Goal: Information Seeking & Learning: Learn about a topic

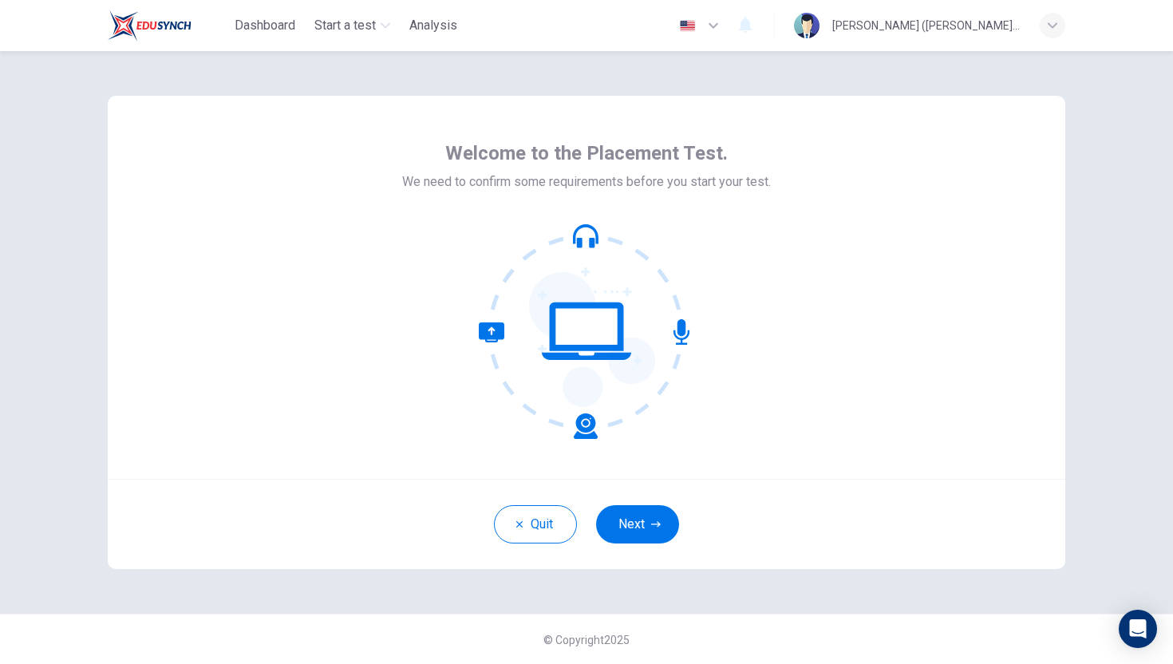
scroll to position [1, 0]
click at [634, 519] on button "Next" at bounding box center [637, 523] width 83 height 38
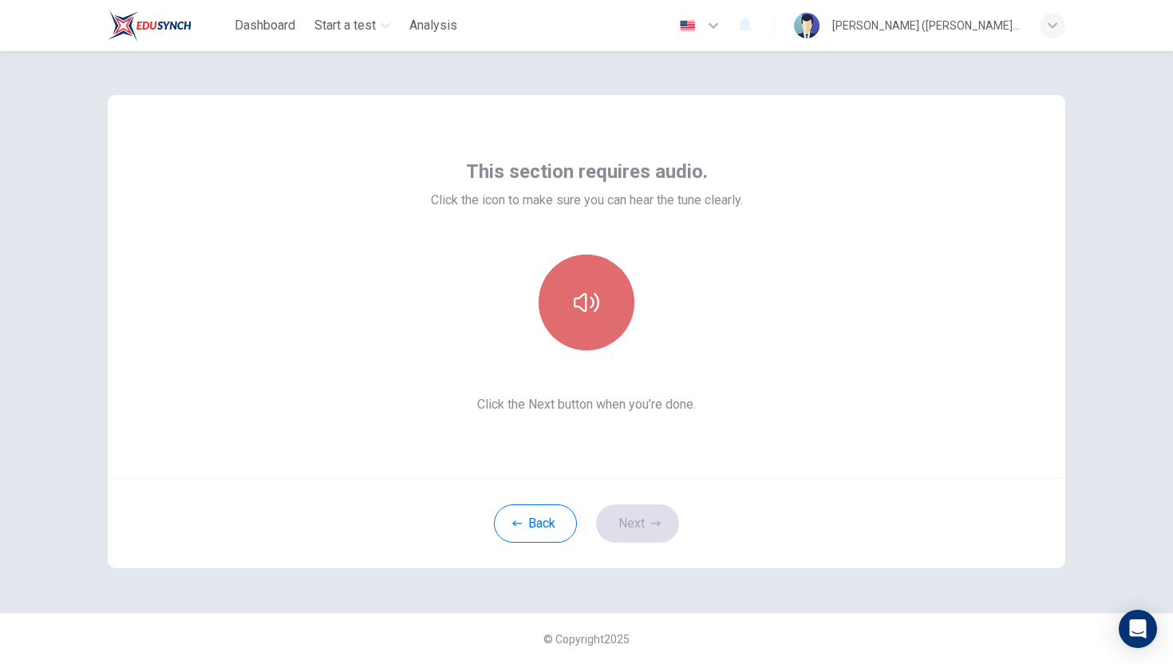
click at [604, 345] on button "button" at bounding box center [587, 303] width 96 height 96
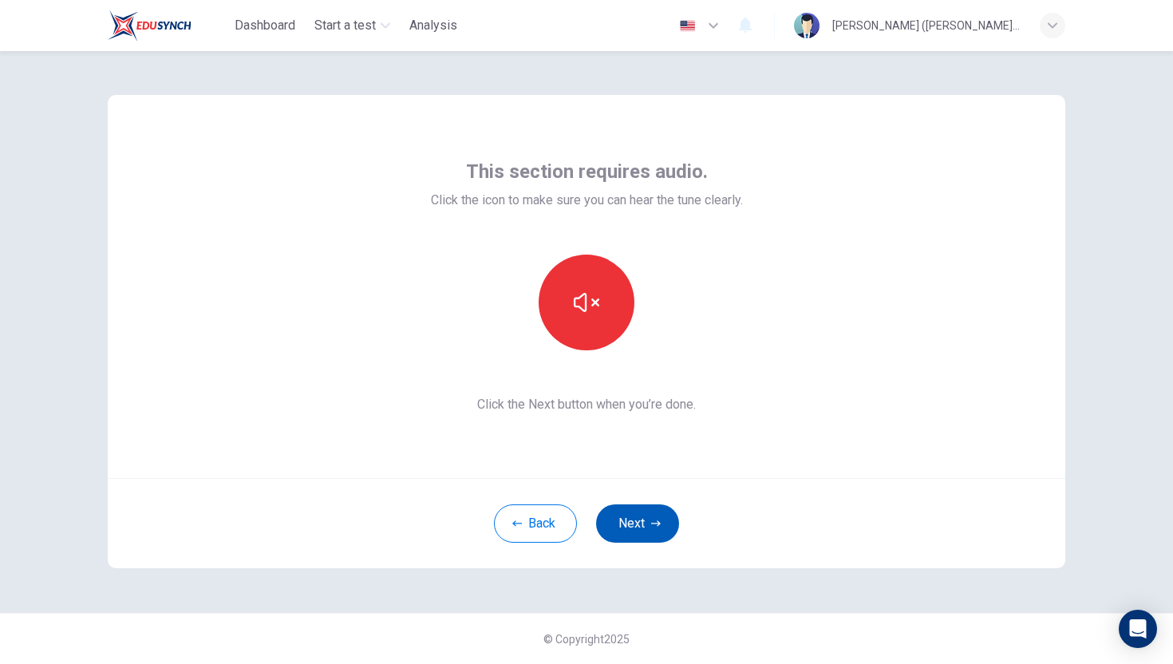
click at [632, 523] on button "Next" at bounding box center [637, 523] width 83 height 38
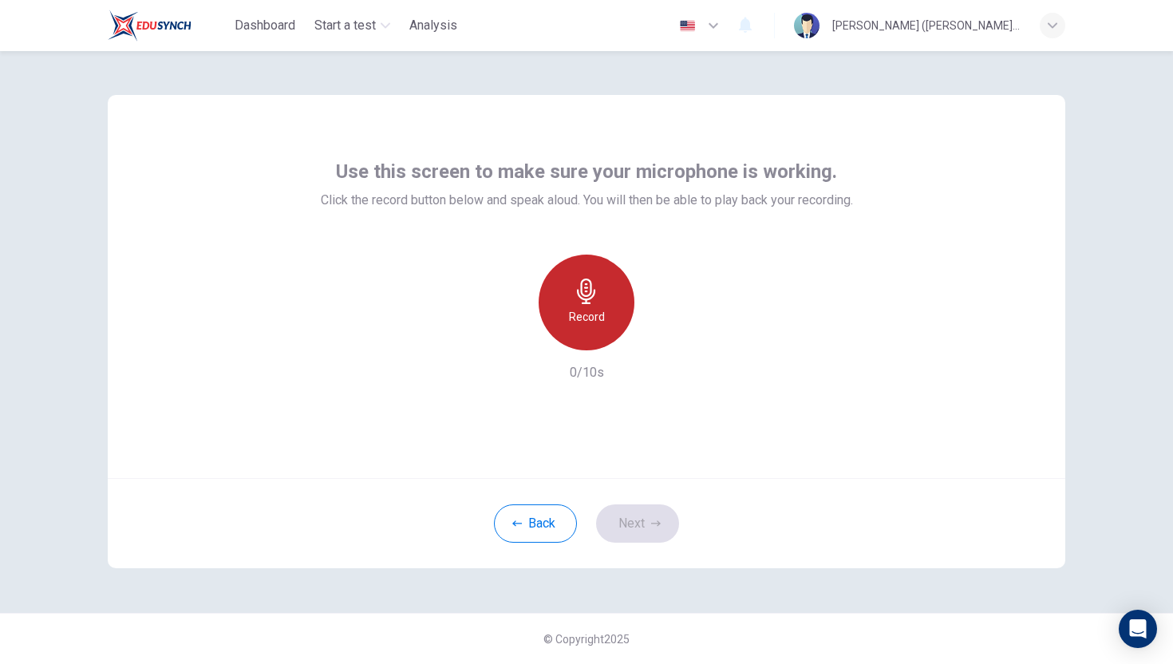
click at [579, 312] on h6 "Record" at bounding box center [587, 316] width 36 height 19
click at [586, 315] on h6 "Stop" at bounding box center [587, 316] width 24 height 19
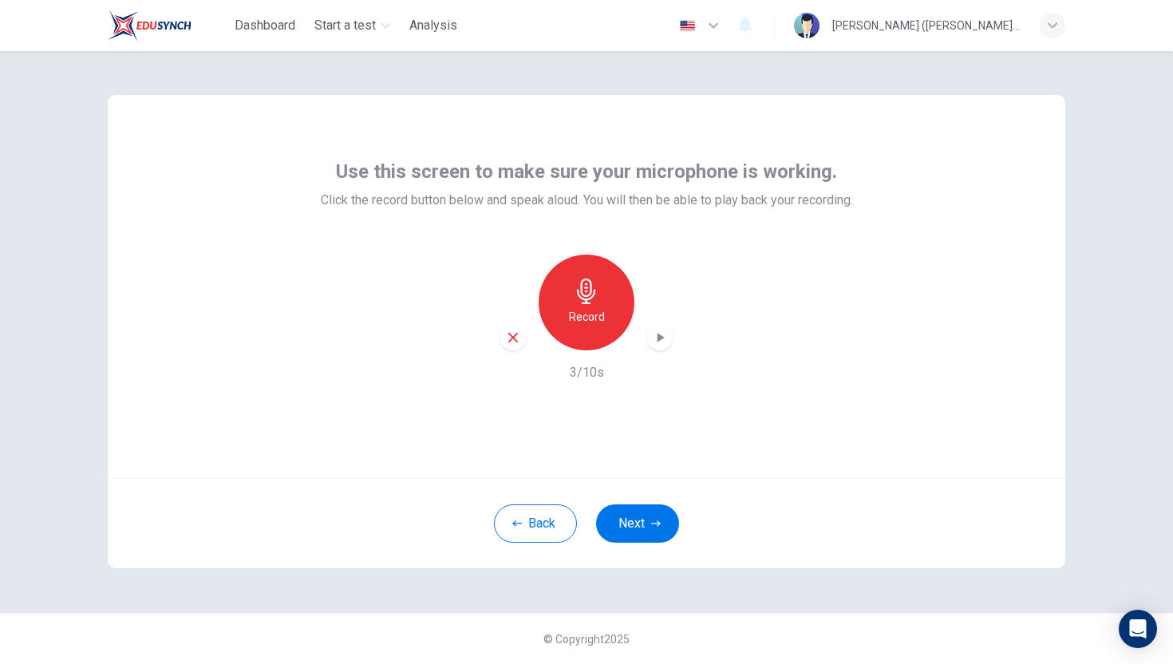
click at [657, 342] on icon "button" at bounding box center [660, 338] width 7 height 10
click at [611, 515] on button "Next" at bounding box center [637, 523] width 83 height 38
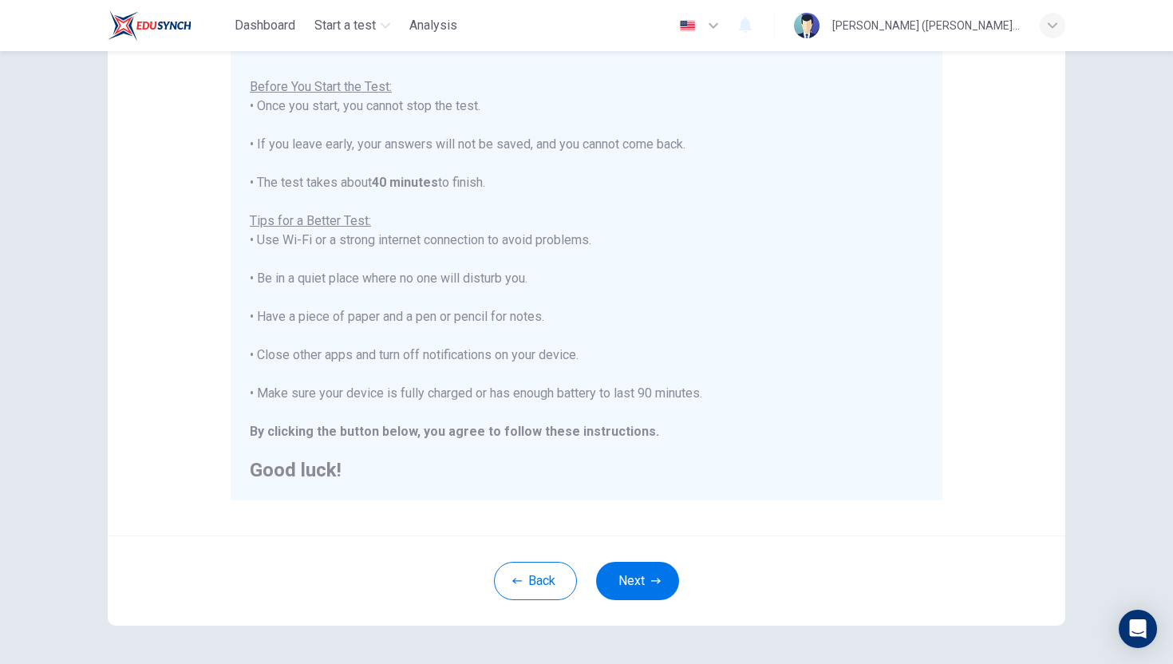
scroll to position [167, 0]
click at [632, 588] on button "Next" at bounding box center [637, 580] width 83 height 38
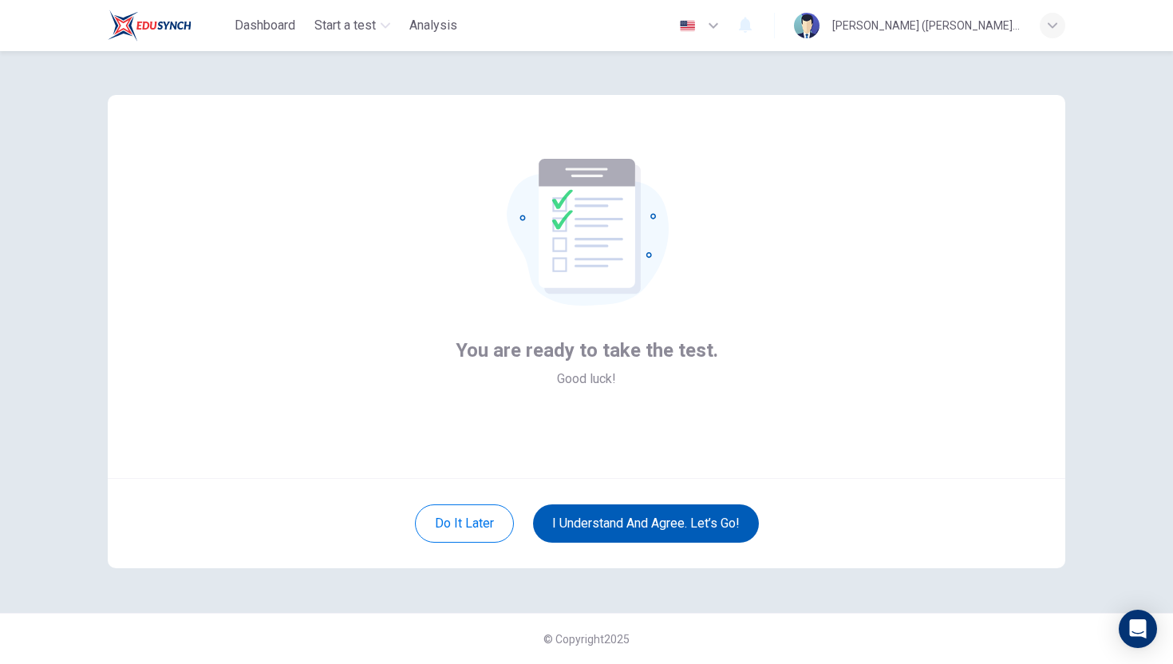
scroll to position [1, 0]
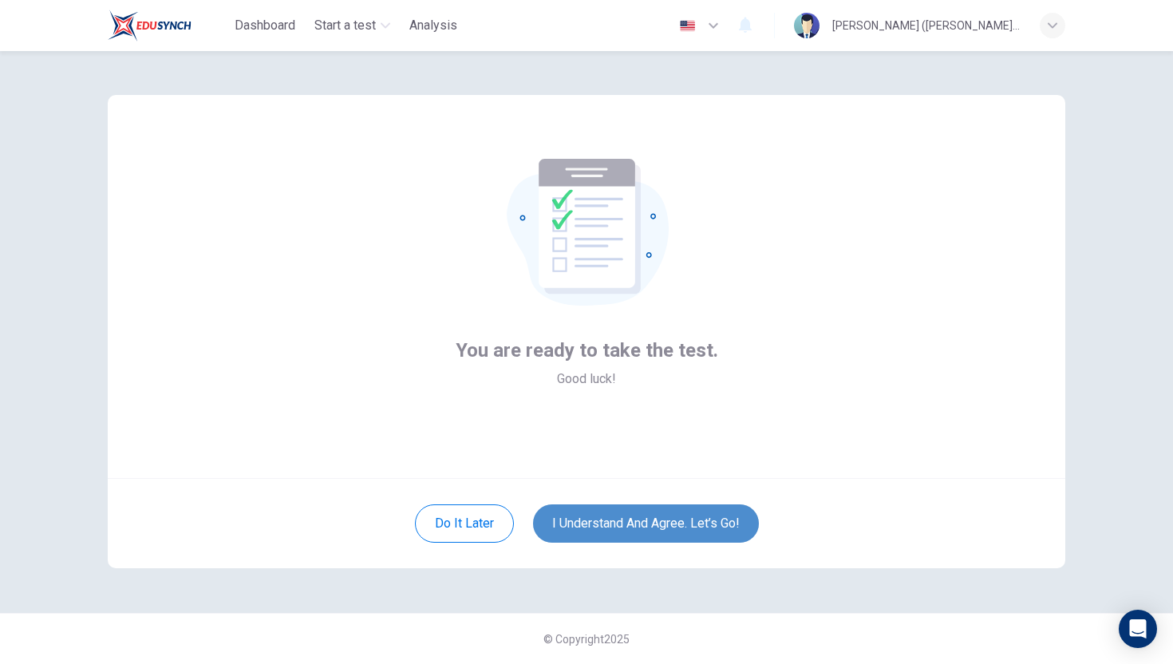
click at [619, 531] on button "I understand and agree. Let’s go!" at bounding box center [646, 523] width 226 height 38
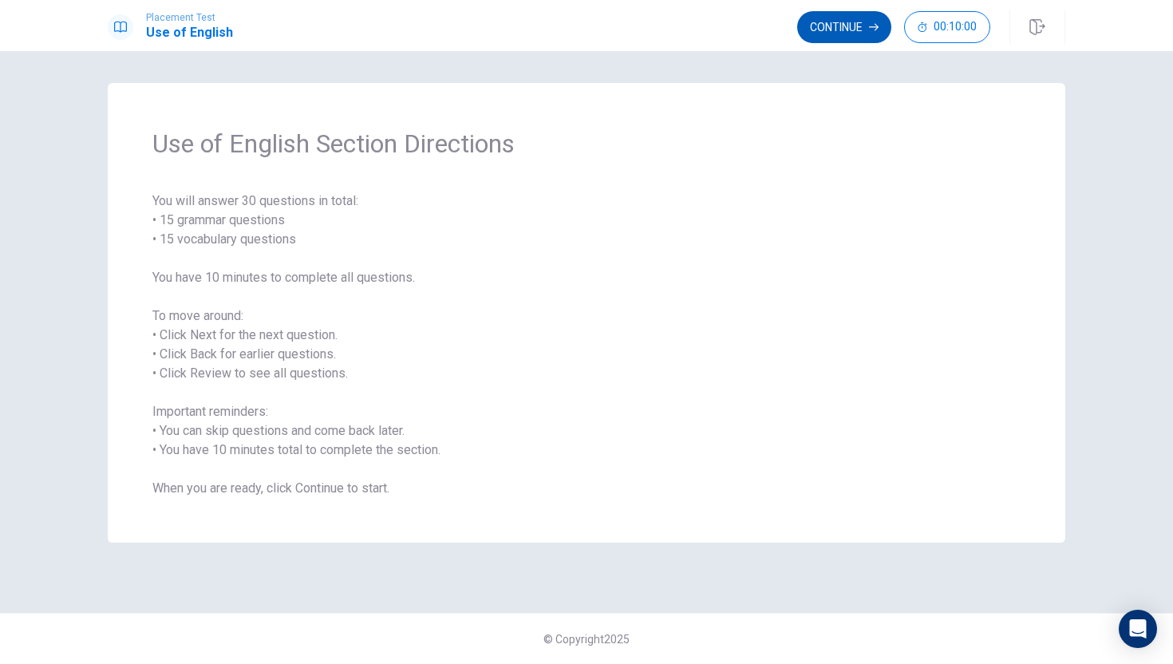
click at [872, 38] on button "Continue" at bounding box center [844, 27] width 94 height 32
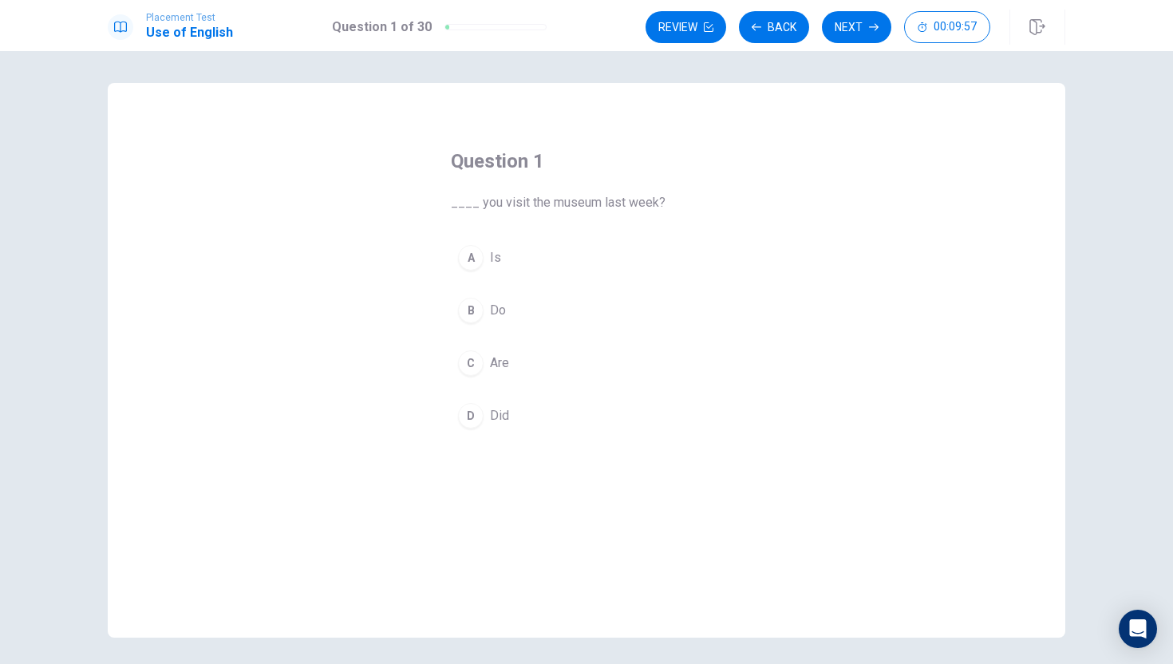
click at [468, 371] on div "C" at bounding box center [471, 363] width 26 height 26
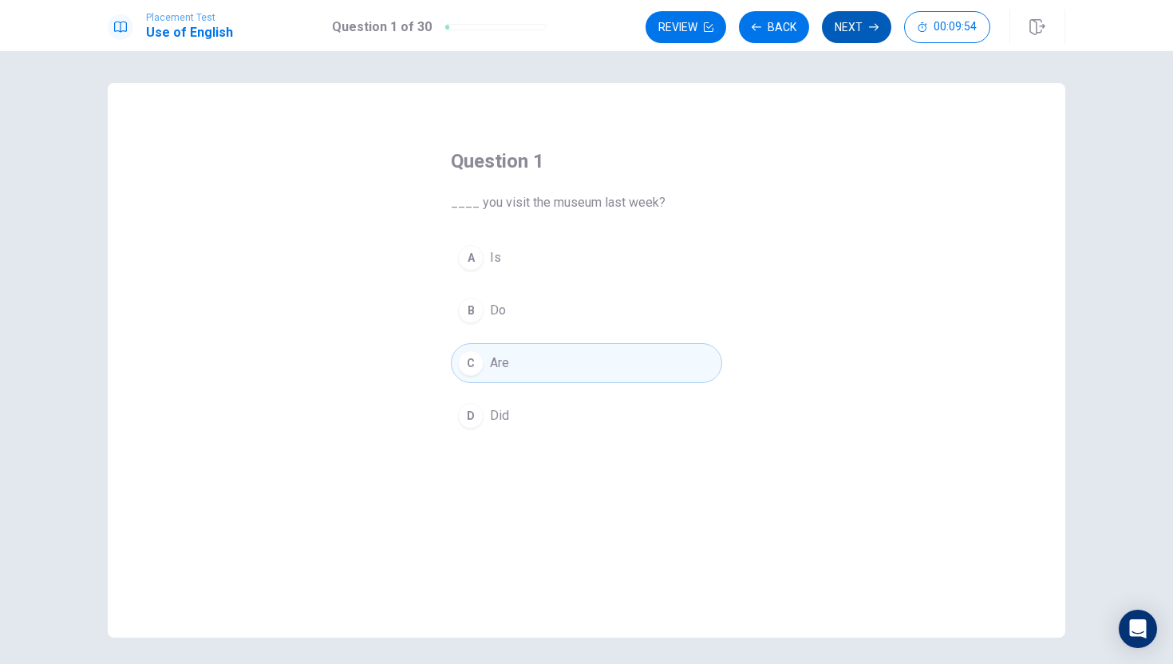
click at [870, 35] on button "Next" at bounding box center [856, 27] width 69 height 32
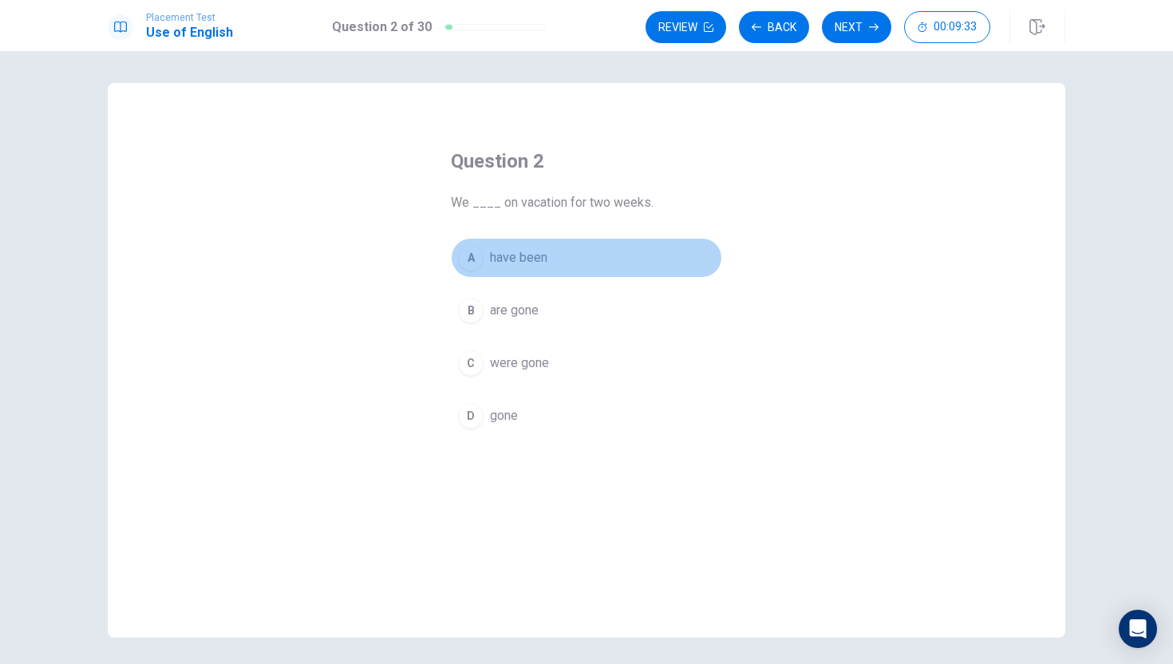
click at [614, 269] on button "A have been" at bounding box center [586, 258] width 271 height 40
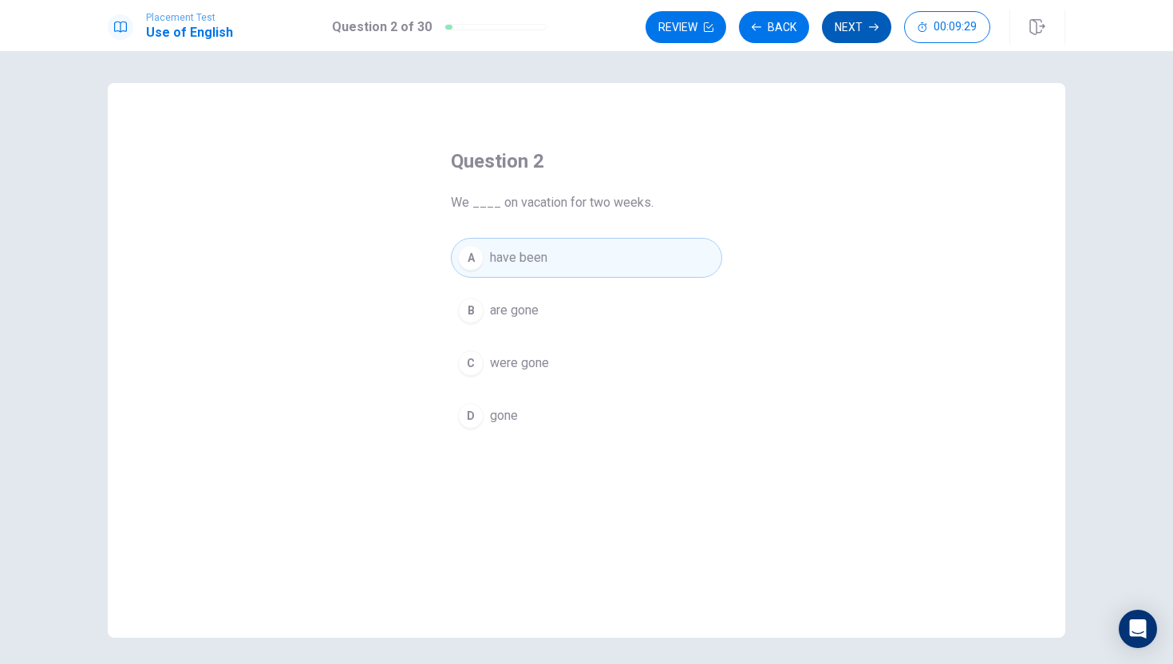
click at [851, 25] on button "Next" at bounding box center [856, 27] width 69 height 32
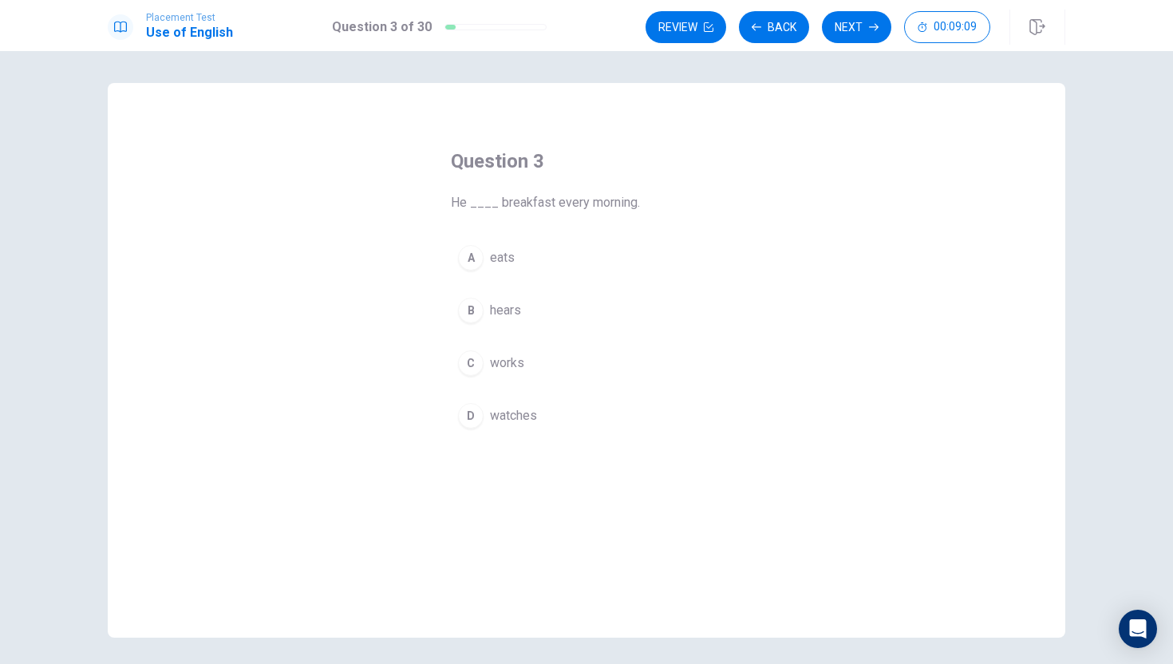
drag, startPoint x: 499, startPoint y: 254, endPoint x: 499, endPoint y: 264, distance: 10.4
click at [499, 254] on span "eats" at bounding box center [502, 257] width 25 height 19
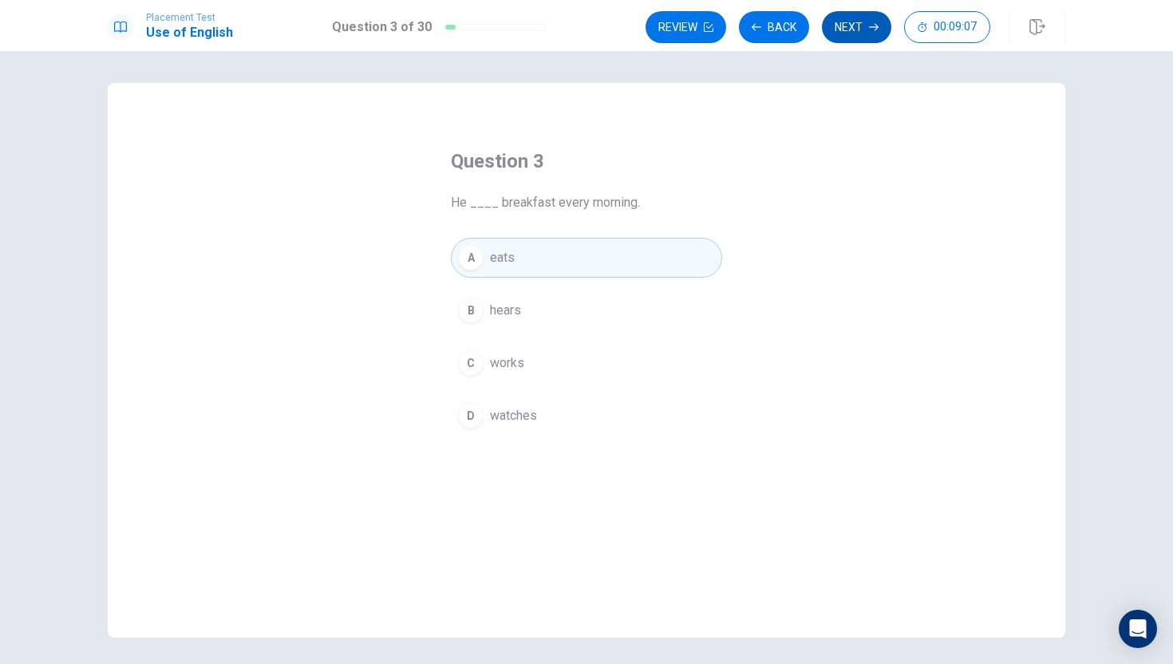
click at [870, 25] on icon "button" at bounding box center [874, 27] width 10 height 10
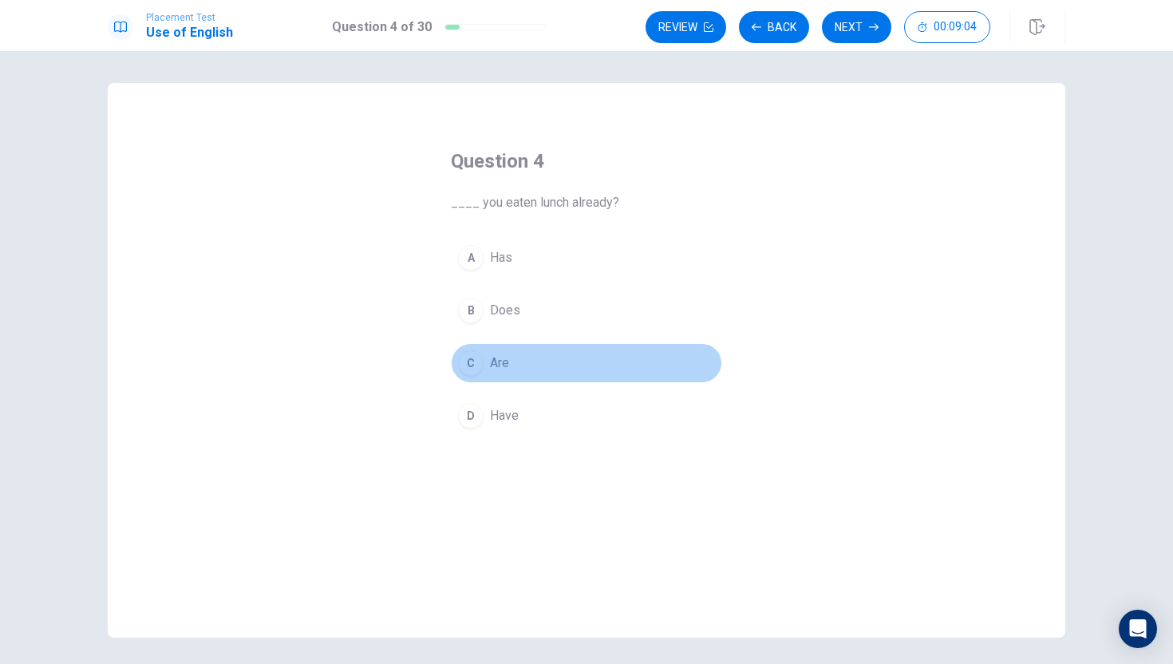
click at [482, 361] on div "C" at bounding box center [471, 363] width 26 height 26
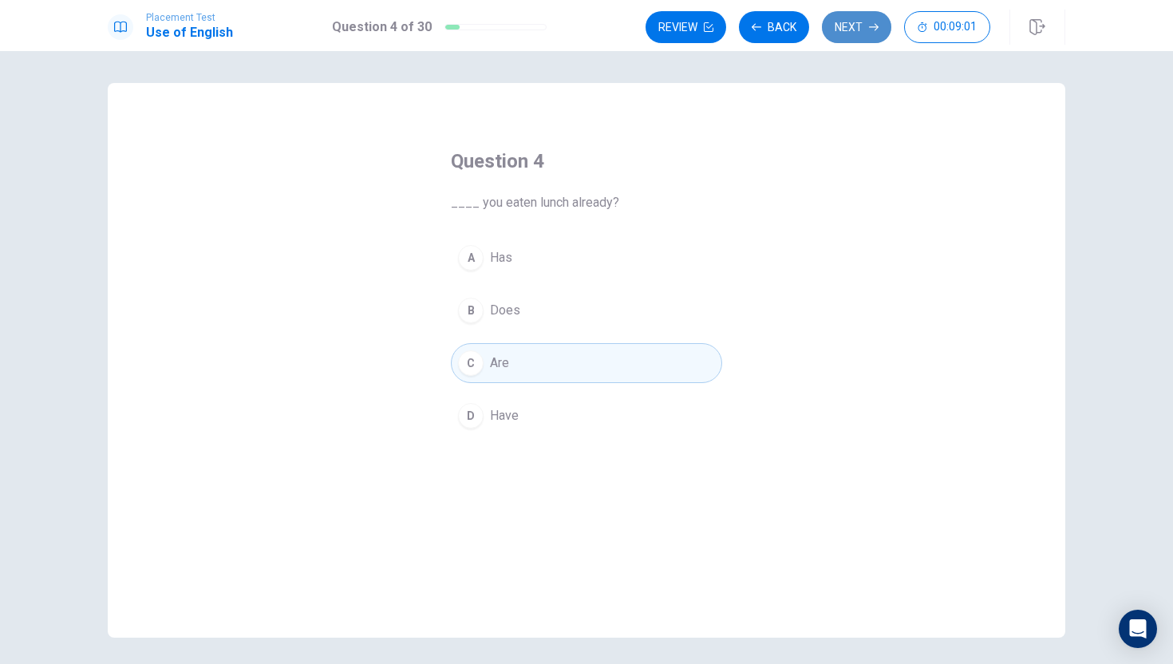
click at [843, 26] on button "Next" at bounding box center [856, 27] width 69 height 32
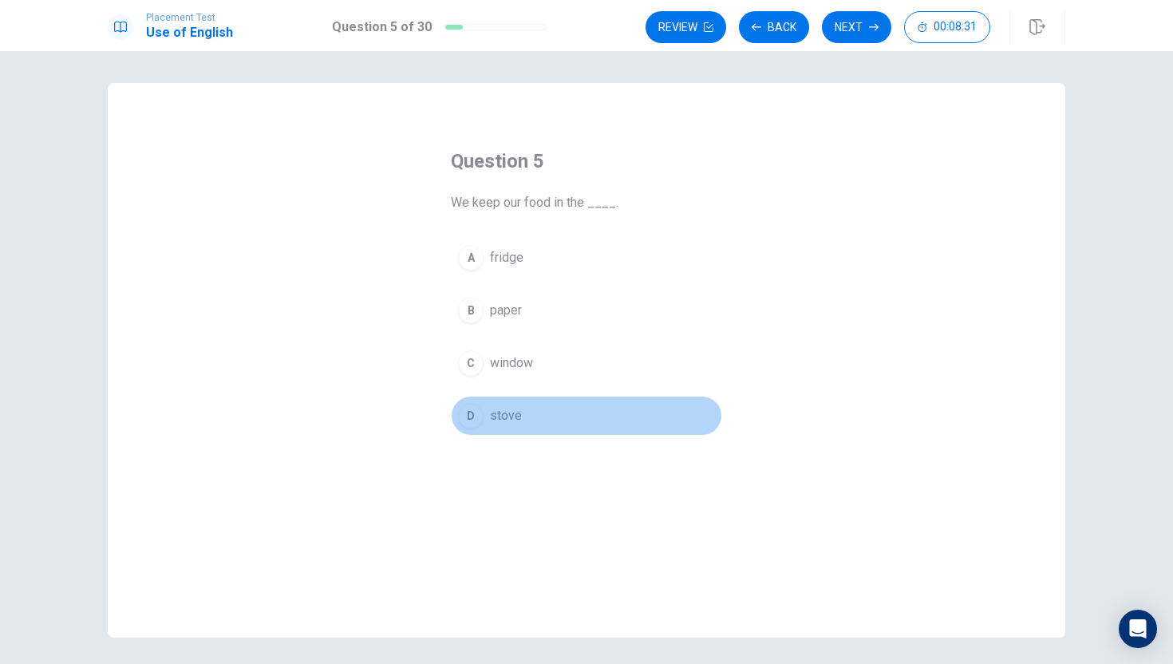
click at [538, 397] on button "D stove" at bounding box center [586, 416] width 271 height 40
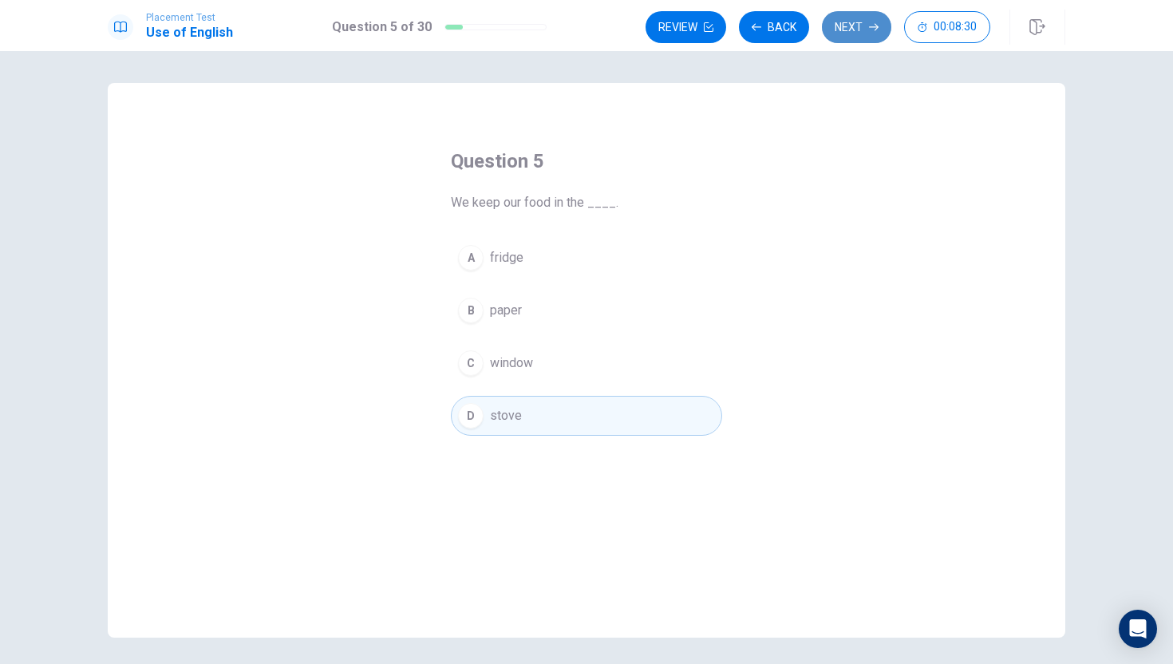
click at [847, 21] on button "Next" at bounding box center [856, 27] width 69 height 32
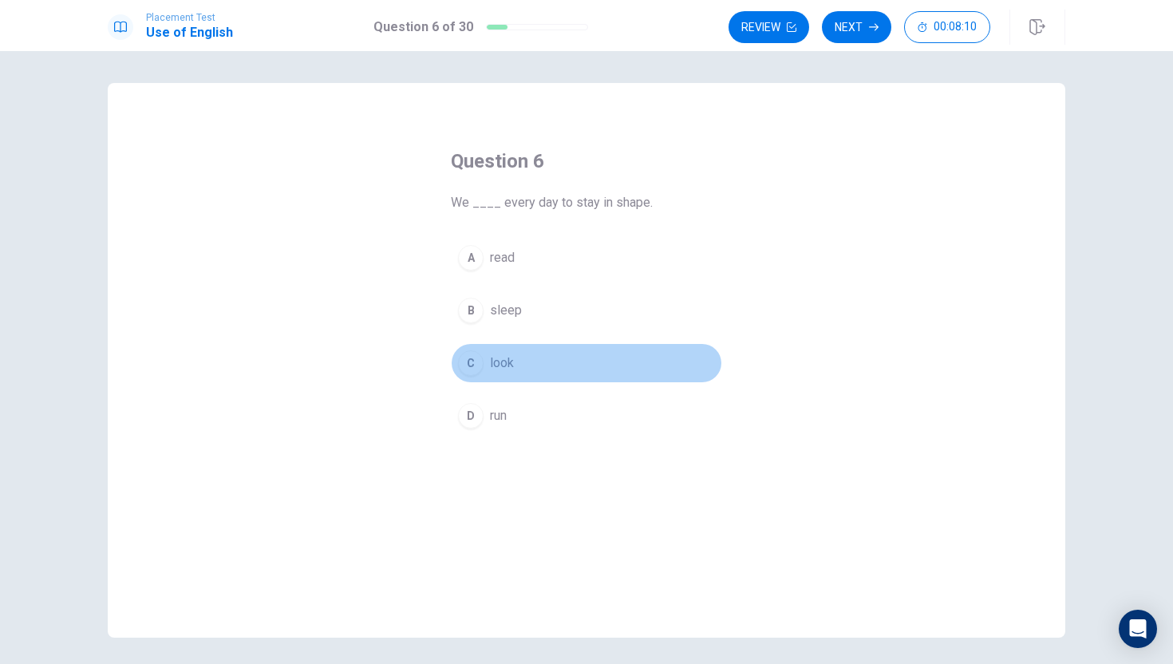
click at [581, 377] on button "C look" at bounding box center [586, 363] width 271 height 40
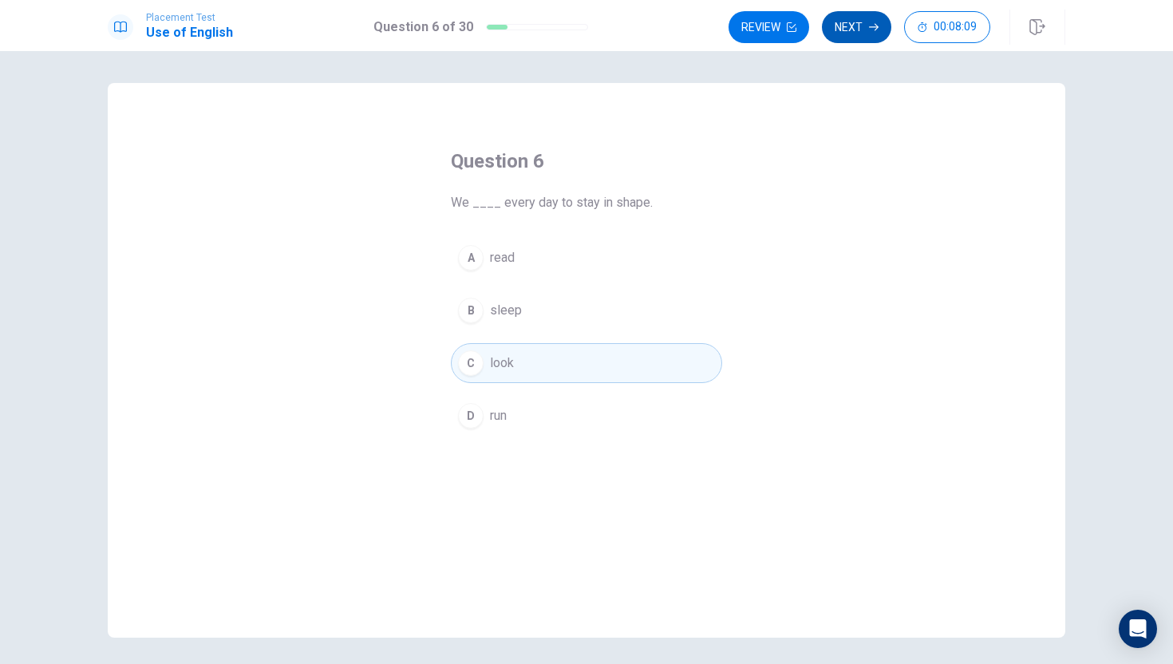
click at [856, 25] on button "Next" at bounding box center [856, 27] width 69 height 32
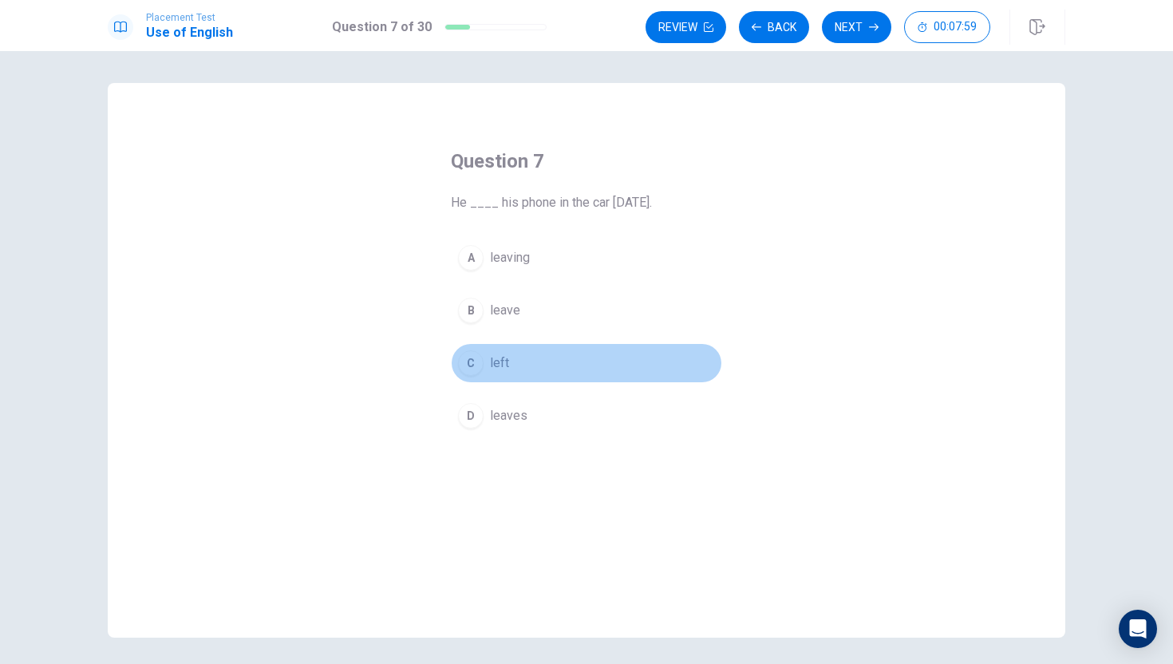
click at [567, 373] on button "C left" at bounding box center [586, 363] width 271 height 40
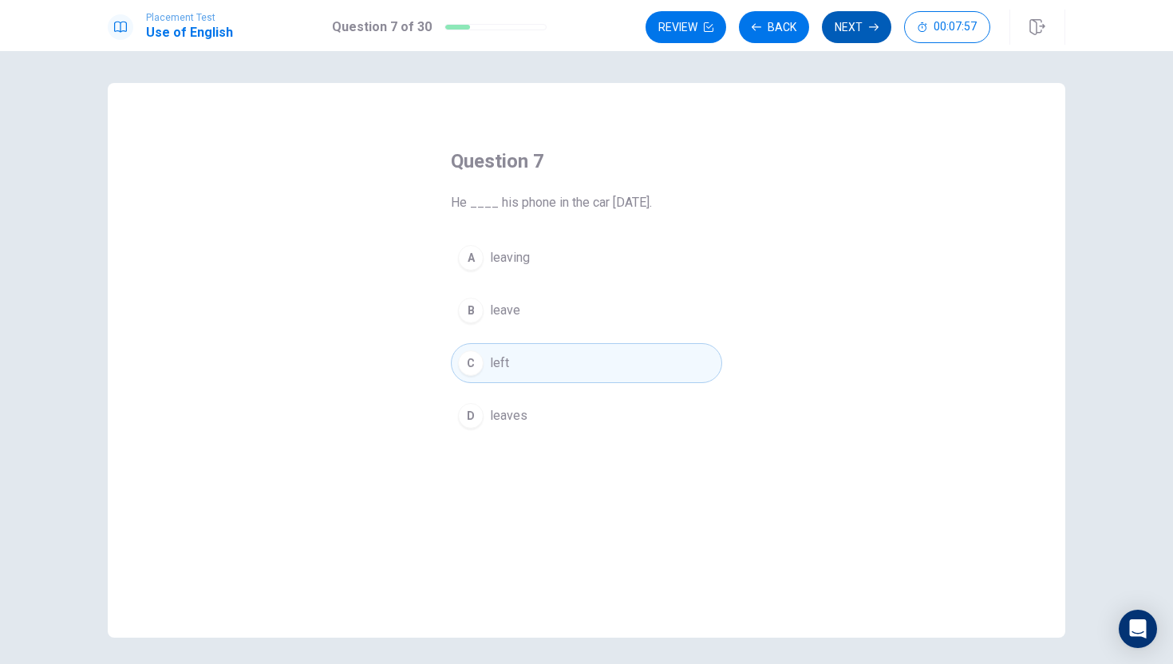
click at [849, 33] on button "Next" at bounding box center [856, 27] width 69 height 32
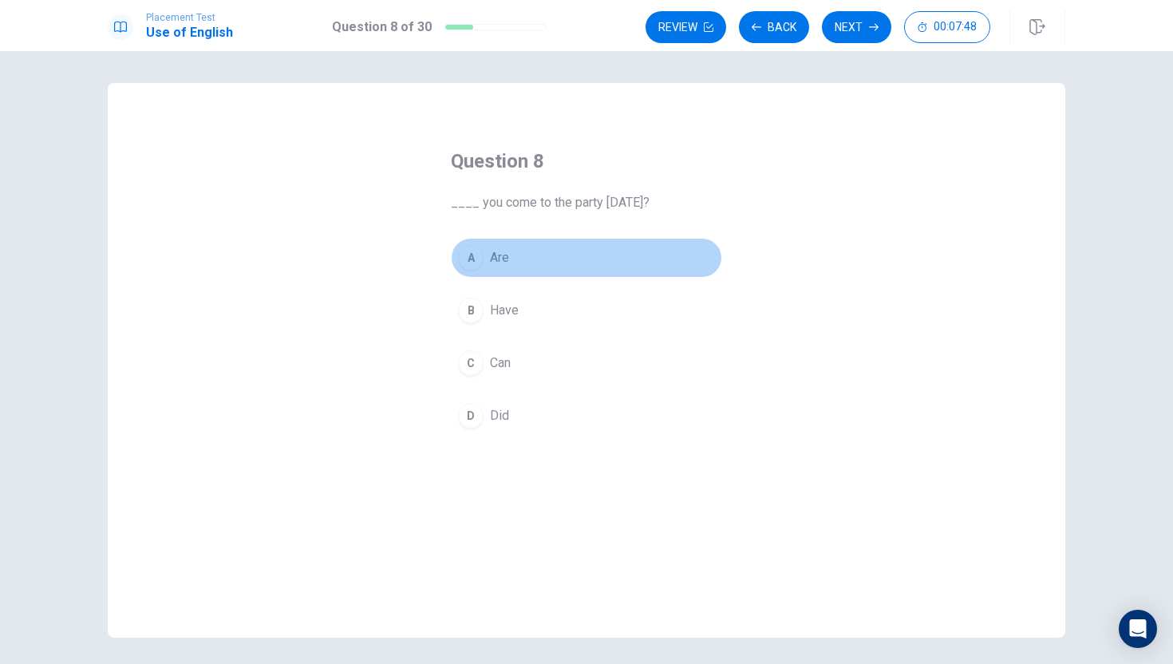
click at [588, 255] on button "A Are" at bounding box center [586, 258] width 271 height 40
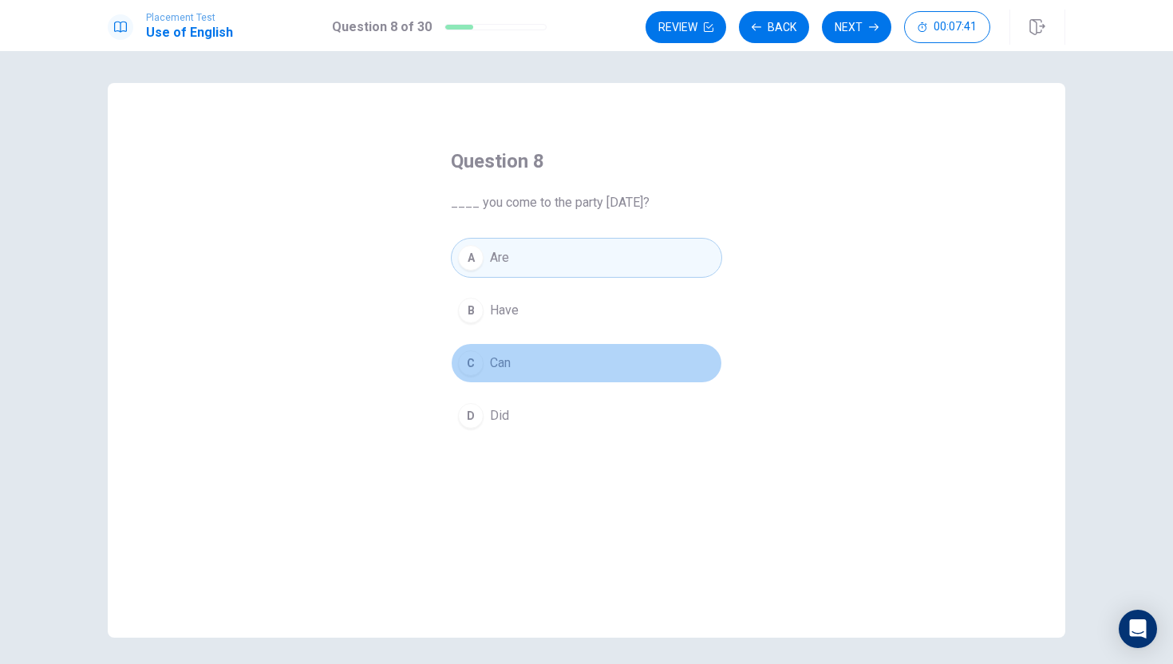
click at [587, 347] on button "C Can" at bounding box center [586, 363] width 271 height 40
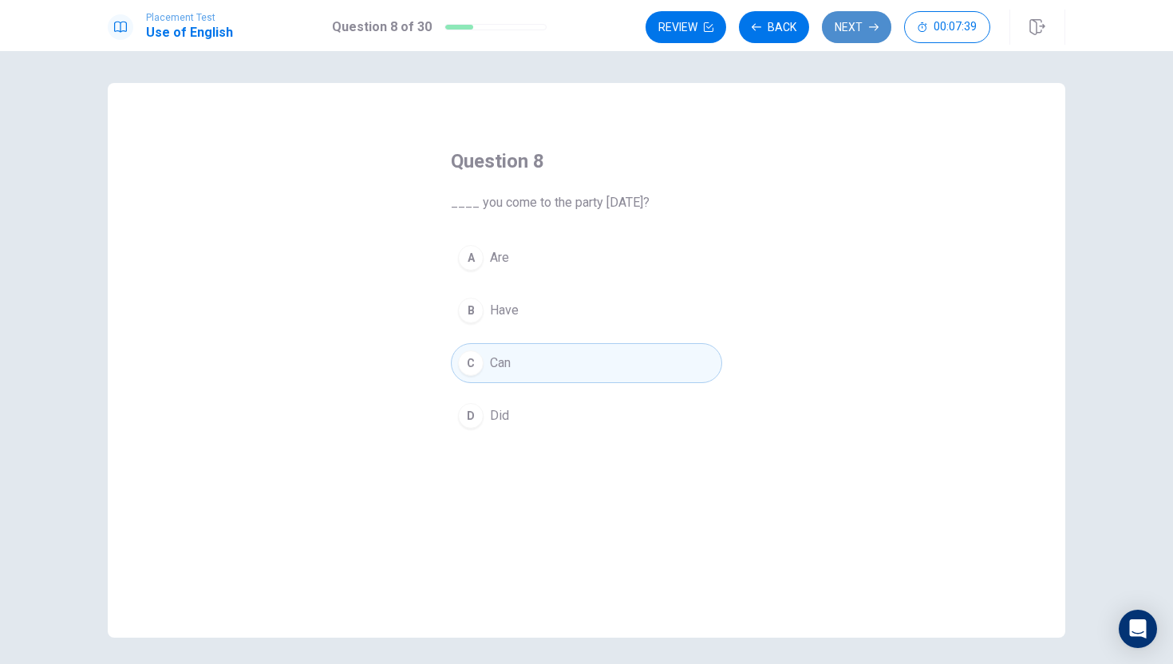
click at [863, 17] on button "Next" at bounding box center [856, 27] width 69 height 32
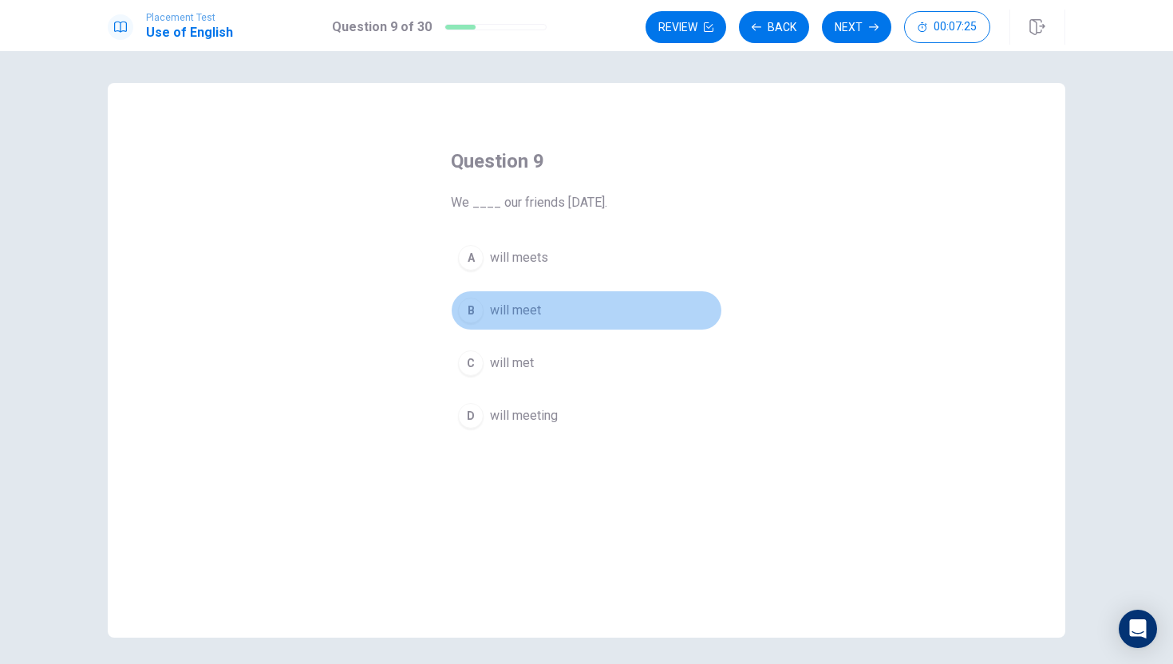
click at [550, 314] on button "B will meet" at bounding box center [586, 310] width 271 height 40
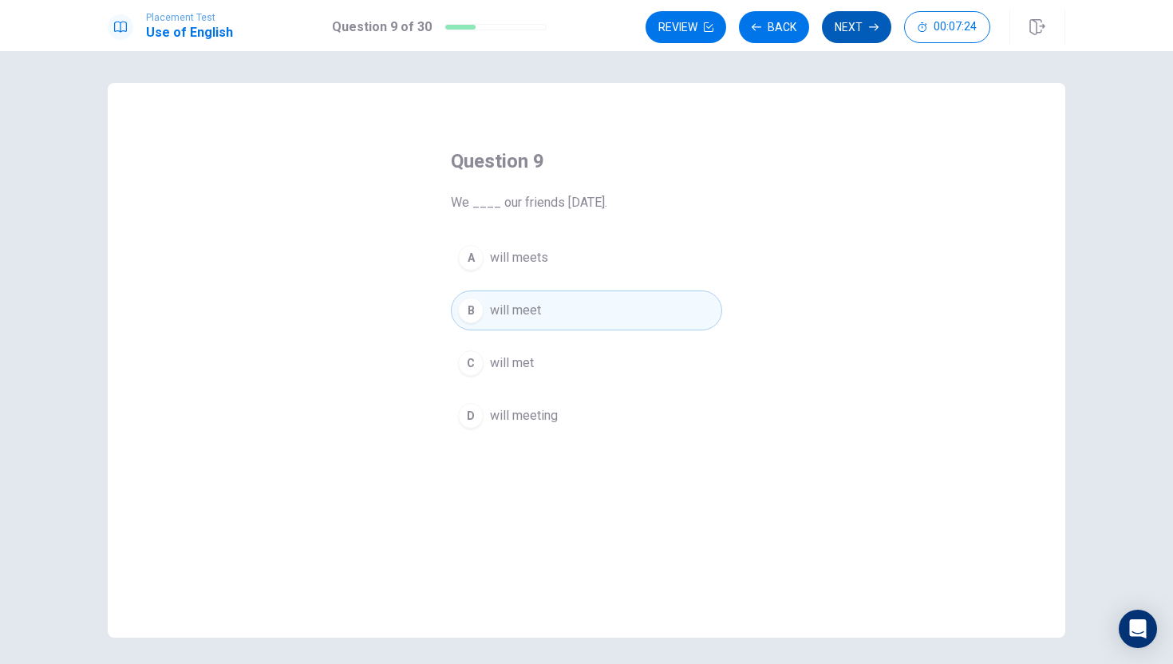
click at [862, 23] on button "Next" at bounding box center [856, 27] width 69 height 32
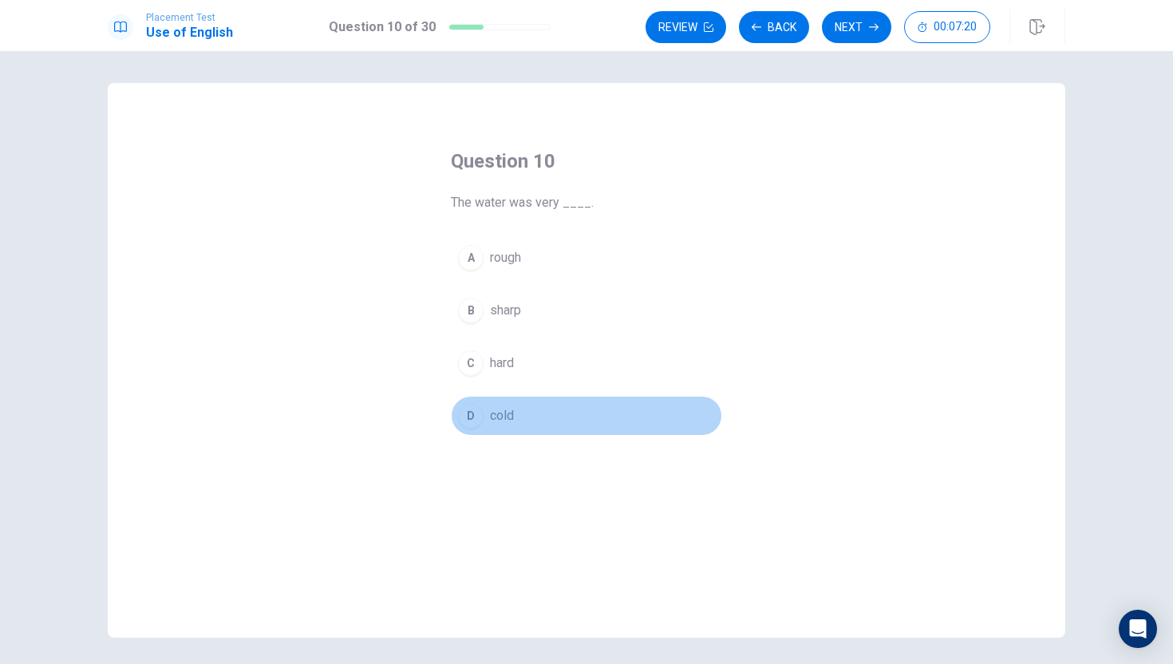
click at [602, 403] on button "D cold" at bounding box center [586, 416] width 271 height 40
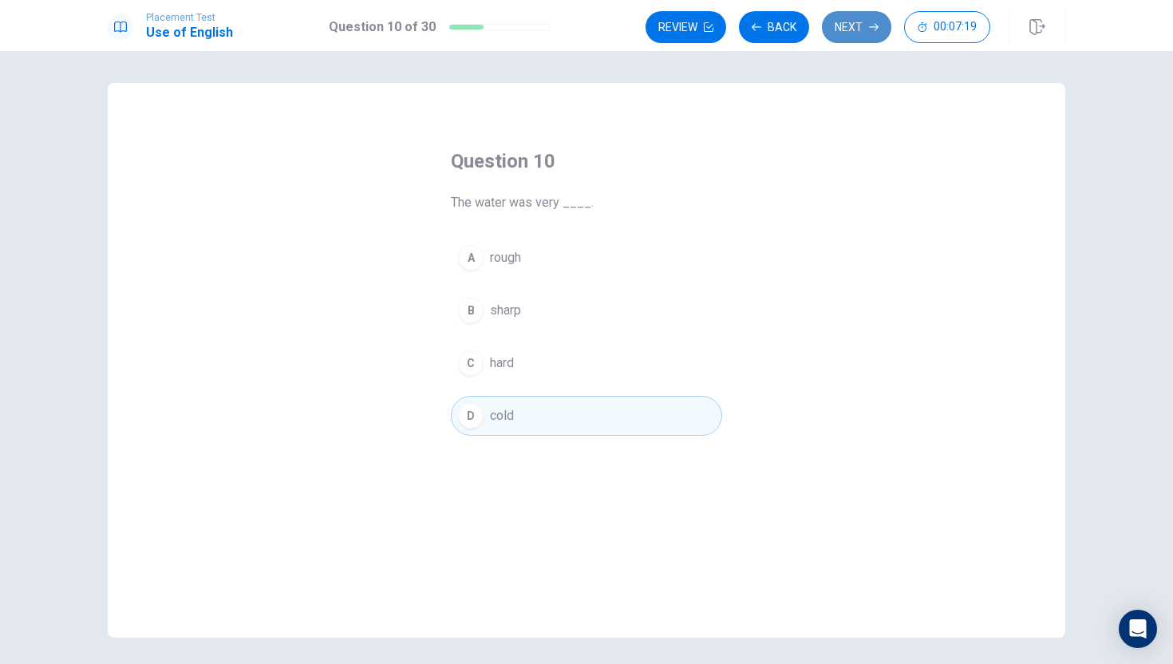
click at [874, 23] on icon "button" at bounding box center [874, 27] width 10 height 10
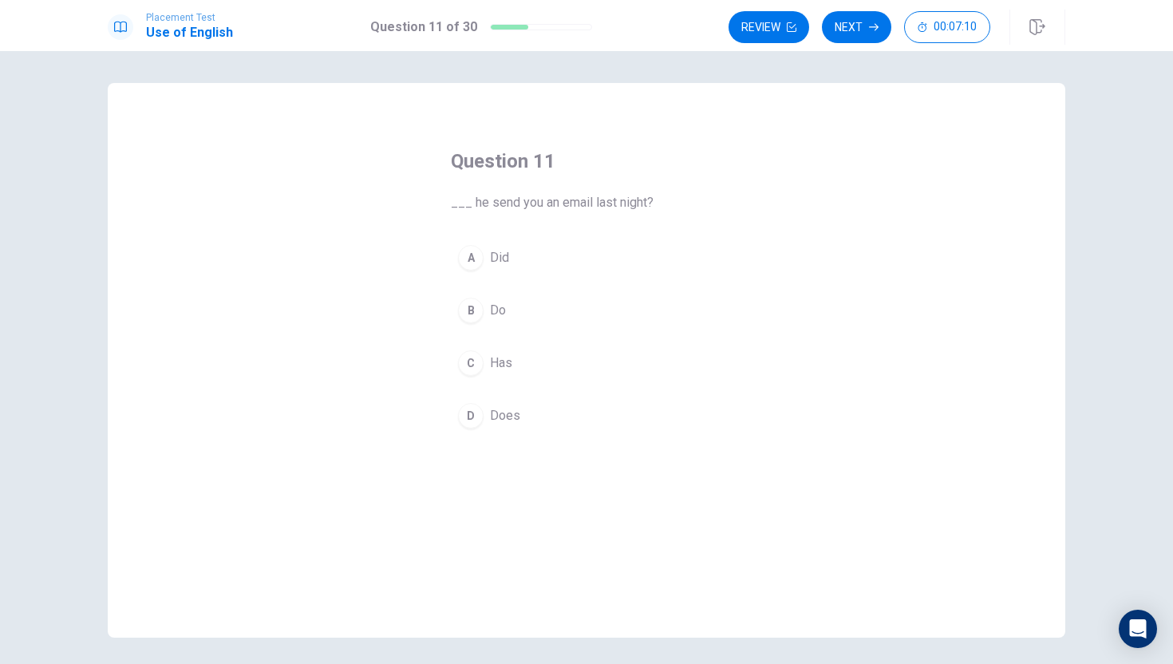
click at [464, 257] on div "A" at bounding box center [471, 258] width 26 height 26
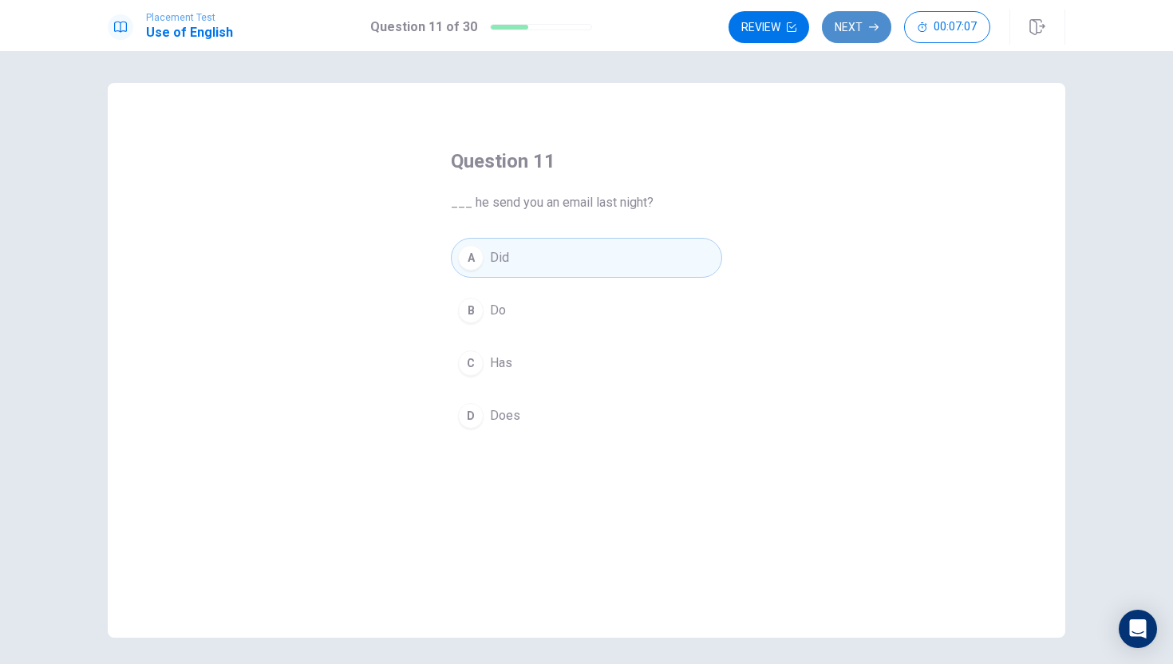
click at [846, 25] on button "Next" at bounding box center [856, 27] width 69 height 32
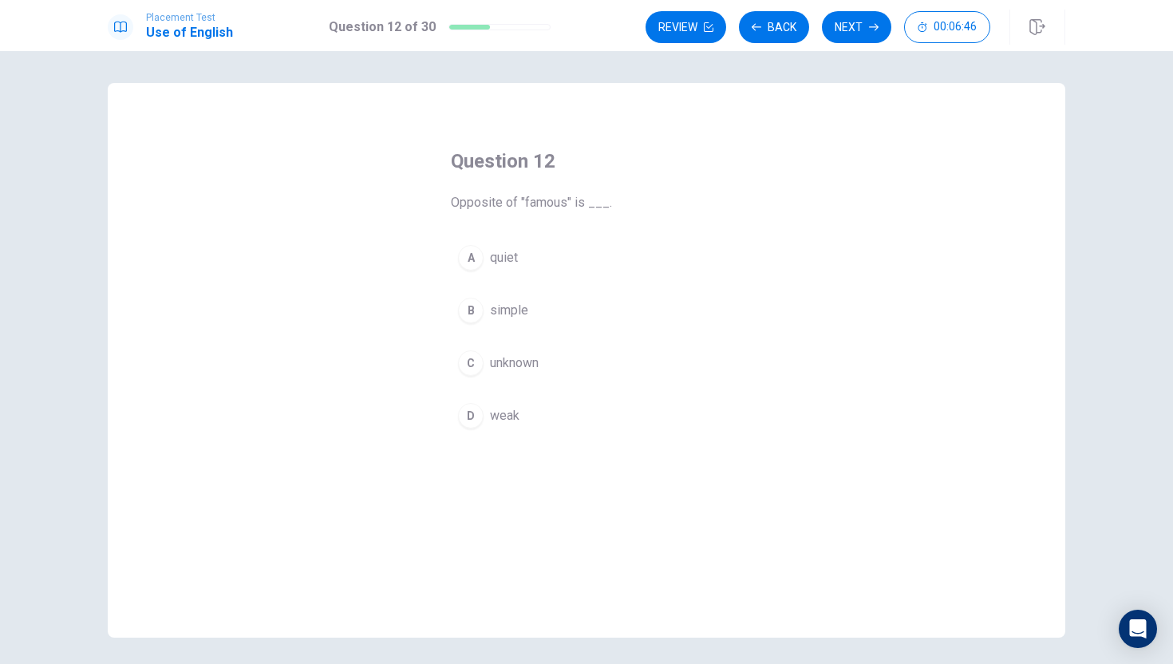
click at [538, 360] on span "unknown" at bounding box center [514, 362] width 49 height 19
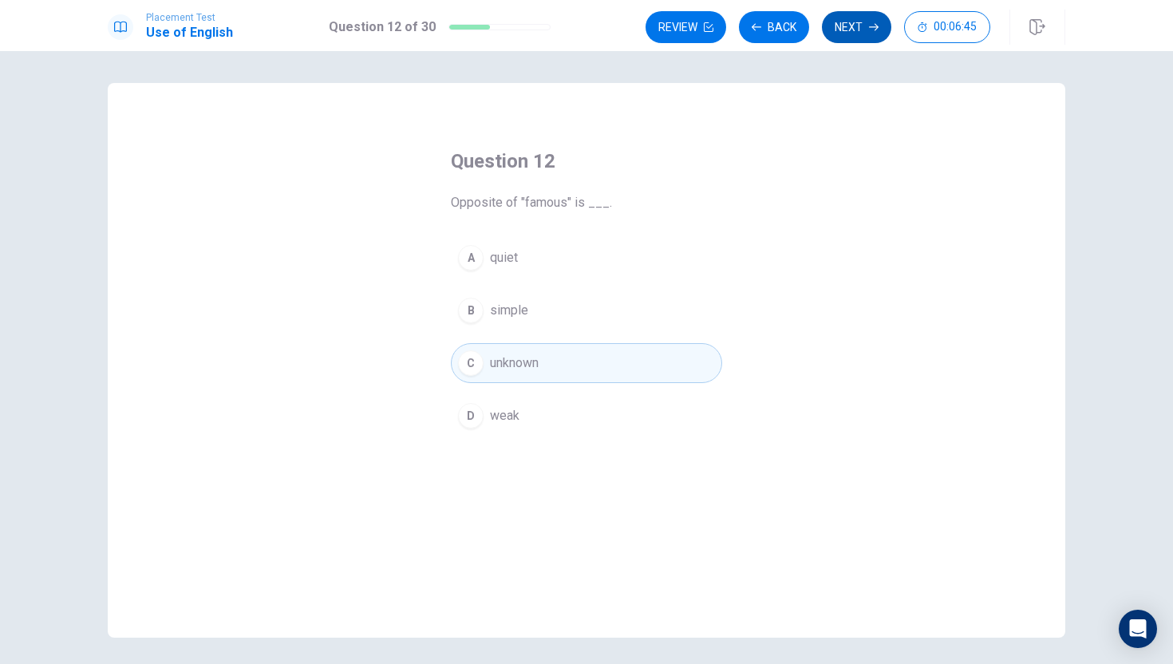
click at [852, 30] on button "Next" at bounding box center [856, 27] width 69 height 32
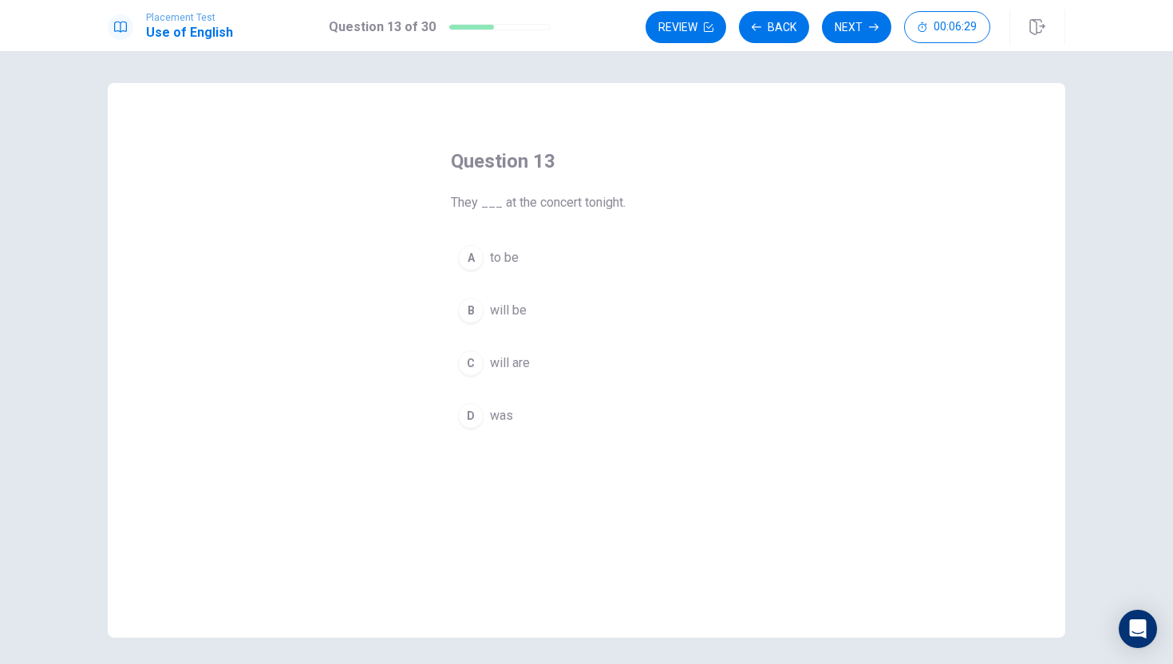
click at [590, 351] on button "C will are" at bounding box center [586, 363] width 271 height 40
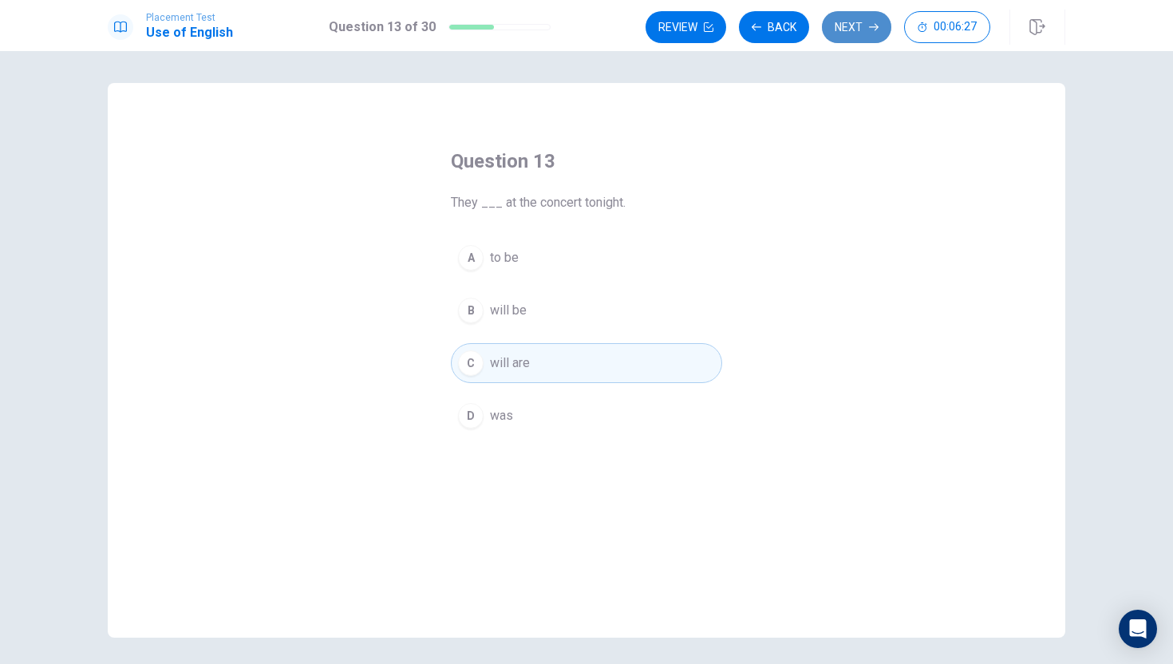
click at [848, 39] on button "Next" at bounding box center [856, 27] width 69 height 32
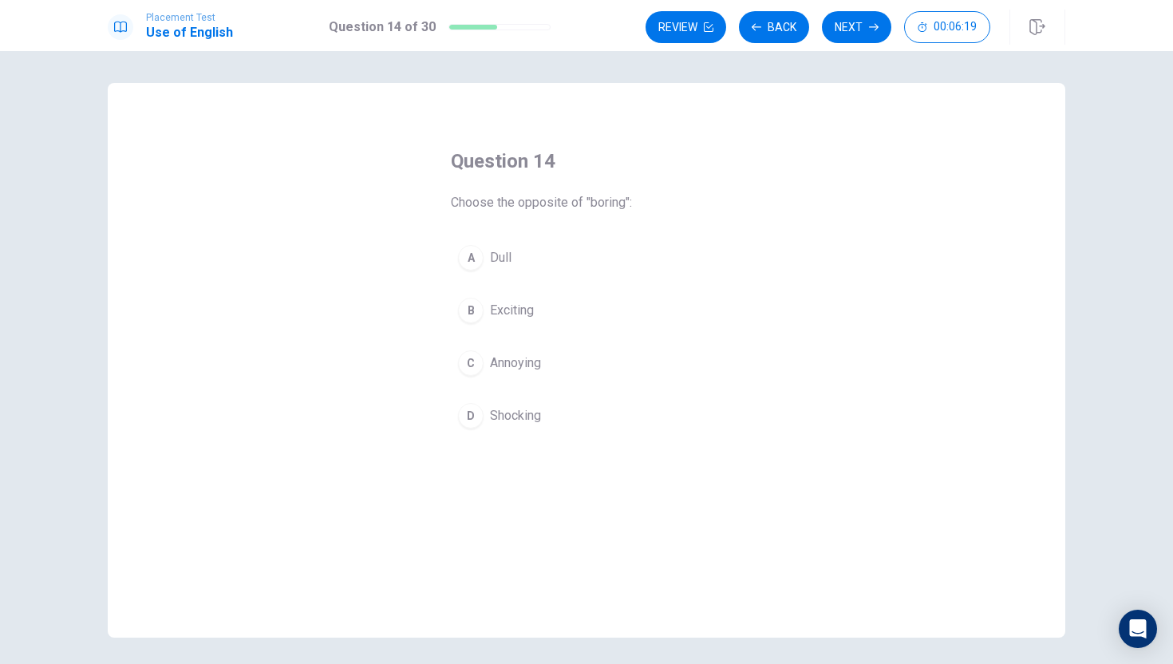
click at [468, 318] on div "B" at bounding box center [471, 311] width 26 height 26
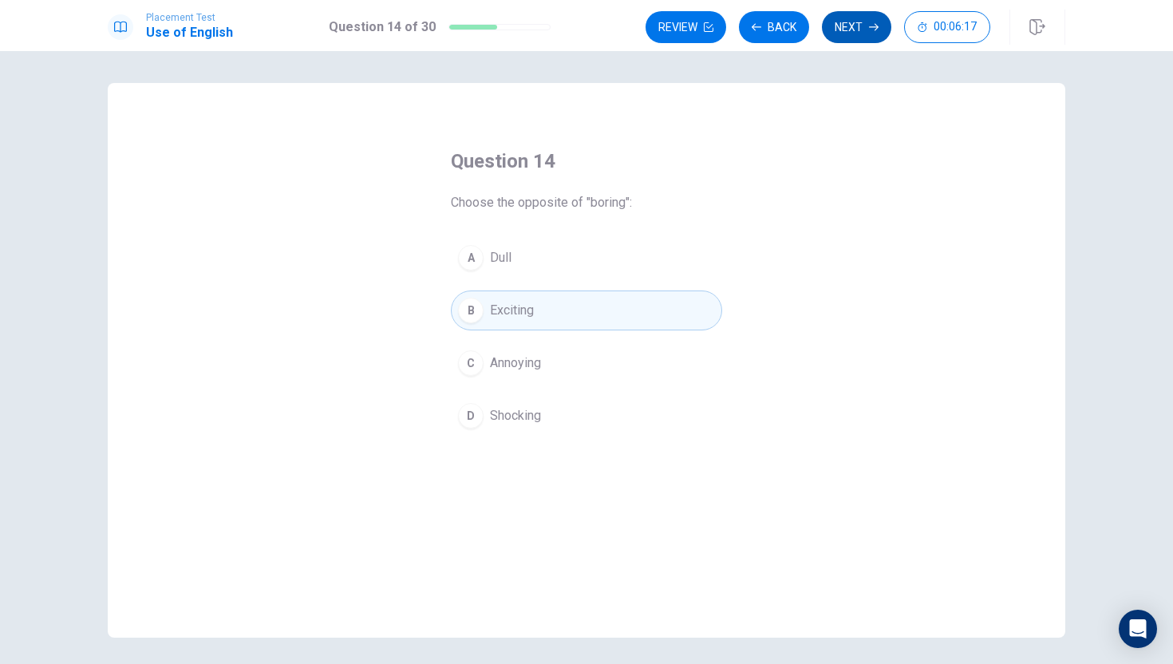
click at [856, 22] on button "Next" at bounding box center [856, 27] width 69 height 32
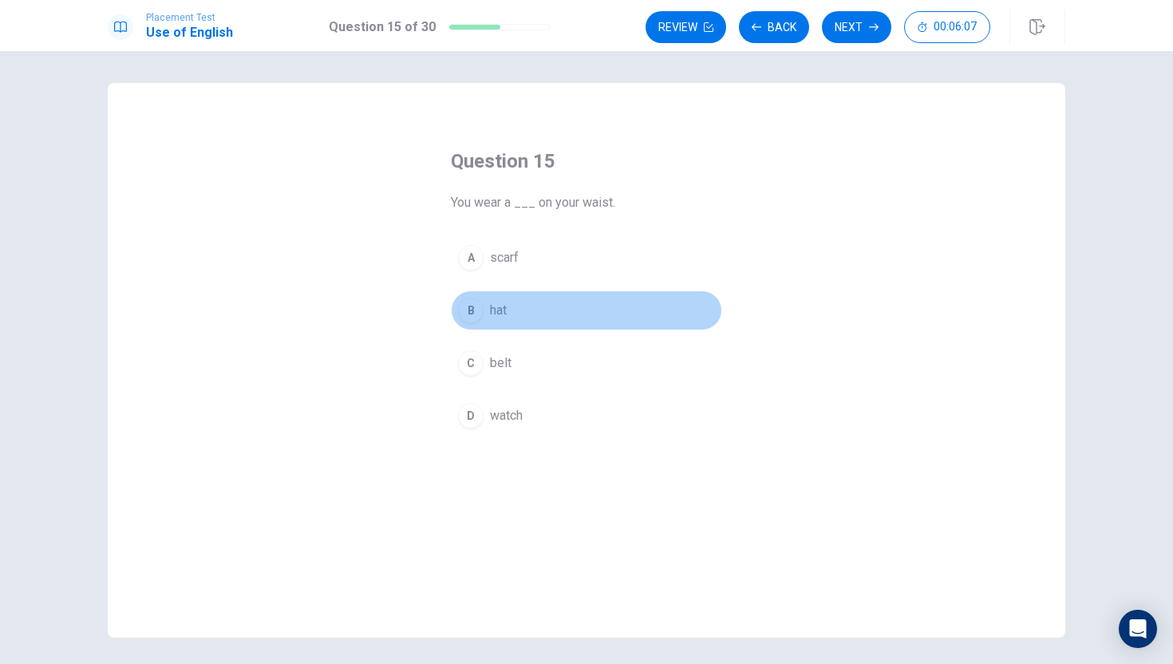
click at [481, 322] on button "B hat" at bounding box center [586, 310] width 271 height 40
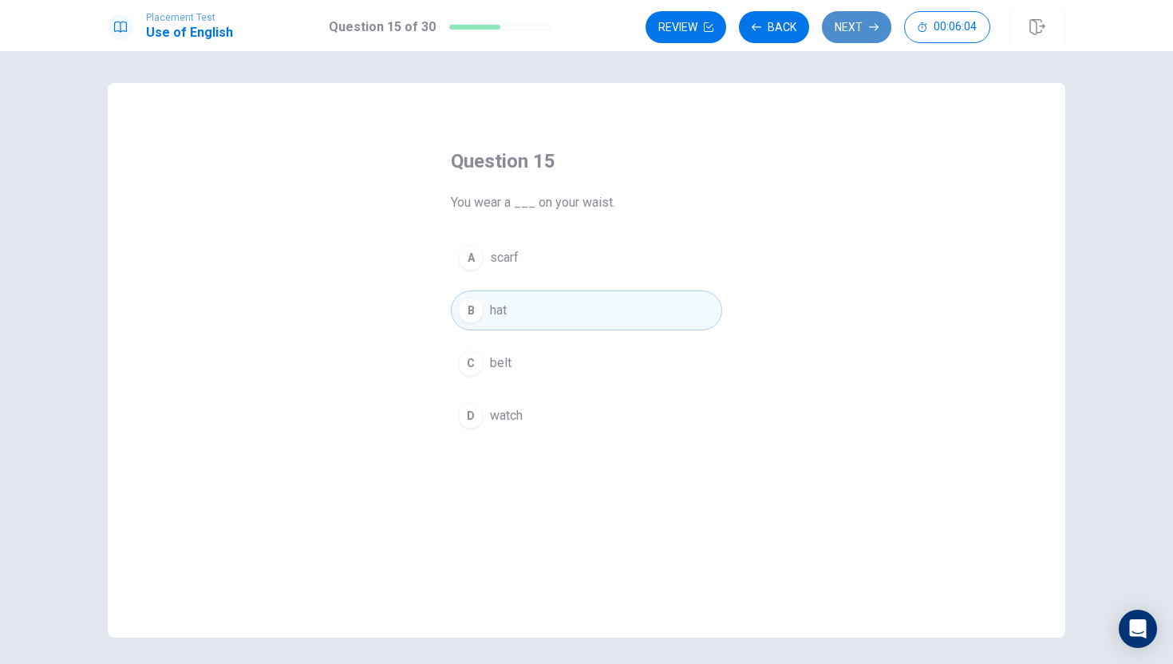
click at [857, 37] on button "Next" at bounding box center [856, 27] width 69 height 32
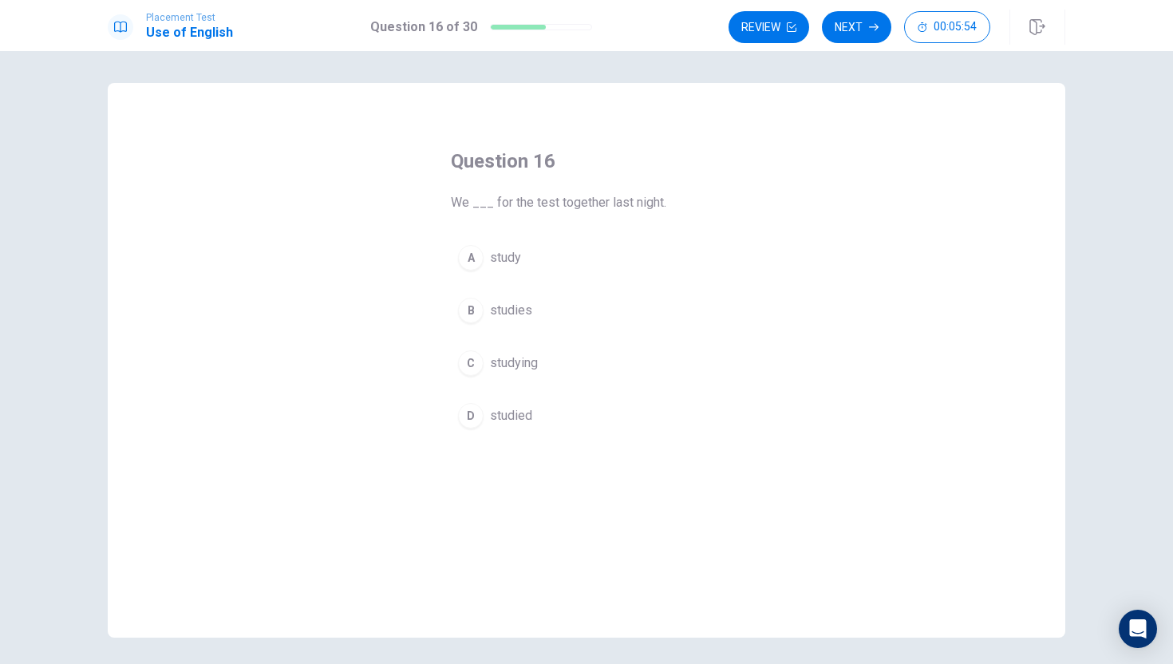
click at [483, 264] on button "A study" at bounding box center [586, 258] width 271 height 40
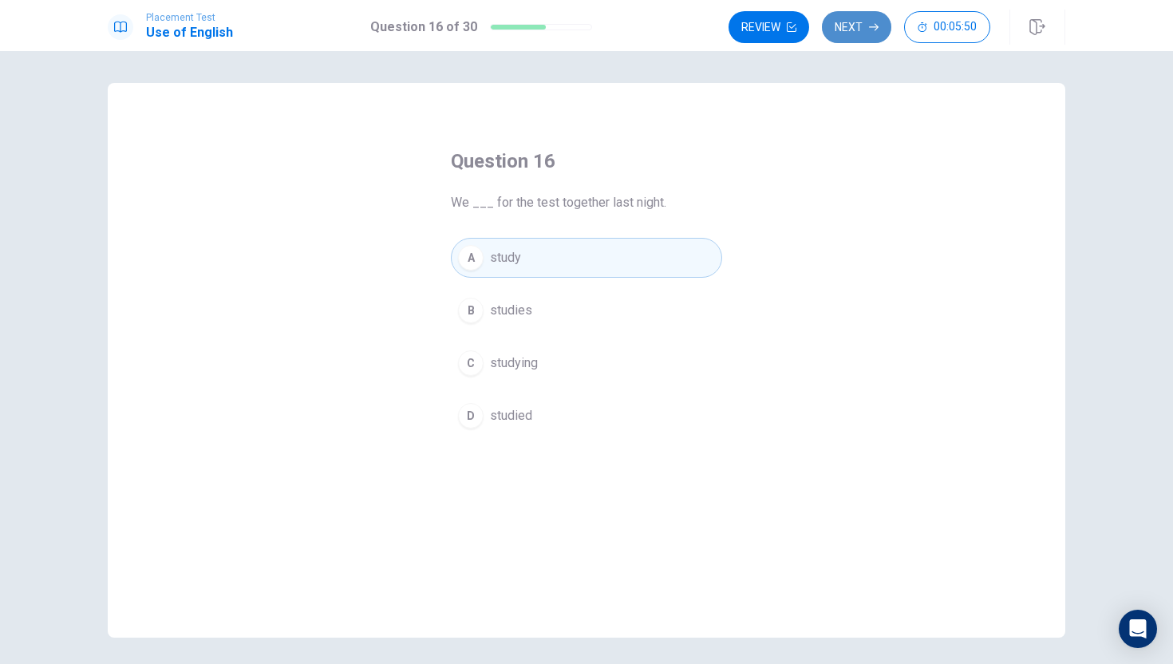
click at [871, 18] on button "Next" at bounding box center [856, 27] width 69 height 32
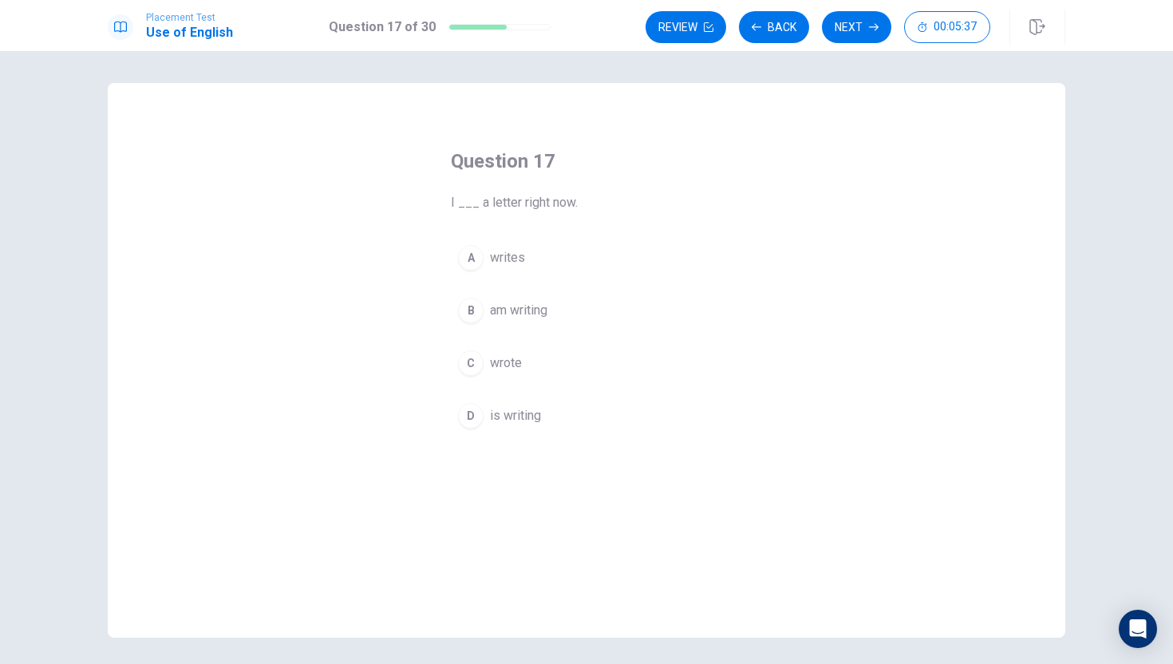
click at [733, 308] on div "Question 17 I ___ a letter right now. A writes B am writing C wrote D is writing" at bounding box center [586, 292] width 335 height 338
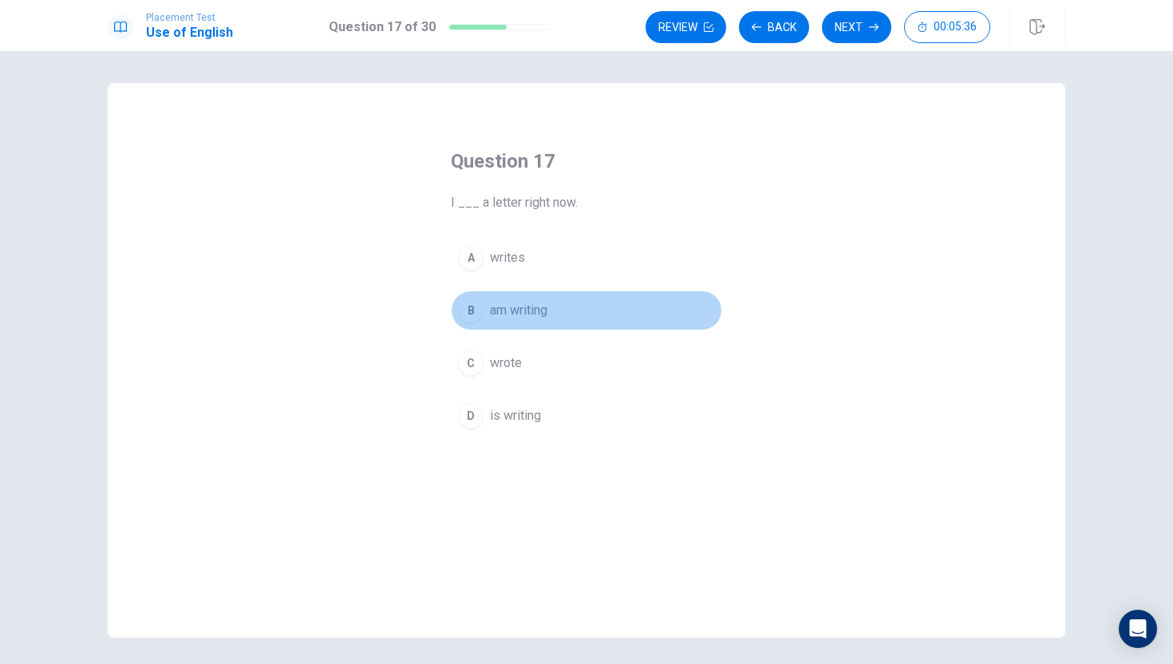
click at [594, 294] on button "B am writing" at bounding box center [586, 310] width 271 height 40
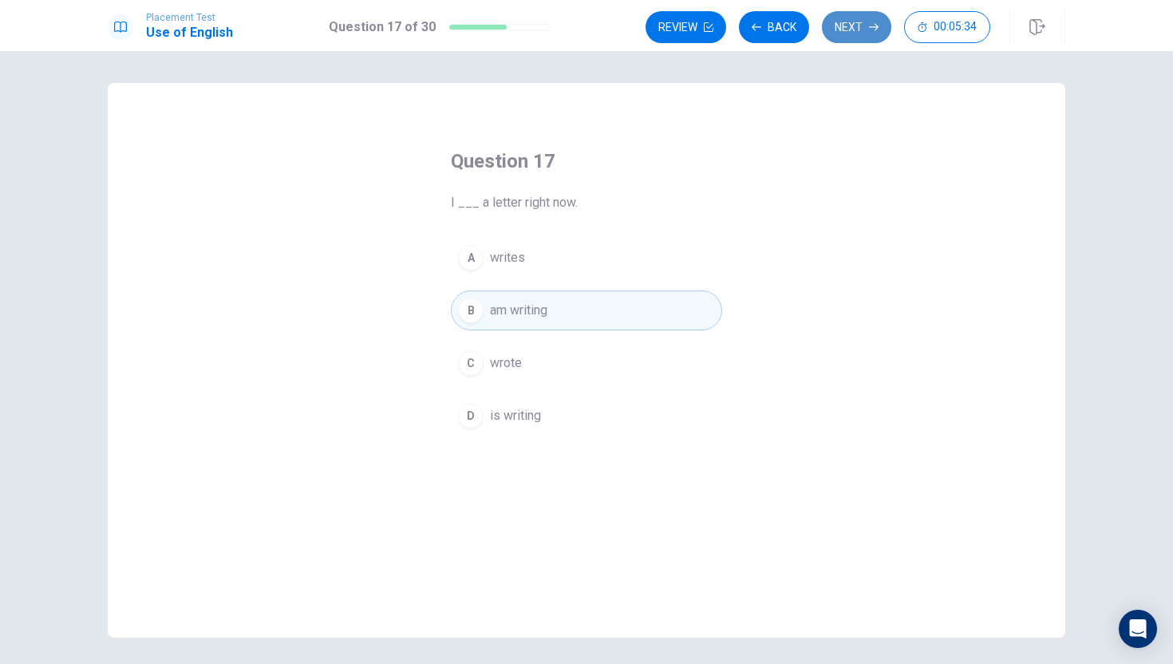
click at [875, 34] on button "Next" at bounding box center [856, 27] width 69 height 32
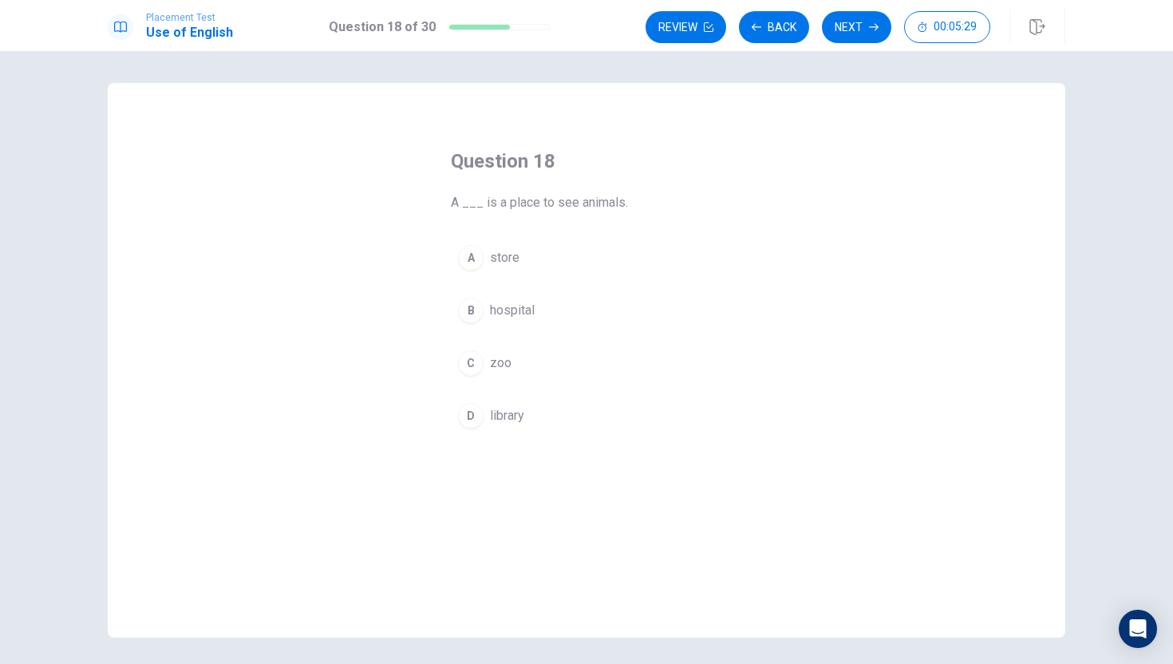
click at [646, 370] on button "C zoo" at bounding box center [586, 363] width 271 height 40
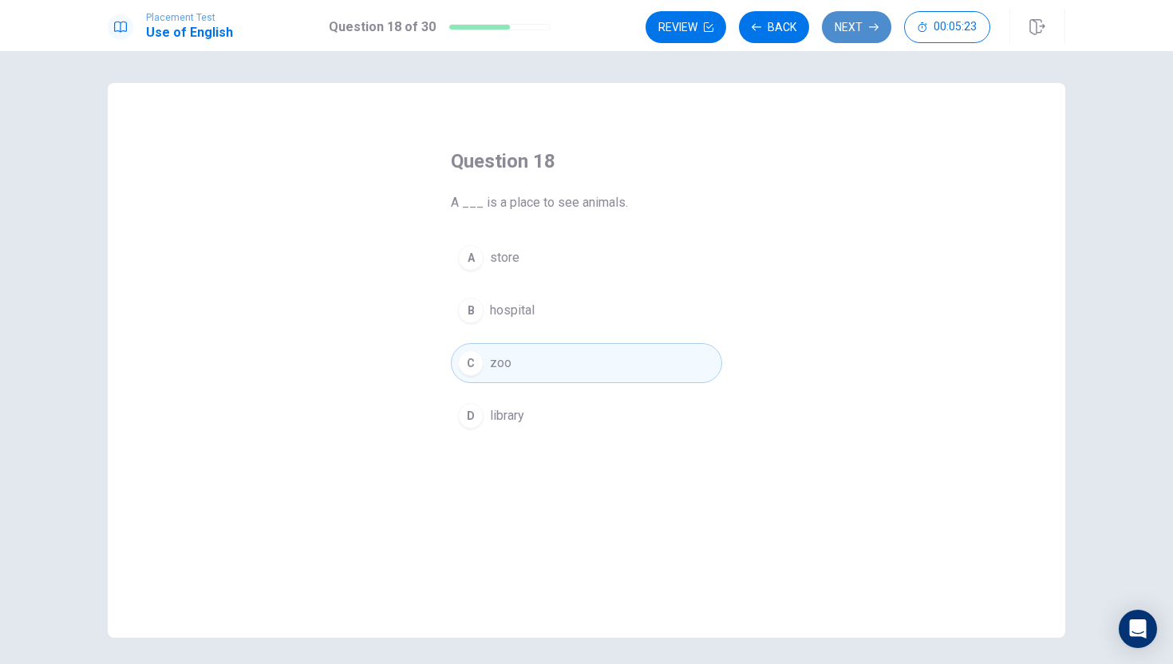
click at [875, 21] on button "Next" at bounding box center [856, 27] width 69 height 32
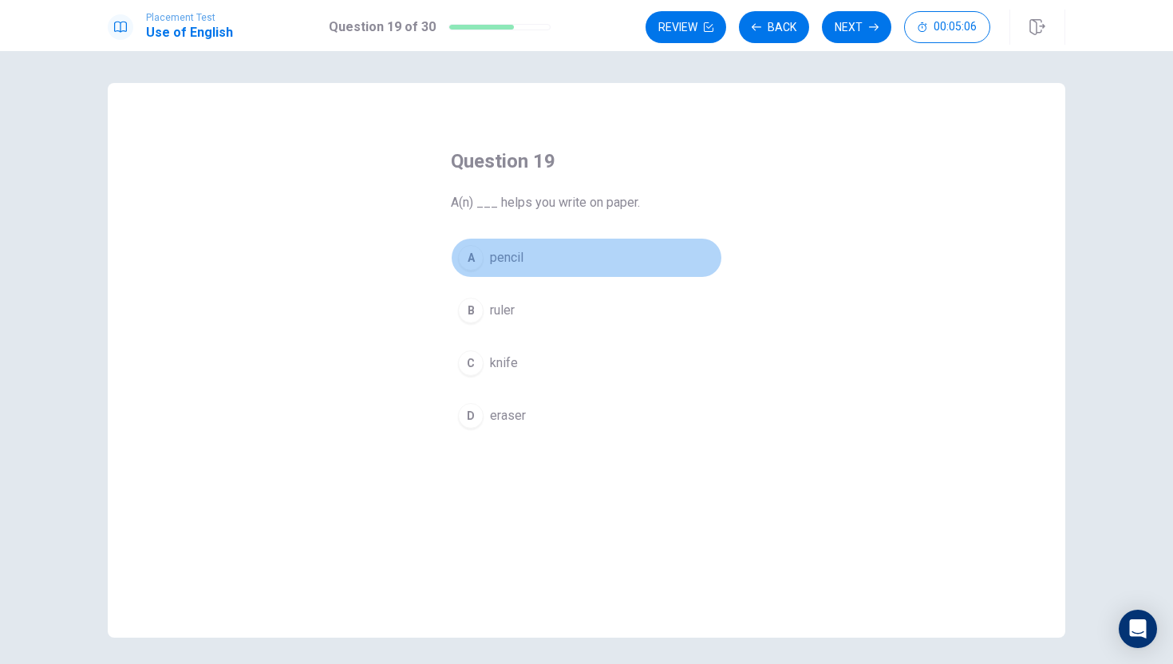
click at [597, 244] on button "A pencil" at bounding box center [586, 258] width 271 height 40
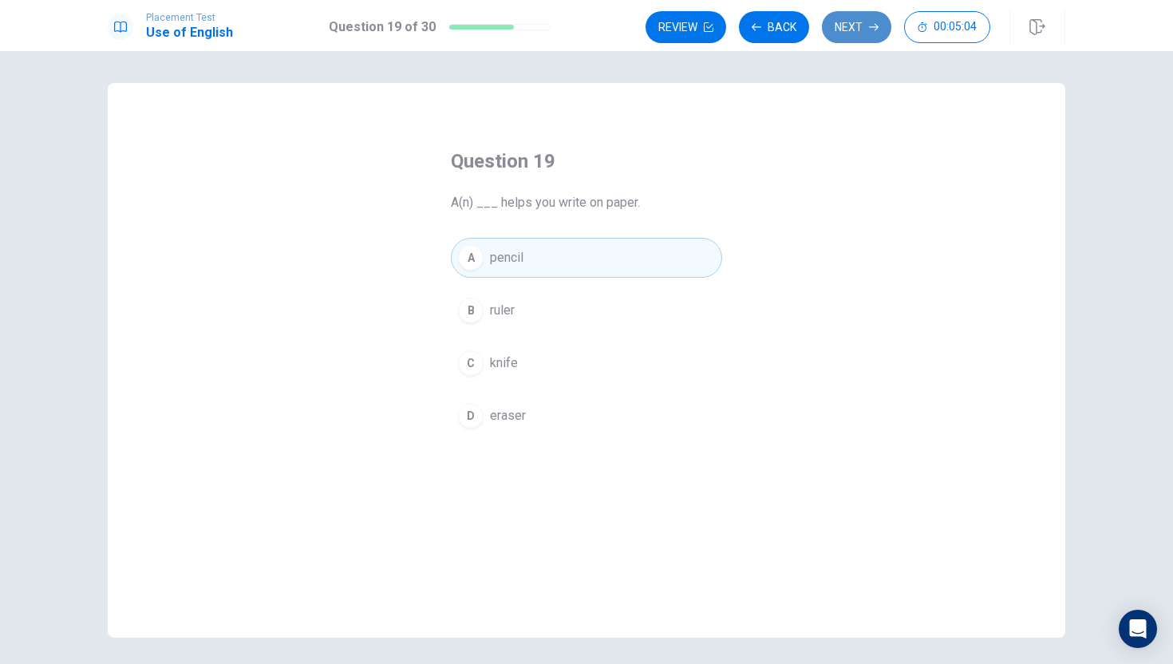
click at [857, 22] on button "Next" at bounding box center [856, 27] width 69 height 32
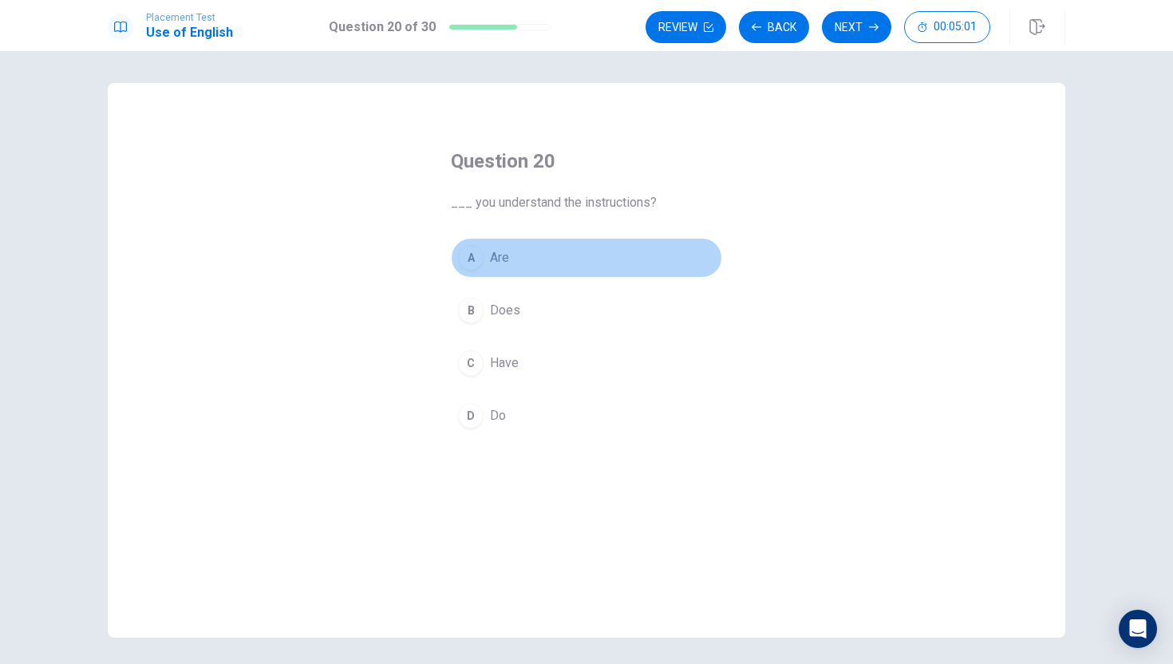
click at [609, 263] on button "A Are" at bounding box center [586, 258] width 271 height 40
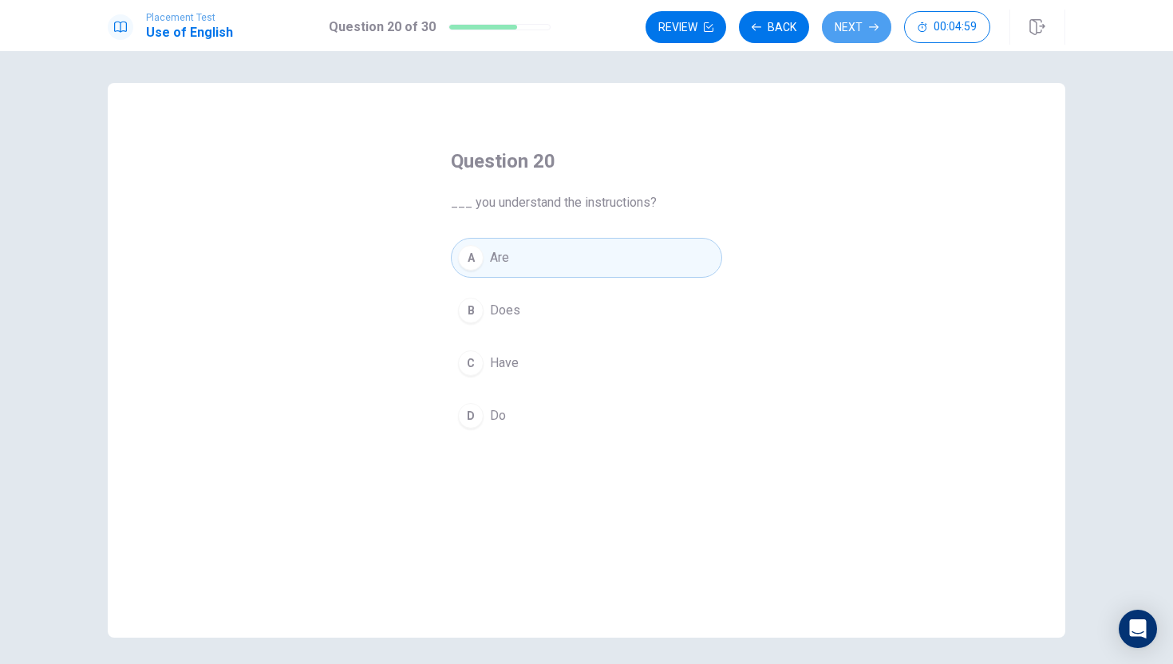
click at [871, 32] on button "Next" at bounding box center [856, 27] width 69 height 32
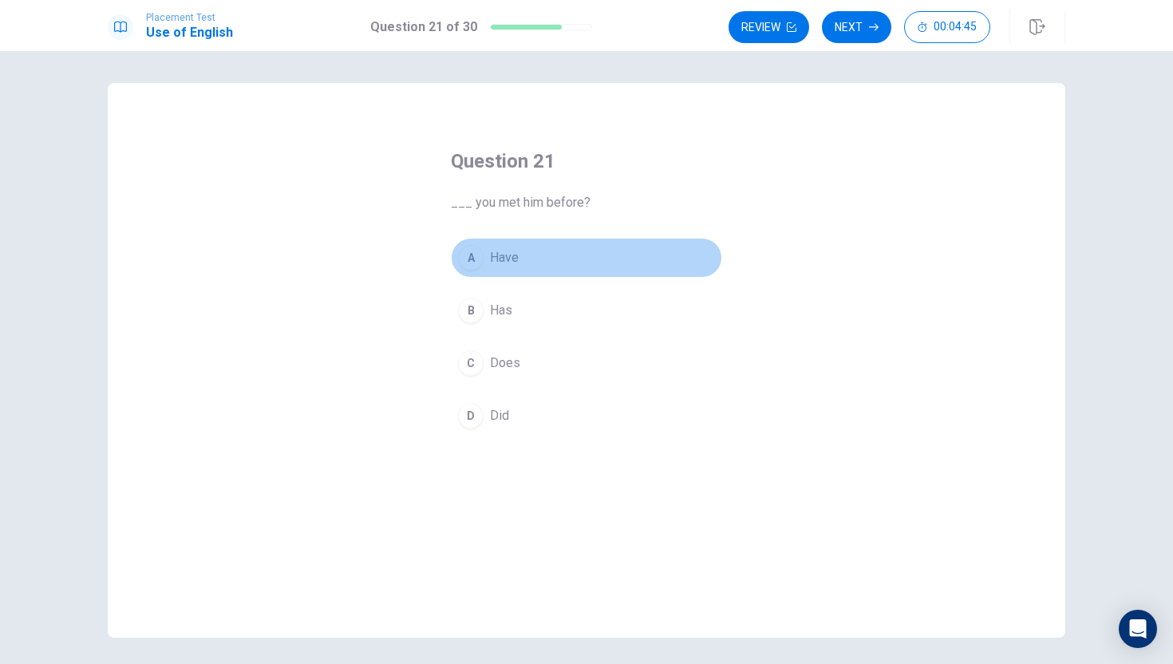
click at [474, 261] on div "A" at bounding box center [471, 258] width 26 height 26
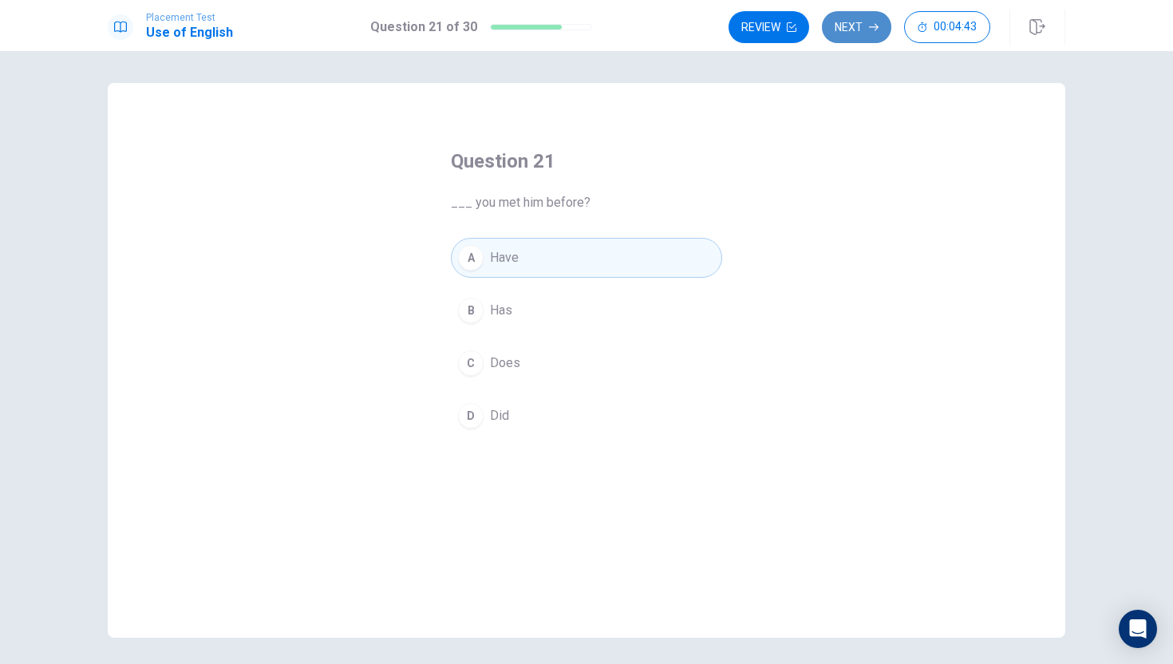
click at [842, 24] on button "Next" at bounding box center [856, 27] width 69 height 32
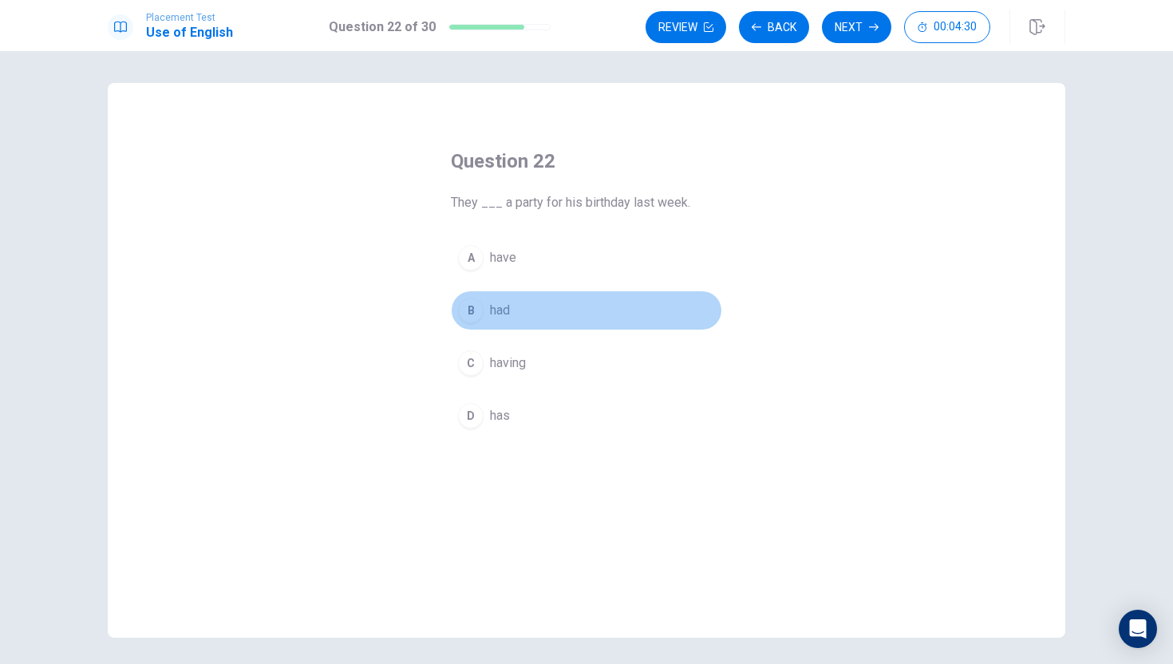
click at [536, 318] on button "B had" at bounding box center [586, 310] width 271 height 40
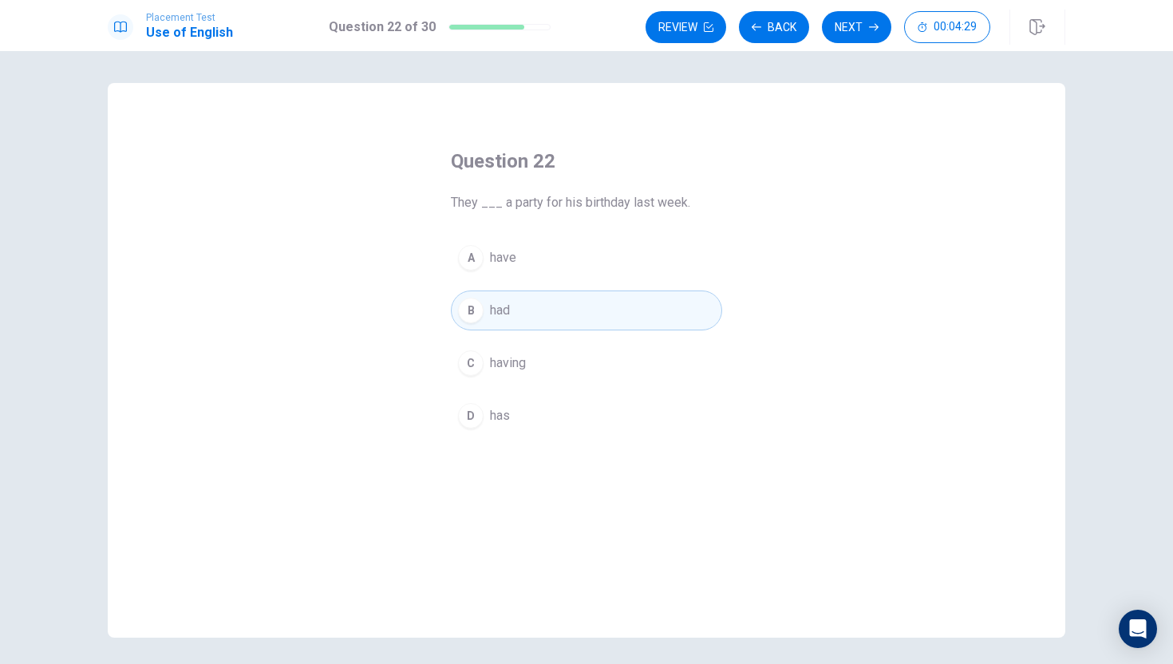
click at [586, 260] on button "A have" at bounding box center [586, 258] width 271 height 40
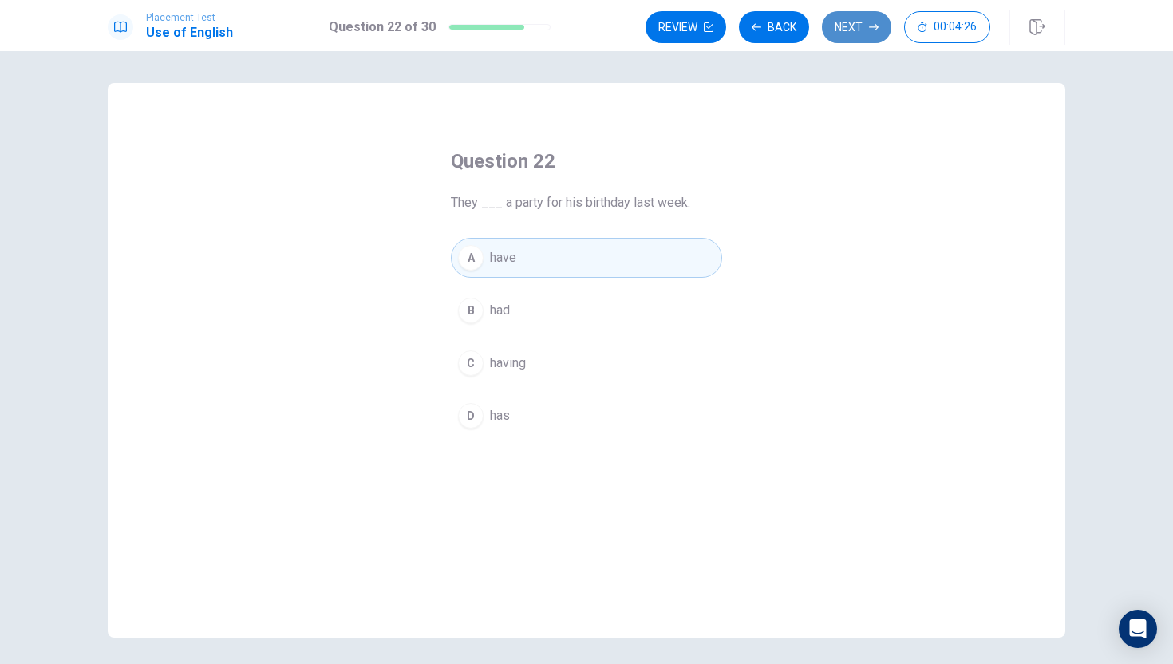
click at [867, 23] on button "Next" at bounding box center [856, 27] width 69 height 32
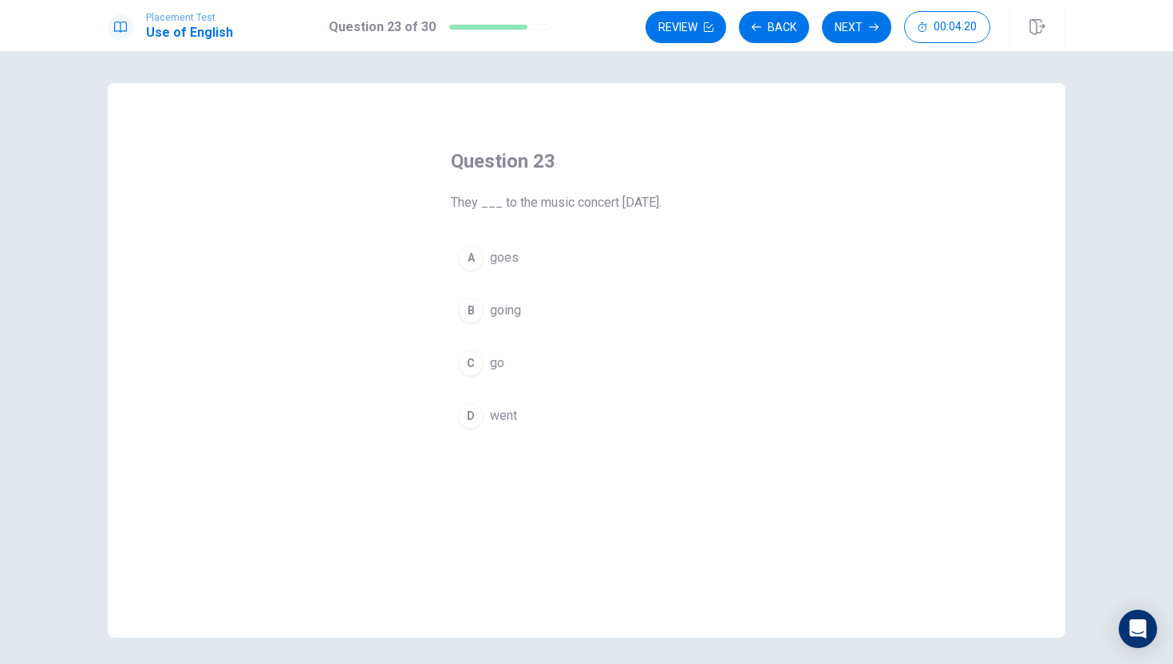
click at [647, 259] on button "A goes" at bounding box center [586, 258] width 271 height 40
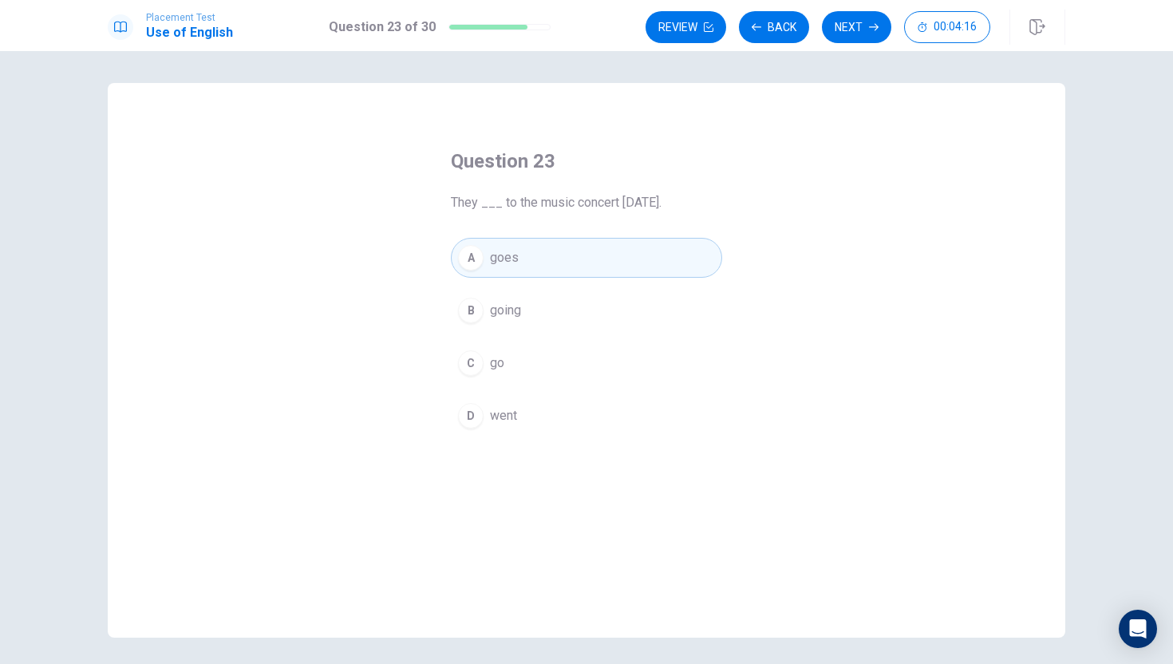
click at [547, 395] on div "A goes B going C go D went" at bounding box center [586, 337] width 271 height 198
click at [548, 419] on button "D went" at bounding box center [586, 416] width 271 height 40
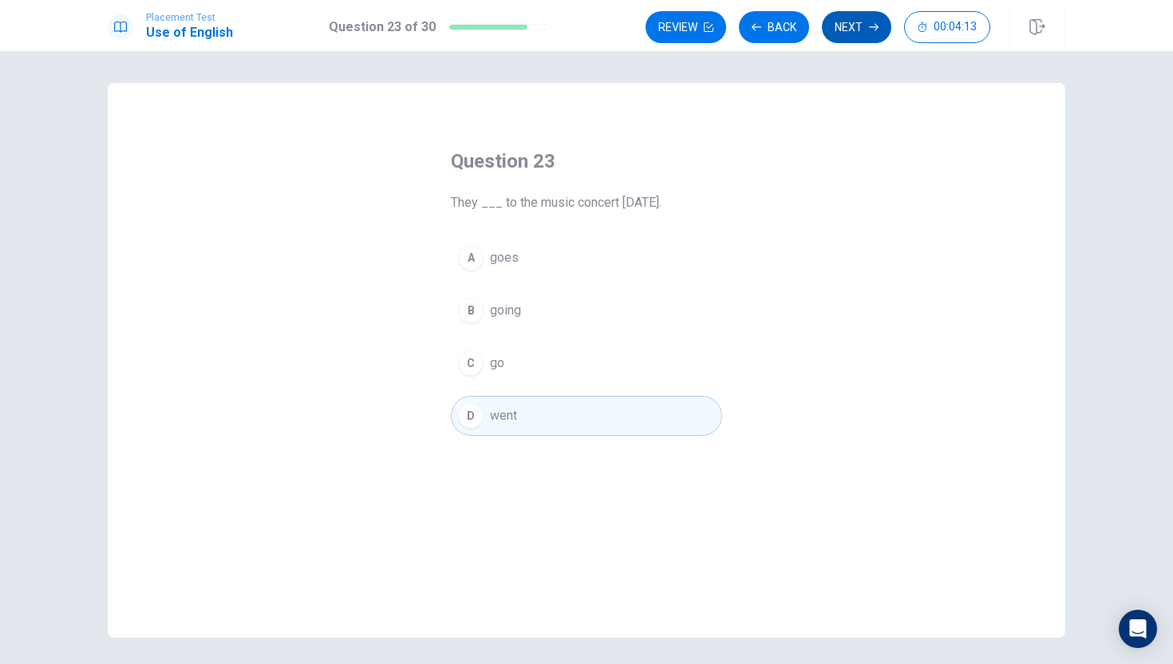
click at [847, 33] on button "Next" at bounding box center [856, 27] width 69 height 32
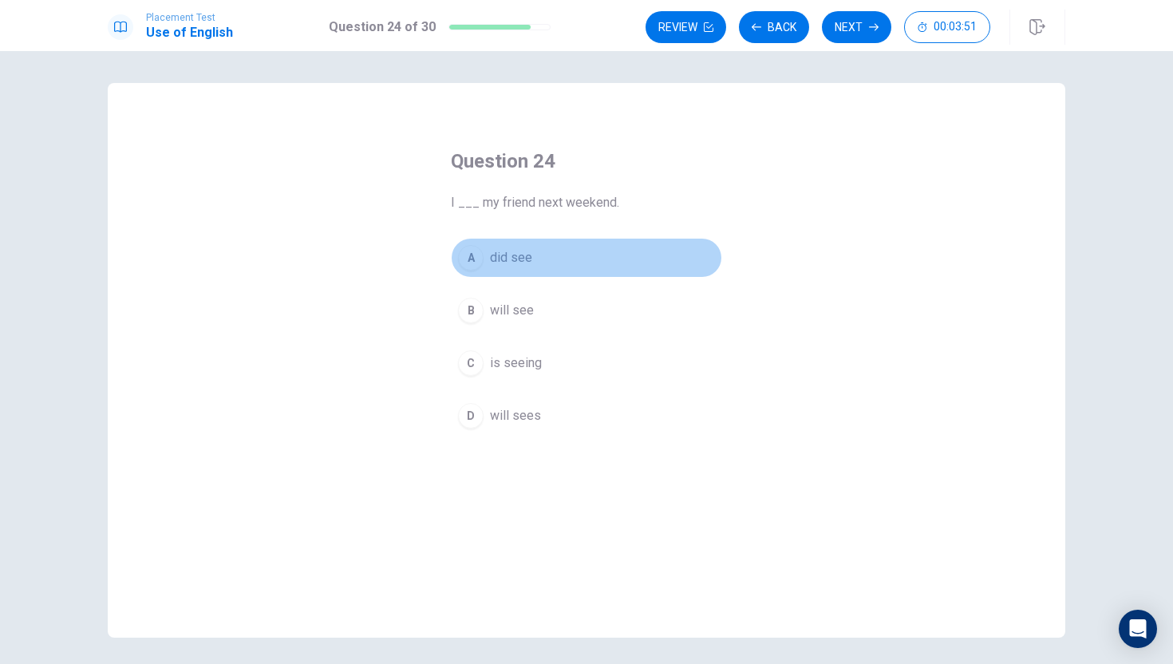
click at [610, 259] on button "A did see" at bounding box center [586, 258] width 271 height 40
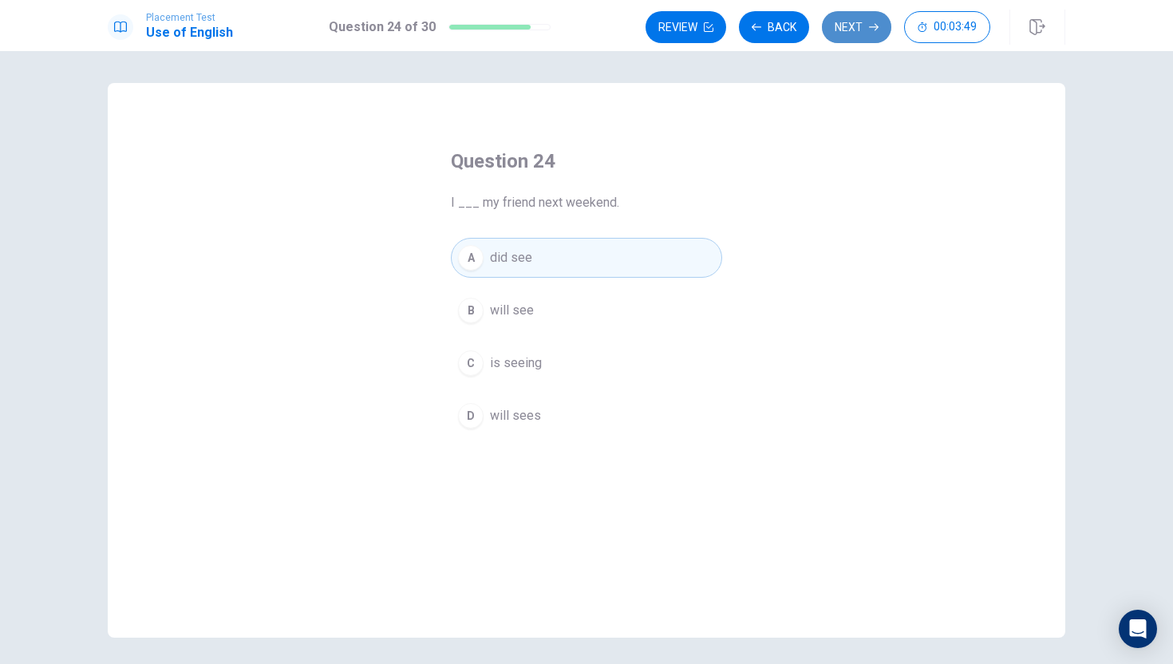
click at [853, 30] on button "Next" at bounding box center [856, 27] width 69 height 32
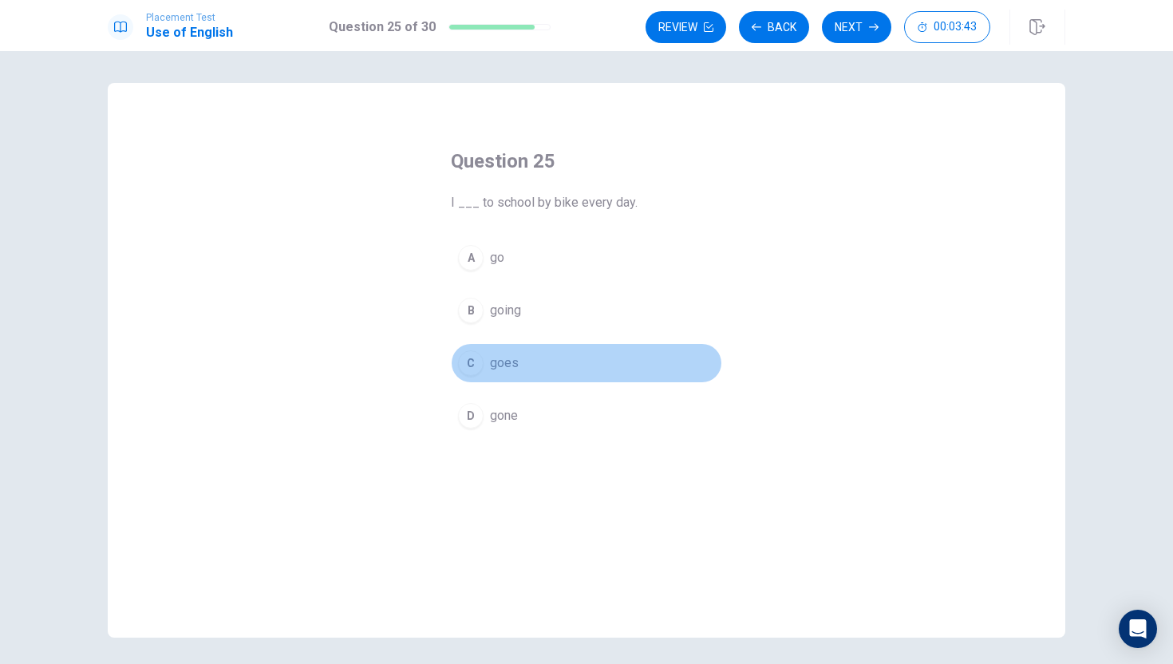
click at [634, 371] on button "C goes" at bounding box center [586, 363] width 271 height 40
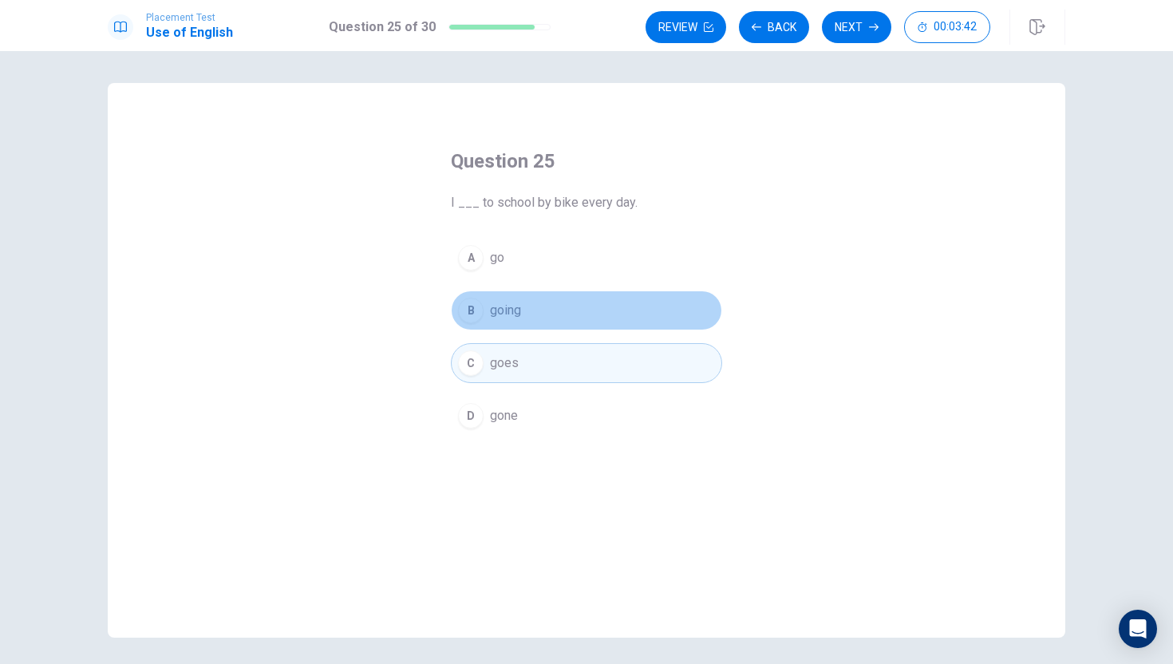
click at [622, 329] on button "B going" at bounding box center [586, 310] width 271 height 40
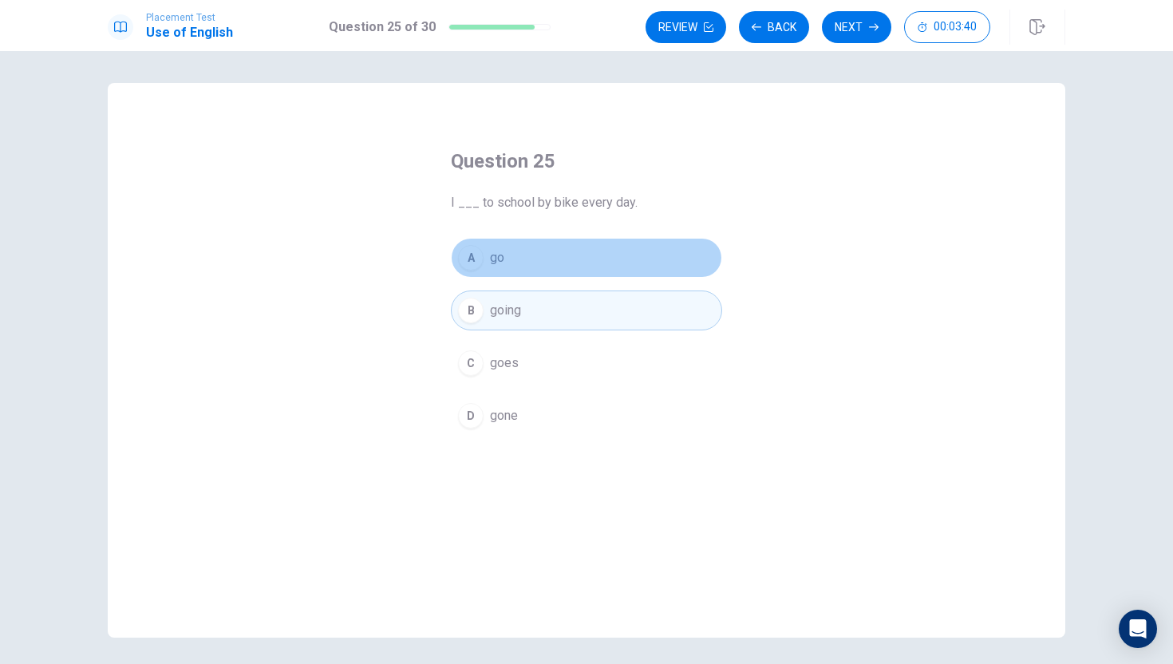
click at [660, 247] on button "A go" at bounding box center [586, 258] width 271 height 40
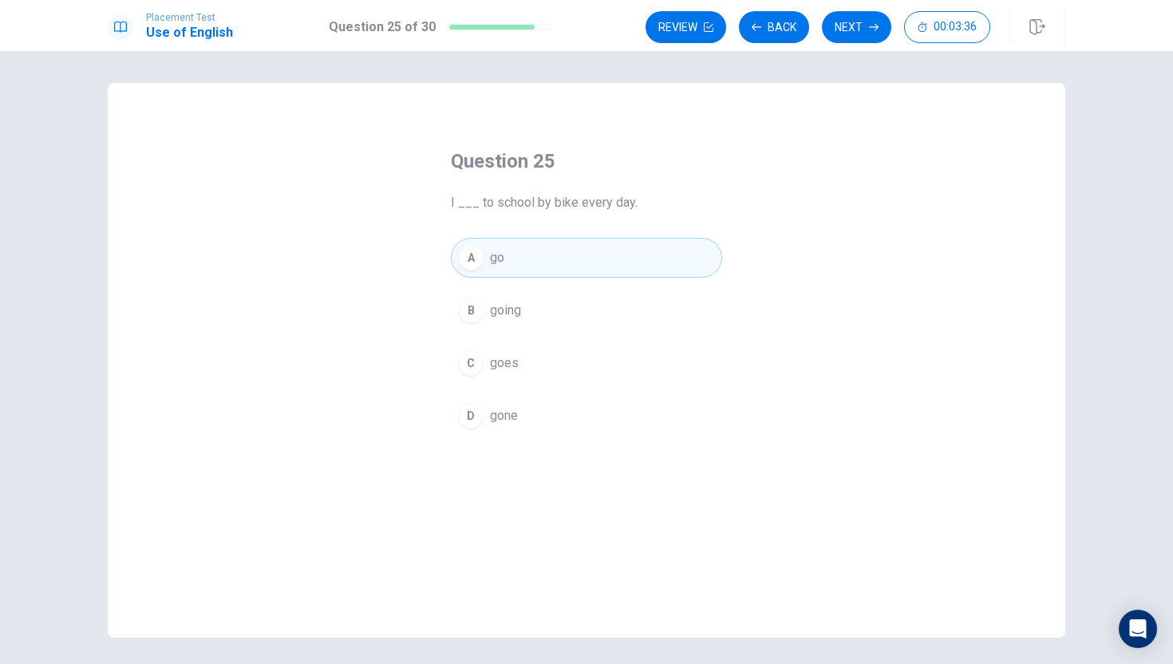
click at [674, 445] on div "Question 25 I ___ to school by bike every day. A go B going C goes D gone" at bounding box center [586, 292] width 335 height 338
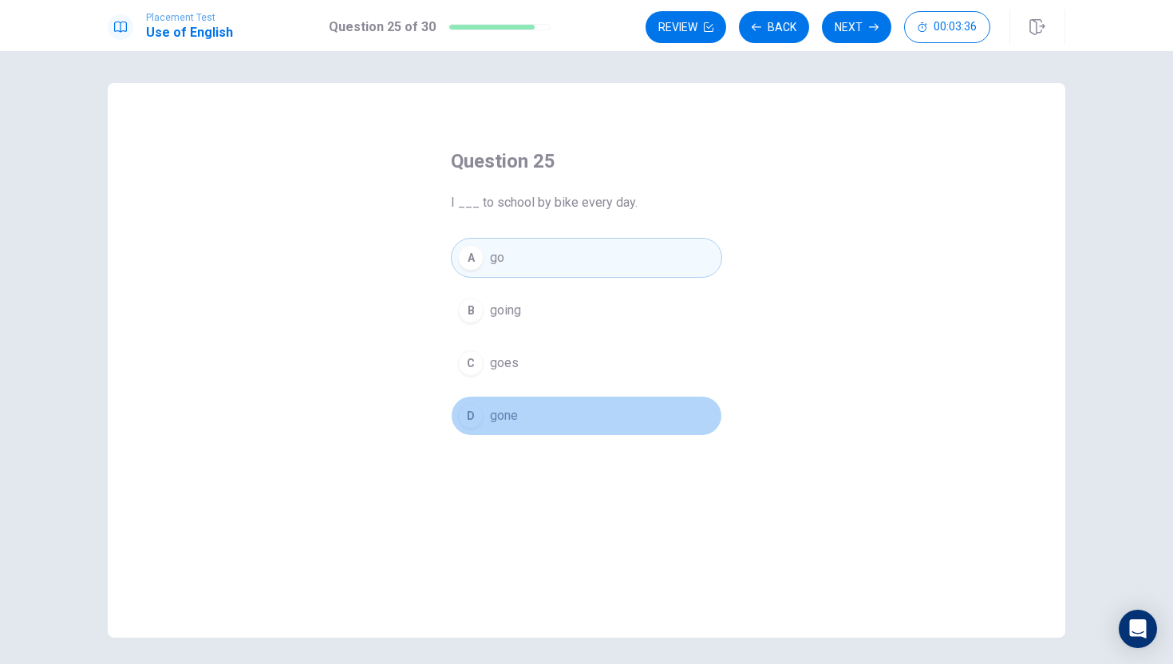
click at [665, 423] on button "D gone" at bounding box center [586, 416] width 271 height 40
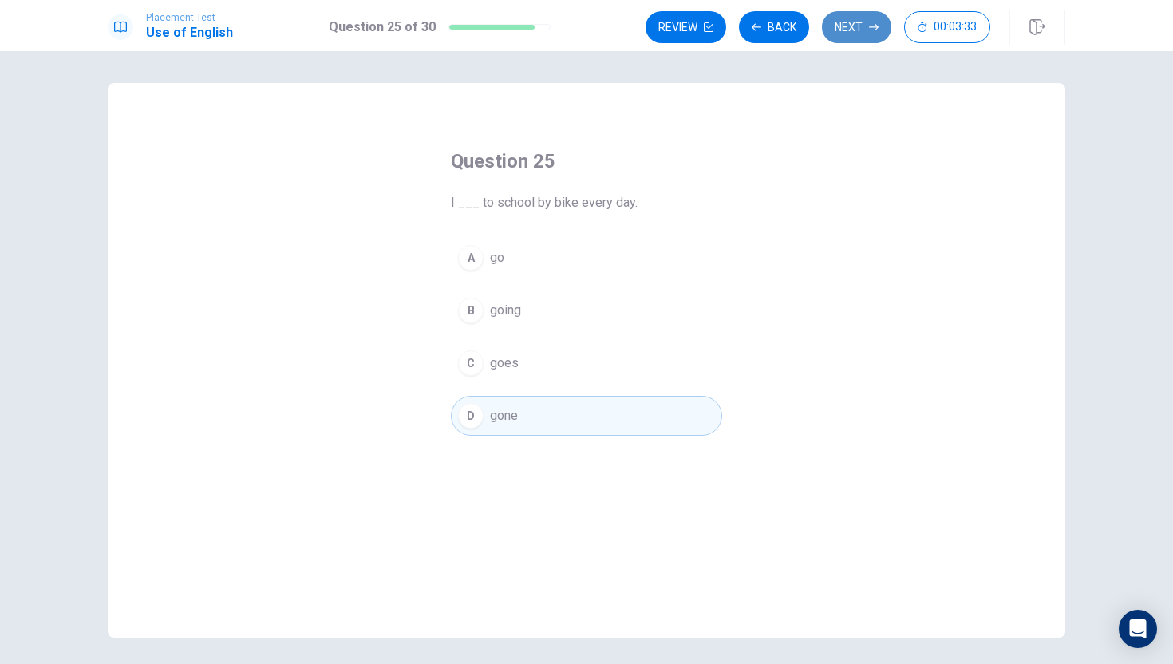
click at [855, 20] on button "Next" at bounding box center [856, 27] width 69 height 32
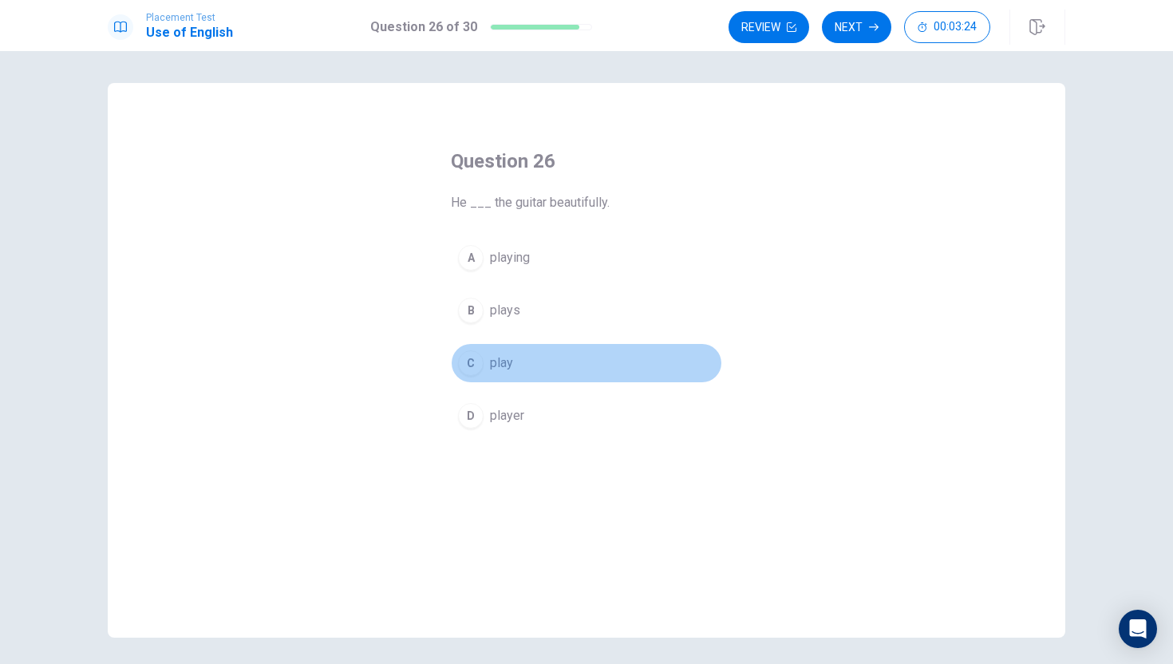
click at [529, 360] on button "C play" at bounding box center [586, 363] width 271 height 40
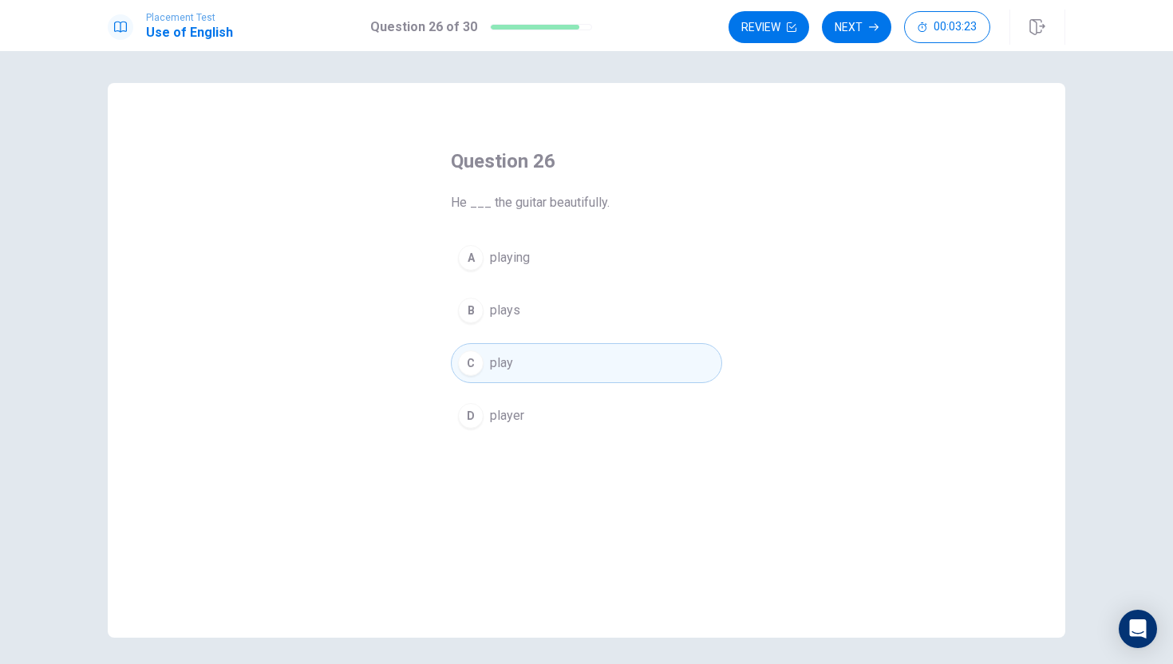
click at [536, 302] on button "B plays" at bounding box center [586, 310] width 271 height 40
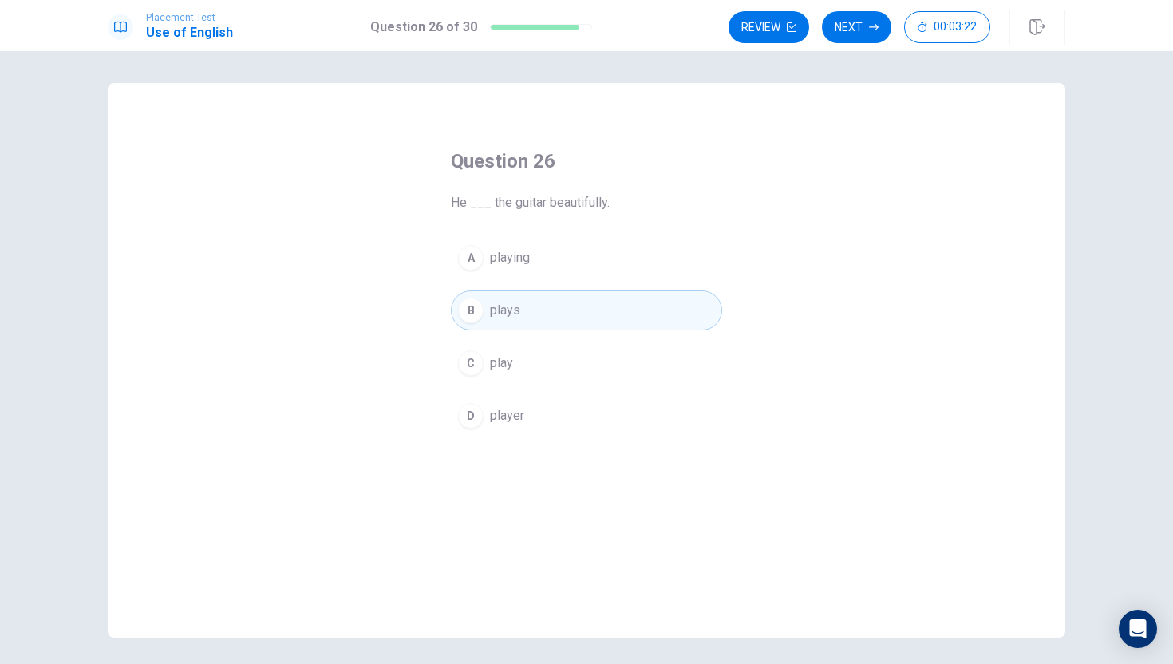
click at [536, 269] on button "A playing" at bounding box center [586, 258] width 271 height 40
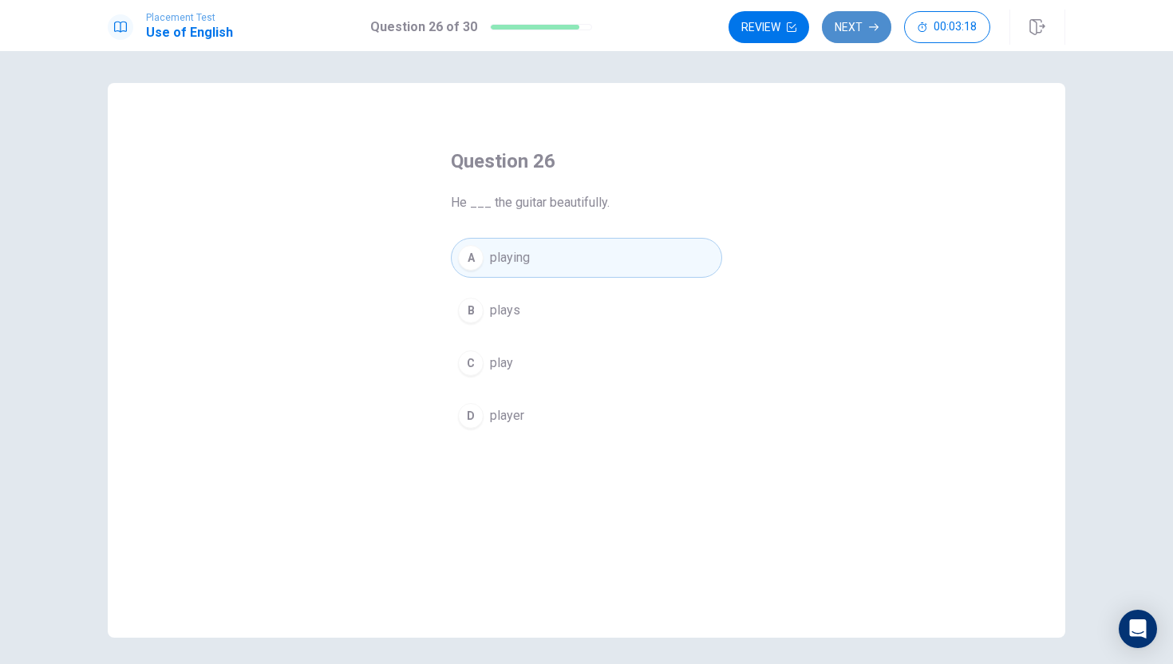
click at [842, 24] on button "Next" at bounding box center [856, 27] width 69 height 32
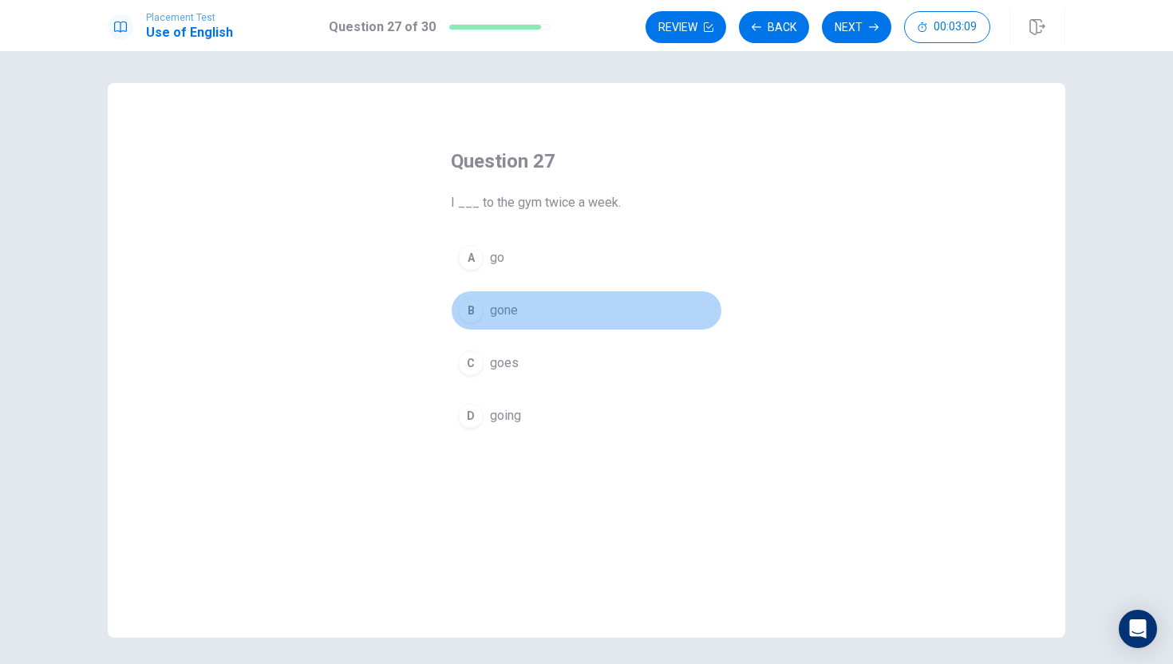
click at [501, 319] on span "gone" at bounding box center [504, 310] width 28 height 19
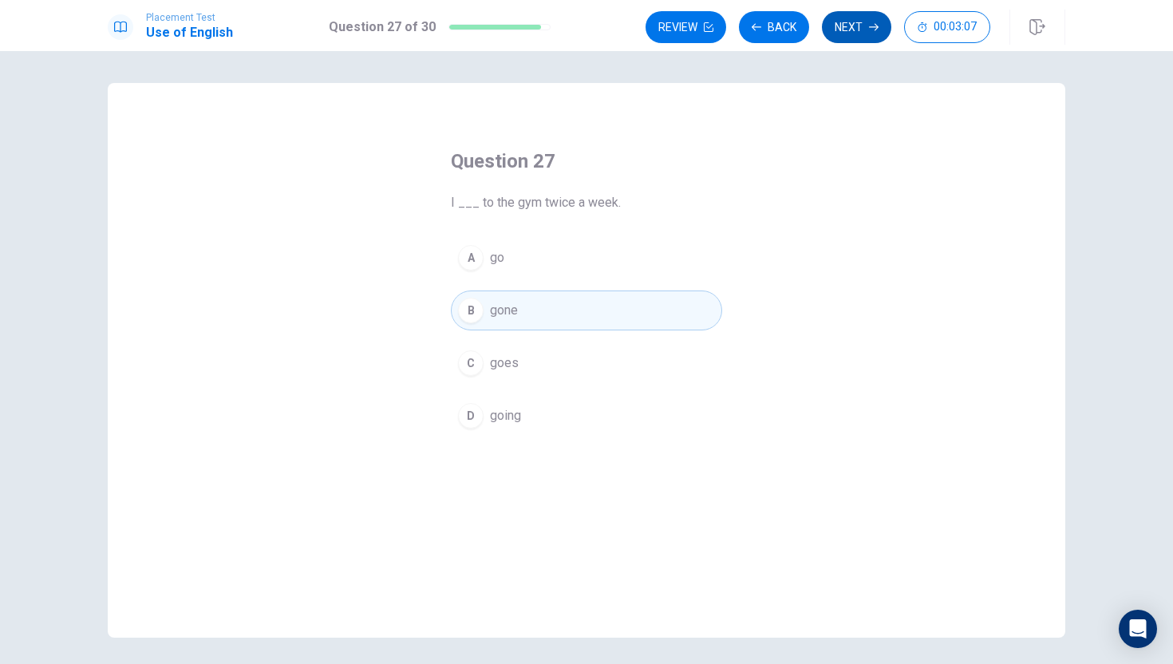
click at [863, 23] on button "Next" at bounding box center [856, 27] width 69 height 32
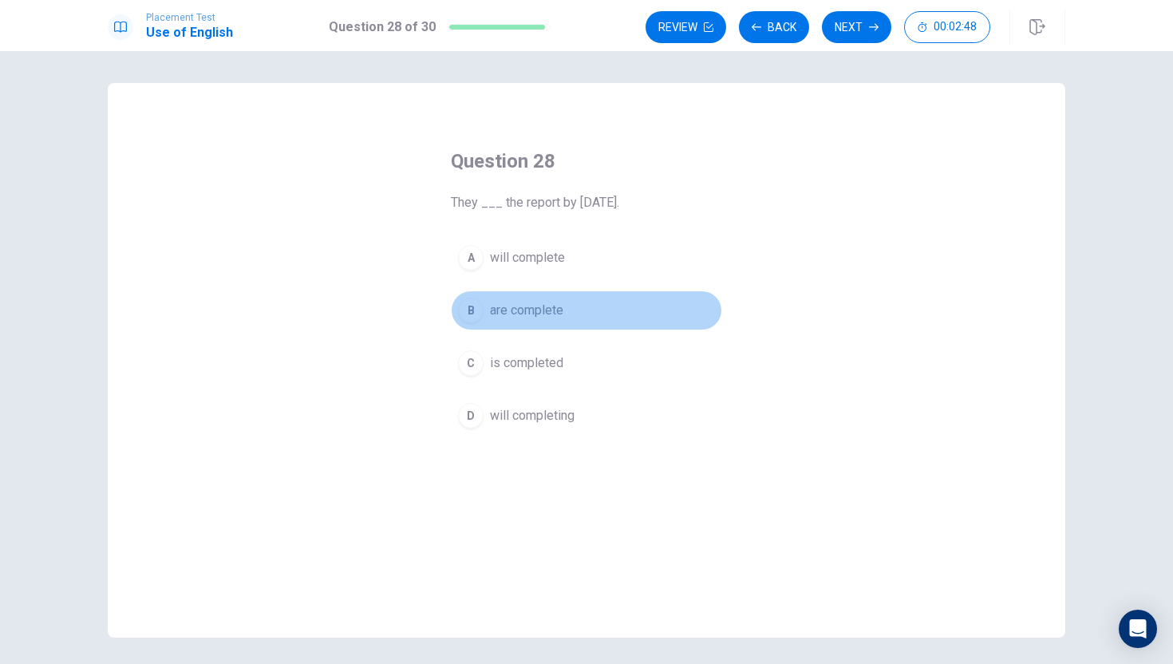
click at [550, 328] on button "B are complete" at bounding box center [586, 310] width 271 height 40
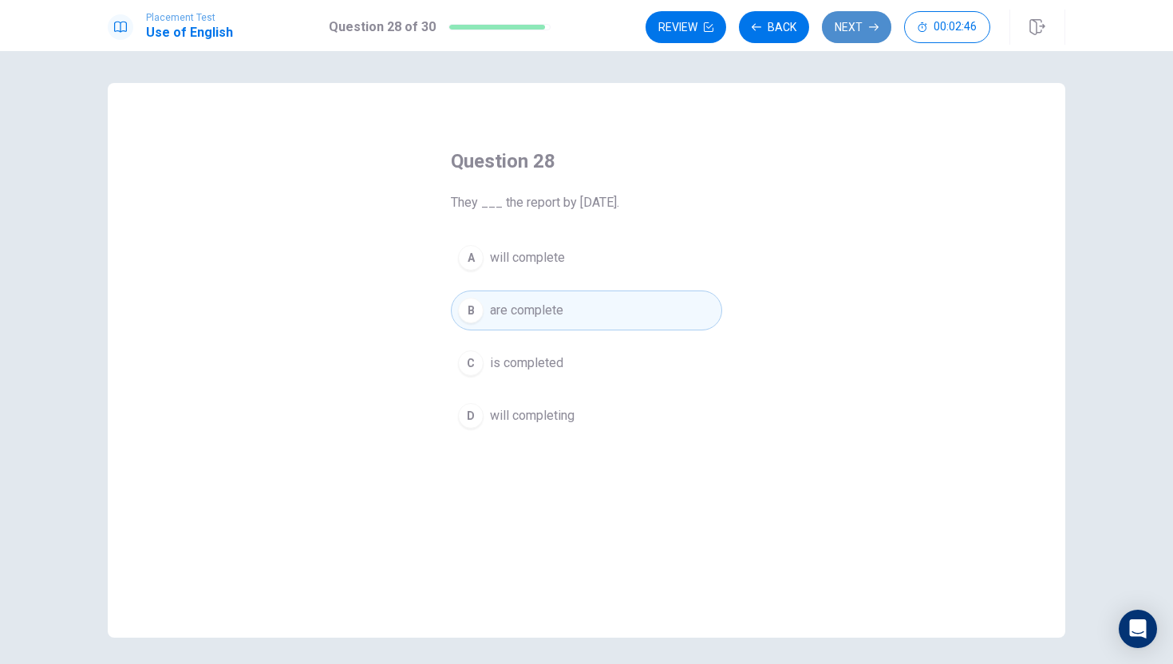
click at [871, 26] on icon "button" at bounding box center [874, 27] width 10 height 7
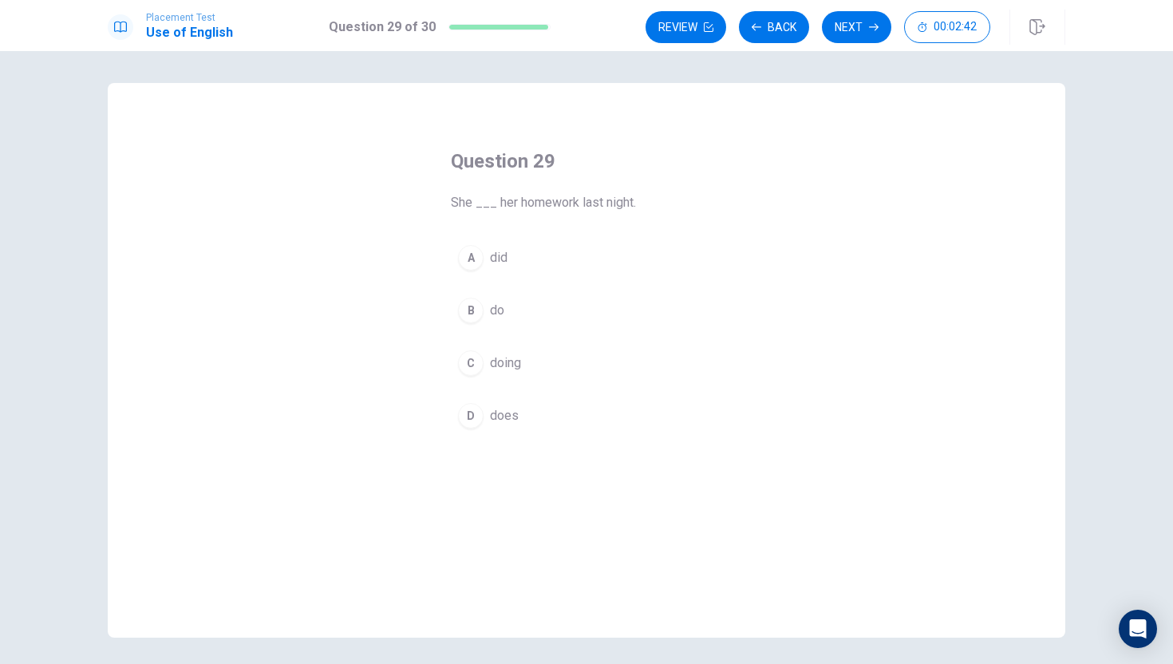
click at [605, 402] on button "D does" at bounding box center [586, 416] width 271 height 40
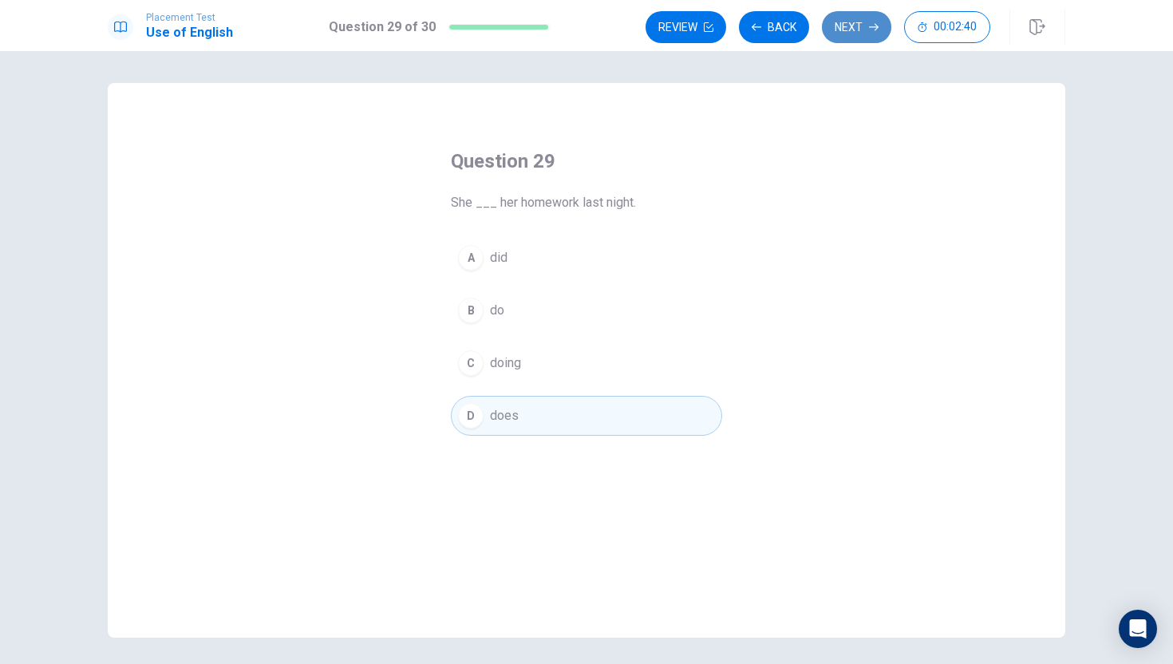
click at [847, 18] on button "Next" at bounding box center [856, 27] width 69 height 32
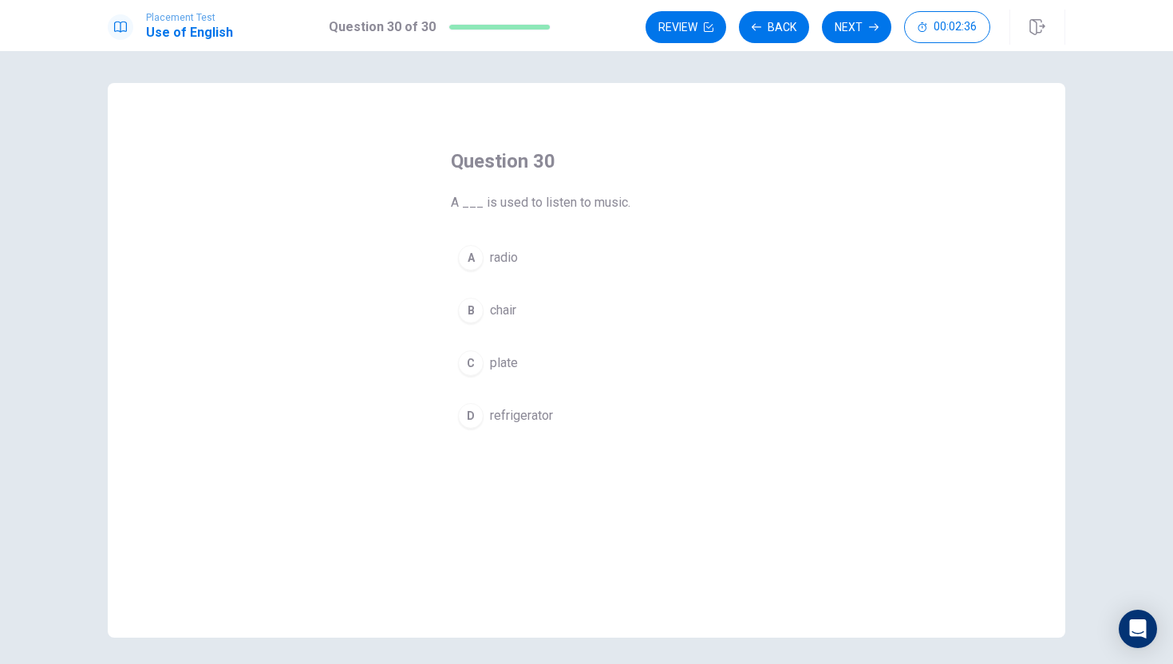
click at [680, 243] on button "A radio" at bounding box center [586, 258] width 271 height 40
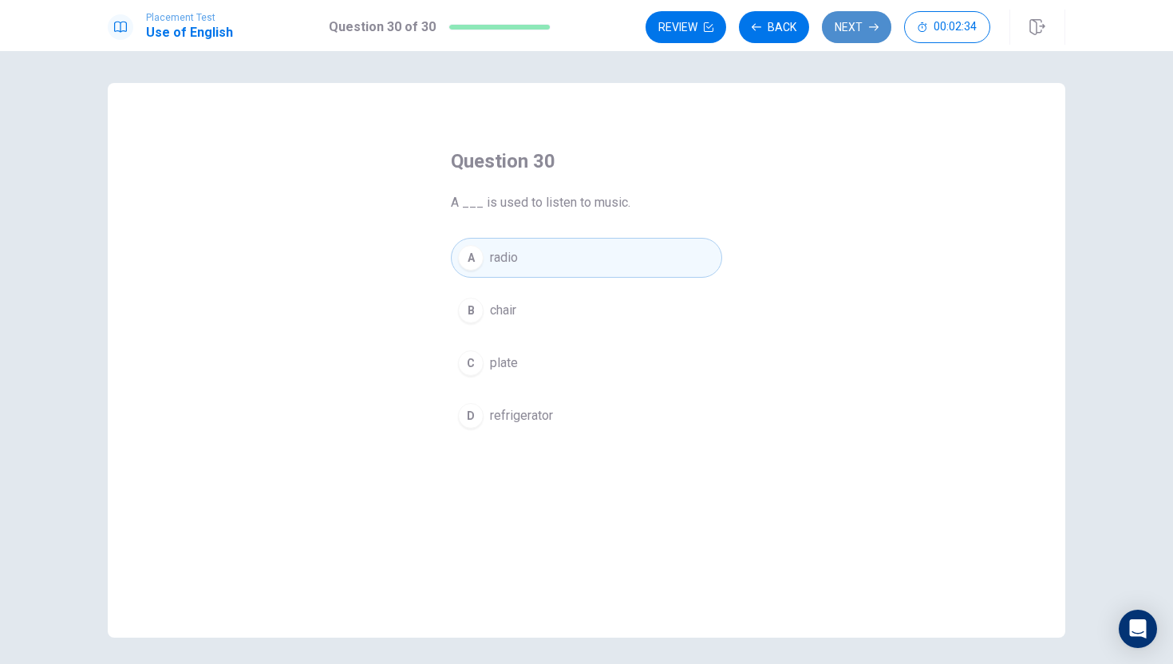
click at [855, 31] on button "Next" at bounding box center [856, 27] width 69 height 32
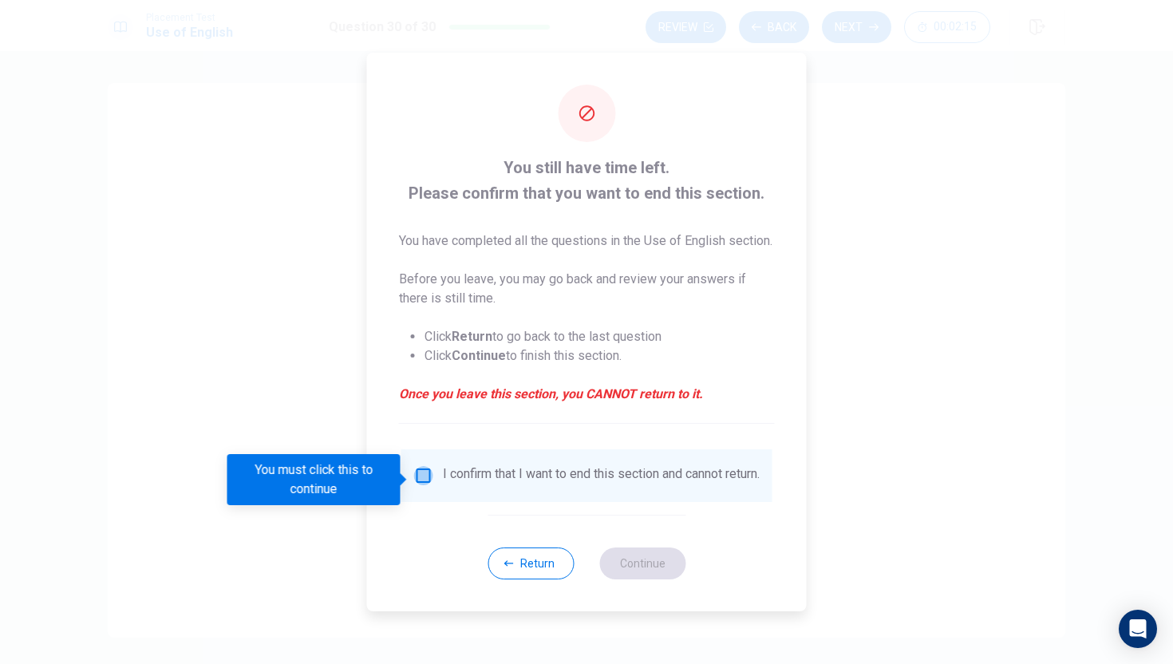
click at [414, 484] on input "You must click this to continue" at bounding box center [423, 475] width 19 height 19
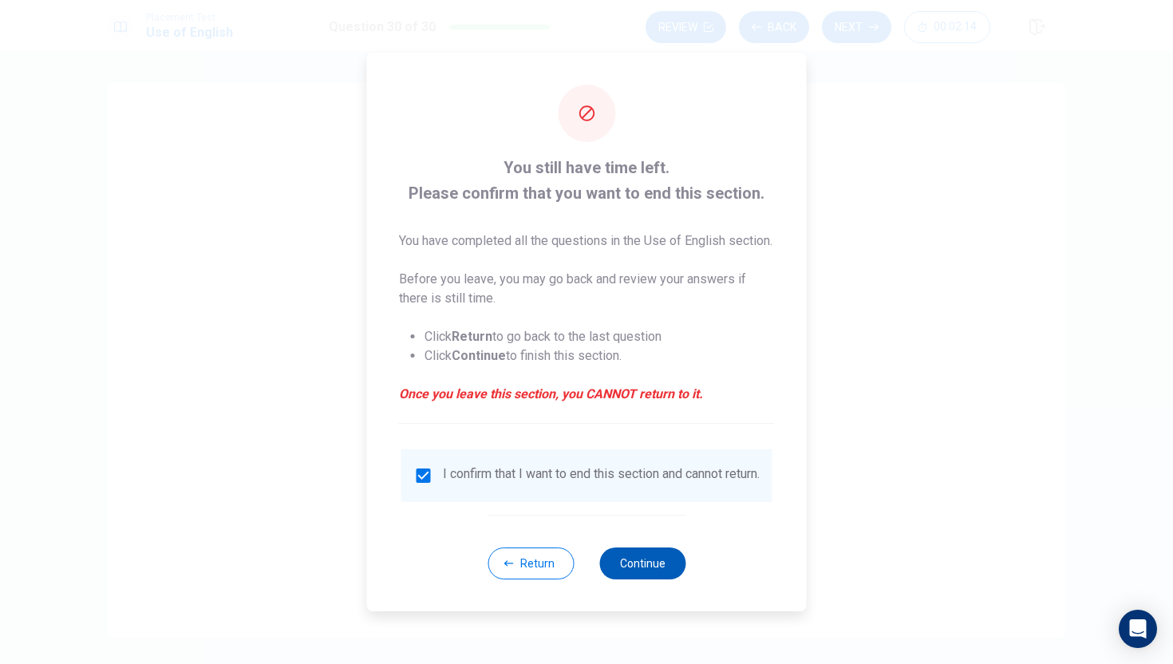
click at [641, 574] on button "Continue" at bounding box center [642, 563] width 86 height 32
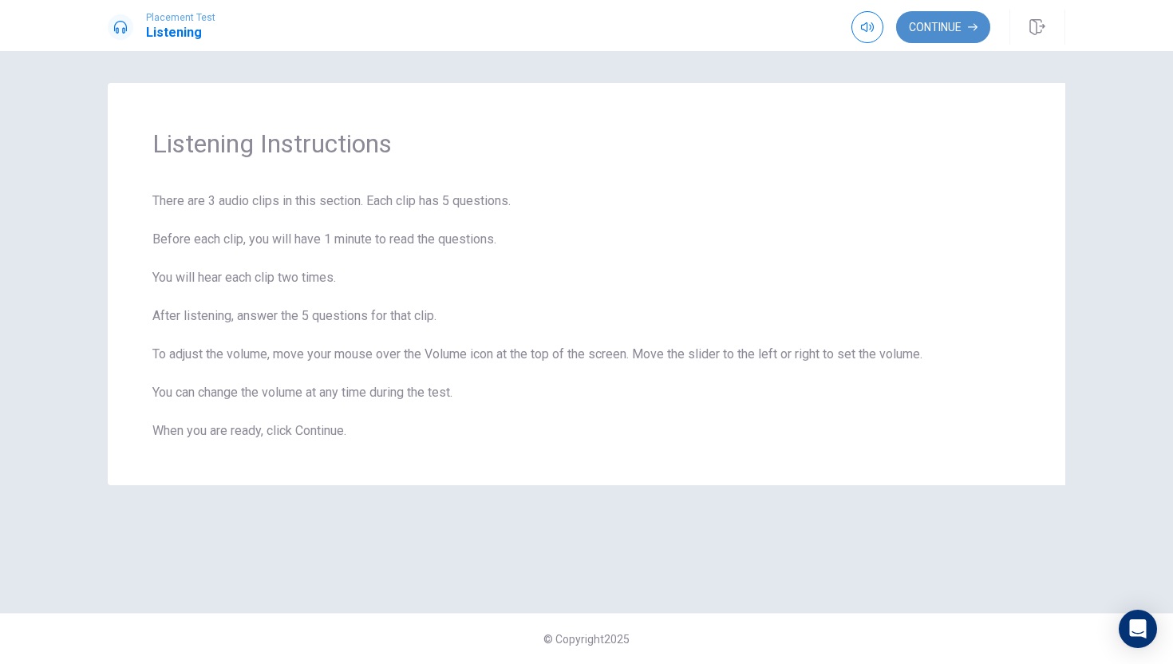
click at [954, 19] on button "Continue" at bounding box center [943, 27] width 94 height 32
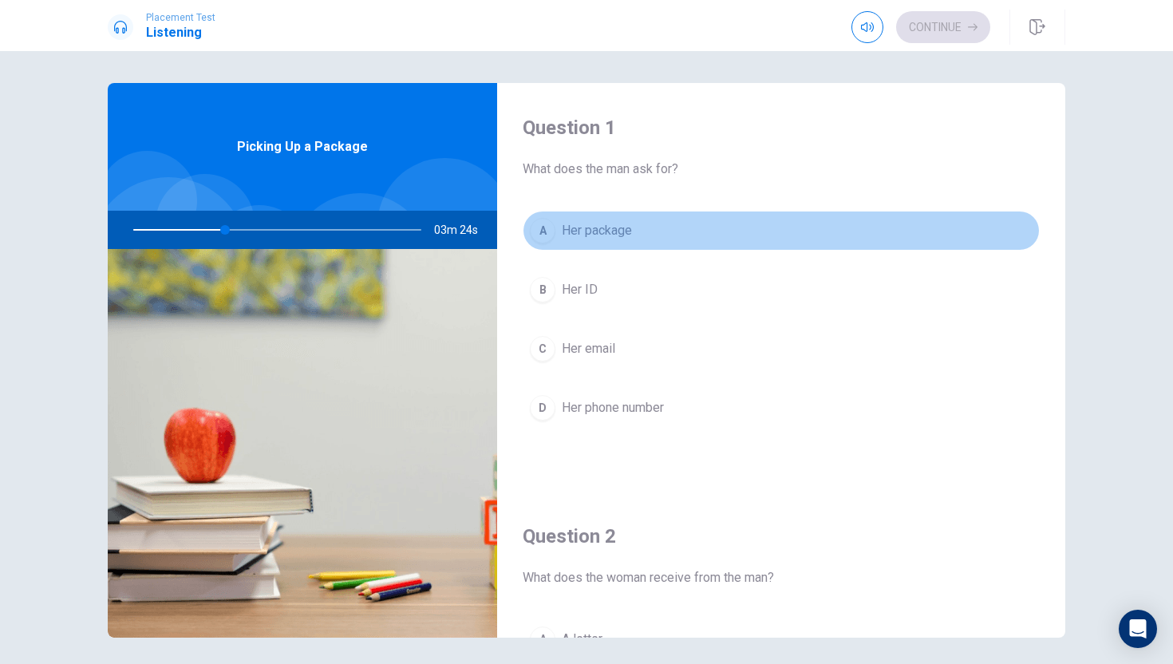
click at [680, 234] on button "A Her package" at bounding box center [781, 231] width 517 height 40
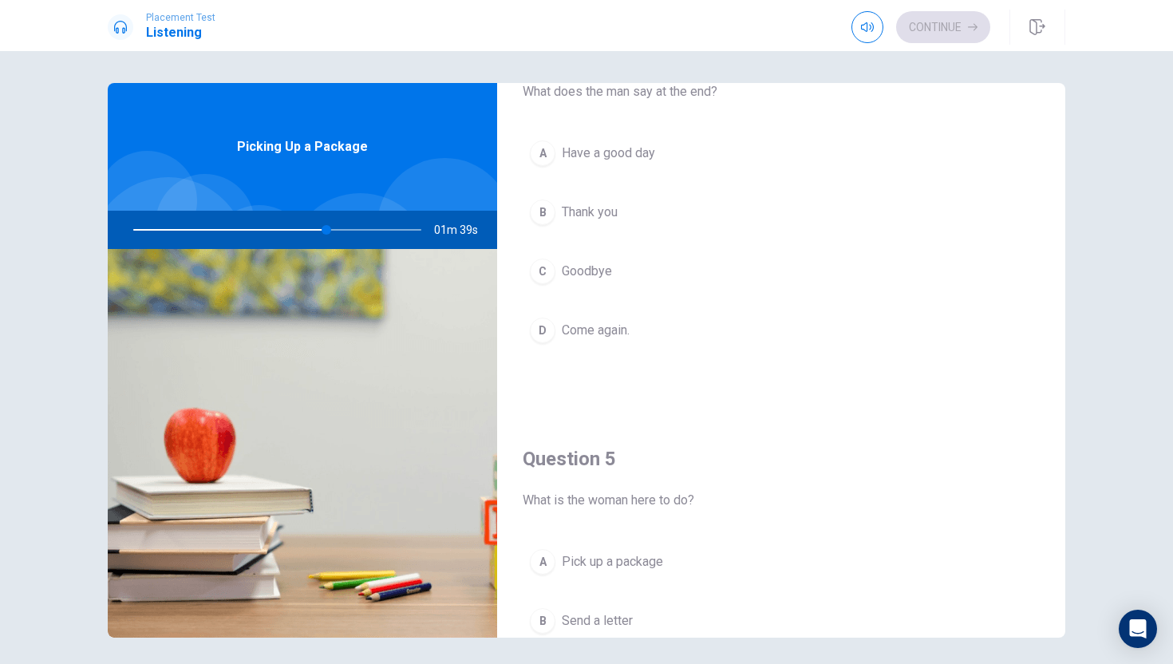
scroll to position [1488, 0]
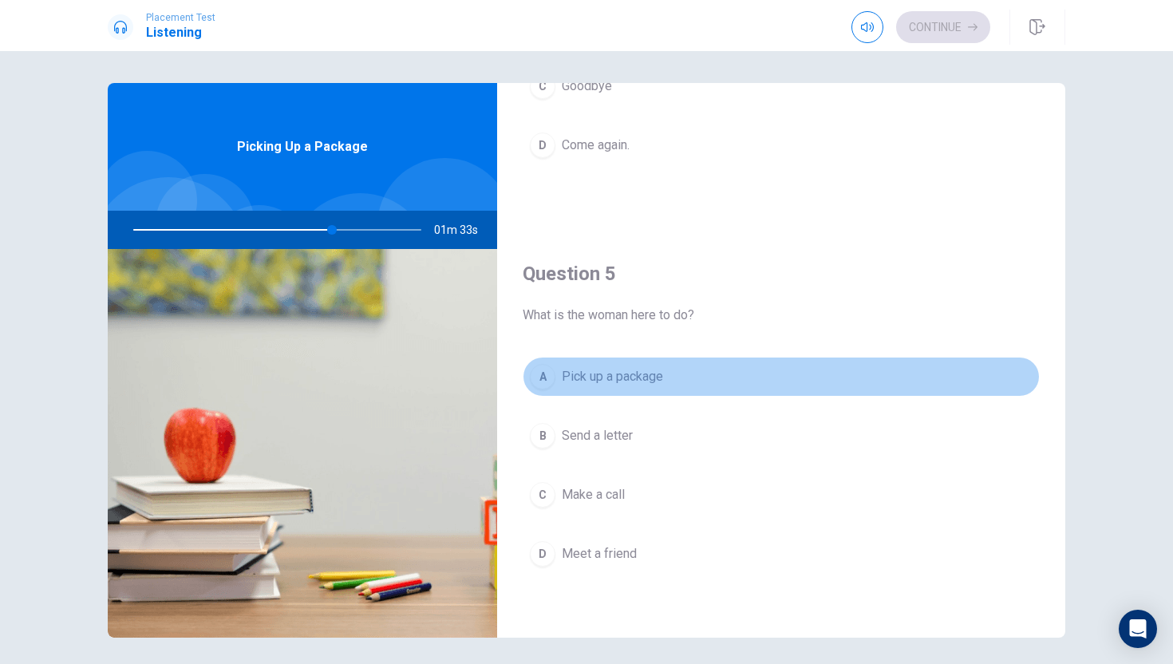
click at [549, 371] on div "A" at bounding box center [543, 377] width 26 height 26
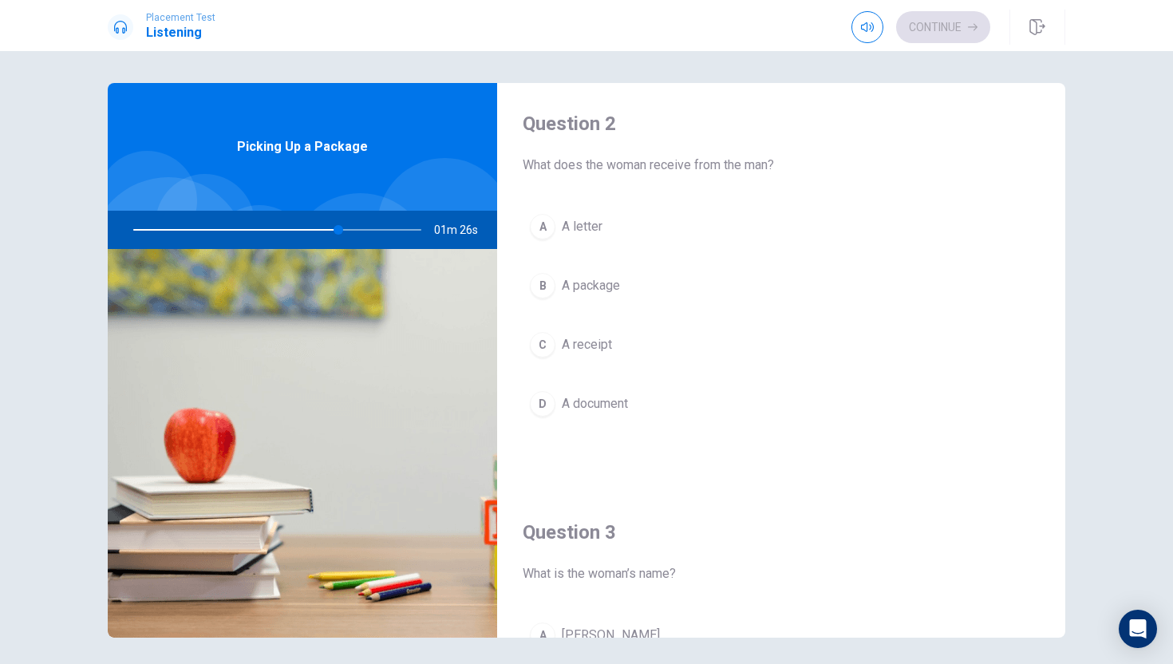
scroll to position [417, 0]
click at [583, 294] on button "B A package" at bounding box center [781, 282] width 517 height 40
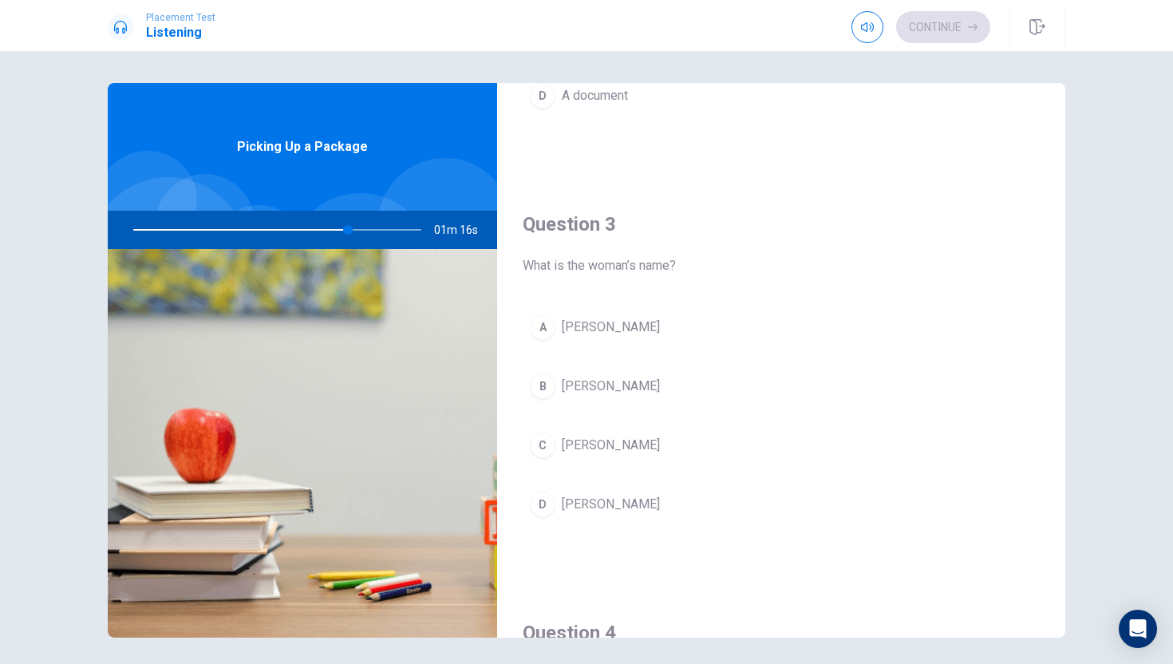
scroll to position [727, 0]
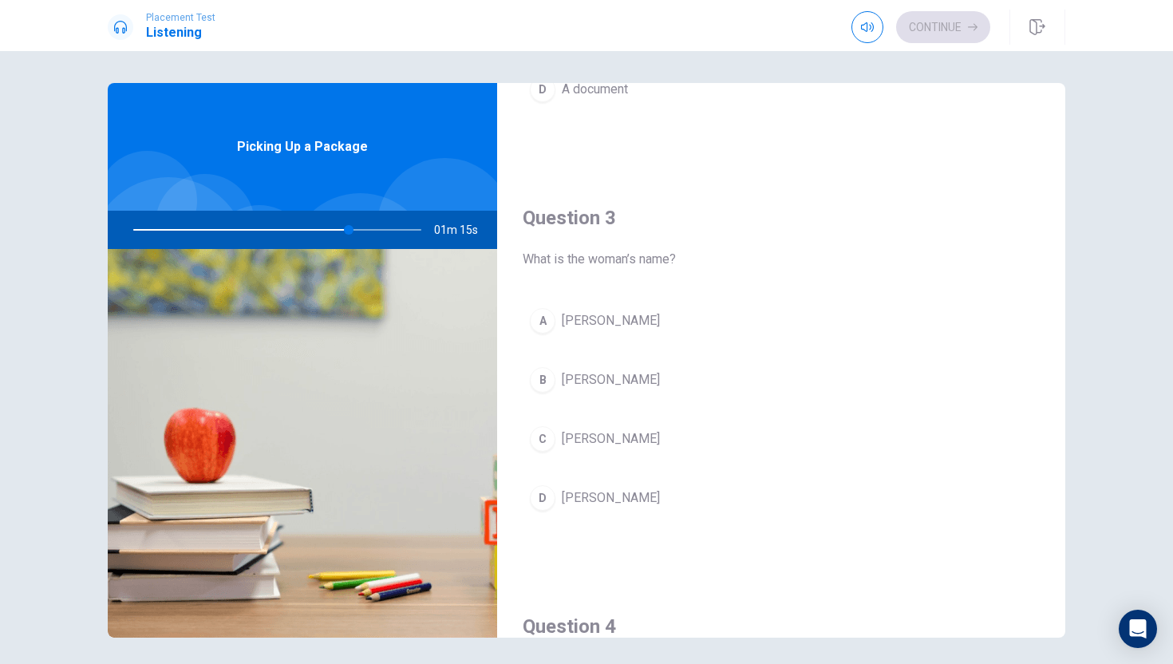
click at [553, 345] on div "A [PERSON_NAME] B [PERSON_NAME] C [PERSON_NAME] D [PERSON_NAME]" at bounding box center [781, 425] width 517 height 249
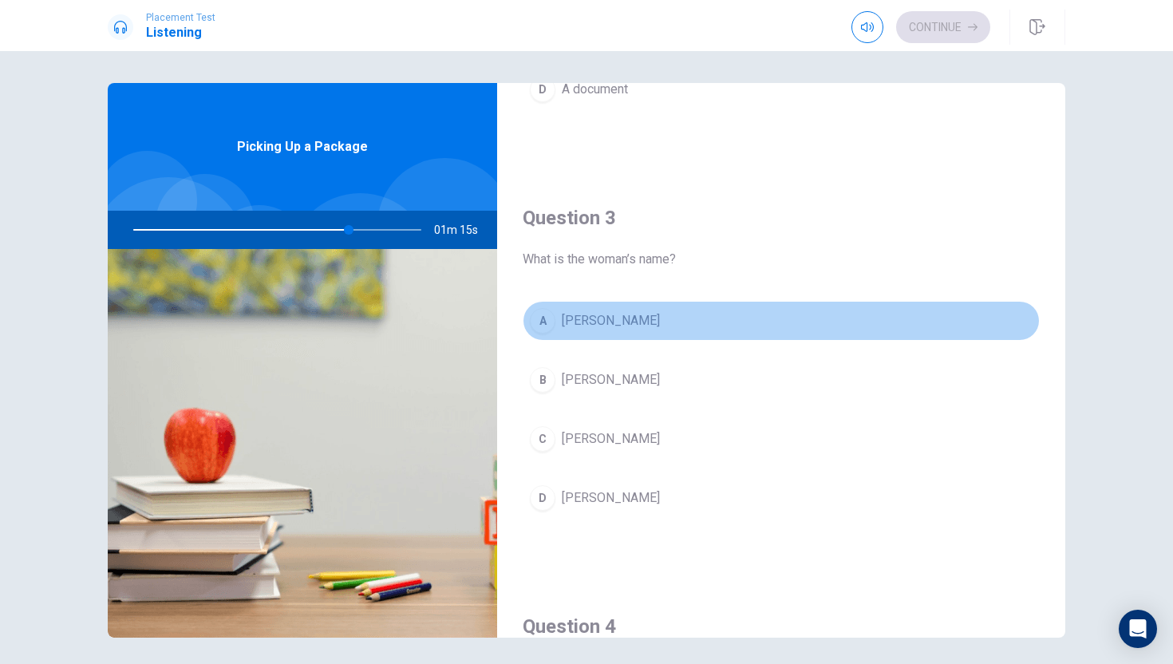
click at [559, 317] on button "A [PERSON_NAME]" at bounding box center [781, 321] width 517 height 40
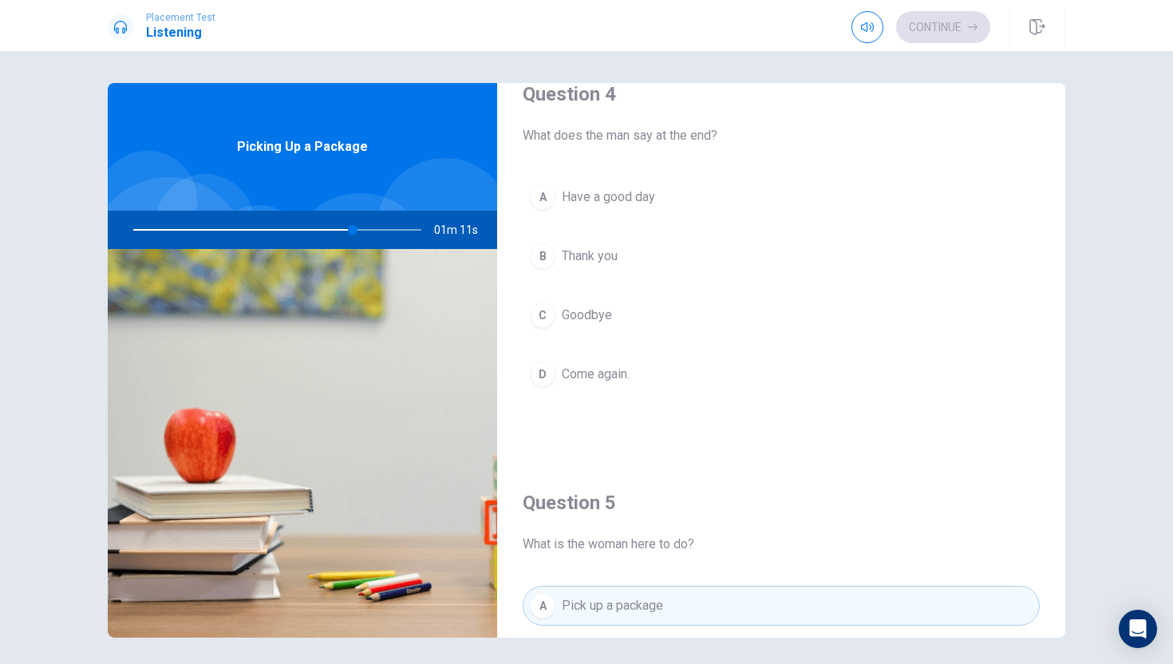
scroll to position [1232, 0]
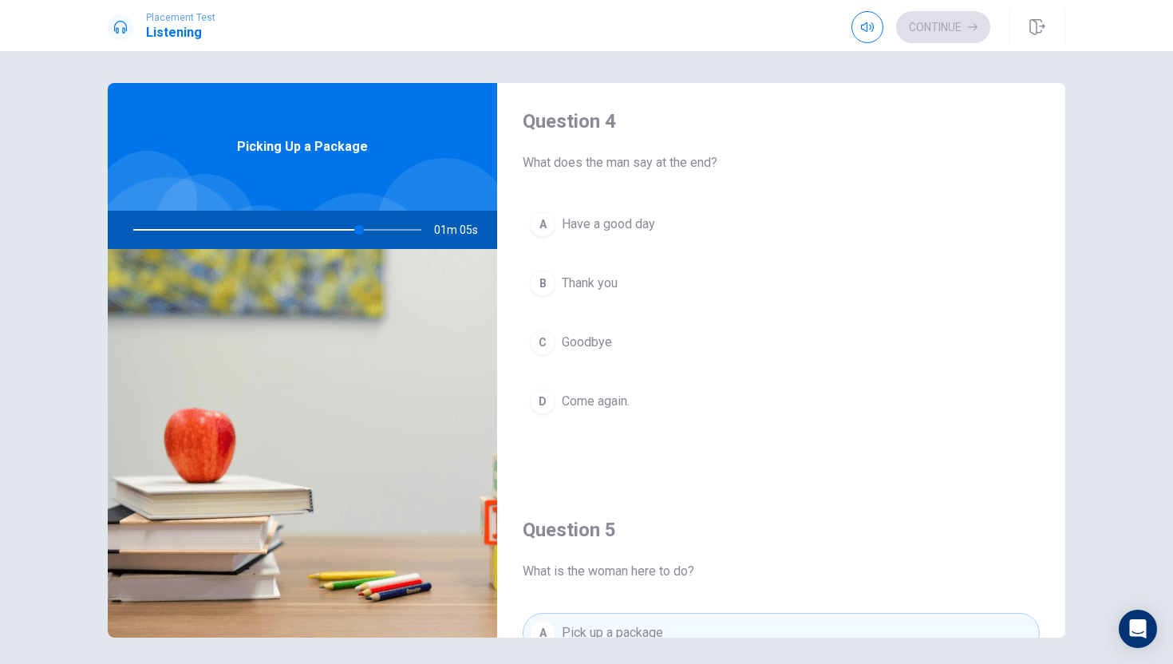
click at [549, 224] on div "A" at bounding box center [543, 224] width 26 height 26
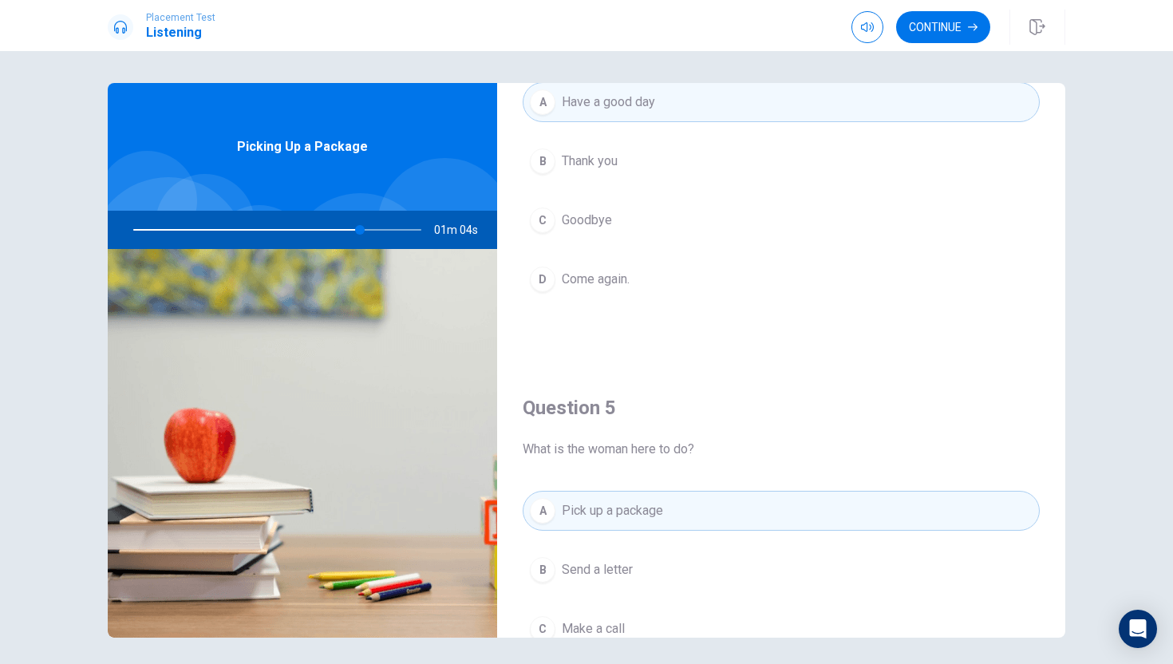
scroll to position [1488, 0]
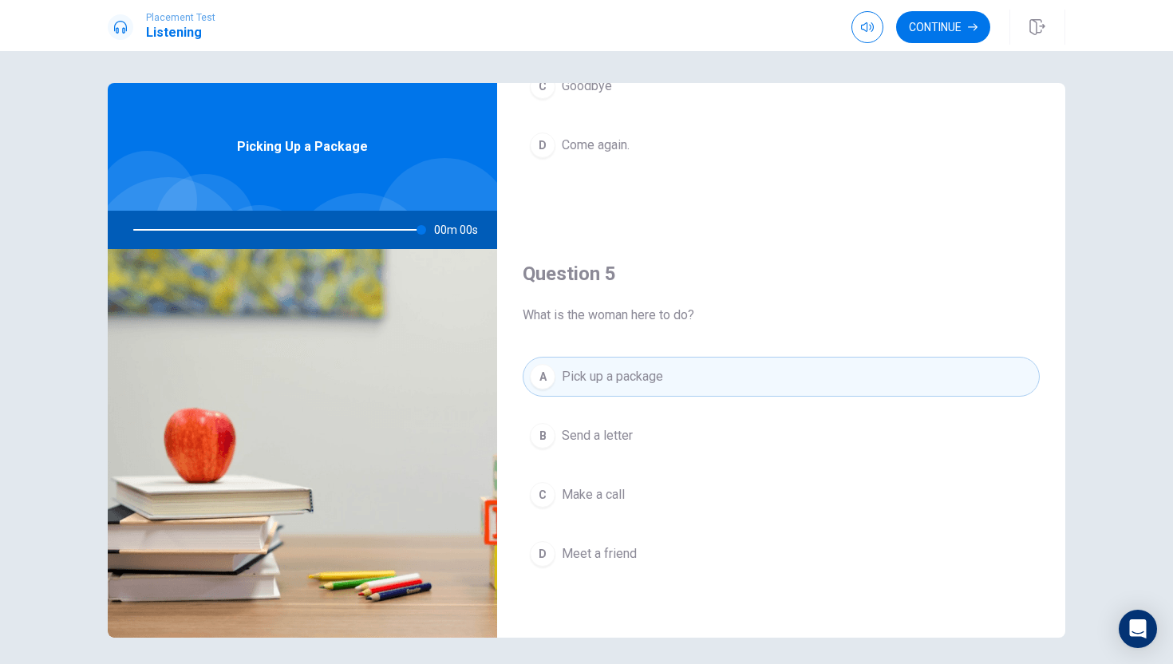
type input "0"
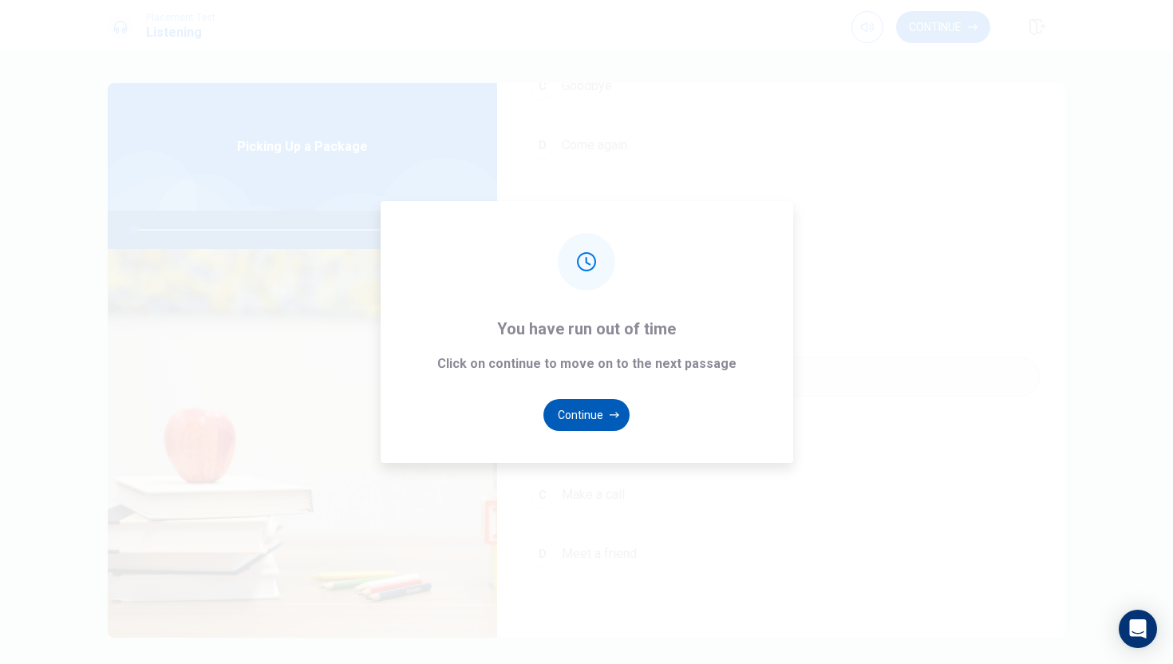
click at [589, 421] on button "Continue" at bounding box center [586, 415] width 86 height 32
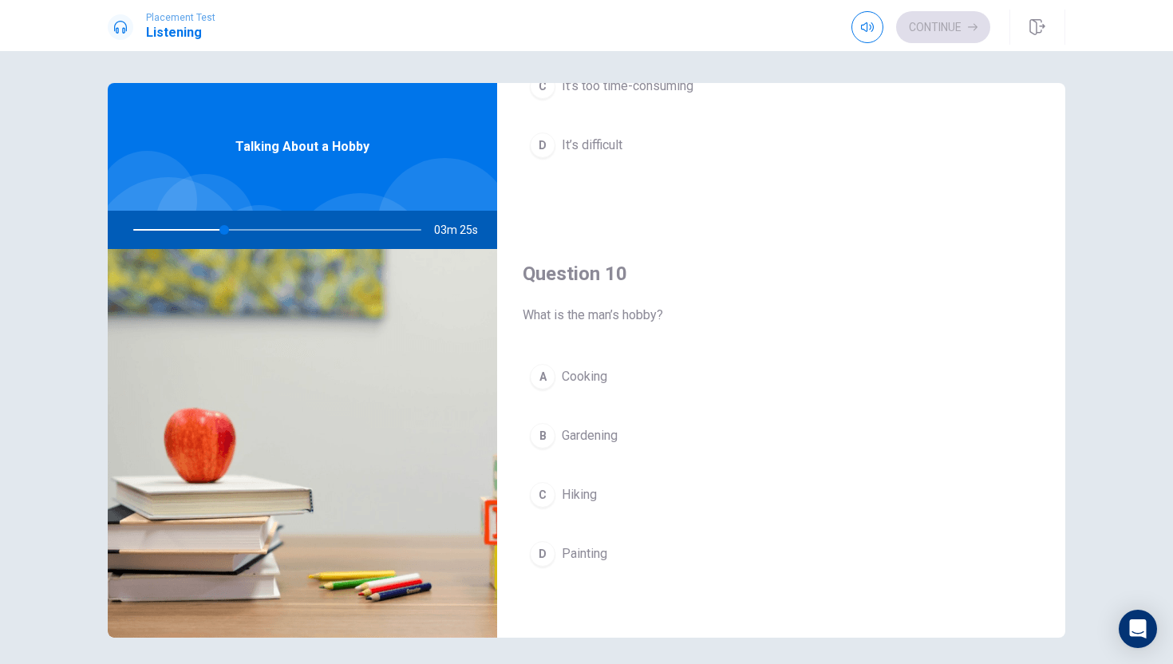
click at [552, 553] on div "D" at bounding box center [543, 554] width 26 height 26
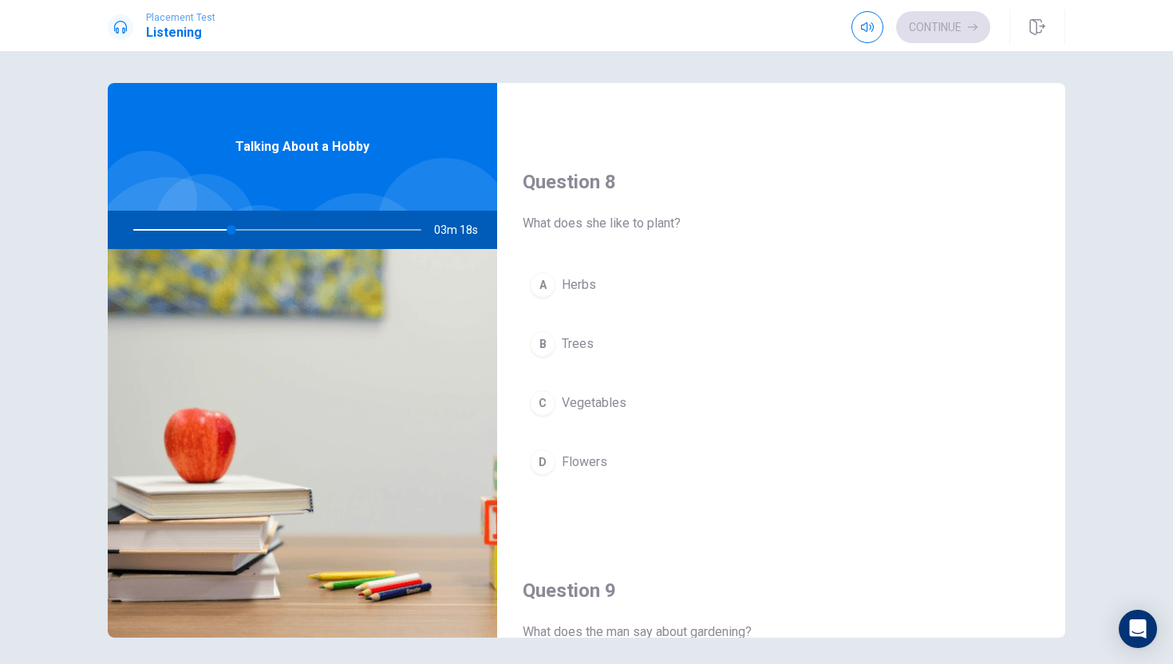
scroll to position [741, 0]
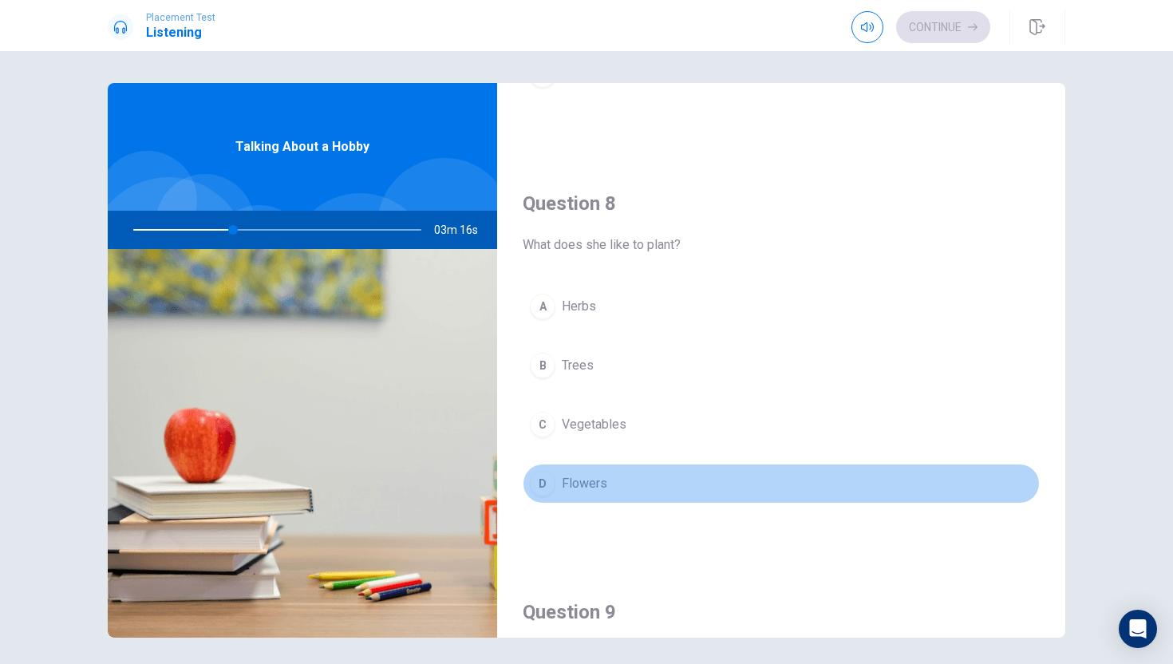
click at [565, 496] on button "D Flowers" at bounding box center [781, 484] width 517 height 40
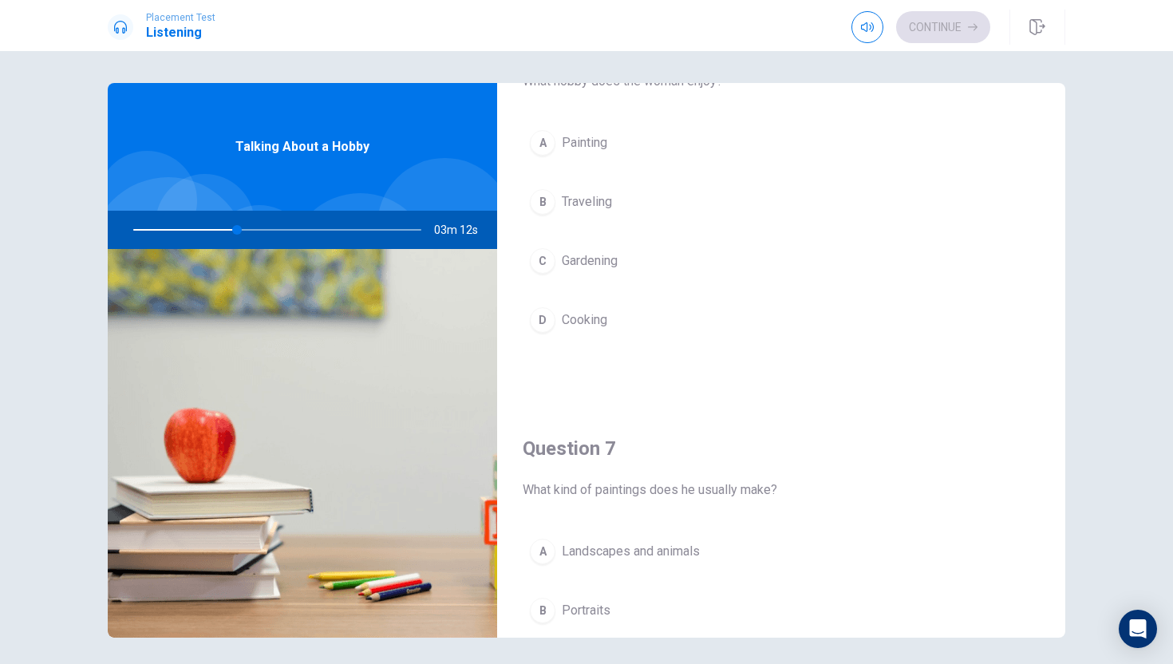
scroll to position [0, 0]
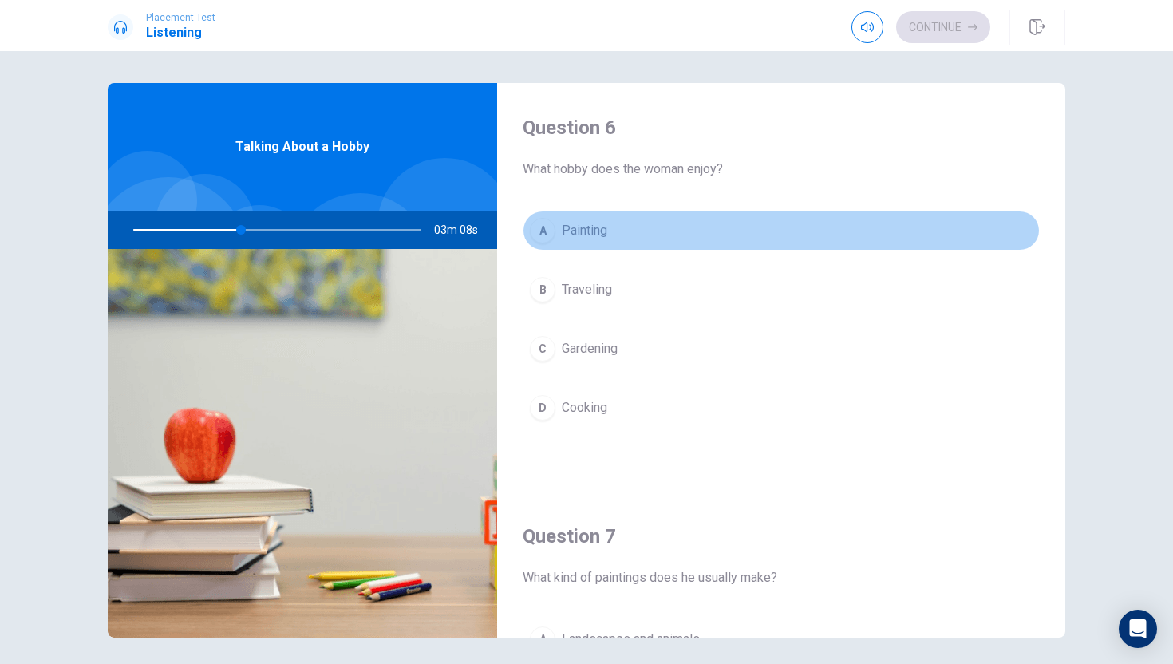
click at [547, 234] on div "A" at bounding box center [543, 231] width 26 height 26
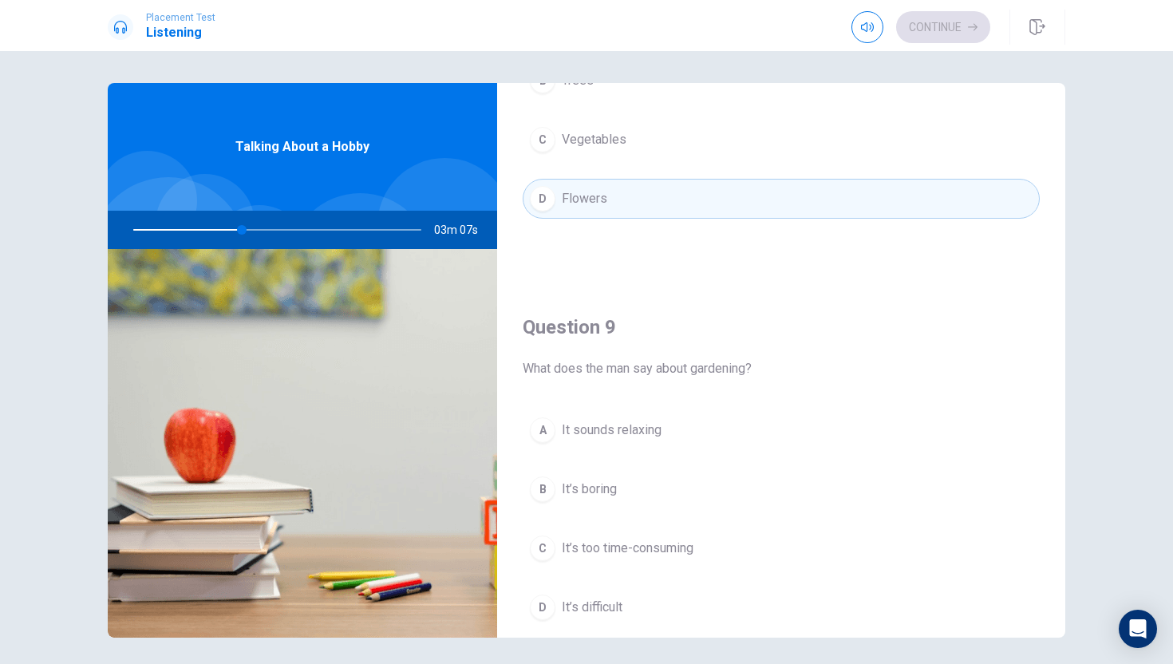
scroll to position [1488, 0]
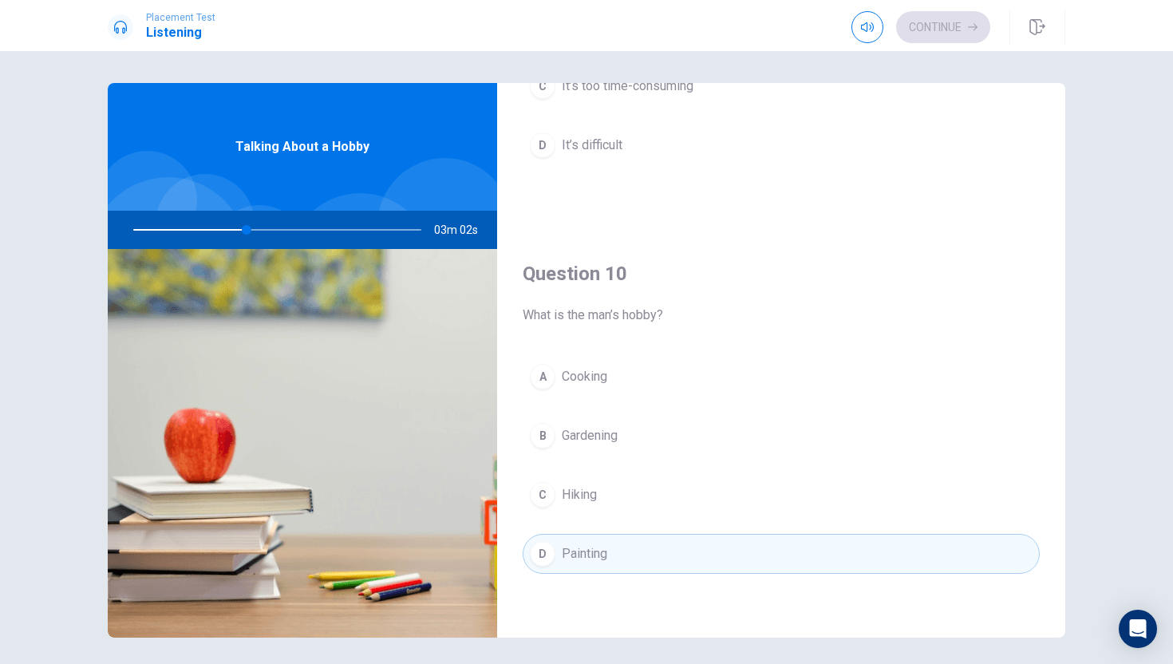
click at [602, 488] on button "C Hiking" at bounding box center [781, 495] width 517 height 40
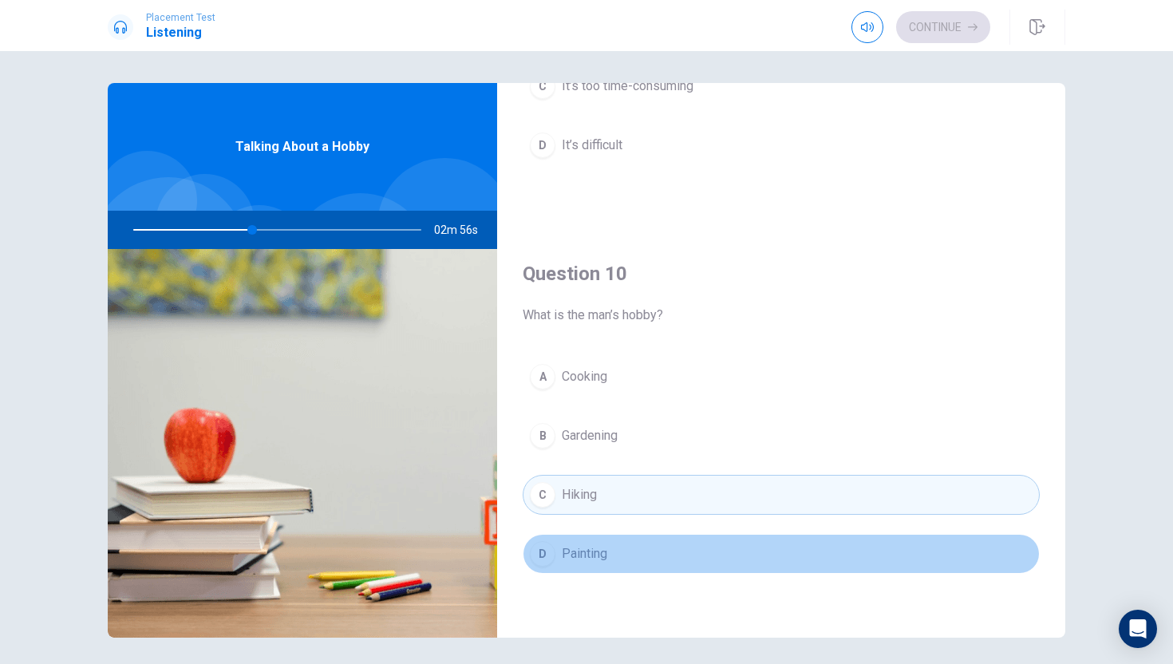
click at [636, 542] on button "D Painting" at bounding box center [781, 554] width 517 height 40
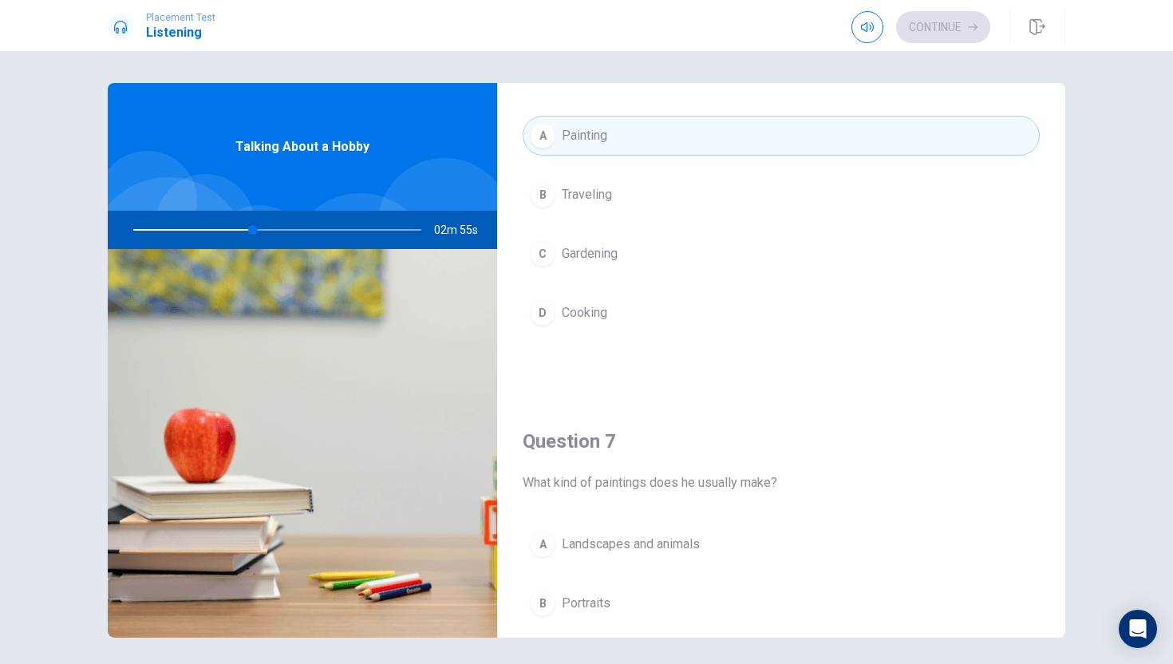
scroll to position [0, 0]
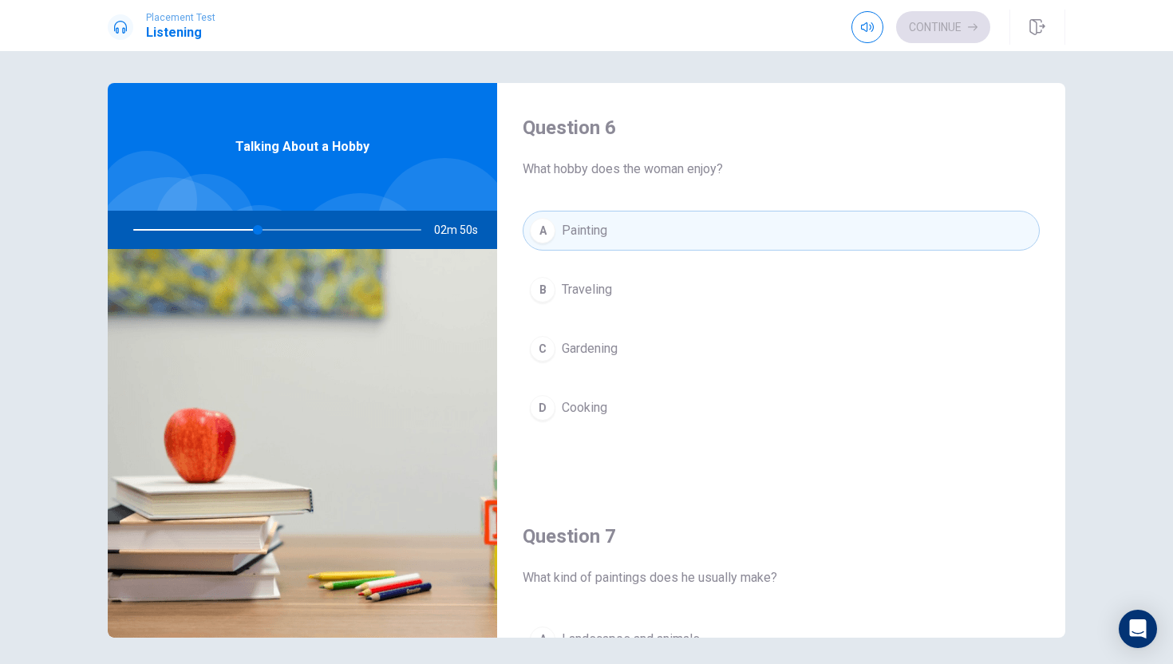
click at [686, 341] on button "C Gardening" at bounding box center [781, 349] width 517 height 40
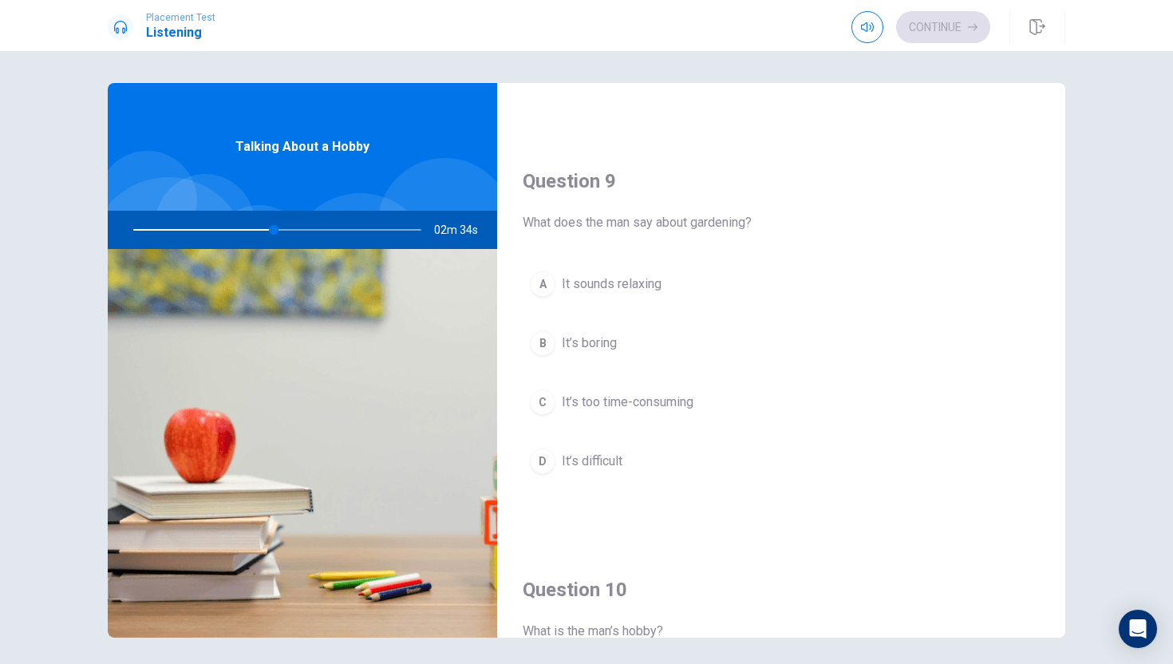
scroll to position [1175, 0]
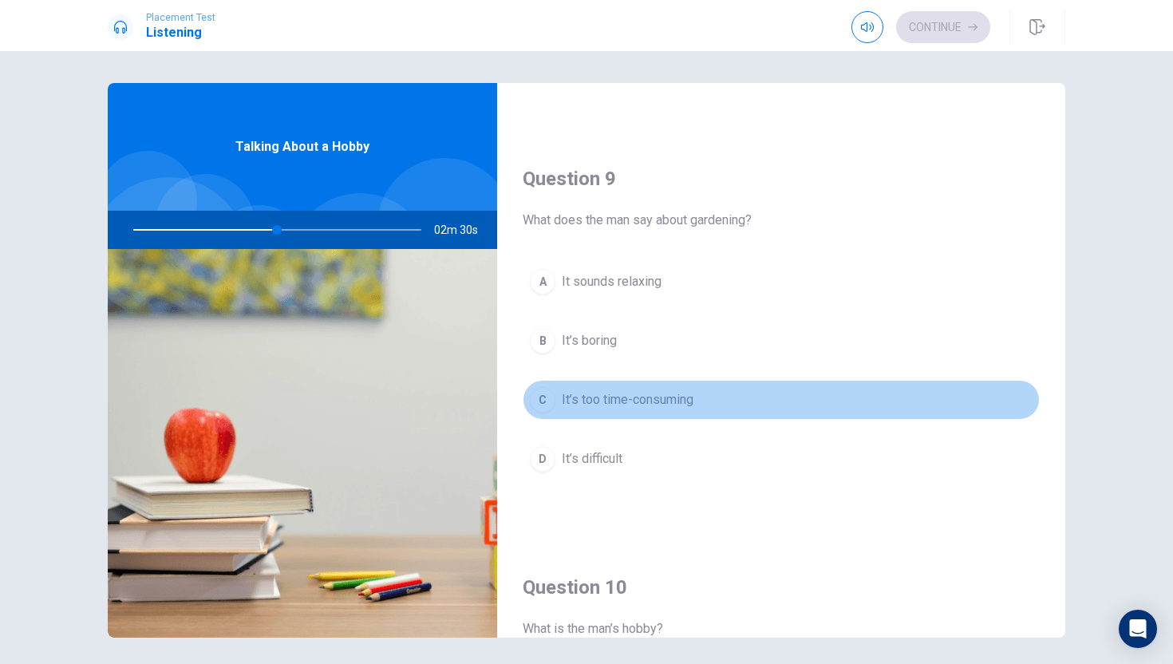
click at [653, 408] on span "It’s too time-consuming" at bounding box center [628, 399] width 132 height 19
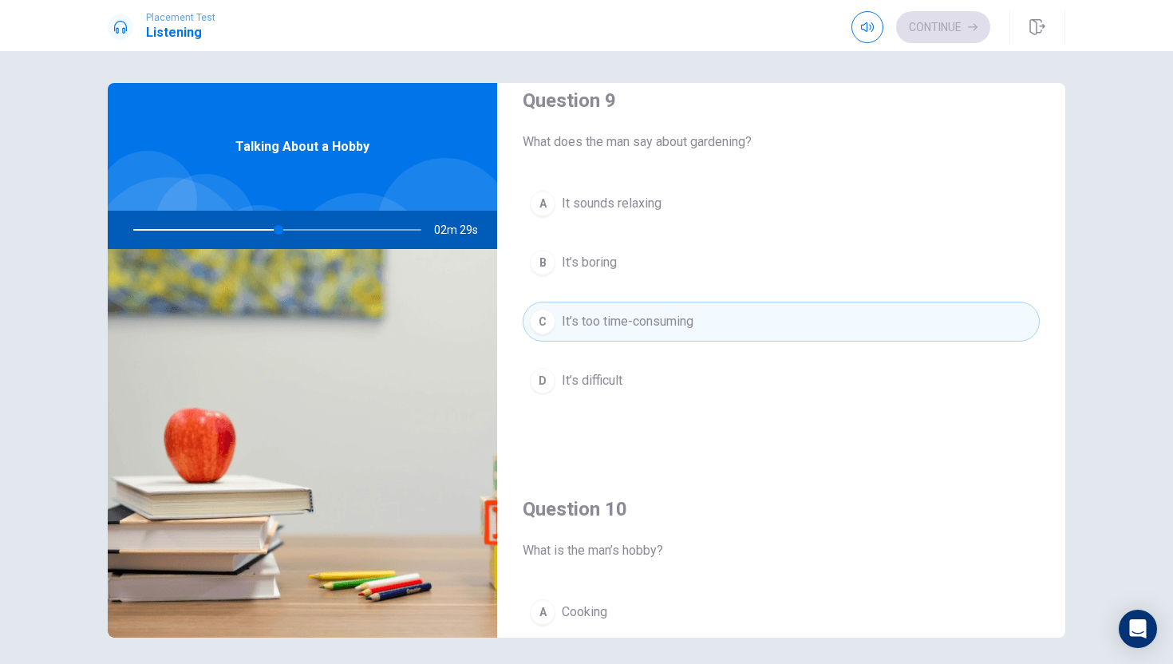
scroll to position [1254, 0]
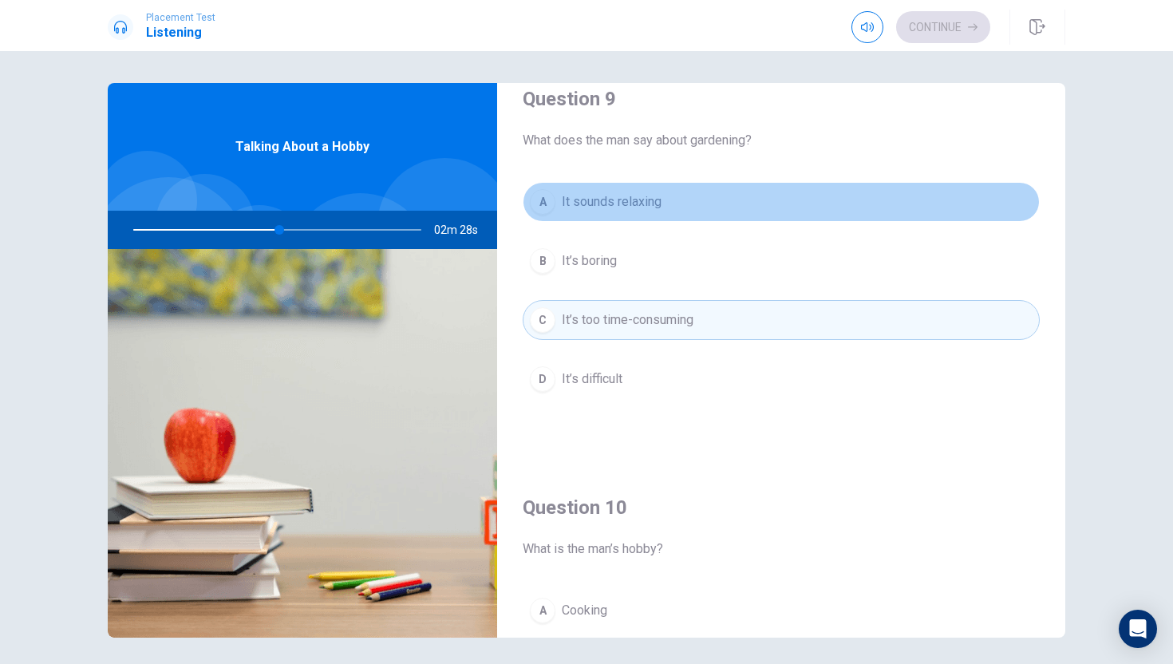
click at [626, 220] on button "A It sounds relaxing" at bounding box center [781, 202] width 517 height 40
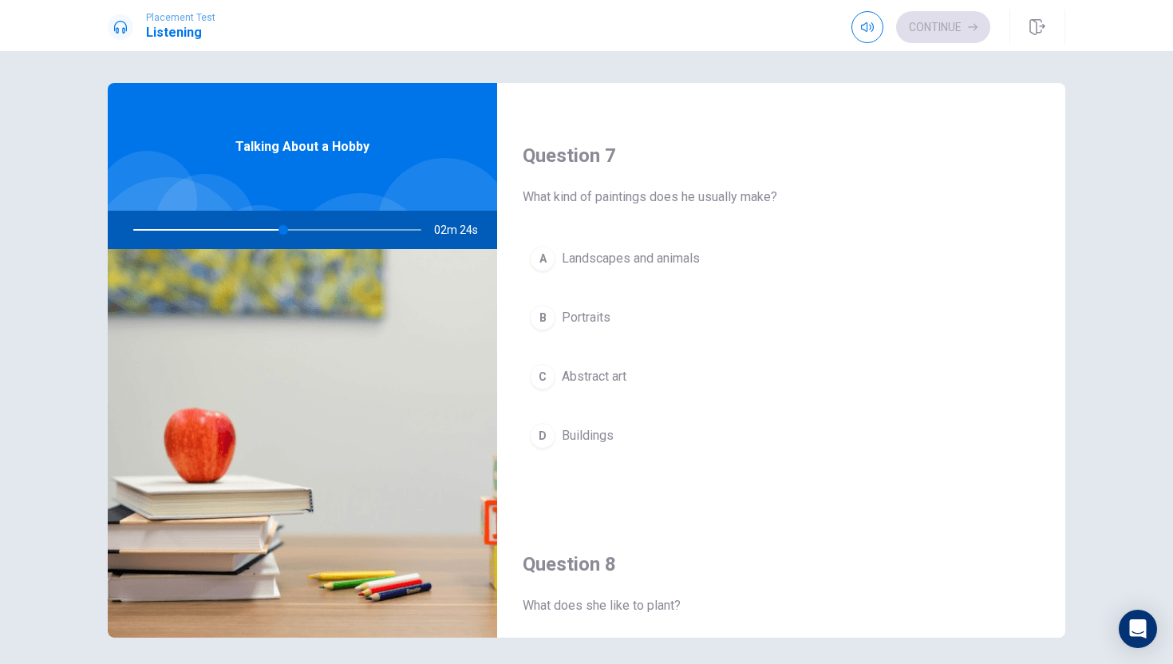
scroll to position [383, 0]
click at [611, 363] on button "C Abstract art" at bounding box center [781, 374] width 517 height 40
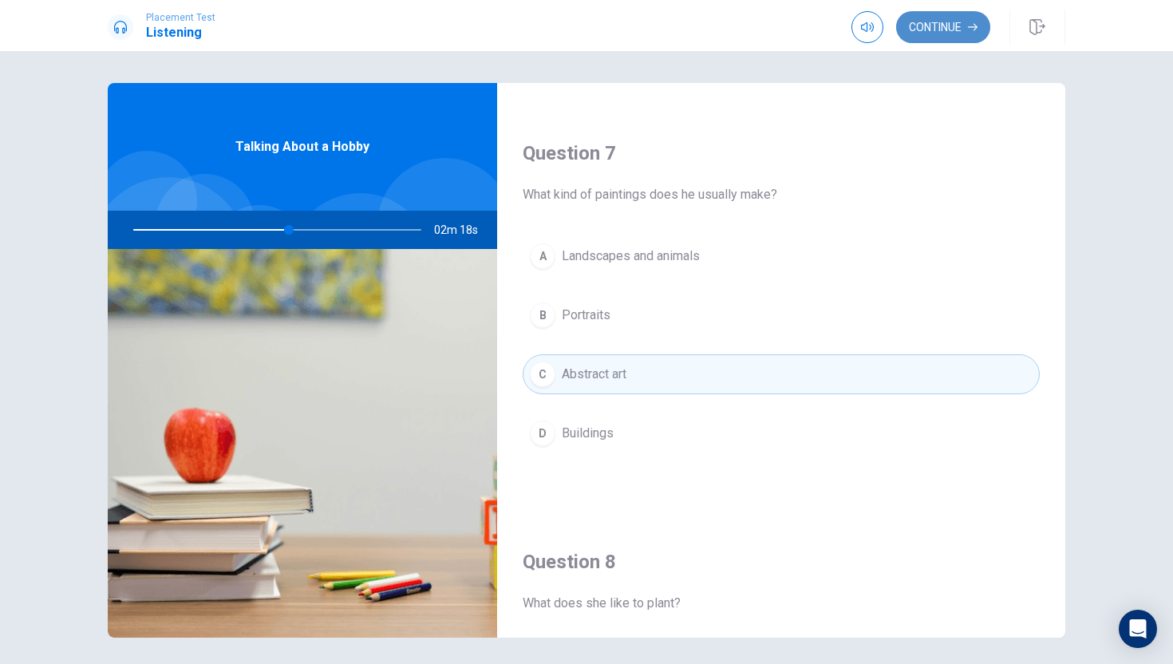
click at [953, 11] on button "Continue" at bounding box center [943, 27] width 94 height 32
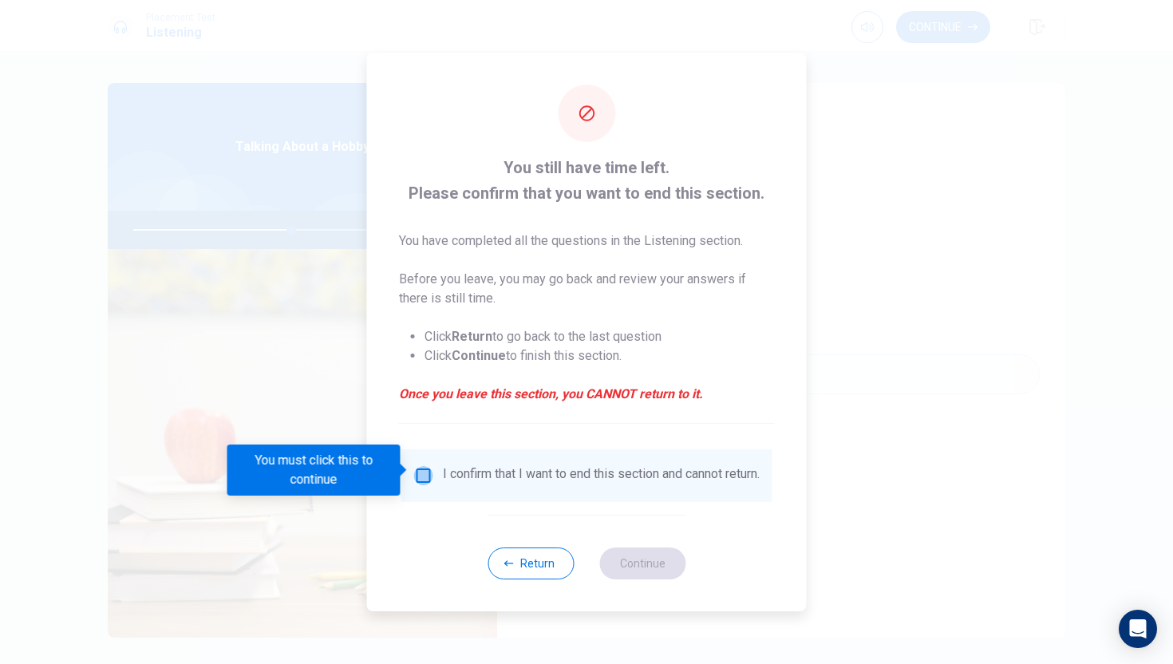
click at [428, 475] on input "You must click this to continue" at bounding box center [423, 475] width 19 height 19
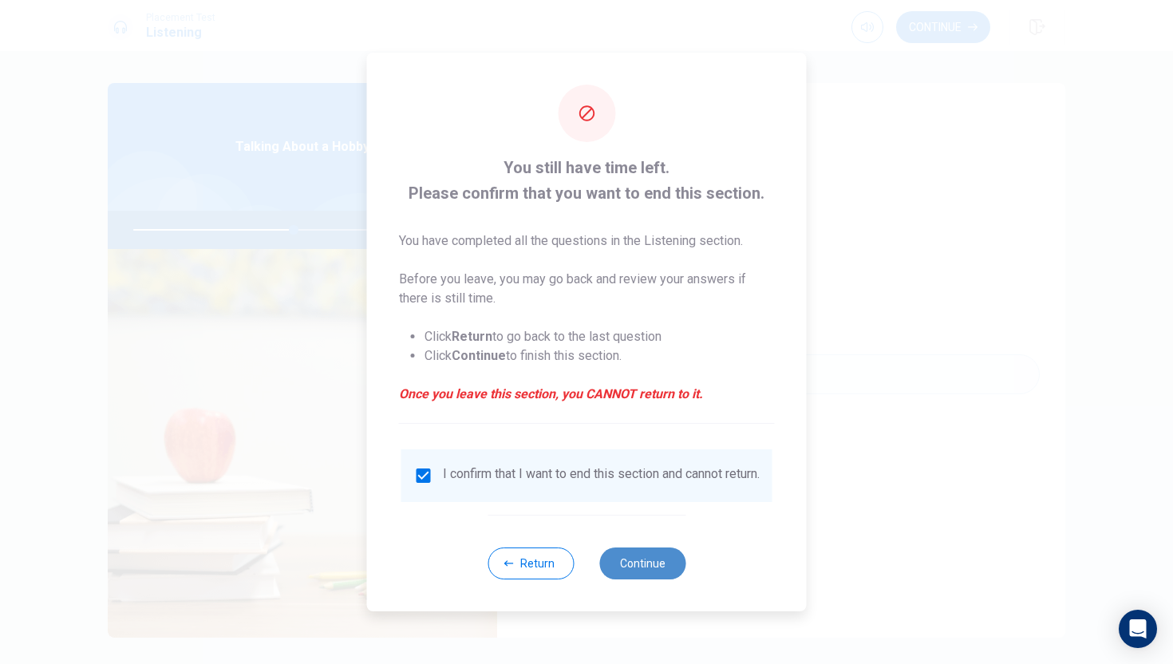
click at [668, 566] on button "Continue" at bounding box center [642, 563] width 86 height 32
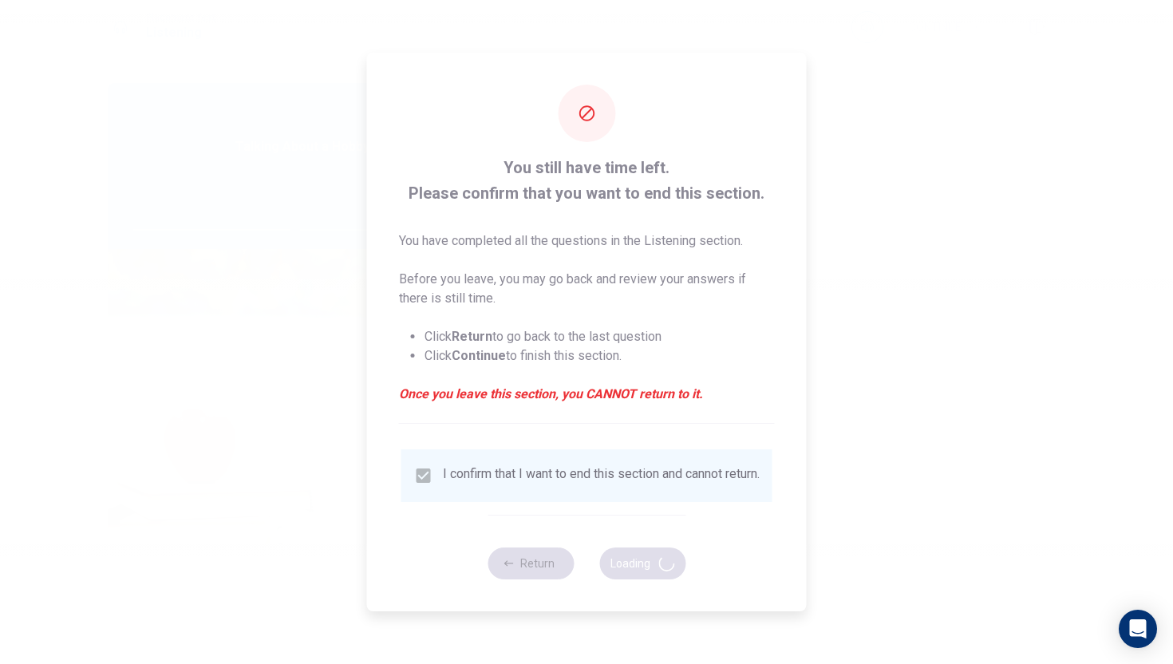
type input "57"
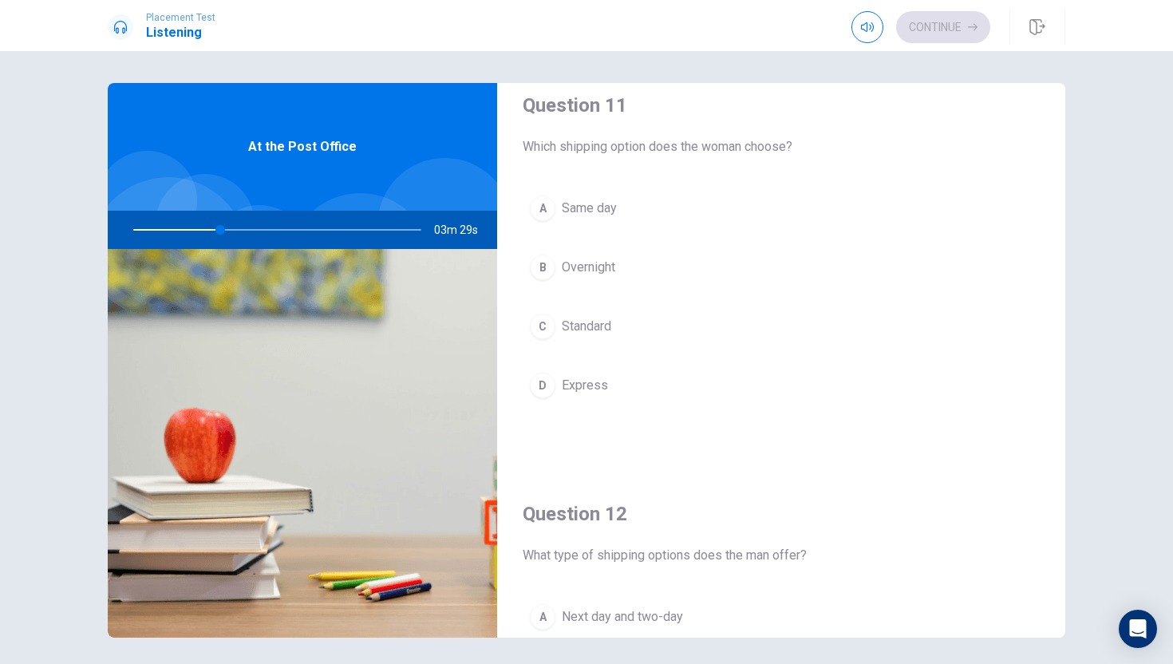
scroll to position [0, 0]
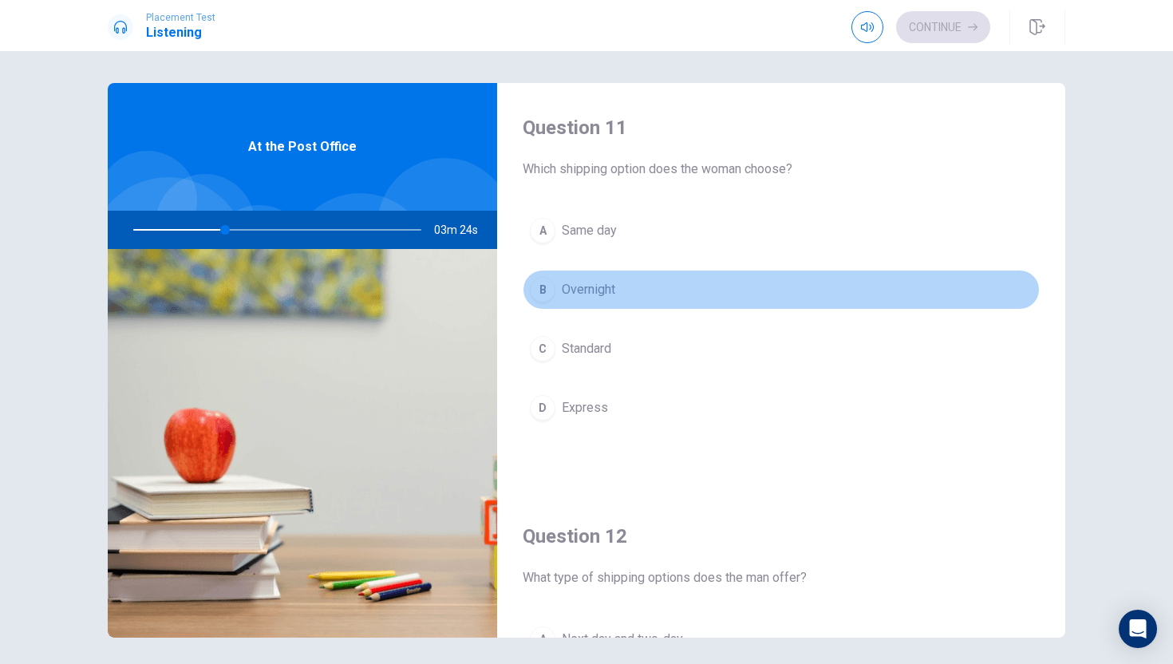
click at [585, 288] on span "Overnight" at bounding box center [588, 289] width 53 height 19
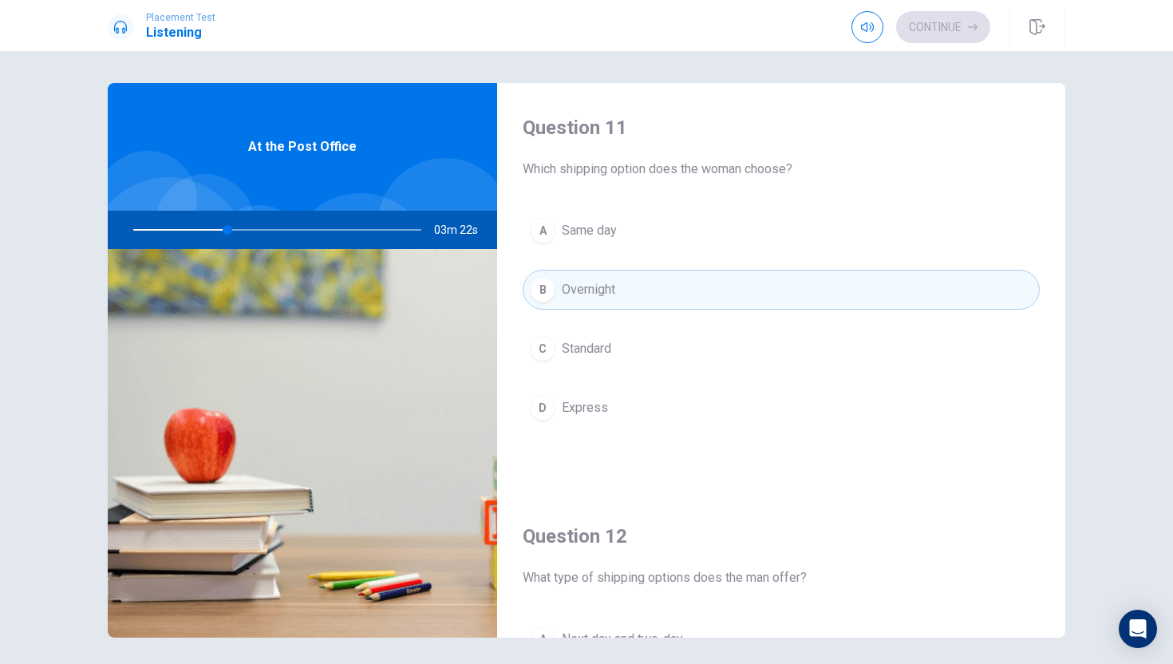
click at [582, 353] on span "Standard" at bounding box center [586, 348] width 49 height 19
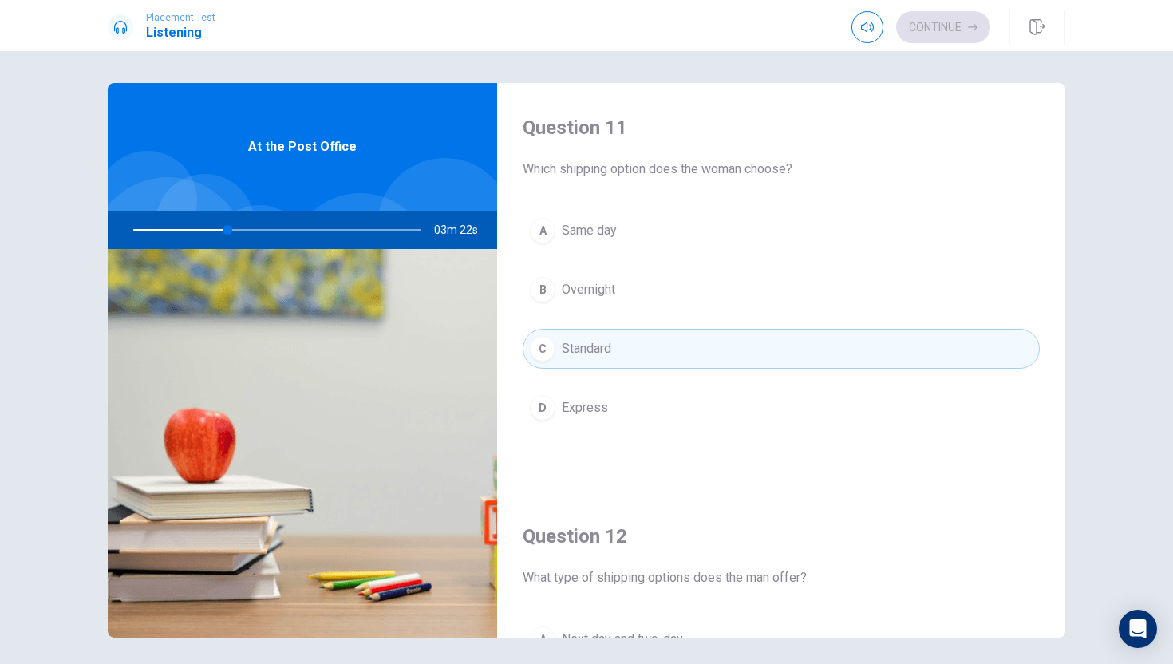
click at [581, 384] on div "A Same day B Overnight C Standard D Express" at bounding box center [781, 335] width 517 height 249
click at [590, 400] on span "Express" at bounding box center [585, 407] width 46 height 19
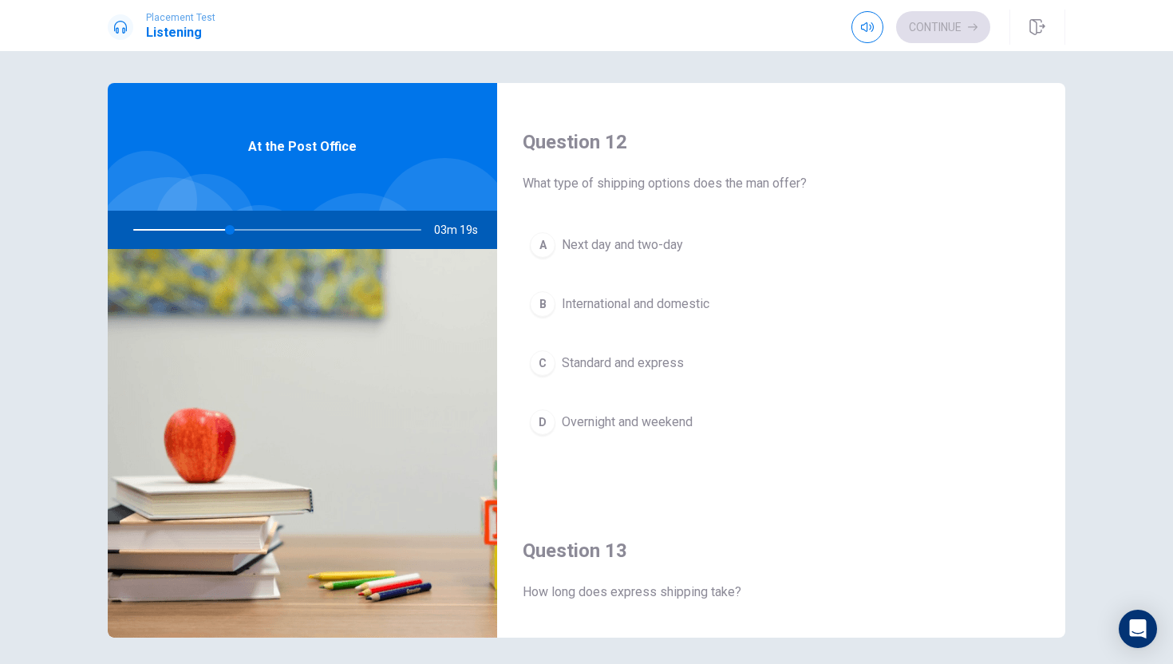
scroll to position [392, 0]
click at [607, 262] on button "A Next day and two-day" at bounding box center [781, 247] width 517 height 40
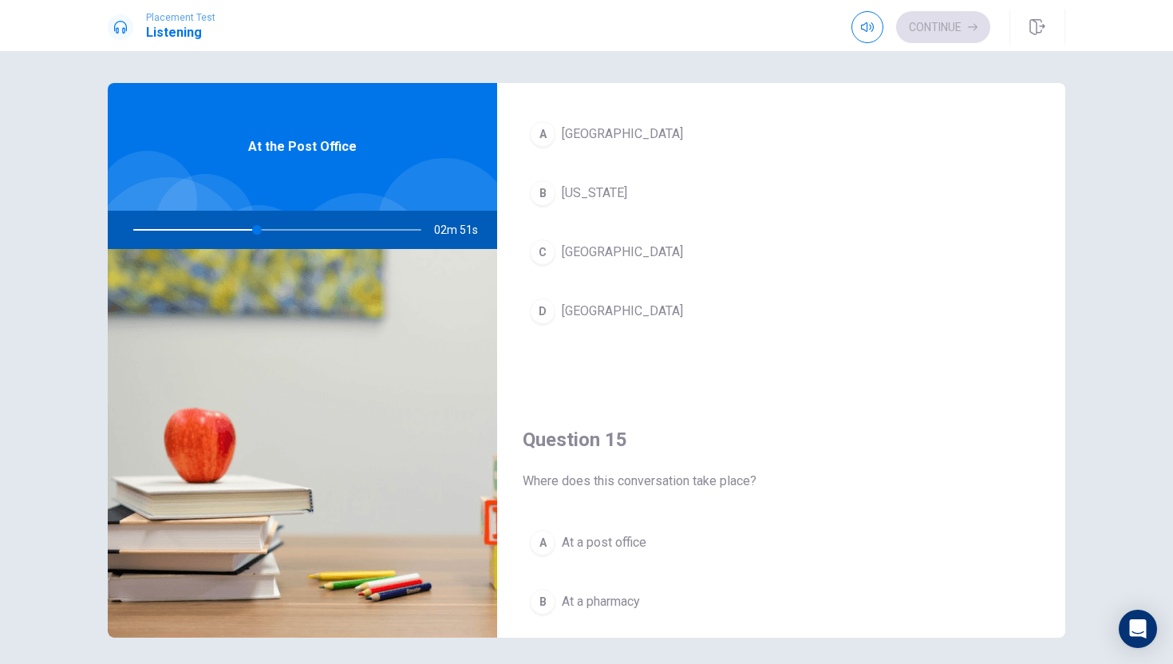
scroll to position [1207, 0]
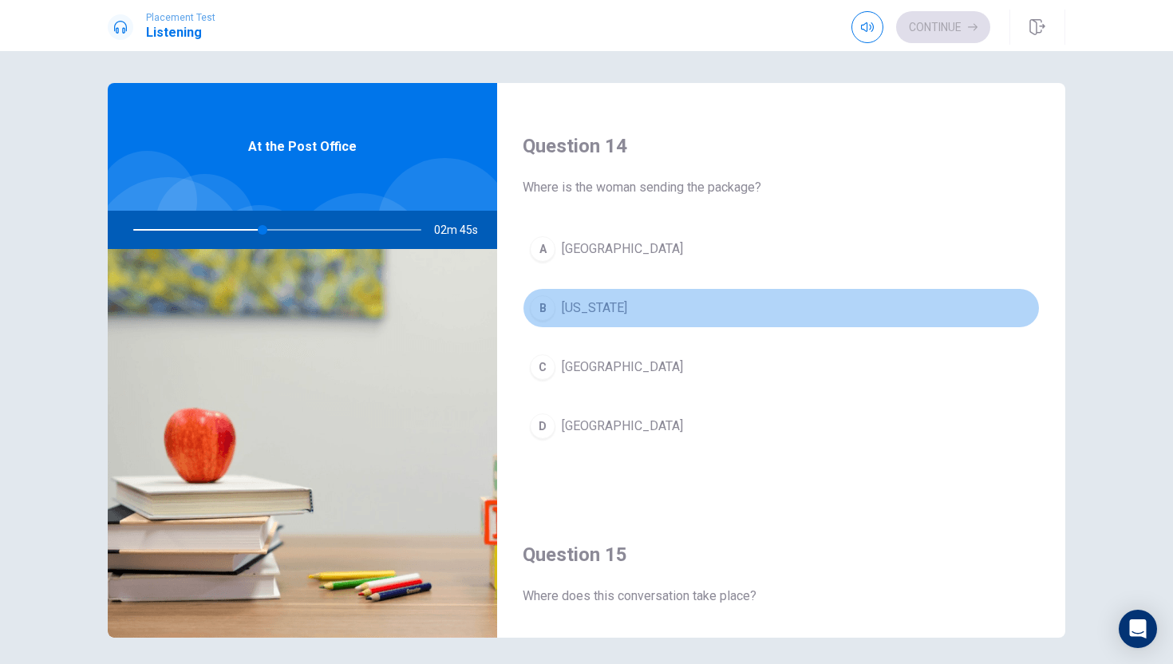
click at [626, 316] on button "B [US_STATE]" at bounding box center [781, 308] width 517 height 40
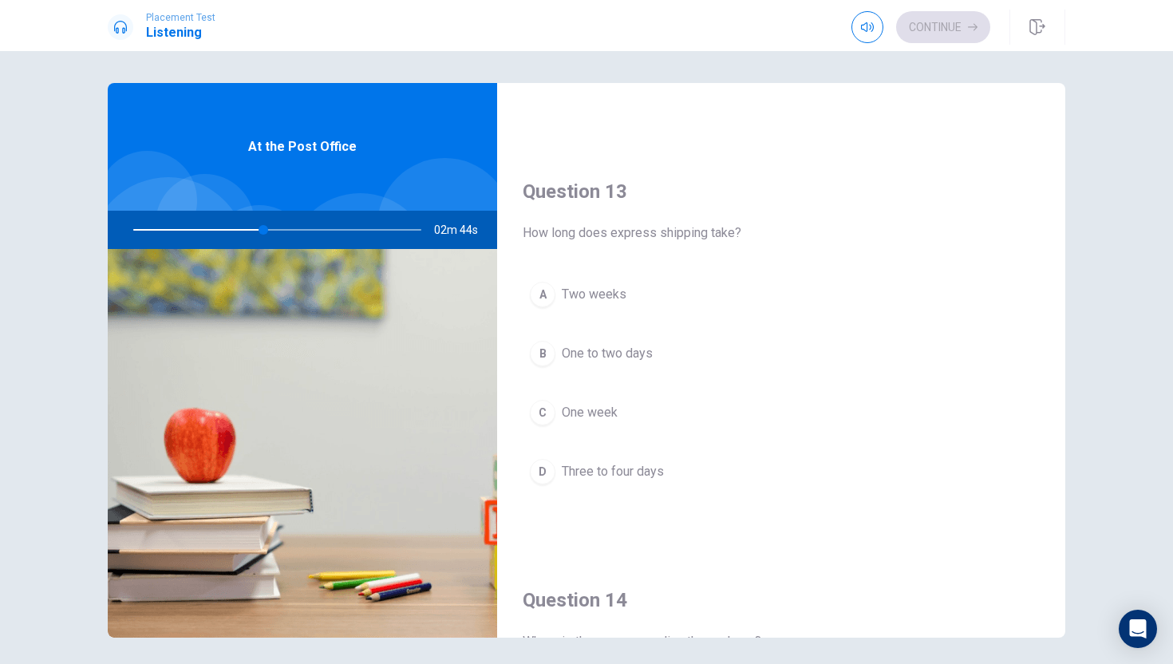
scroll to position [745, 0]
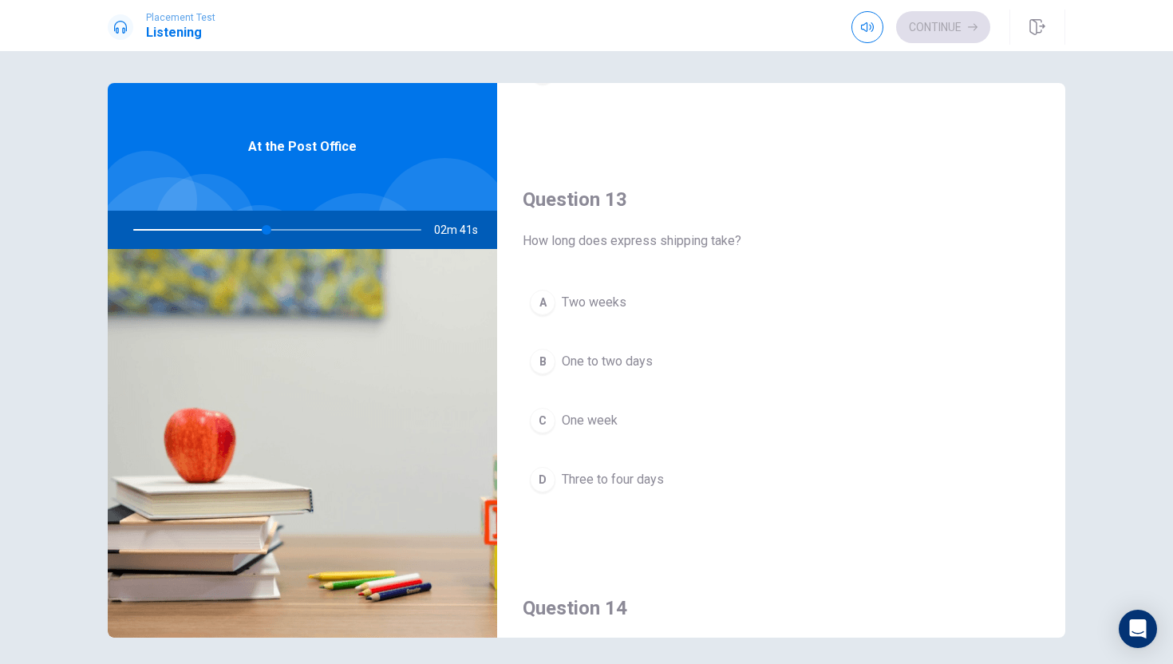
click at [650, 364] on span "One to two days" at bounding box center [607, 361] width 91 height 19
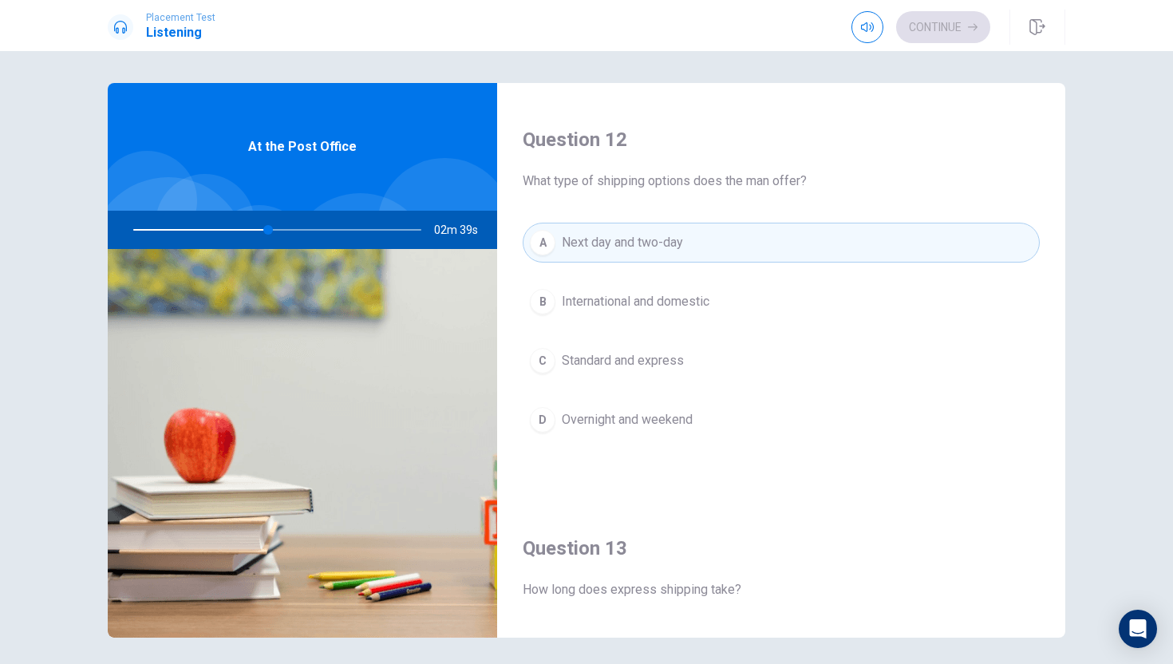
scroll to position [396, 0]
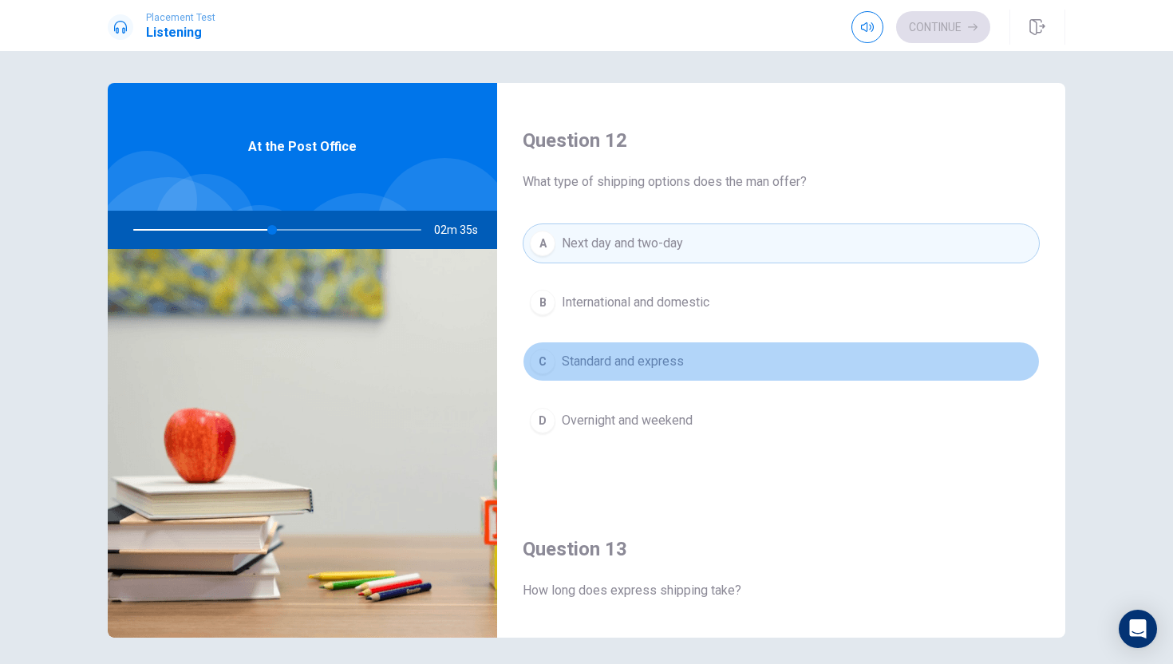
click at [644, 369] on span "Standard and express" at bounding box center [623, 361] width 122 height 19
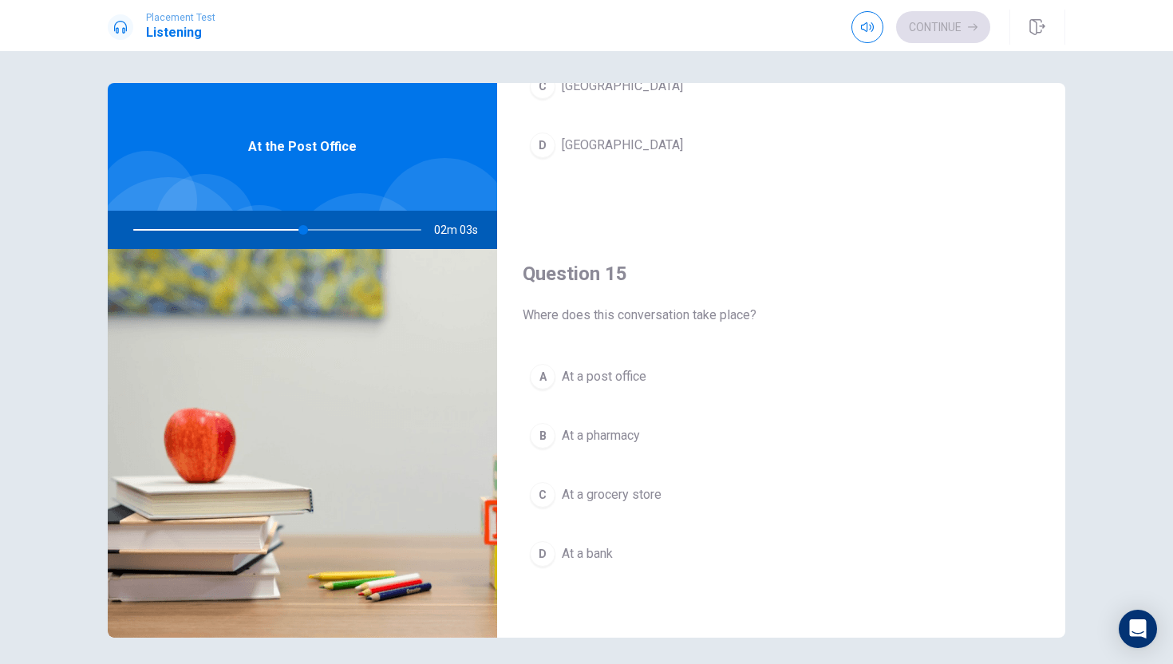
scroll to position [1484, 0]
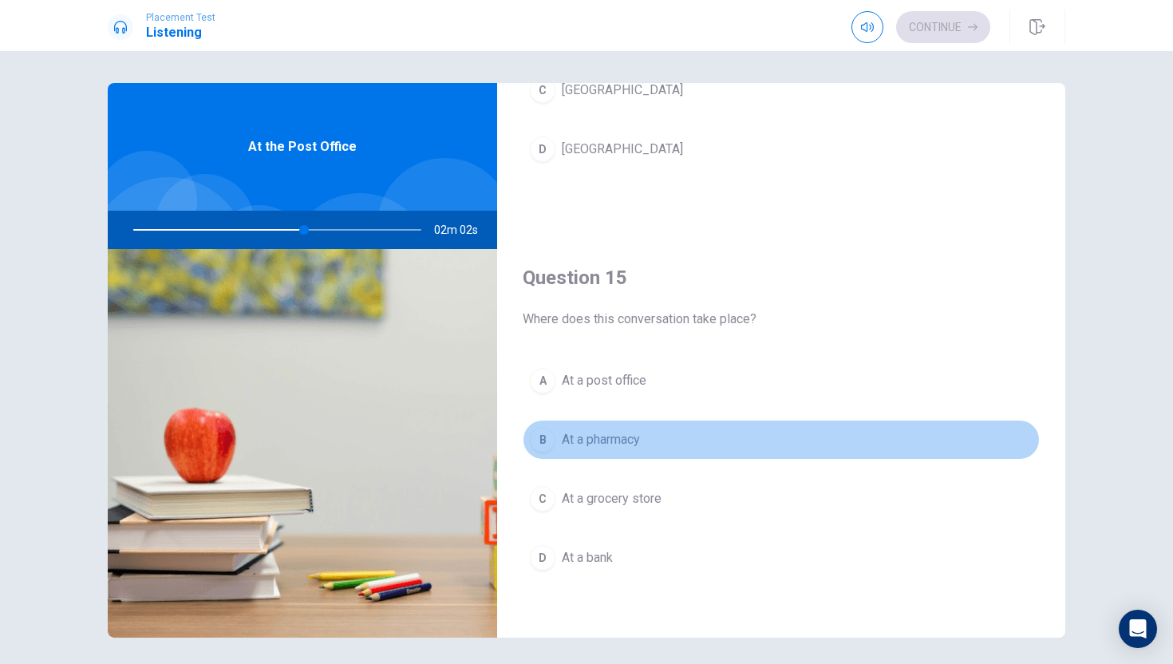
click at [702, 456] on button "B At a pharmacy" at bounding box center [781, 440] width 517 height 40
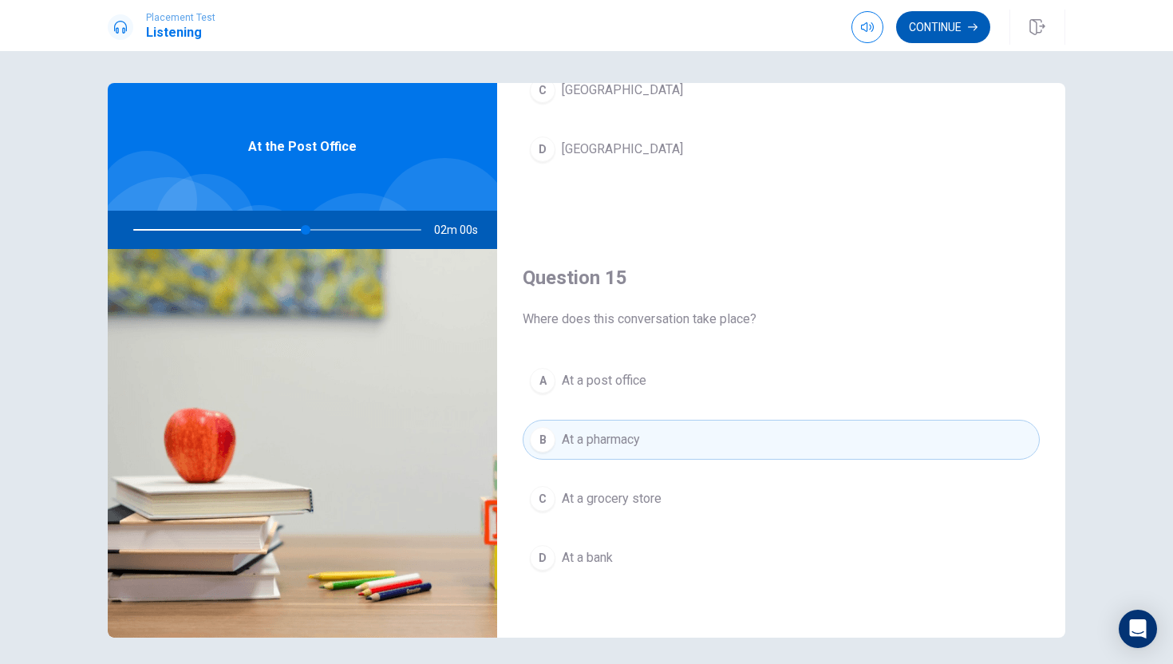
click at [973, 26] on icon "button" at bounding box center [973, 27] width 10 height 10
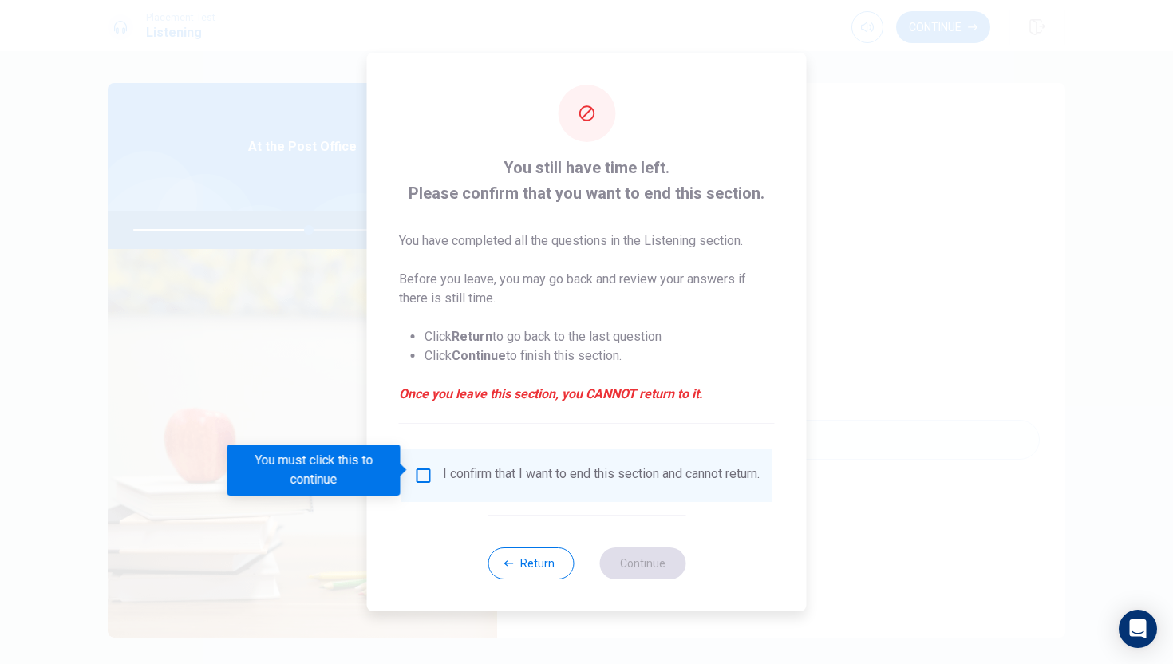
click at [421, 475] on input "You must click this to continue" at bounding box center [423, 475] width 19 height 19
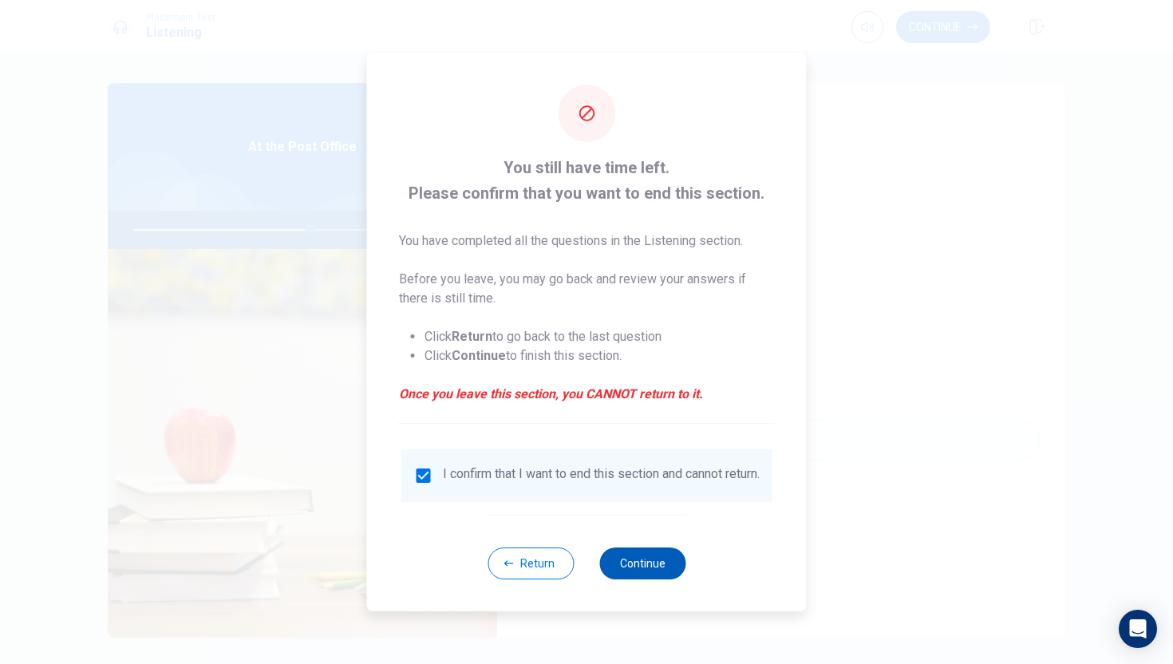
click at [640, 573] on button "Continue" at bounding box center [642, 563] width 86 height 32
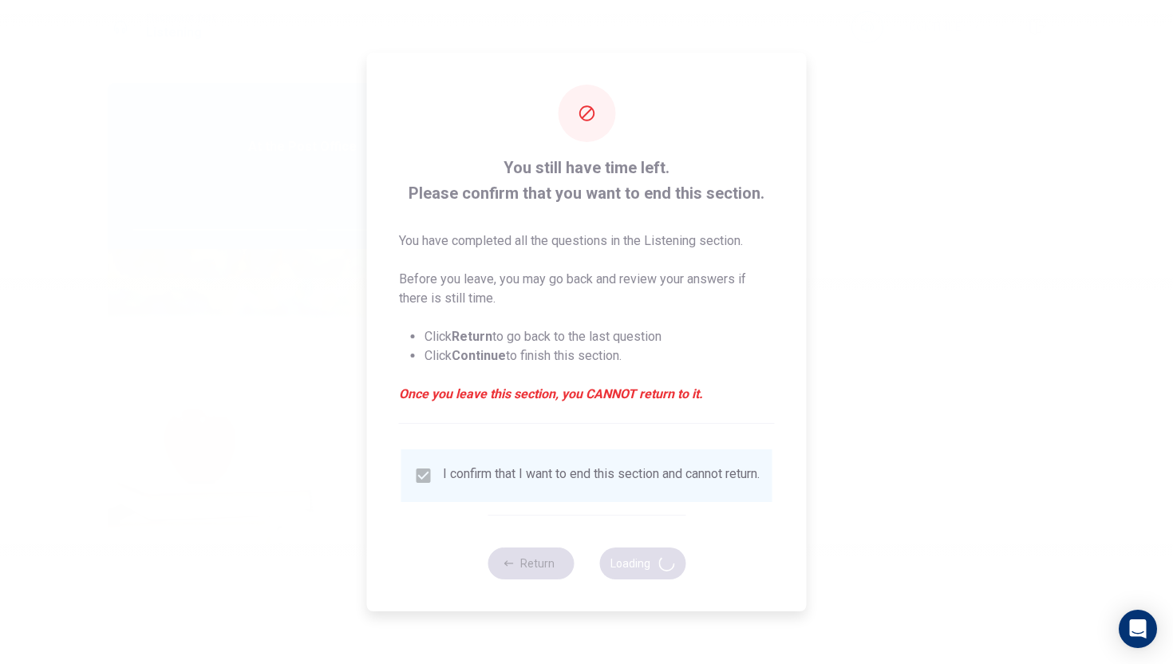
type input "62"
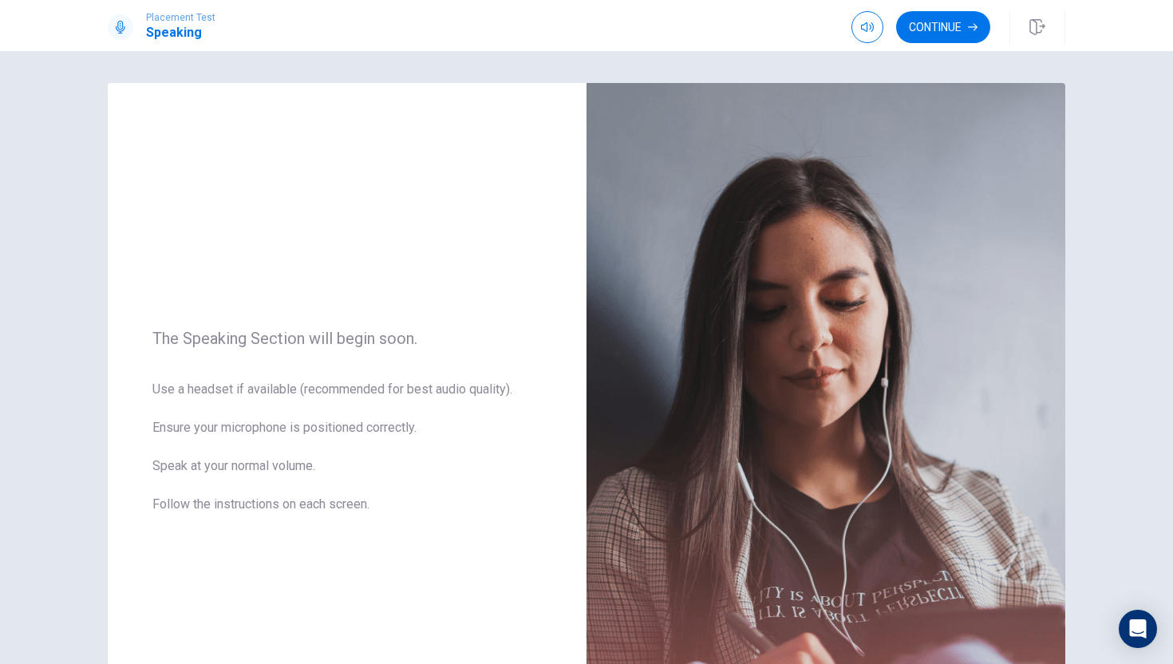
click at [918, 29] on button "Continue" at bounding box center [943, 27] width 94 height 32
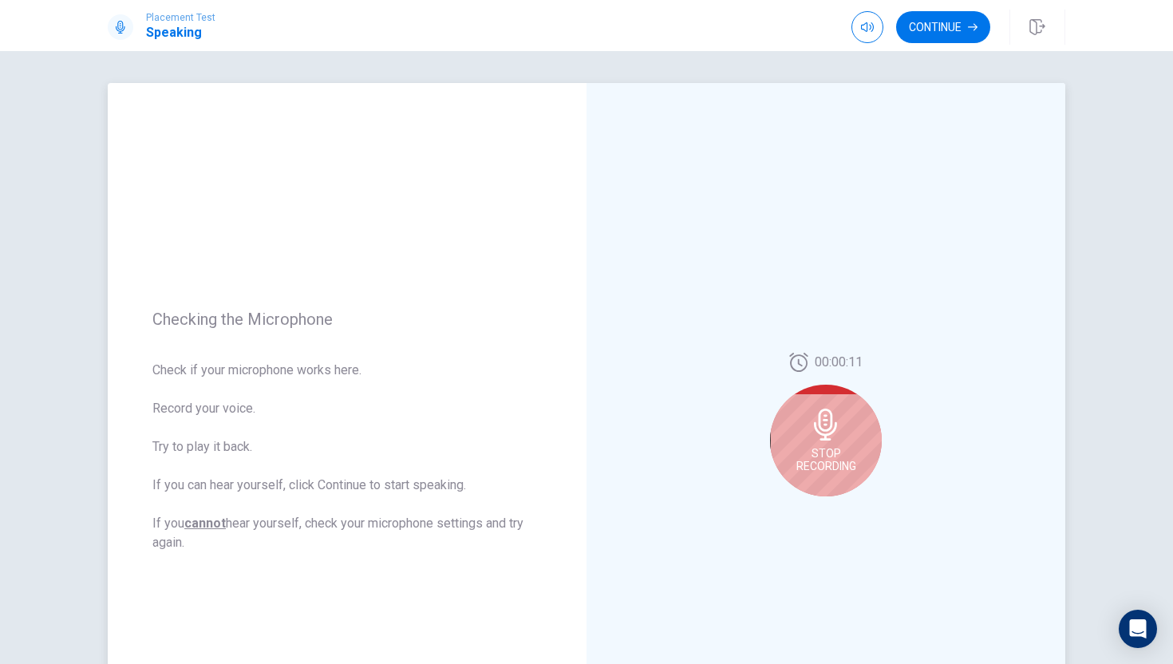
click at [828, 439] on icon at bounding box center [825, 425] width 23 height 32
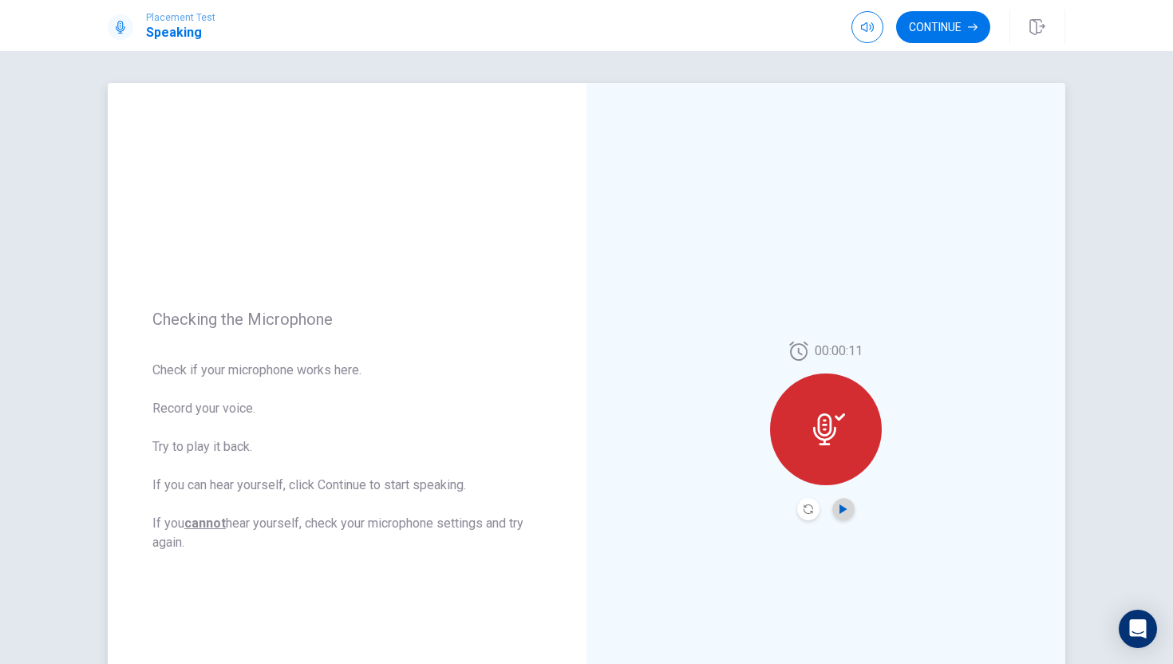
click at [841, 508] on icon "Play Audio" at bounding box center [842, 509] width 7 height 10
click at [921, 41] on button "Continue" at bounding box center [943, 27] width 94 height 32
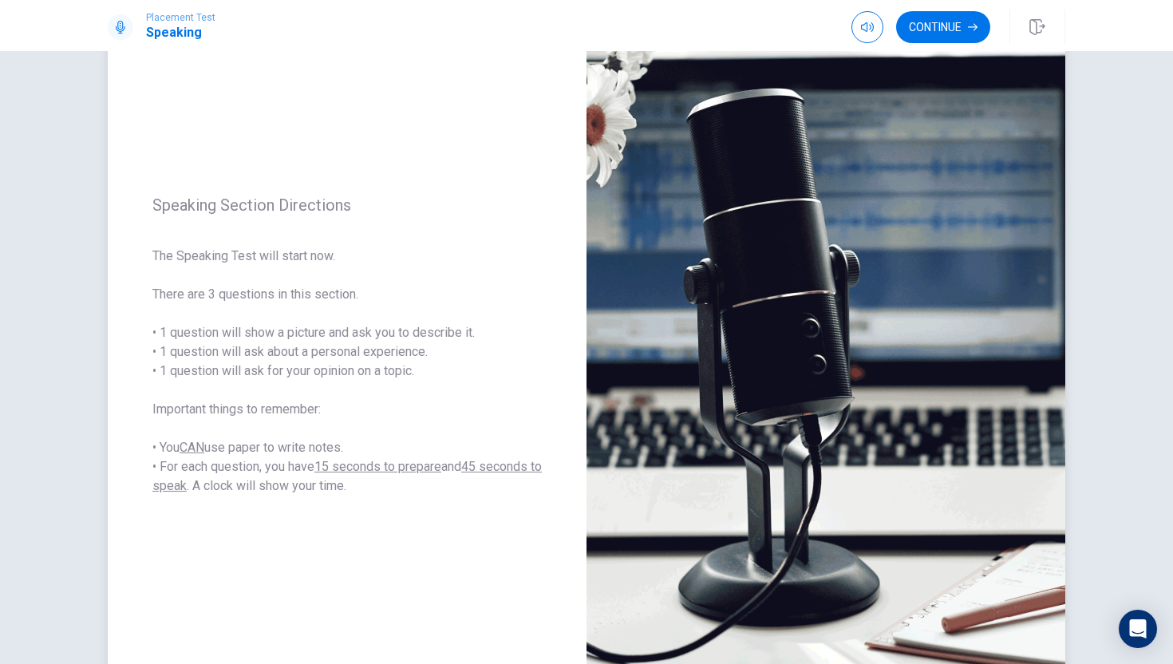
scroll to position [91, 0]
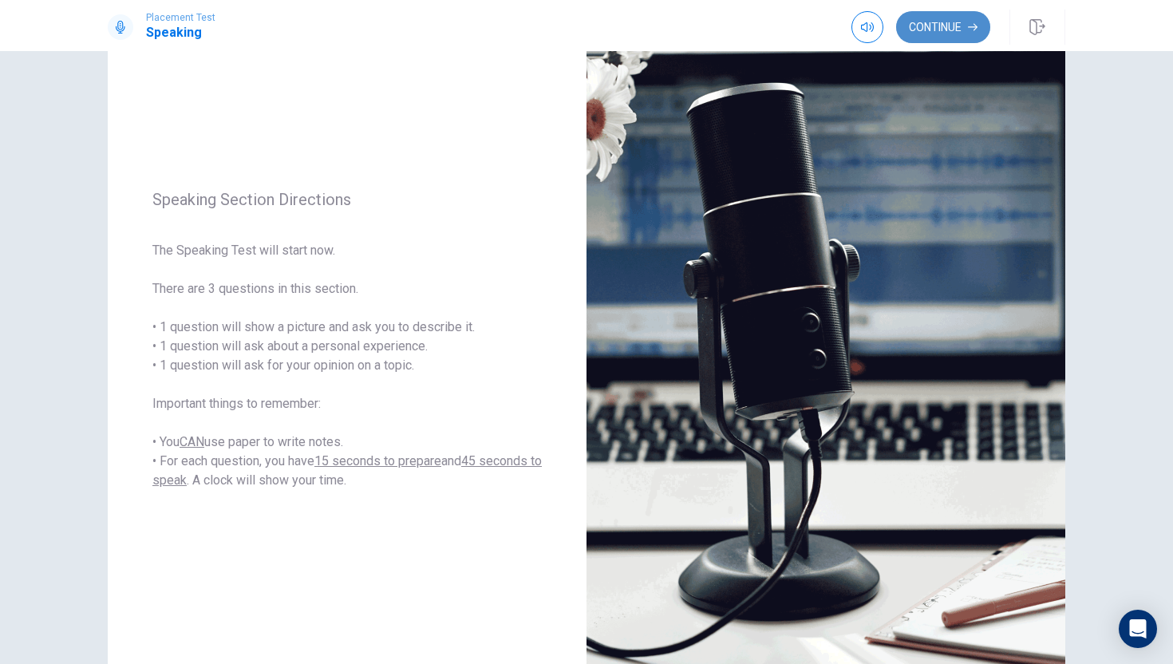
click at [926, 22] on button "Continue" at bounding box center [943, 27] width 94 height 32
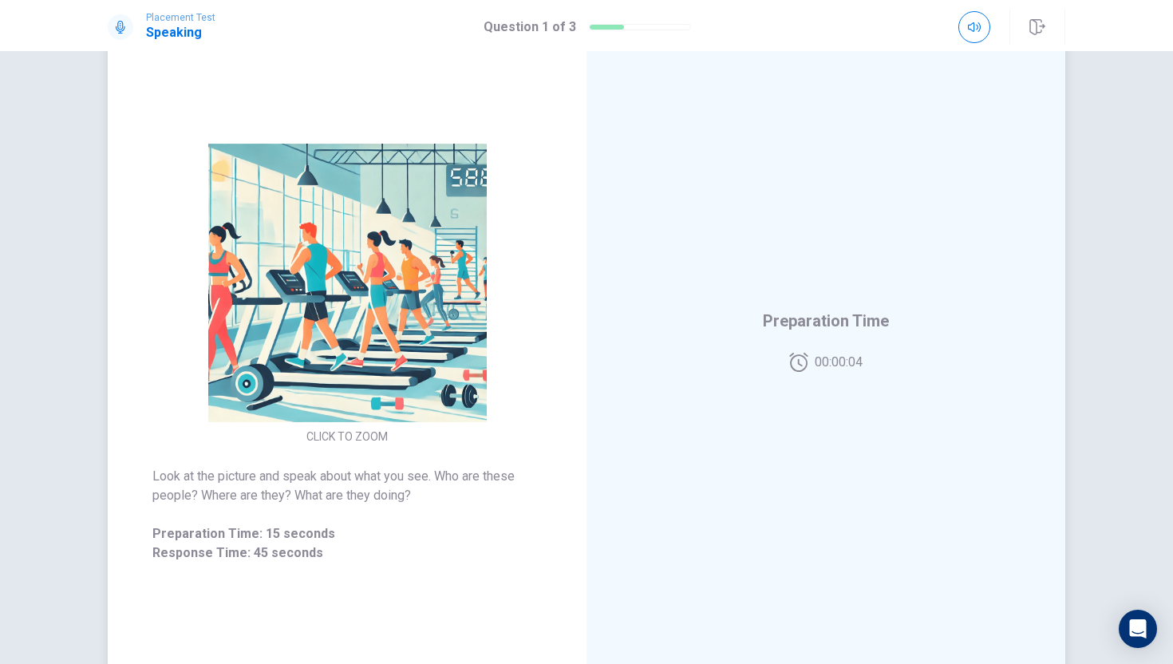
click at [823, 384] on div "Preparation Time 00:00:04" at bounding box center [825, 340] width 479 height 696
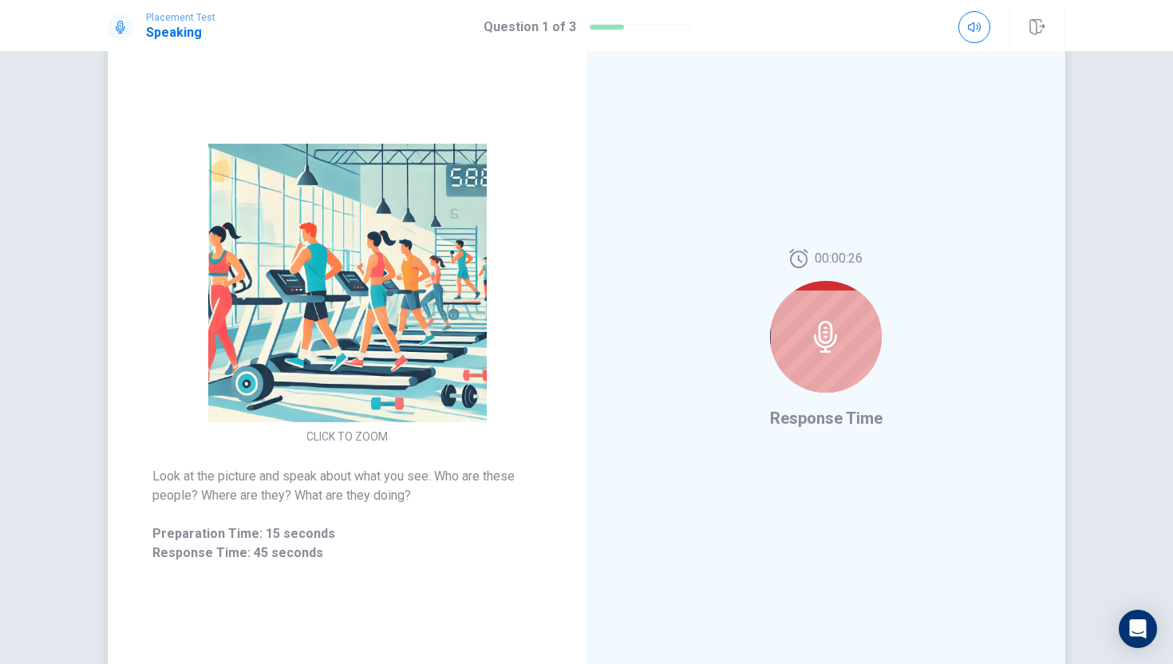
click at [838, 358] on div at bounding box center [826, 337] width 112 height 112
click at [831, 349] on icon at bounding box center [826, 337] width 32 height 32
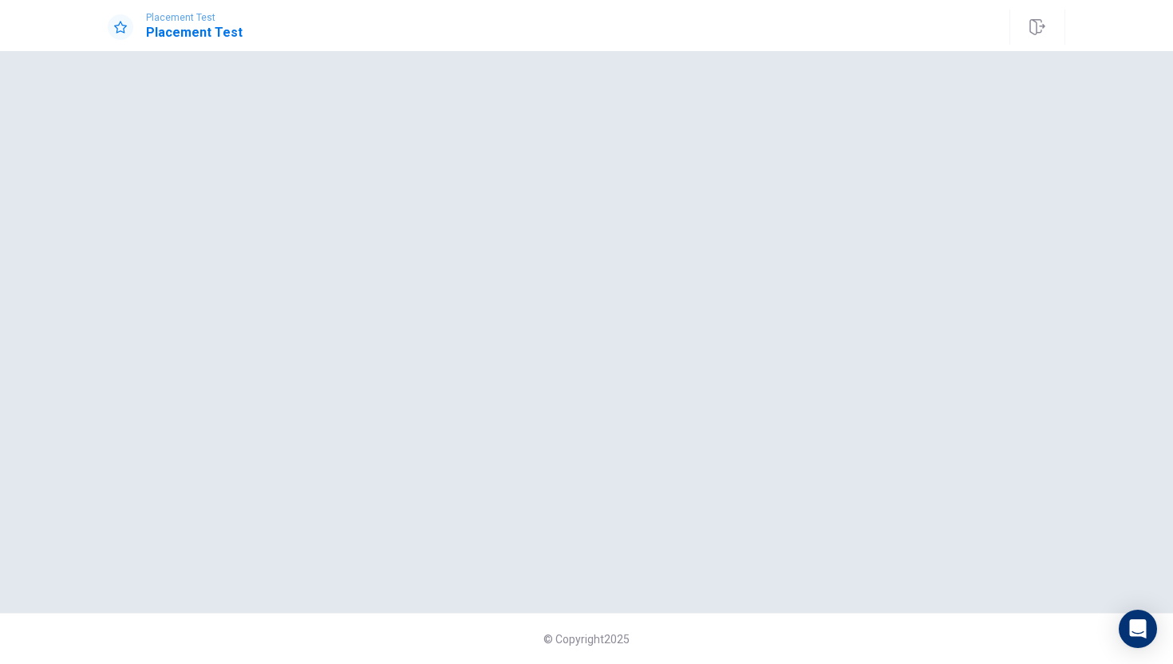
scroll to position [0, 0]
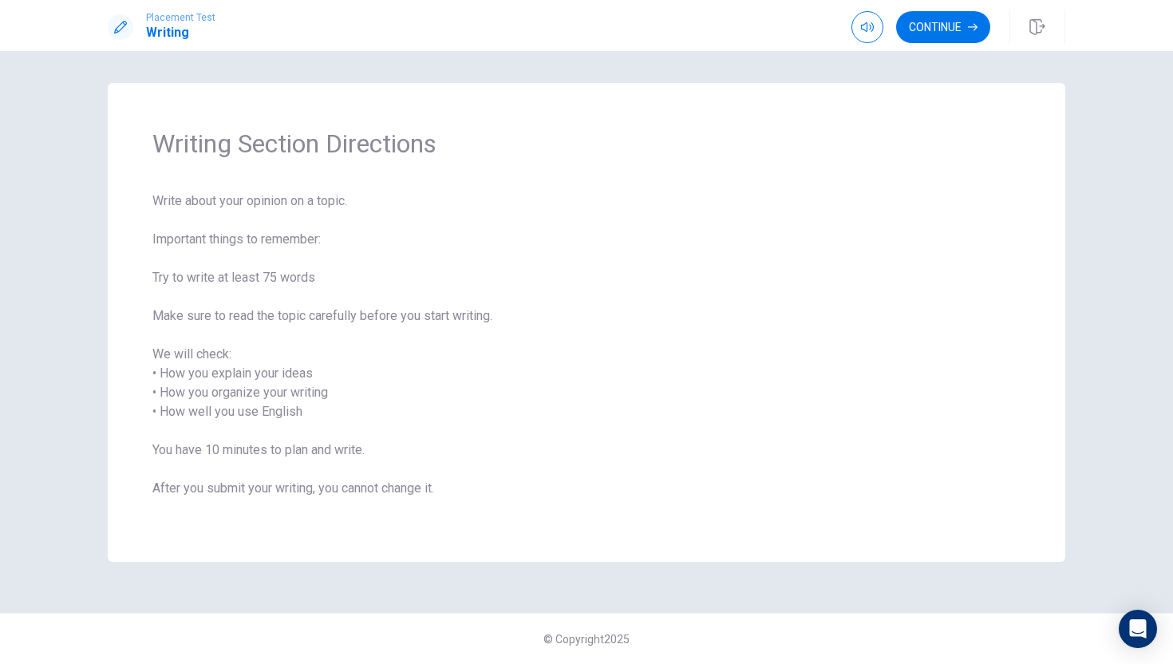
click at [939, 43] on div "Continue" at bounding box center [958, 27] width 214 height 35
click at [936, 34] on button "Continue" at bounding box center [943, 27] width 94 height 32
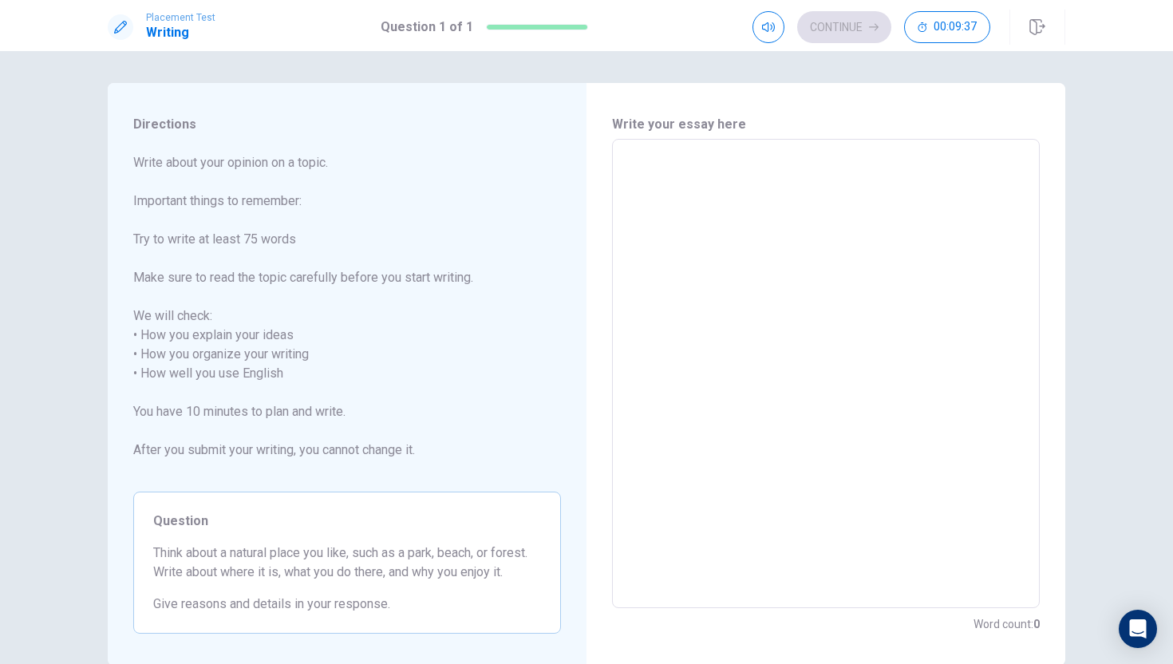
click at [638, 168] on textarea at bounding box center [825, 373] width 405 height 443
type textarea "I"
type textarea "x"
type textarea "I"
type textarea "x"
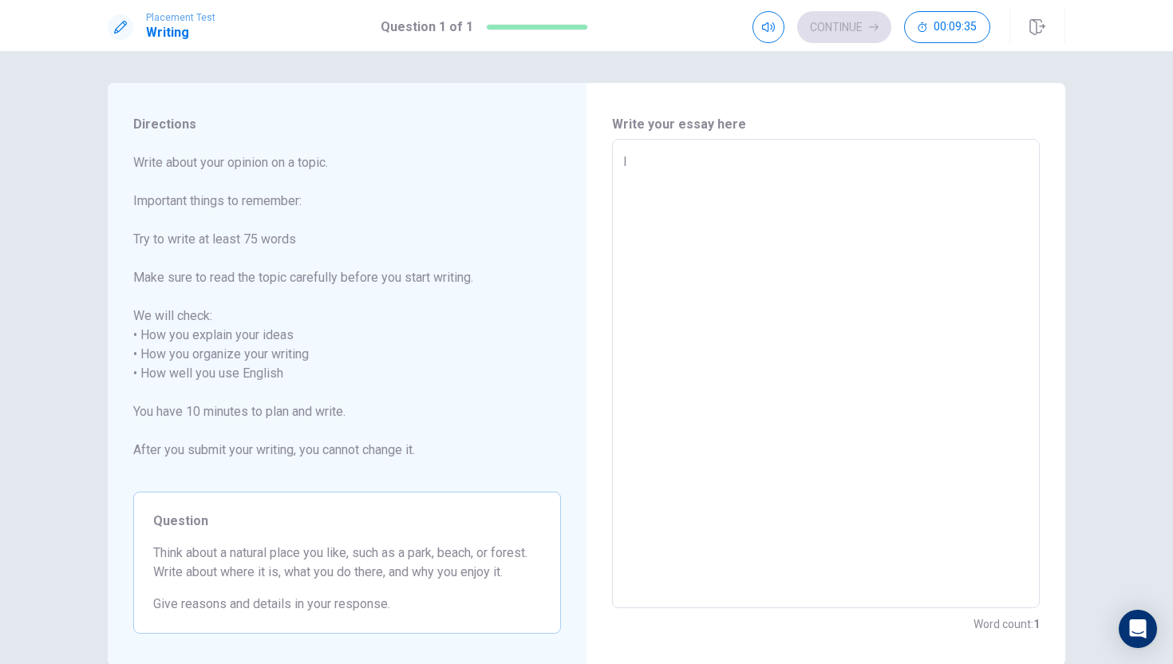
type textarea "I l"
type textarea "x"
type textarea "I li"
type textarea "x"
type textarea "I lik"
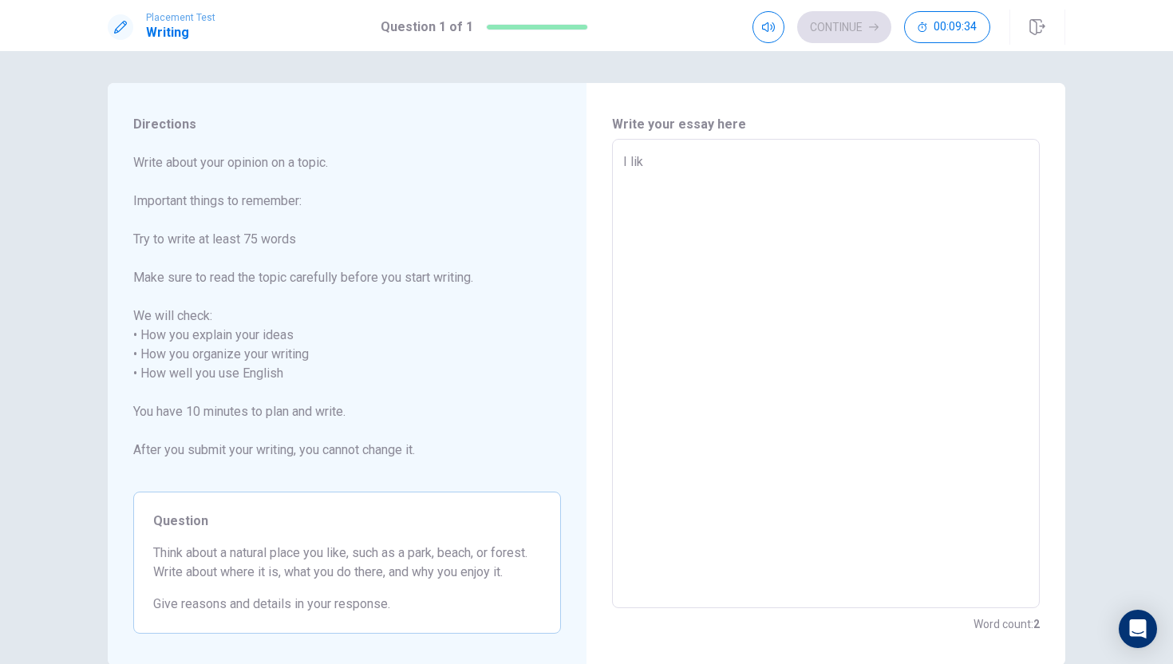
type textarea "x"
type textarea "I likw"
type textarea "x"
type textarea "I lik"
type textarea "x"
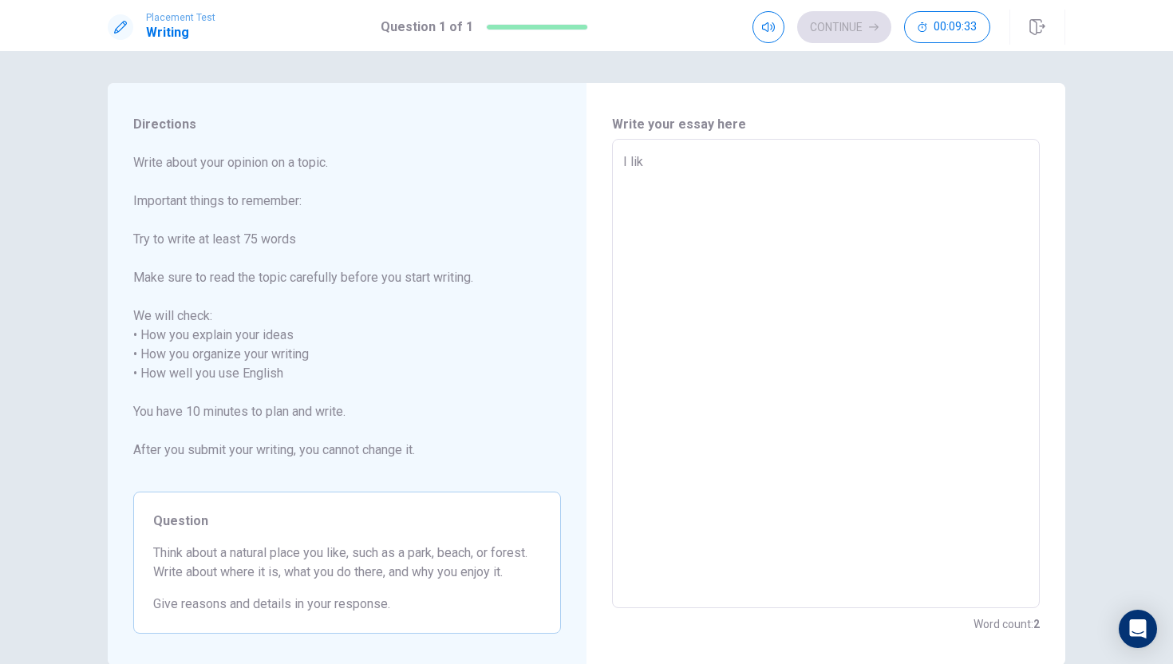
type textarea "I like"
type textarea "x"
type textarea "I like"
type textarea "x"
type textarea "I like t"
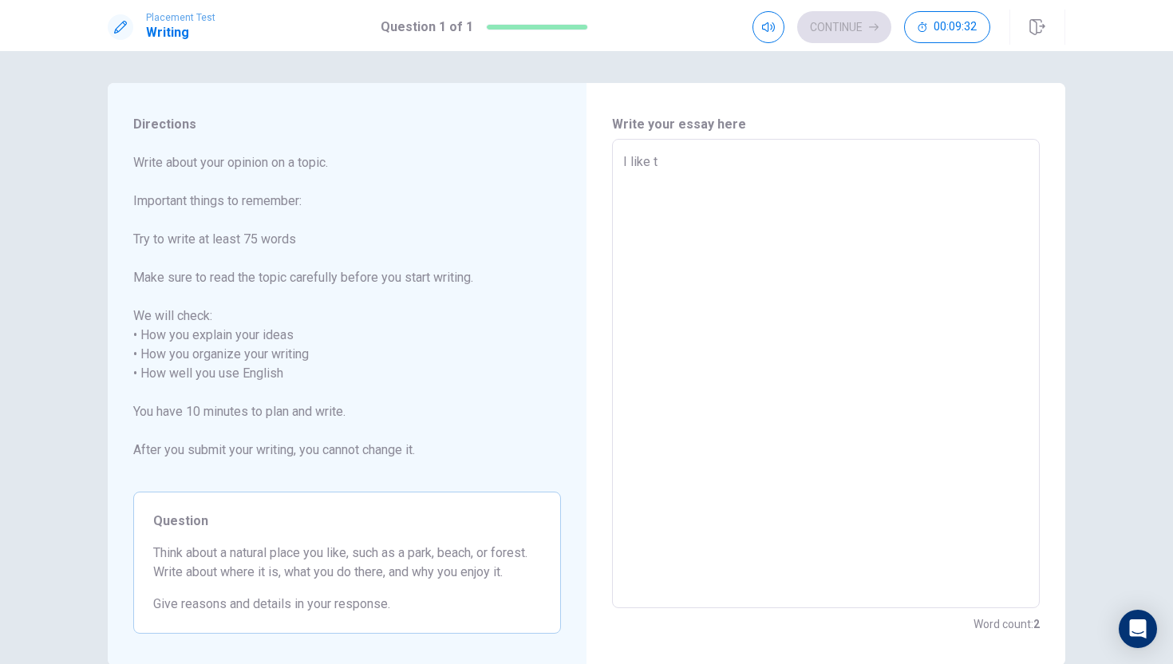
type textarea "x"
type textarea "I like to"
type textarea "x"
type textarea "I like to"
type textarea "x"
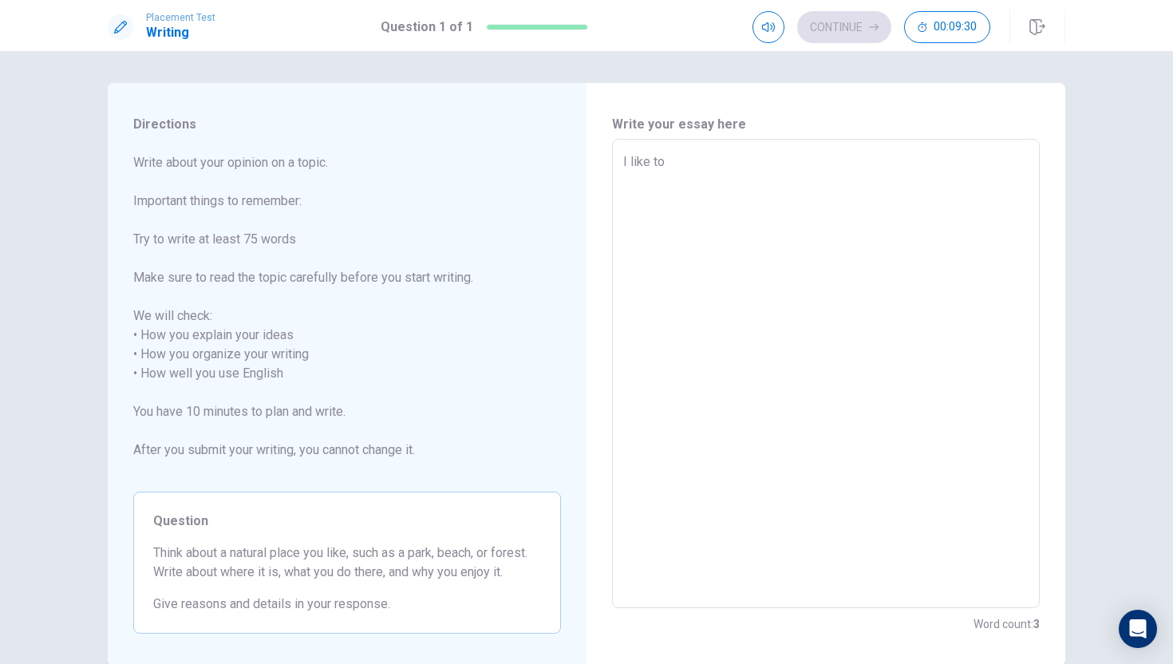
type textarea "I like to i"
type textarea "x"
type textarea "I like to in"
type textarea "x"
type textarea "I like to in"
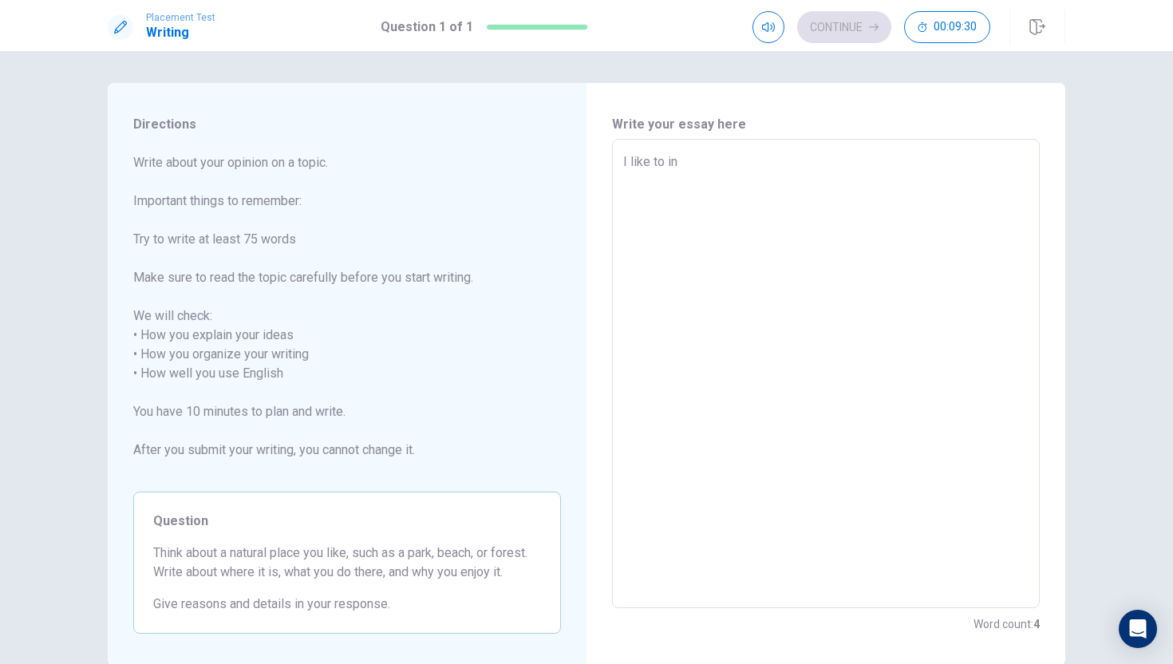
type textarea "x"
type textarea "I like to in t"
type textarea "x"
type textarea "I like to in th"
type textarea "x"
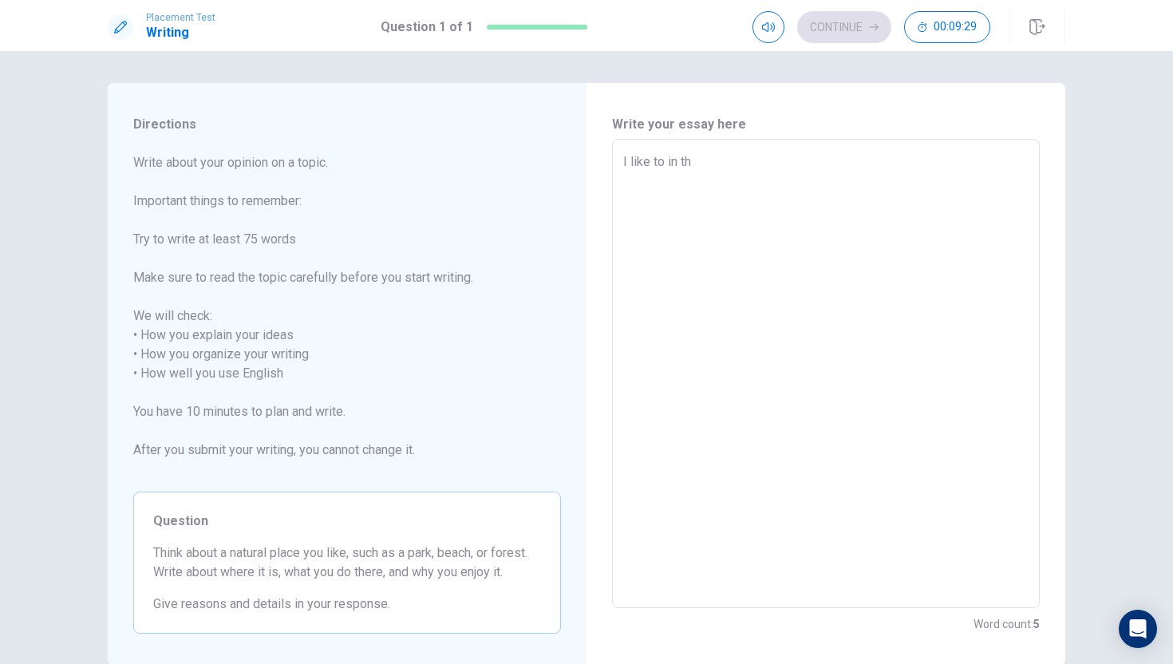
type textarea "I like to in the"
type textarea "x"
type textarea "I like to in the"
type textarea "x"
type textarea "I like to in the b"
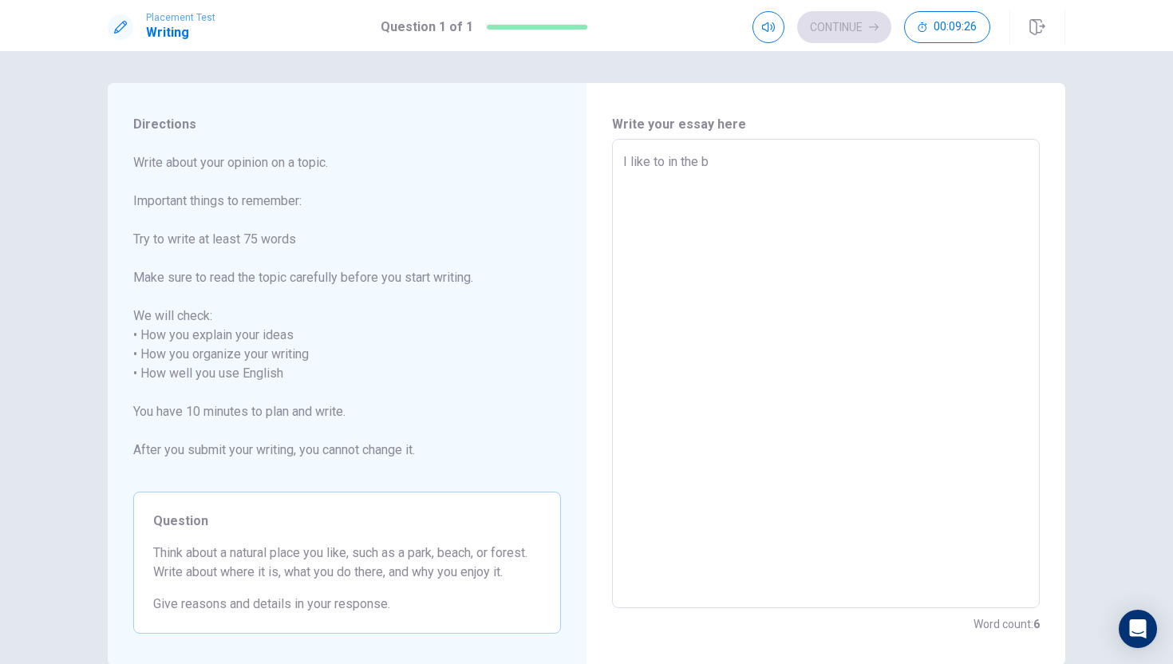
type textarea "x"
type textarea "I like to in the be"
type textarea "x"
type textarea "I like to in the bea"
type textarea "x"
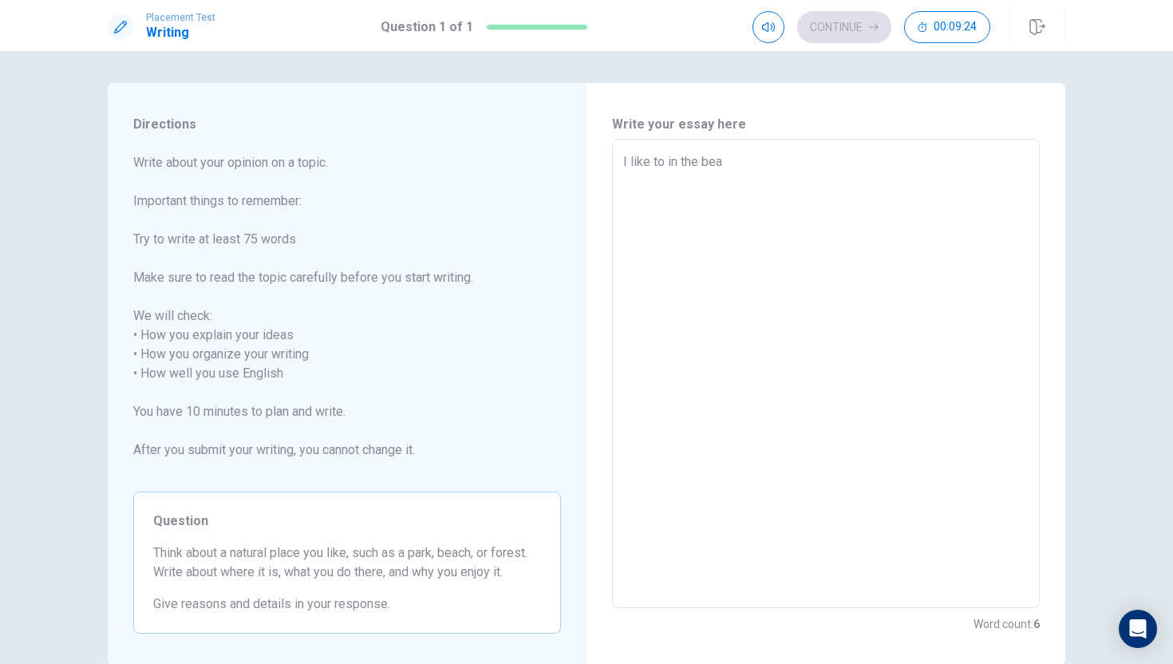
type textarea "I like to in the beac"
type textarea "x"
type textarea "I like to in the beach"
type textarea "x"
type textarea "I like to in the beach"
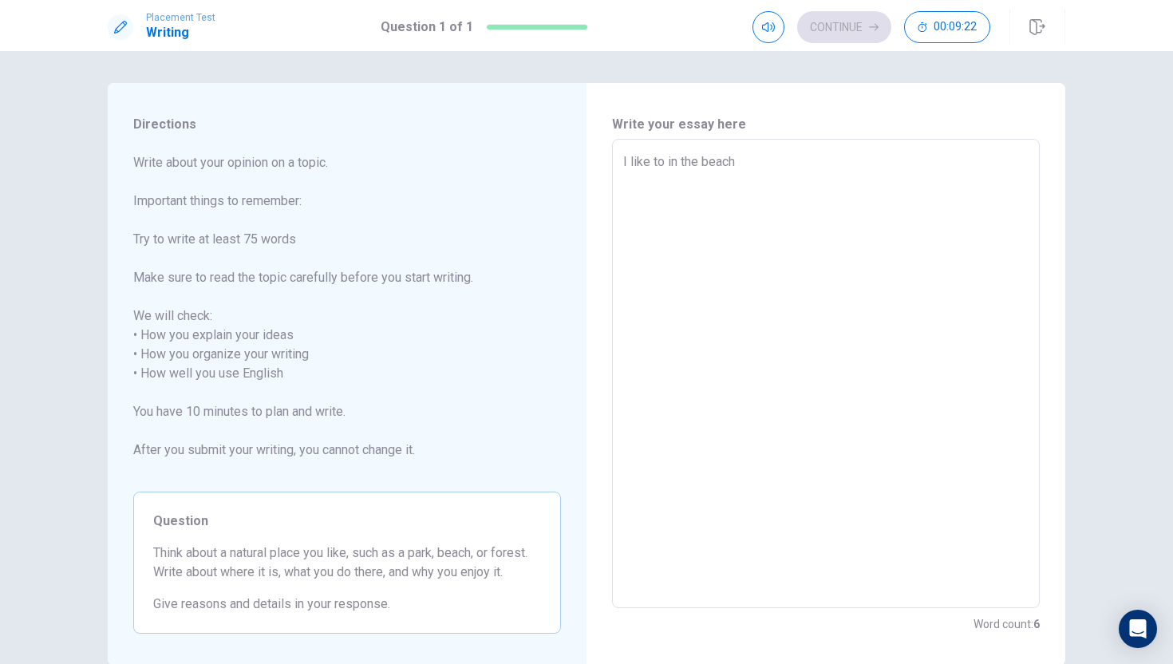
type textarea "x"
type textarea "I like to in the beach"
type textarea "x"
type textarea "I like to in the beac"
type textarea "x"
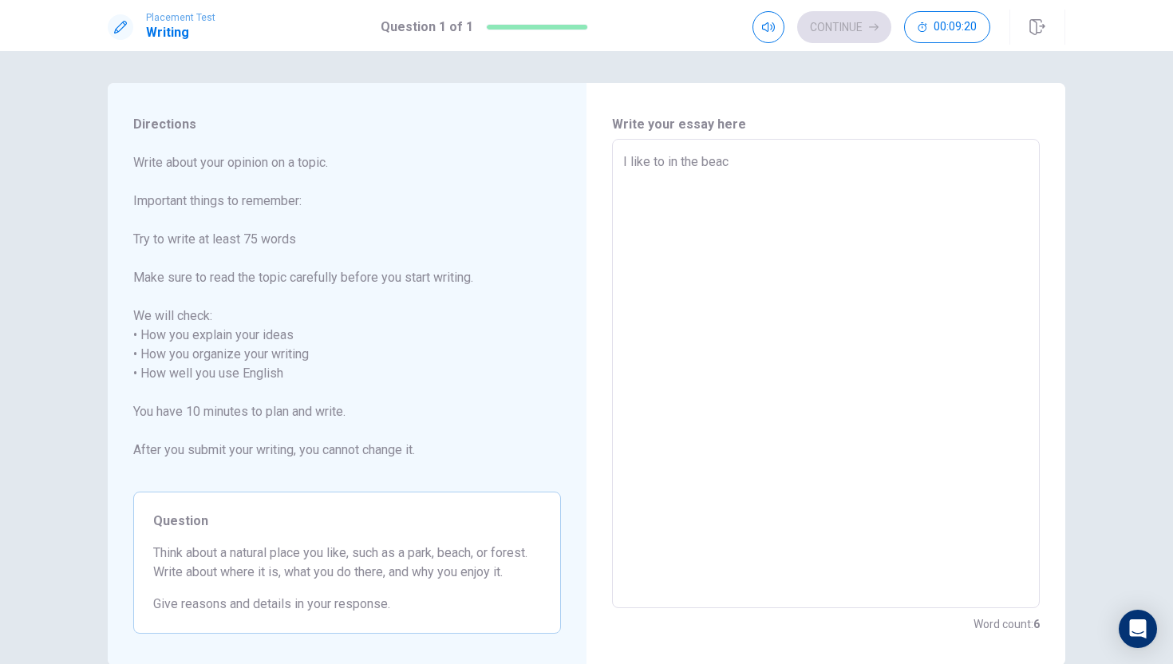
type textarea "I like to in the beach"
type textarea "x"
type textarea "I like to in the beach"
type textarea "x"
type textarea "I like to in the beach ,"
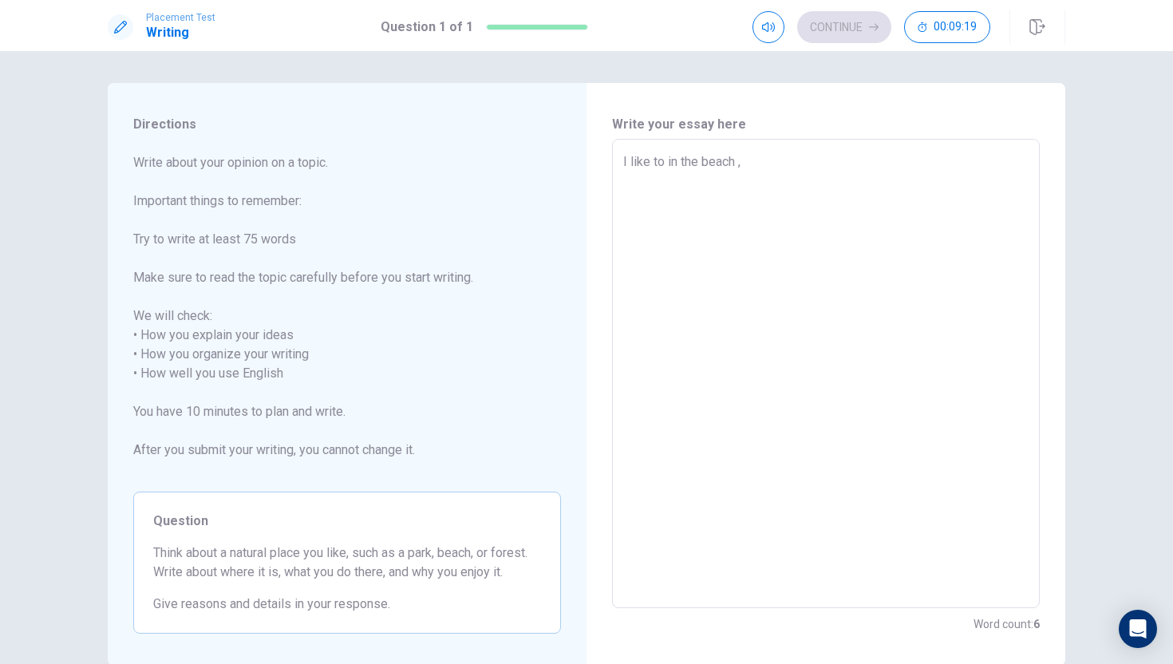
type textarea "x"
type textarea "I like to in the beach ,"
type textarea "x"
type textarea "I like to in the beach ,"
type textarea "x"
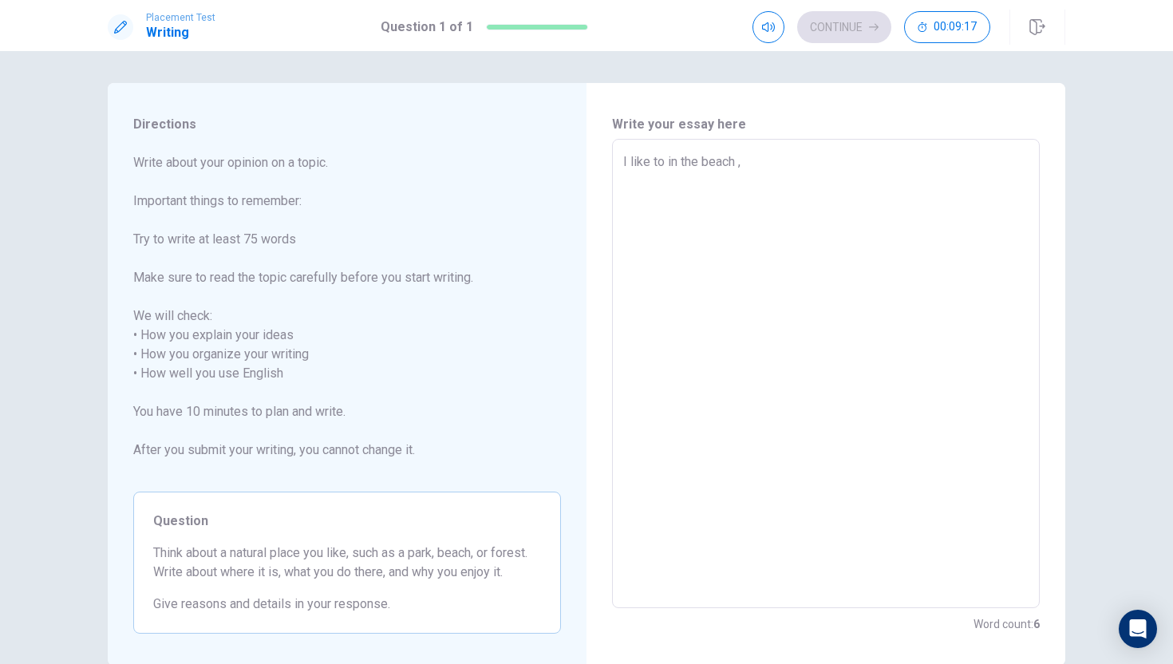
type textarea "I like to in the beach"
type textarea "x"
type textarea "I like to in the beach"
type textarea "x"
type textarea "I like to in the beach,"
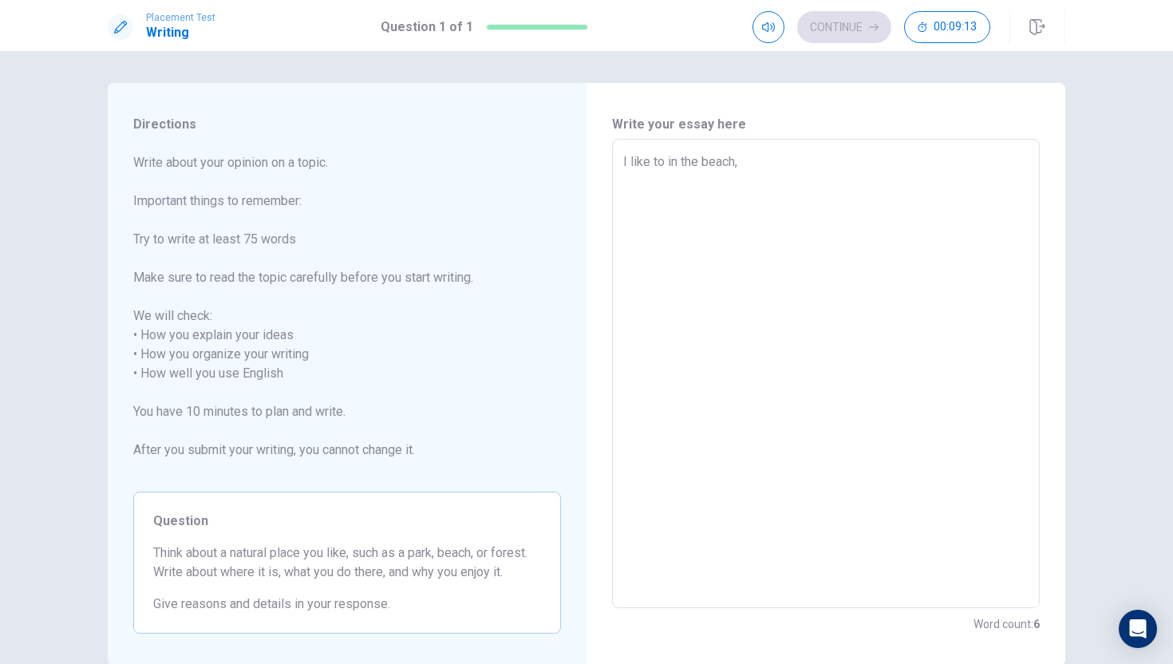
type textarea "x"
type textarea "I like to in the beach,"
type textarea "x"
type textarea "I like to in the beach, b"
type textarea "x"
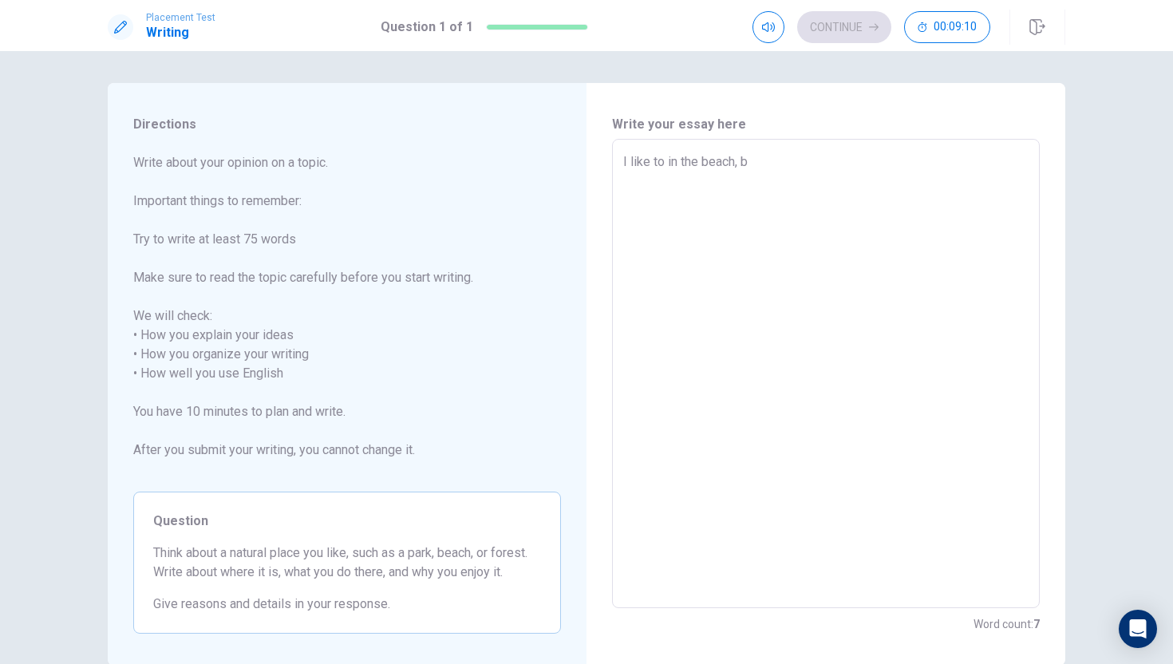
type textarea "I like to in the beach, be"
type textarea "x"
type textarea "I like to in the beach, bea"
type textarea "x"
type textarea "I like to in the beach, beac"
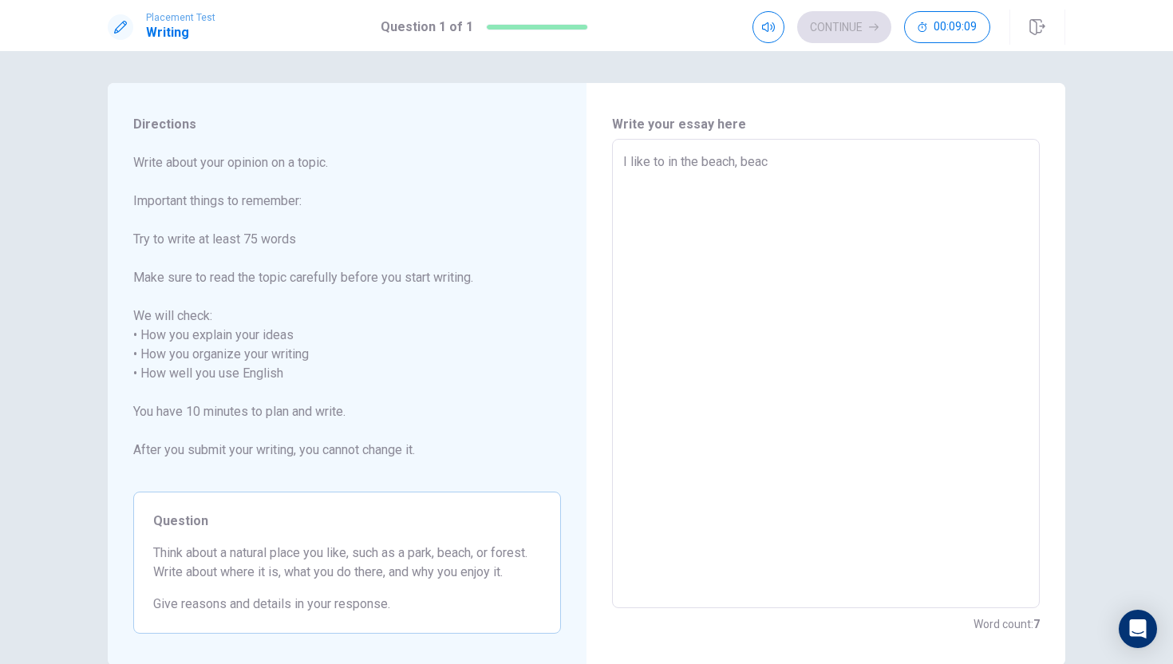
type textarea "x"
type textarea "I like to in the beach, beacu"
type textarea "x"
type textarea "I like to in the beach, beacus"
type textarea "x"
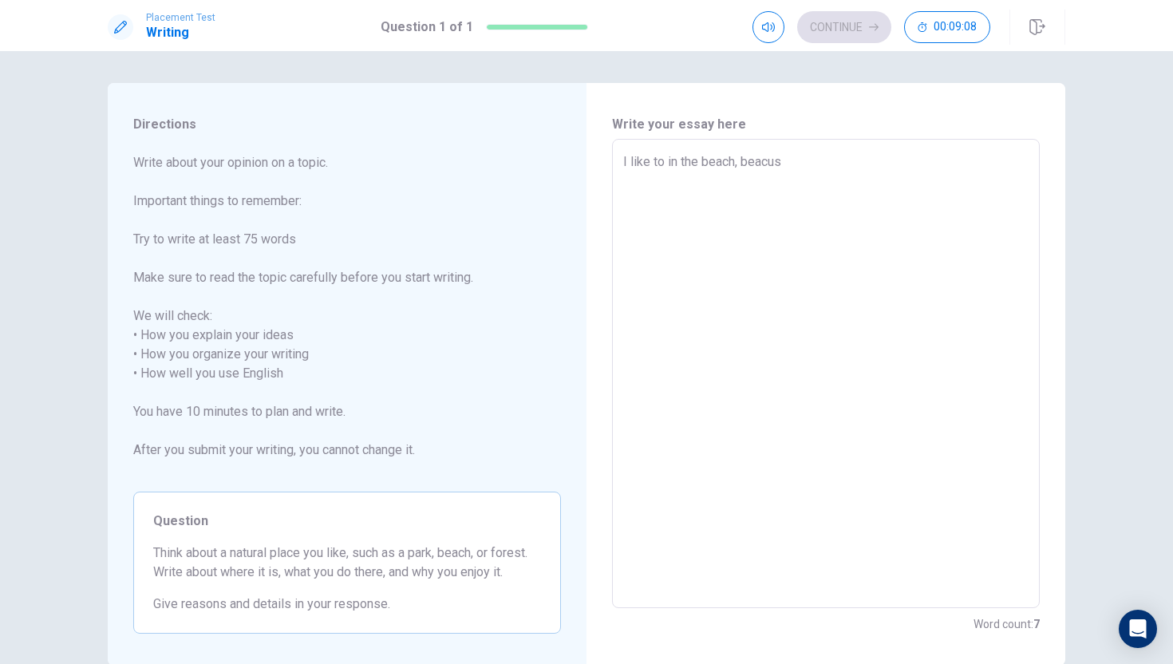
type textarea "I like to in the beach, beacuse"
type textarea "x"
type textarea "I like to in the beach, beacuse"
type textarea "x"
type textarea "I like to in the beach, beacuse I"
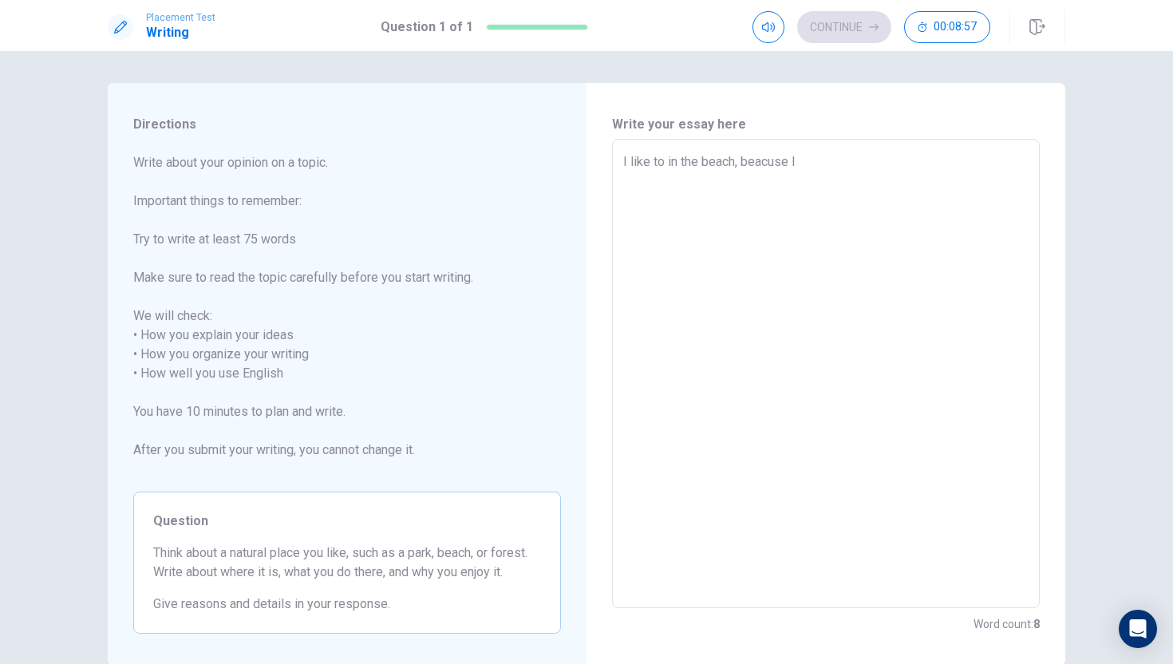
type textarea "x"
type textarea "I like to in the beach, beacuse"
type textarea "x"
type textarea "I like to in the beach, beacuse w"
type textarea "x"
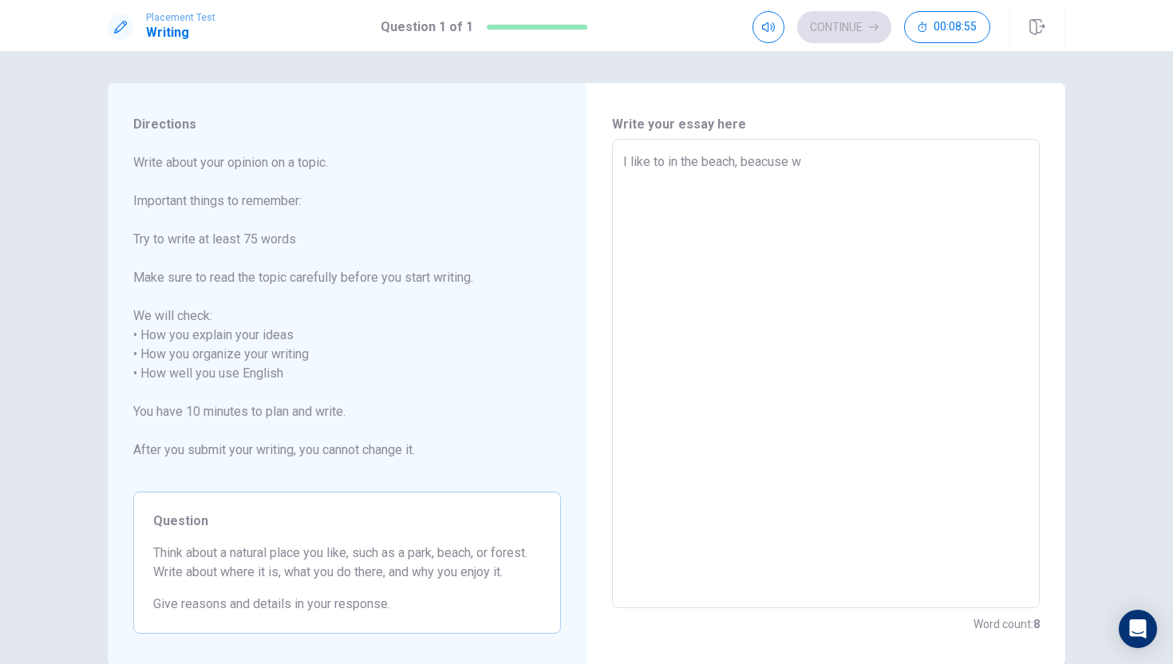
type textarea "I like to in the beach, beacuse we"
type textarea "x"
type textarea "I like to in the beach, beacuse we"
type textarea "x"
type textarea "I like to in the beach, beacuse we c"
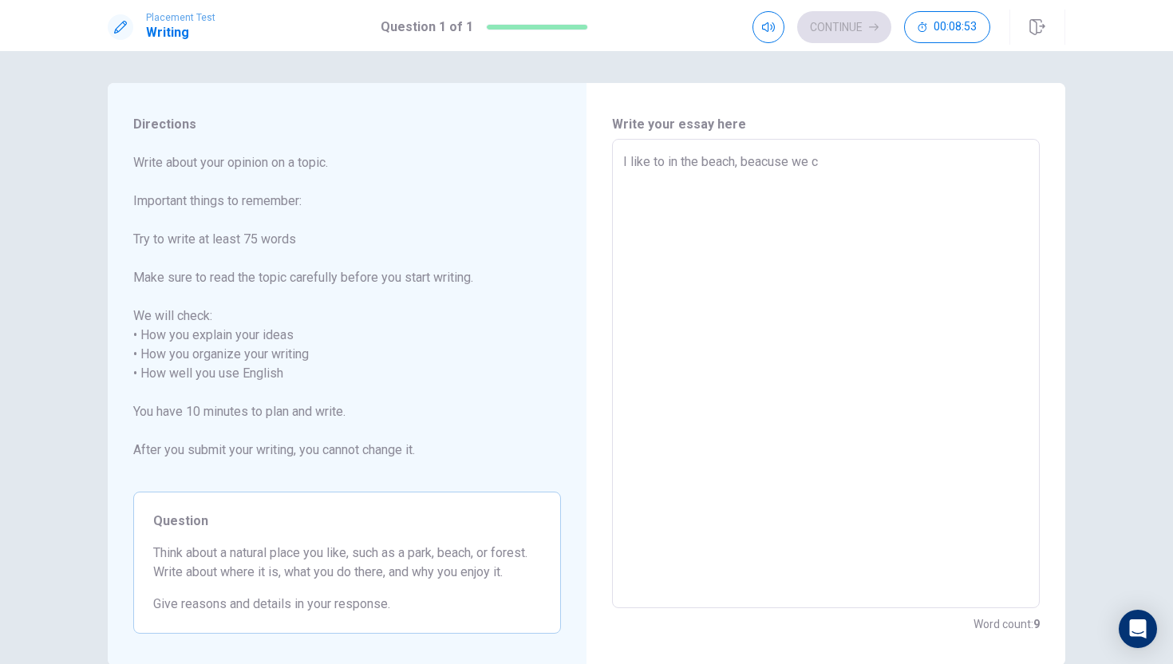
type textarea "x"
type textarea "I like to in the beach, beacuse we"
type textarea "x"
type textarea "I like to in the beach, beacuse we"
type textarea "x"
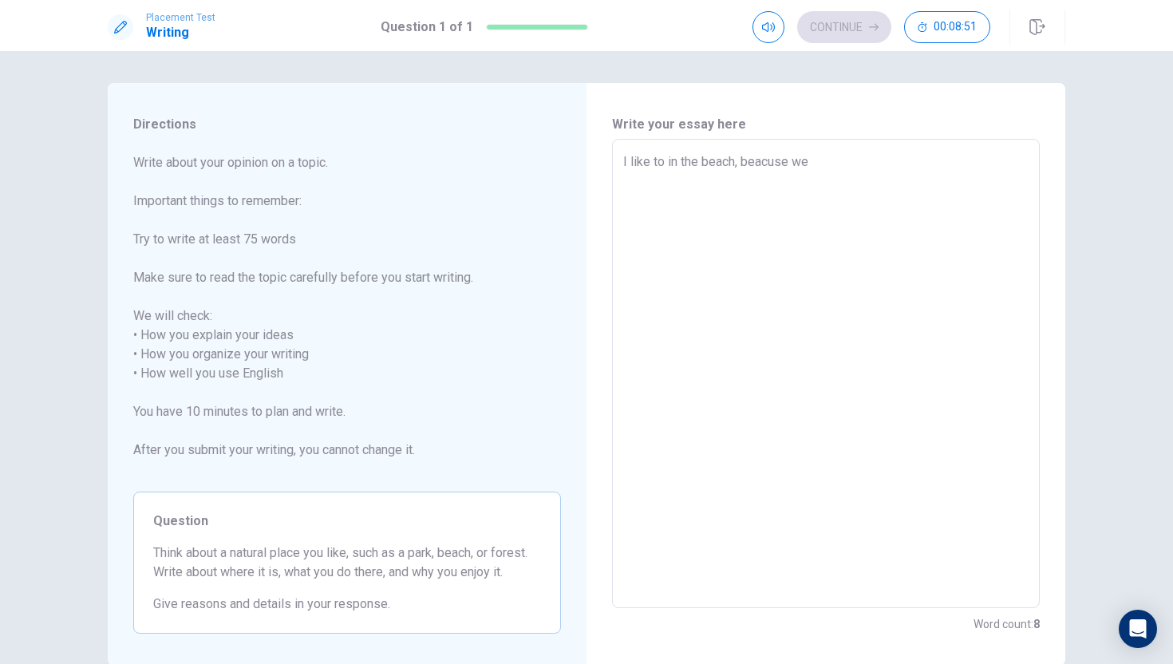
type textarea "I like to in the beach, beacuse w"
type textarea "x"
type textarea "I like to in the beach, beacuse"
type textarea "x"
type textarea "I like to in the beach, beacuse e"
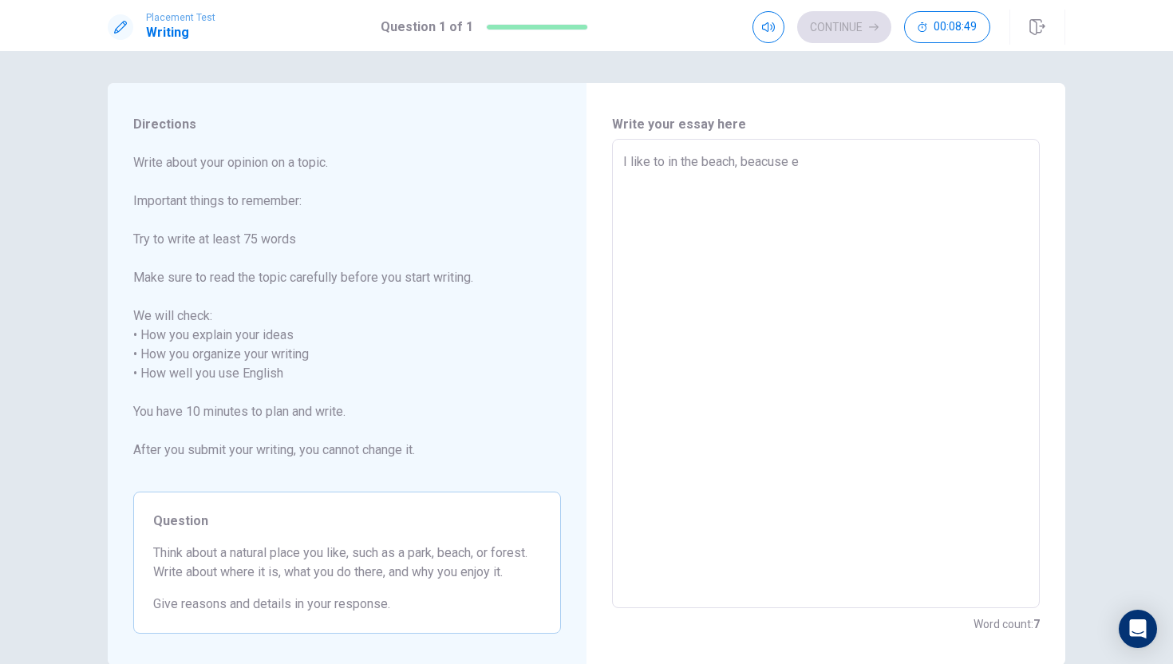
type textarea "x"
type textarea "I like to in the beach, beacuse ev"
type textarea "x"
type textarea "I like to in the beach, beacuse eve"
type textarea "x"
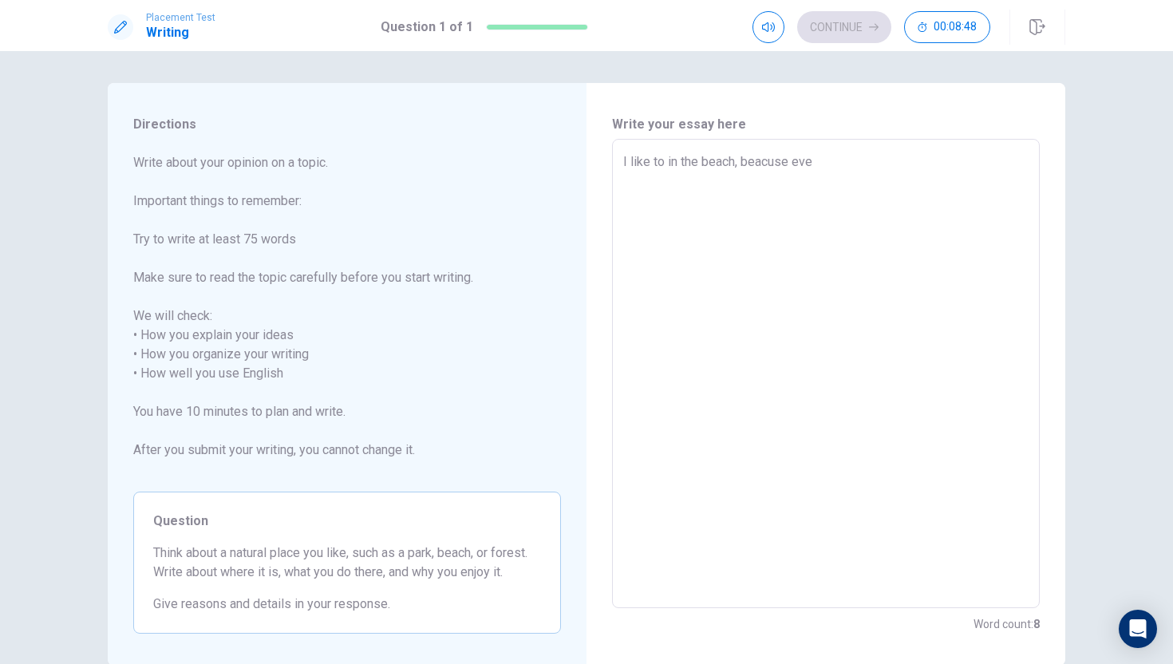
type textarea "I like to in the beach, beacuse ever"
type textarea "x"
type textarea "I like to in the beach, beacuse every"
type textarea "x"
type textarea "I like to in the beach, beacuse every"
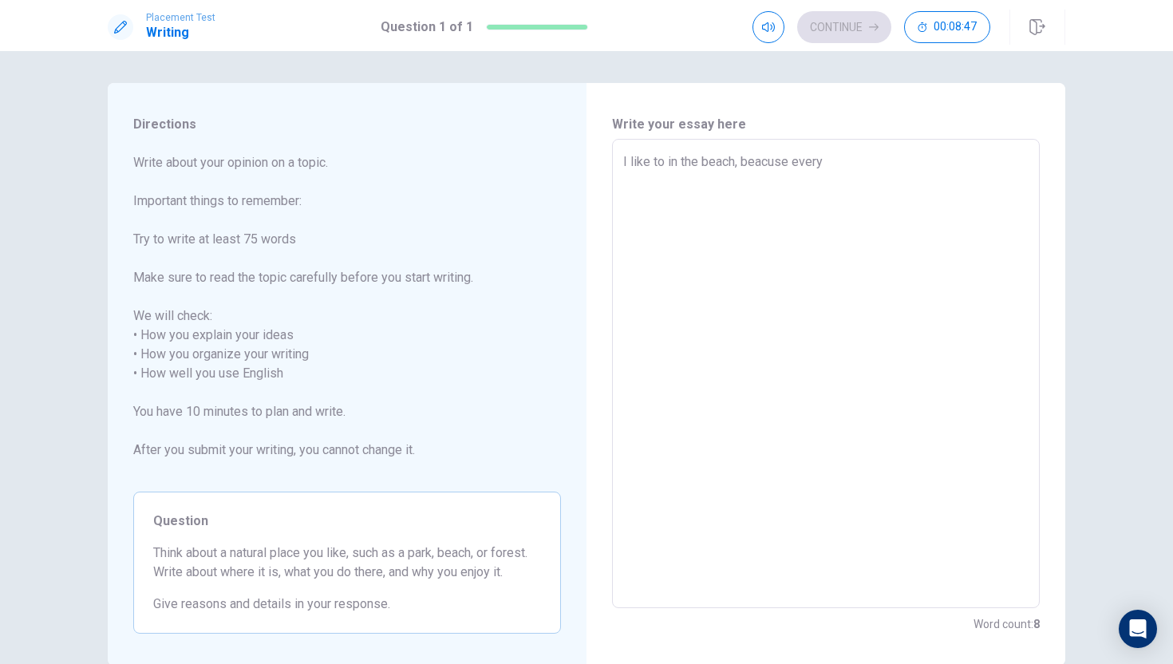
type textarea "x"
type textarea "I like to in the beach, beacuse every"
type textarea "x"
type textarea "I like to in the beach, beacuse everyd"
type textarea "x"
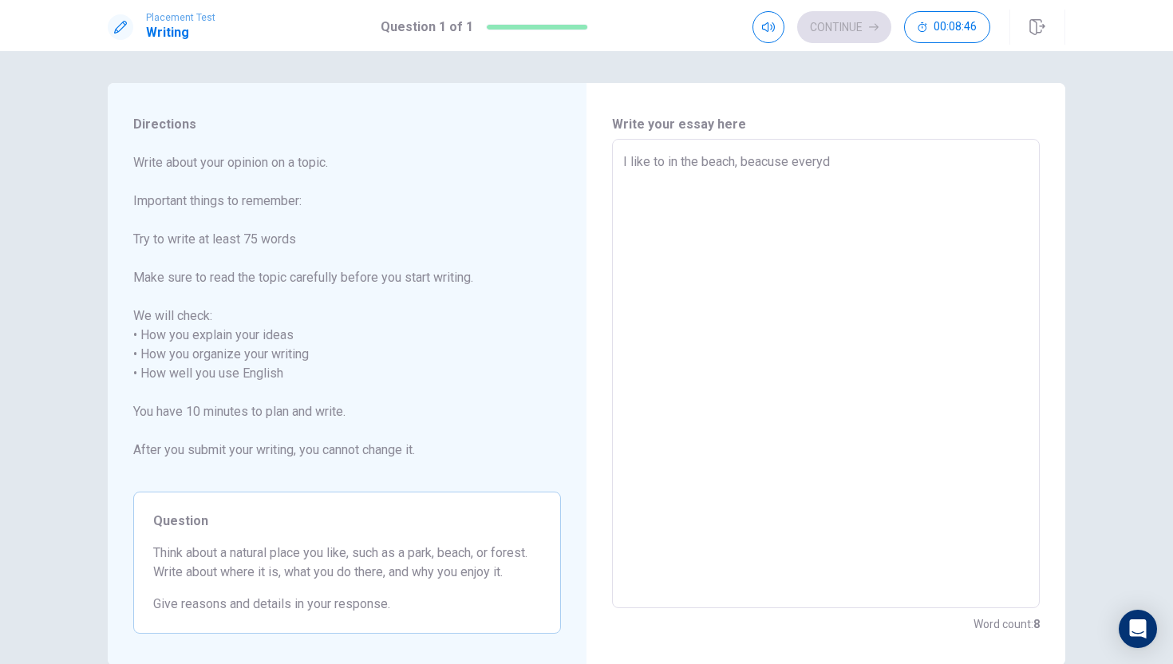
type textarea "I like to in the beach, beacuse everyda"
type textarea "x"
type textarea "I like to in the beach, beacuse everyday"
type textarea "x"
type textarea "I like to in the beach, beacuse everyday"
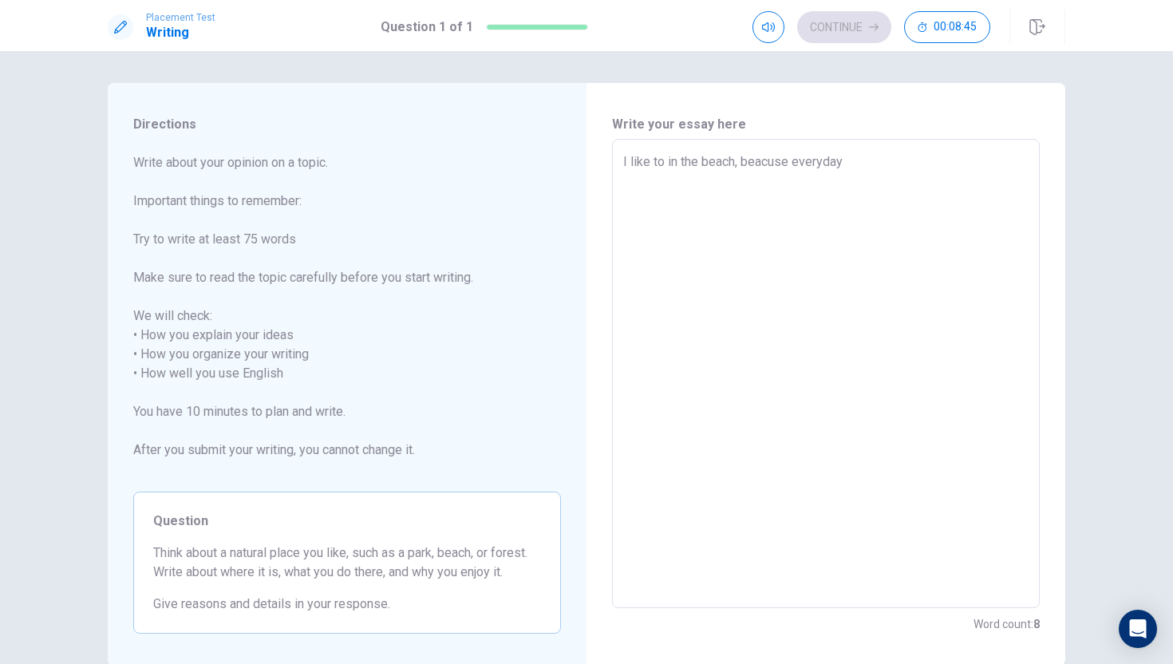
type textarea "x"
type textarea "I like to in the beach, beacuse everyday w"
type textarea "x"
type textarea "I like to in the beach, beacuse everyday we"
type textarea "x"
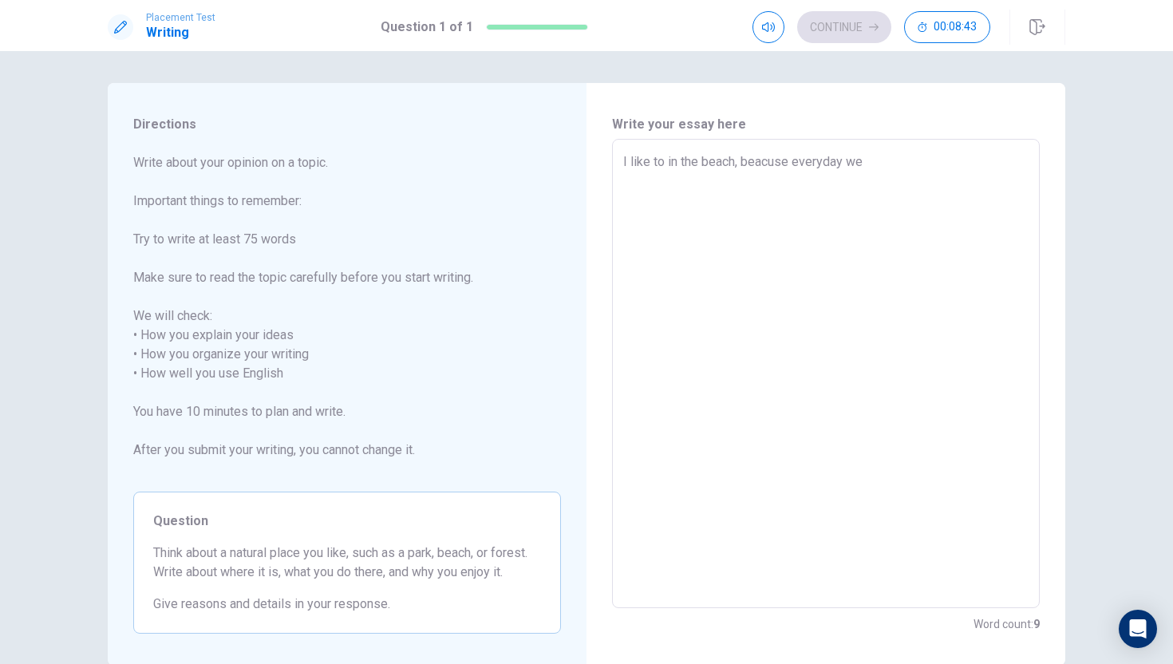
type textarea "I like to in the beach, beacuse everyday we"
type textarea "x"
type textarea "I like to in the beach, beacuse everyday we c"
type textarea "x"
type textarea "I like to in the beach, beacuse everyday we ca"
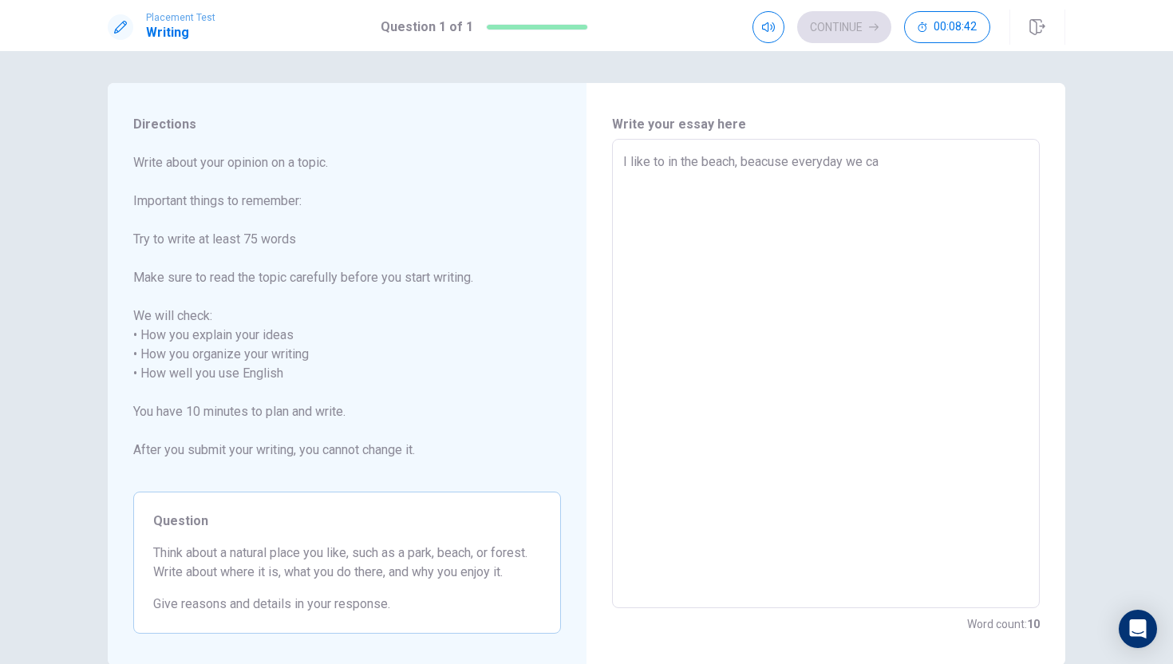
type textarea "x"
type textarea "I like to in the beach, beacuse everyday we can"
type textarea "x"
type textarea "I like to in the beach, beacuse everyday we can"
type textarea "x"
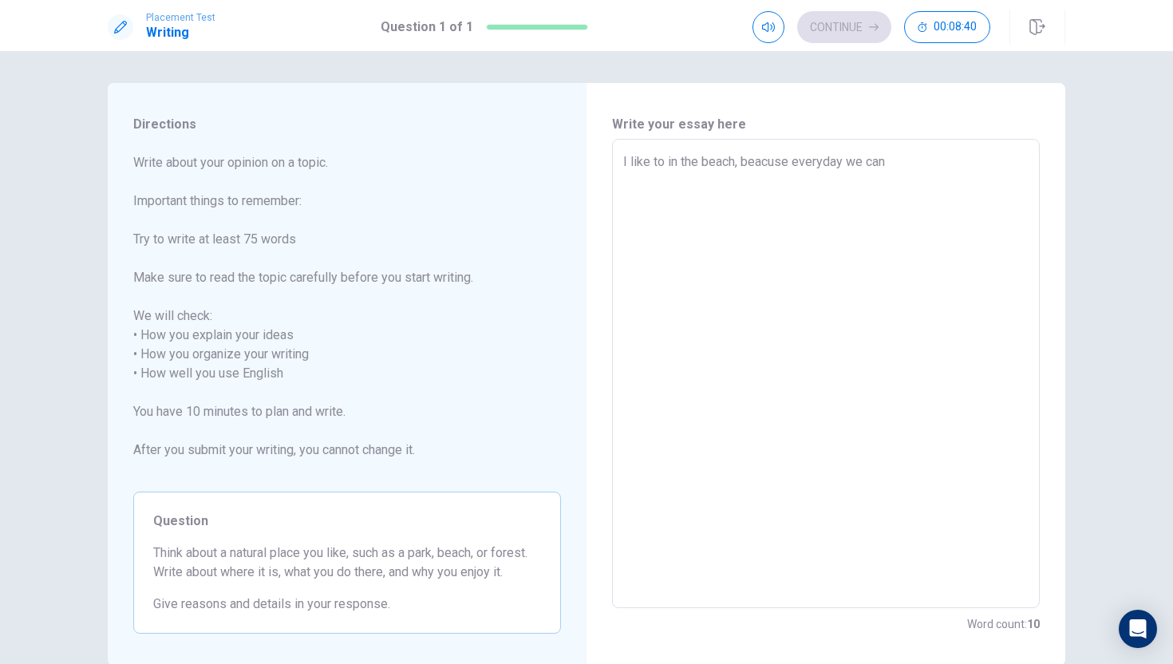
type textarea "I like to in the beach, beacuse everyday we can s"
type textarea "x"
type textarea "I like to in the beach, beacuse everyday we can se"
type textarea "x"
type textarea "I like to in the beach, beacuse everyday we can see"
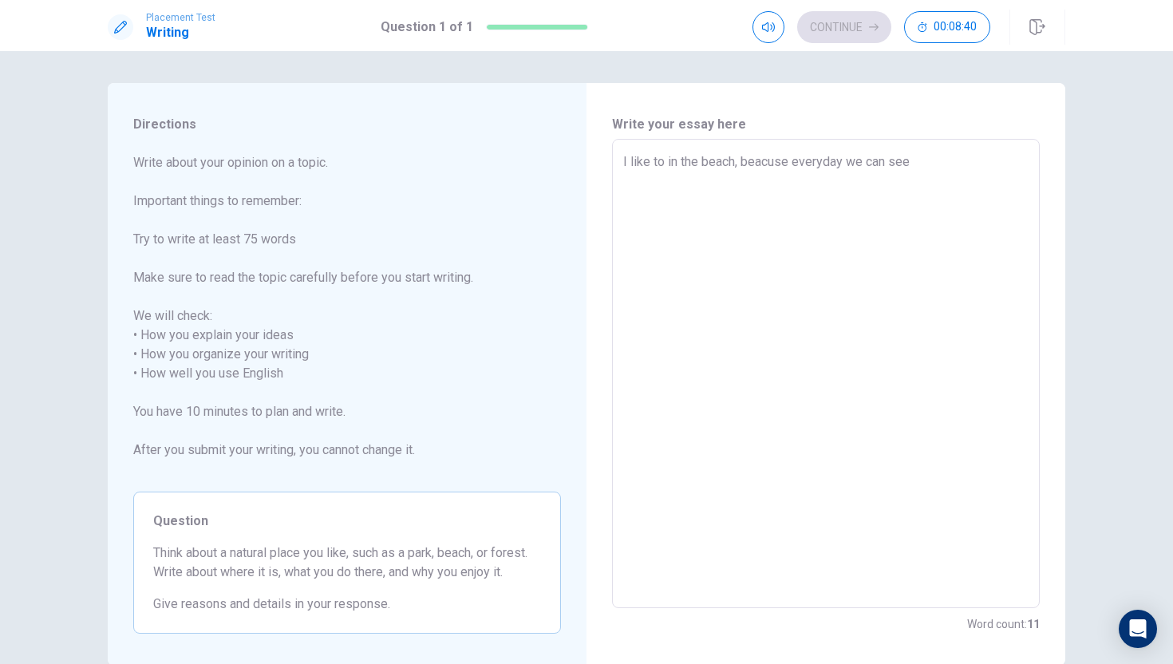
type textarea "x"
type textarea "I like to in the beach, beacuse everyday we can se"
type textarea "x"
type textarea "I like to in the beach, beacuse everyday we can s"
type textarea "x"
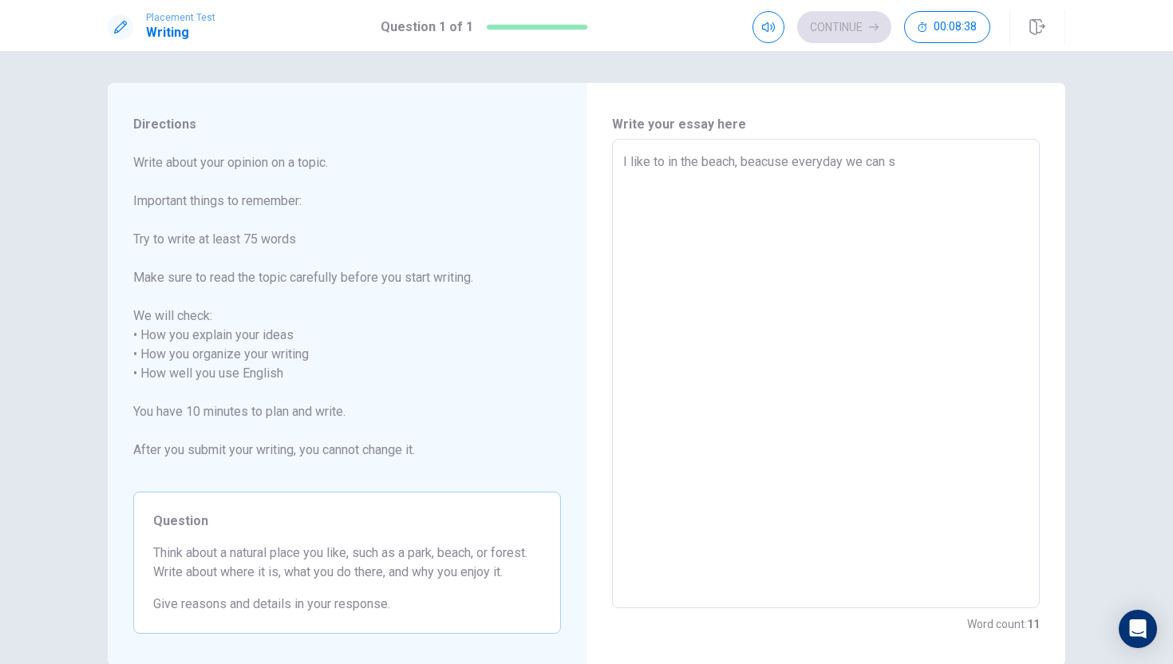
type textarea "I like to in the beach, beacuse everyday we can sa"
type textarea "x"
type textarea "I like to in the beach, beacuse everyday we can saw"
type textarea "x"
type textarea "I like to in the beach, beacuse everyday we can saw"
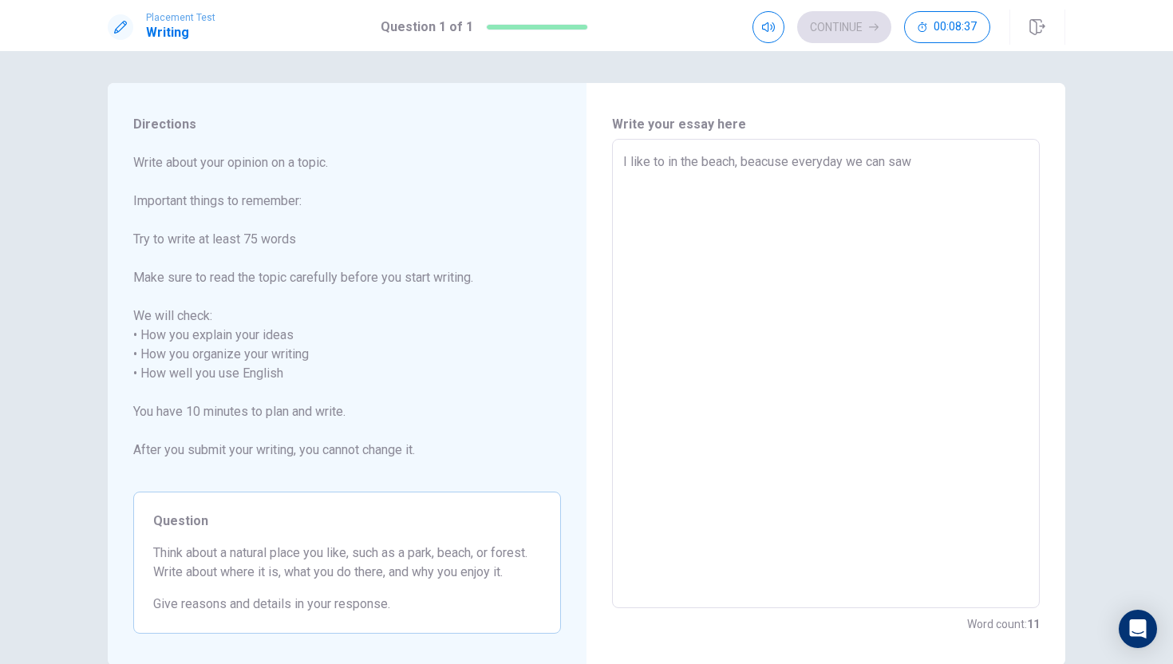
type textarea "x"
type textarea "I like to in the beach, beacuse everyday we can saw t"
type textarea "x"
type textarea "I like to in the beach, beacuse everyday we can saw th"
type textarea "x"
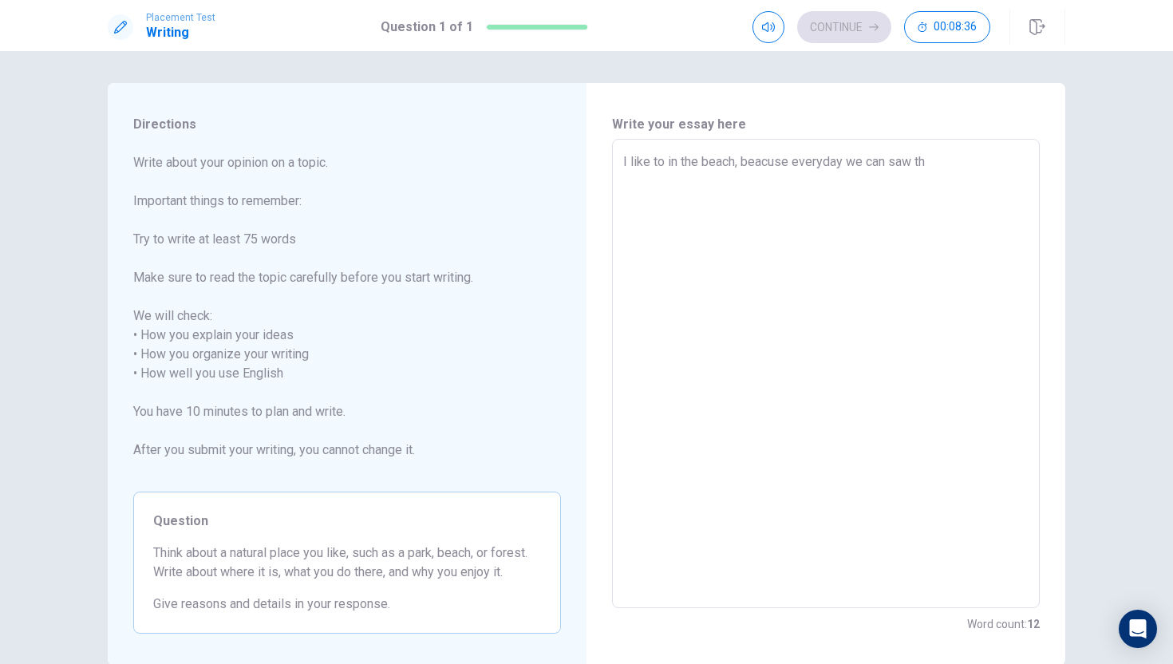
type textarea "I like to in the beach, beacuse everyday we can saw the"
type textarea "x"
type textarea "I like to in the beach, beacuse everyday we can saw the"
type textarea "x"
type textarea "I like to in the beach, beacuse everyday we can saw the s"
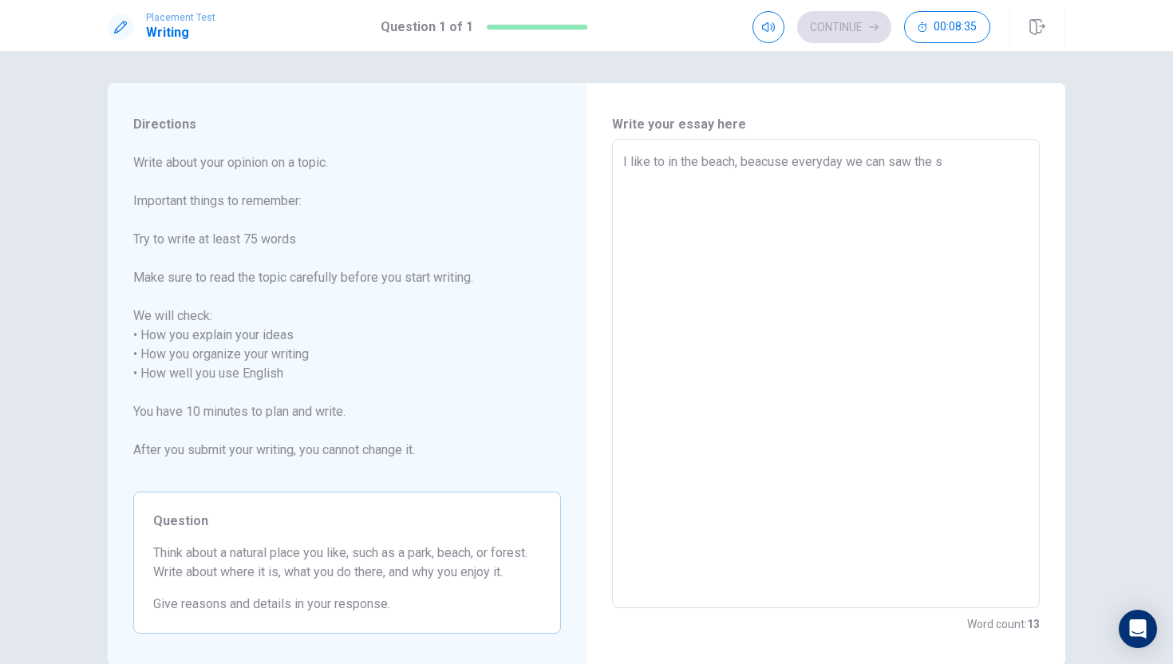
type textarea "x"
type textarea "I like to in the beach, beacuse everyday we can saw the se"
type textarea "x"
type textarea "I like to in the beach, beacuse everyday we can saw the sea"
type textarea "x"
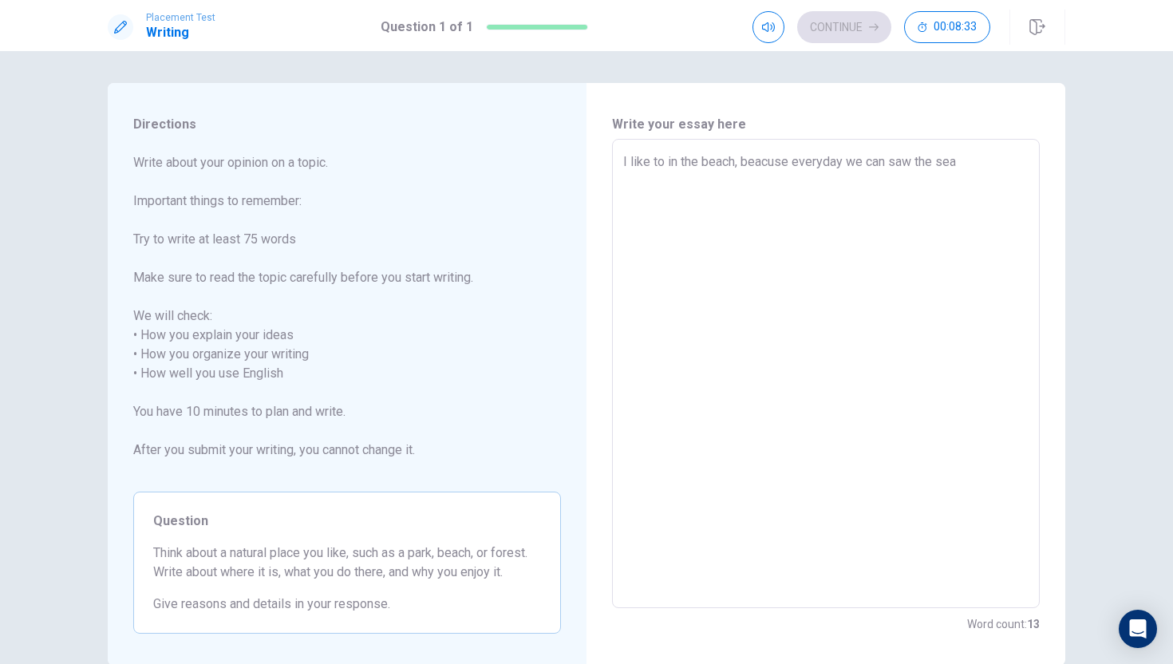
type textarea "I like to in the beach, beacuse everyday we can saw the sea"
type textarea "x"
type textarea "I like to in the beach, beacuse everyday we can saw the sea d"
type textarea "x"
type textarea "I like to in the beach, beacuse everyday we can saw the sea da"
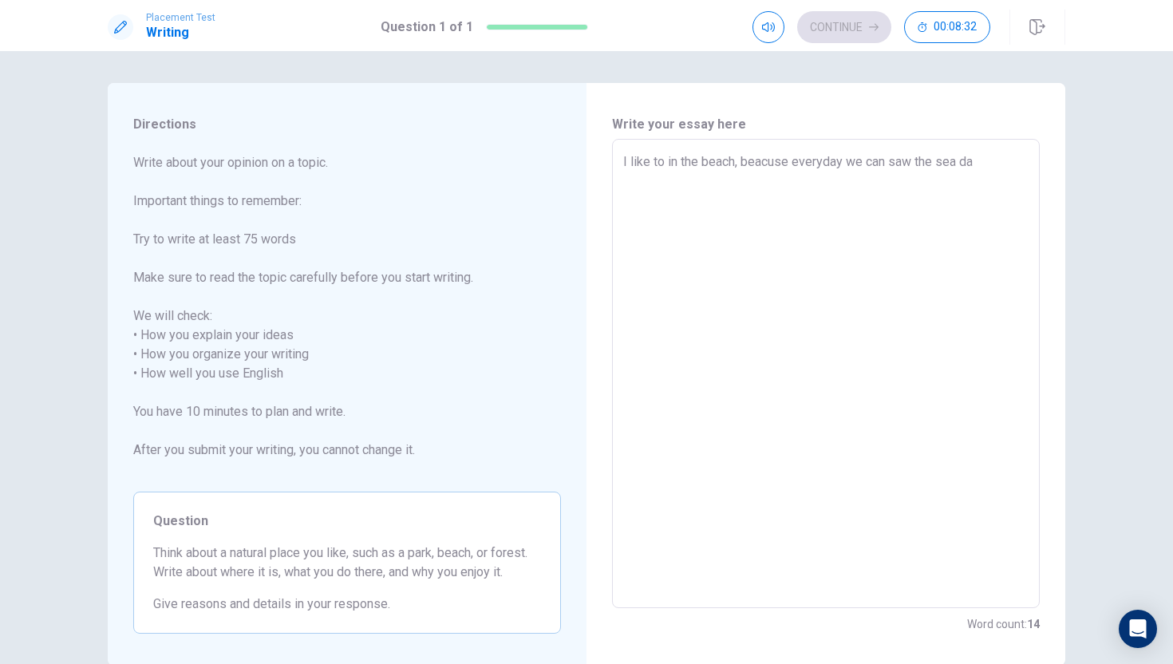
type textarea "x"
type textarea "I like to in the beach, beacuse everyday we can saw the sea [PERSON_NAME]"
type textarea "x"
type textarea "I like to in the beach, beacuse everyday we can saw the sea dans"
type textarea "x"
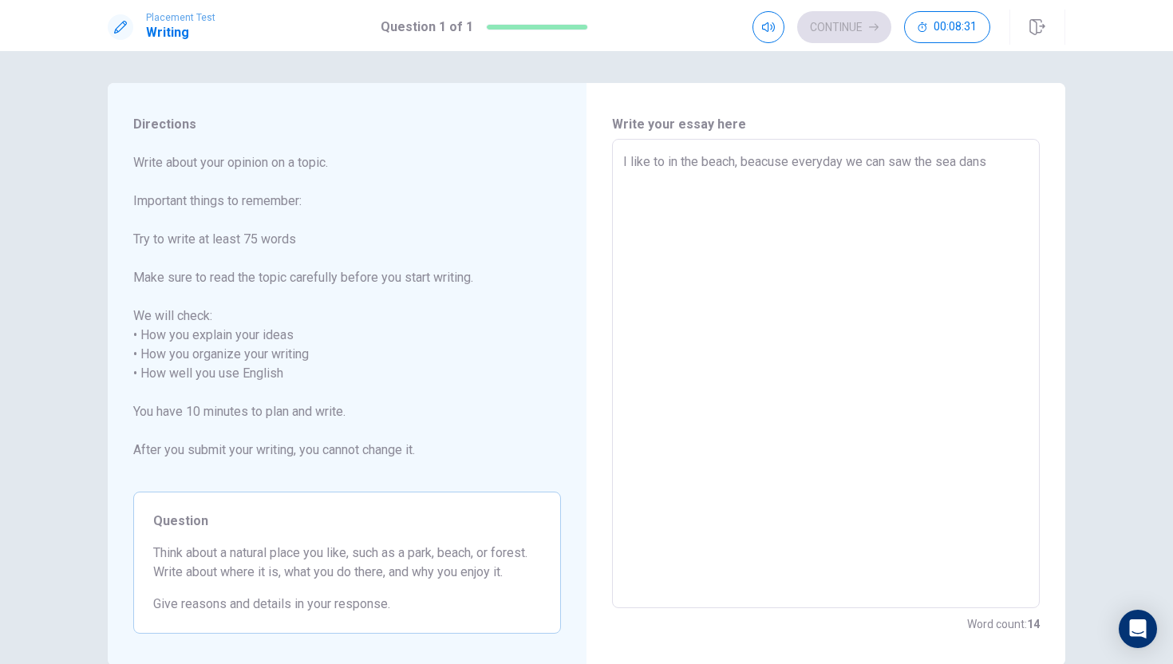
type textarea "I like to in the beach, beacuse everyday we can saw the sea [PERSON_NAME]"
type textarea "x"
type textarea "I like to in the beach, beacuse everyday we can saw the sea da"
type textarea "x"
type textarea "I like to in the beach, beacuse everyday we can saw the sea d"
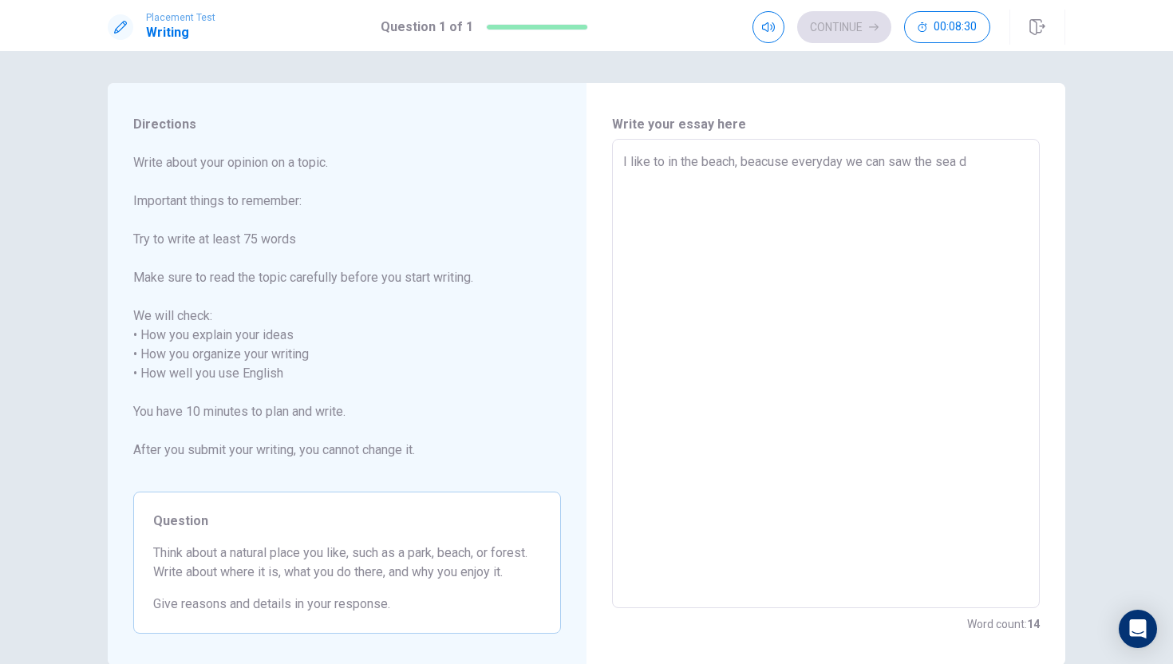
type textarea "x"
type textarea "I like to in the beach, beacuse everyday we can saw the sea"
type textarea "x"
type textarea "I like to in the beach, beacuse everyday we can saw the sea a"
type textarea "x"
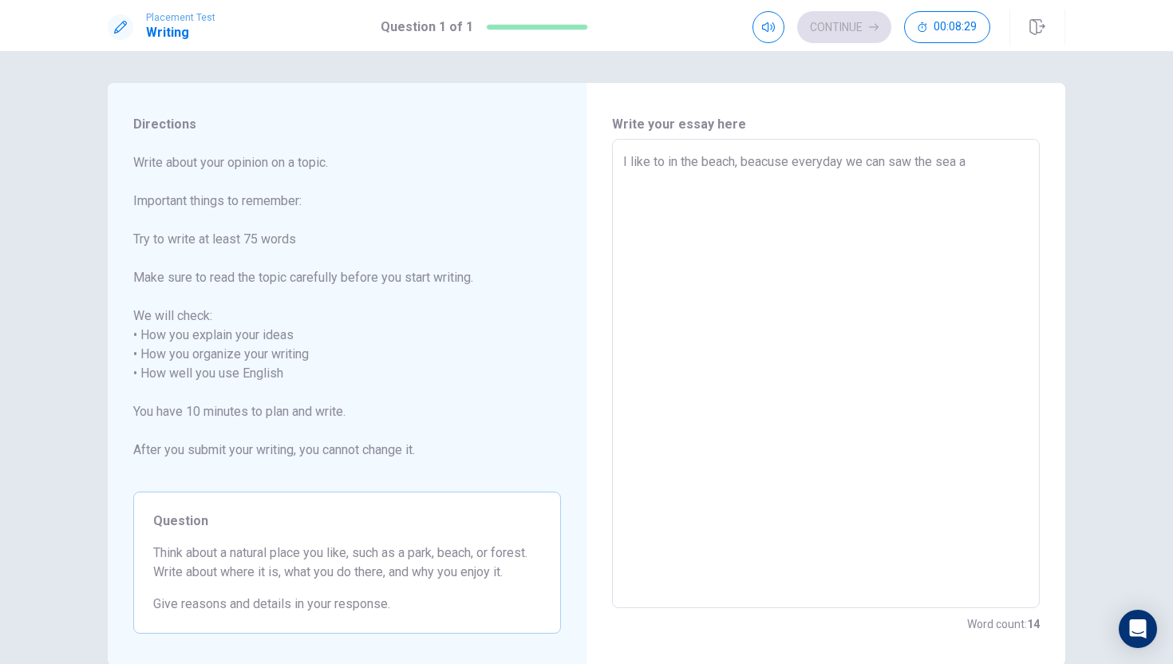
type textarea "I like to in the beach, beacuse everyday we can saw the sea an"
type textarea "x"
type textarea "I like to in the beach, beacuse everyday we can saw the sea and"
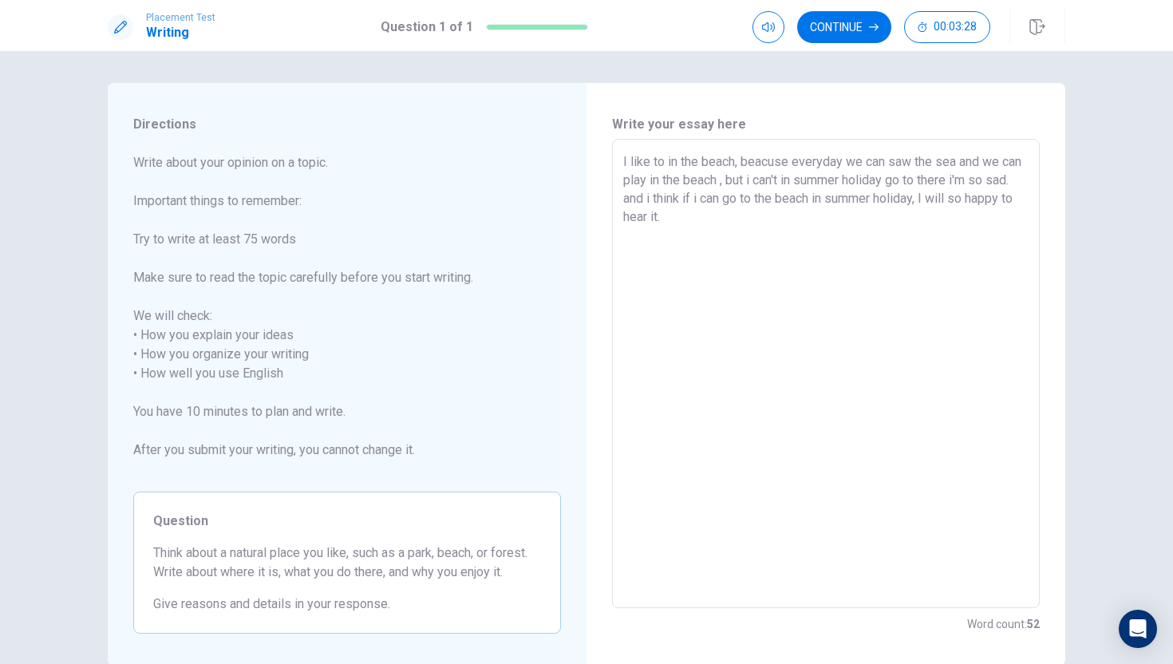
click at [678, 162] on textarea "I like to in the beach, beacuse everyday we can saw the sea and we can play in …" at bounding box center [825, 373] width 405 height 443
click at [717, 180] on textarea "I like to the beach, beacuse everyday we can saw the sea and we can play in the…" at bounding box center [825, 373] width 405 height 443
click at [834, 228] on textarea "I like to the beach, beacuse everyday we can saw the sea and we can play in the…" at bounding box center [825, 373] width 405 height 443
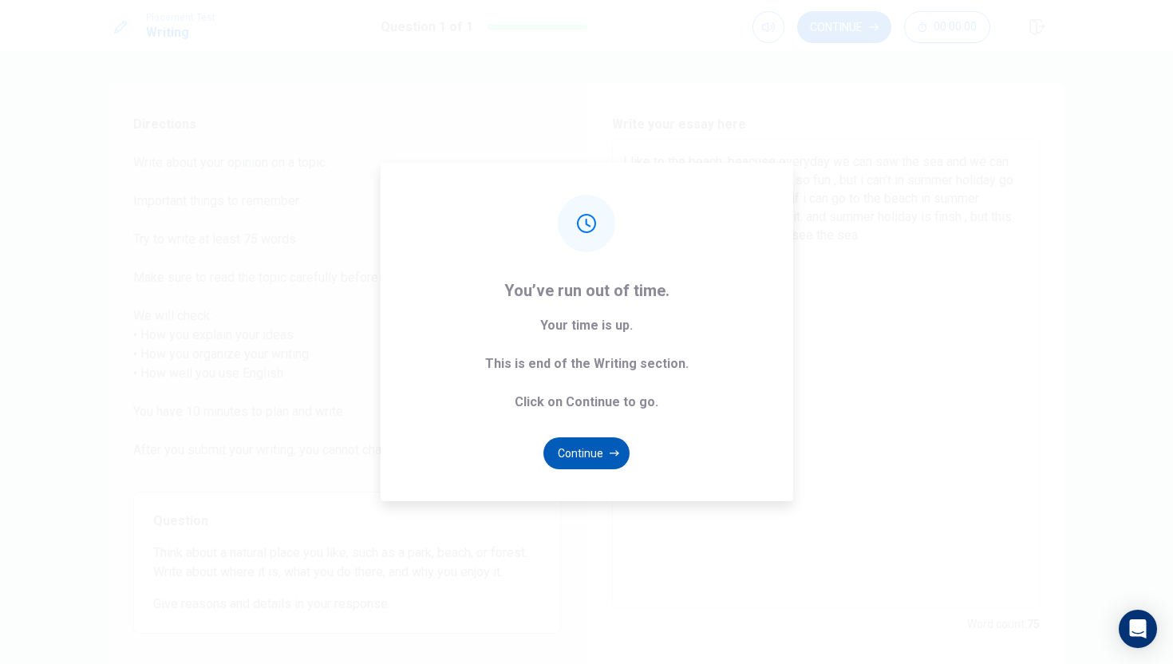
click at [585, 448] on button "Continue" at bounding box center [586, 453] width 86 height 32
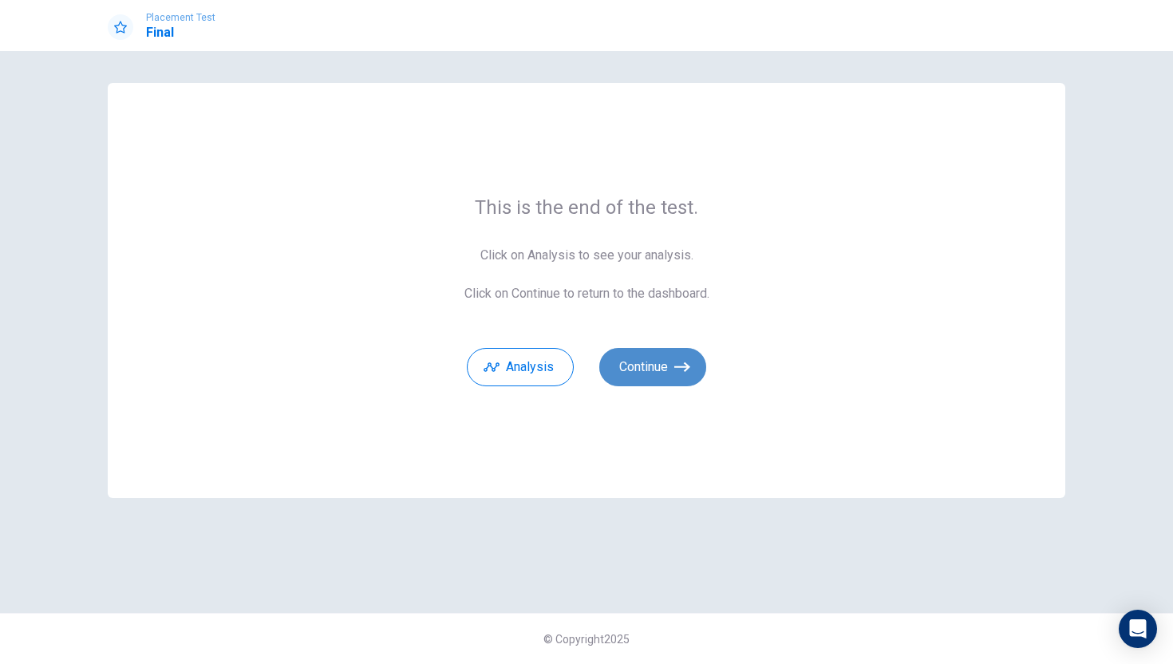
click at [662, 378] on button "Continue" at bounding box center [652, 367] width 107 height 38
